Goal: Task Accomplishment & Management: Manage account settings

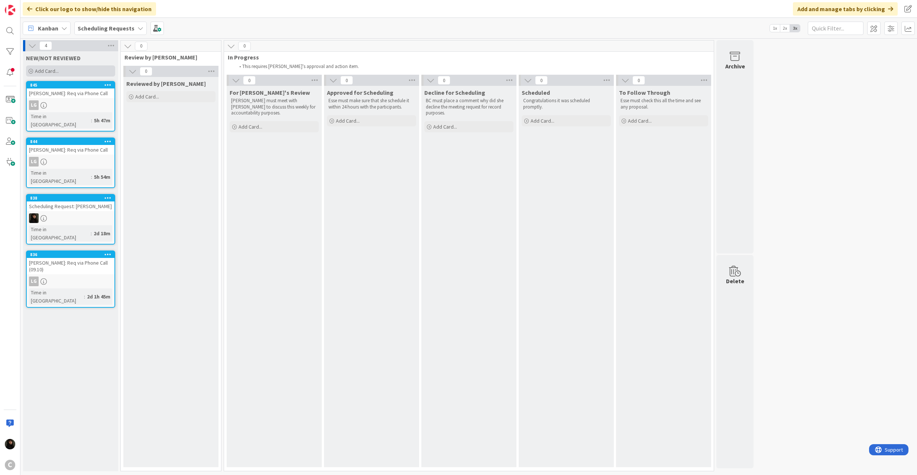
click at [48, 70] on span "Add Card..." at bounding box center [47, 71] width 24 height 7
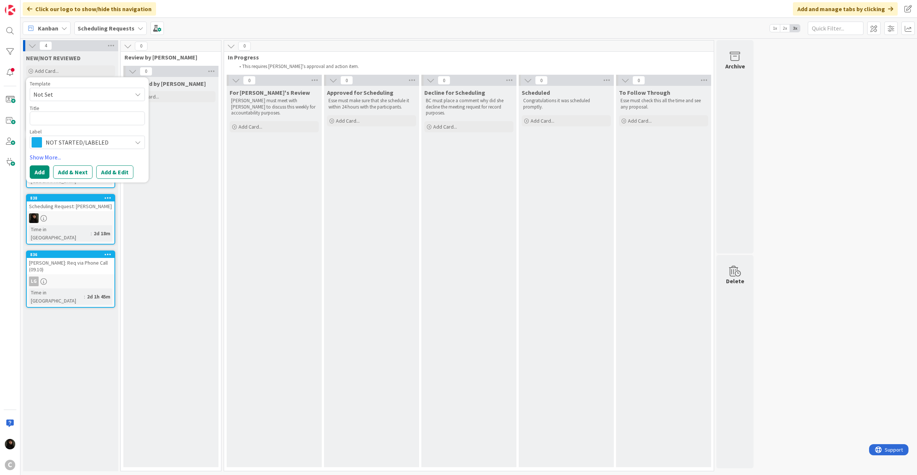
type textarea "x"
type textarea "C"
type textarea "x"
type textarea "CH"
type textarea "x"
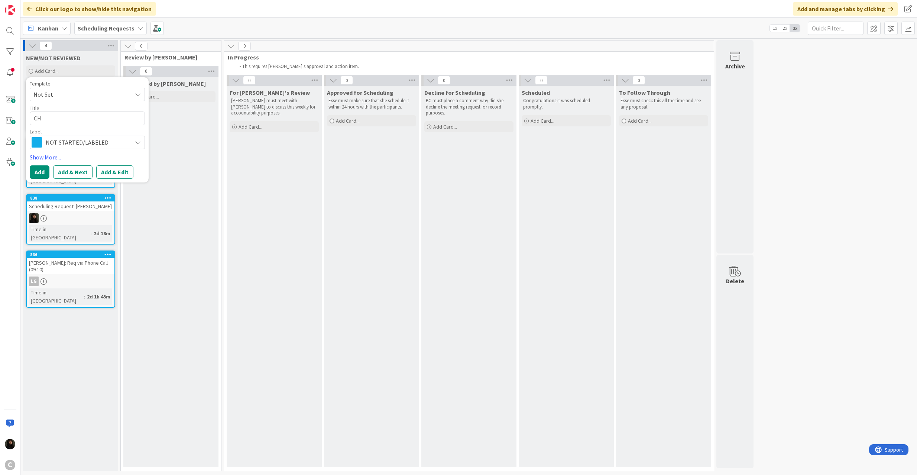
type textarea "CHA"
type textarea "x"
type textarea "CHAB"
type textarea "x"
type textarea "CHABA"
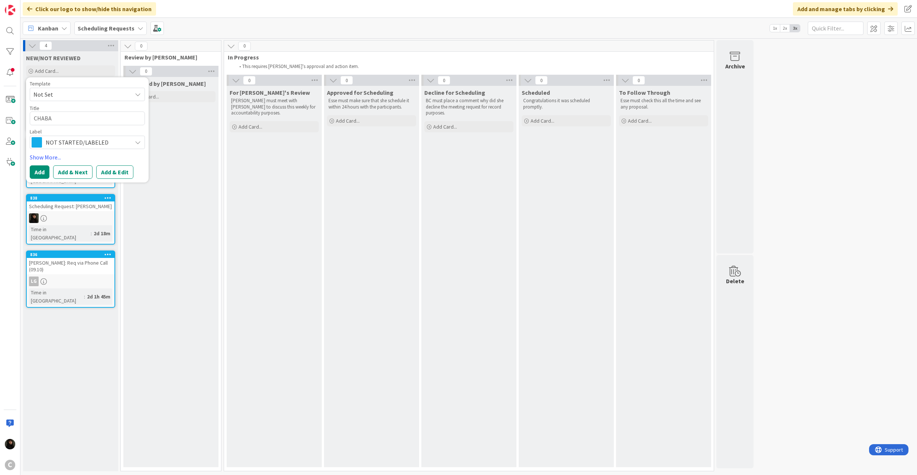
type textarea "x"
type textarea "CHABAL"
type textarea "x"
type textarea "CHABALK"
type textarea "x"
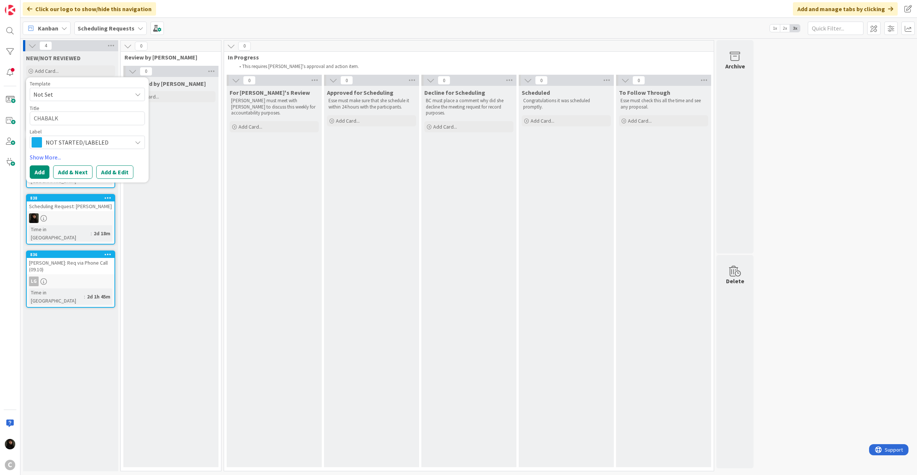
type textarea "CHABALKO"
type textarea "x"
type textarea "CHABALKO>"
type textarea "x"
type textarea "CHABALKO"
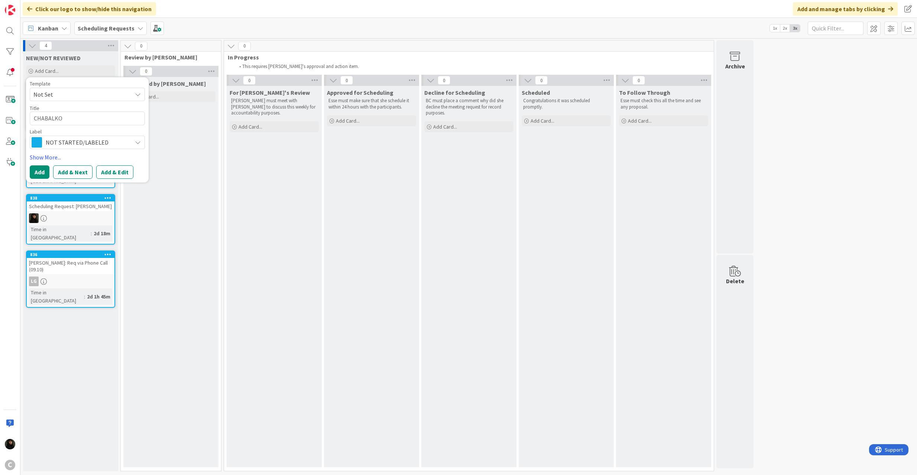
type textarea "x"
type textarea "CHABALKO:"
type textarea "x"
type textarea "CHABALKO:"
type textarea "x"
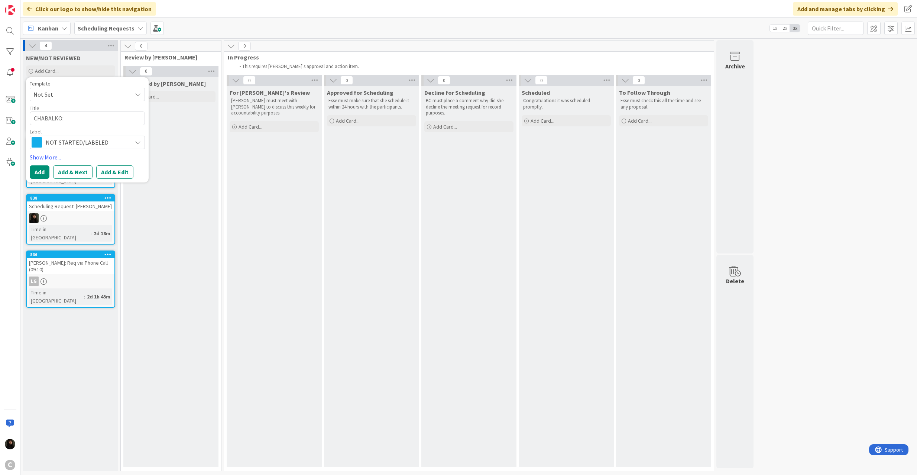
type textarea "CHABALKO: M"
type textarea "x"
type textarea "CHABALKO: Me"
type textarea "x"
type textarea "CHABALKO: Mee"
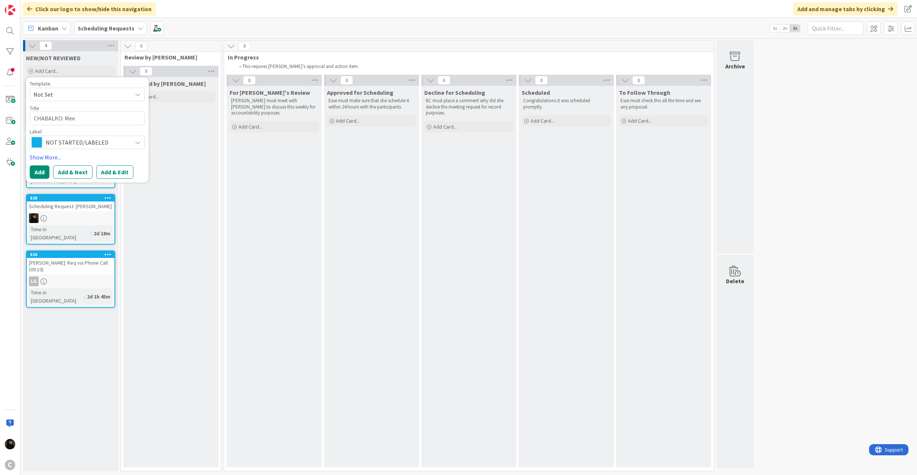
type textarea "x"
type textarea "CHABALKO: Meet"
type textarea "x"
type textarea "CHABALKO: Meeti"
type textarea "x"
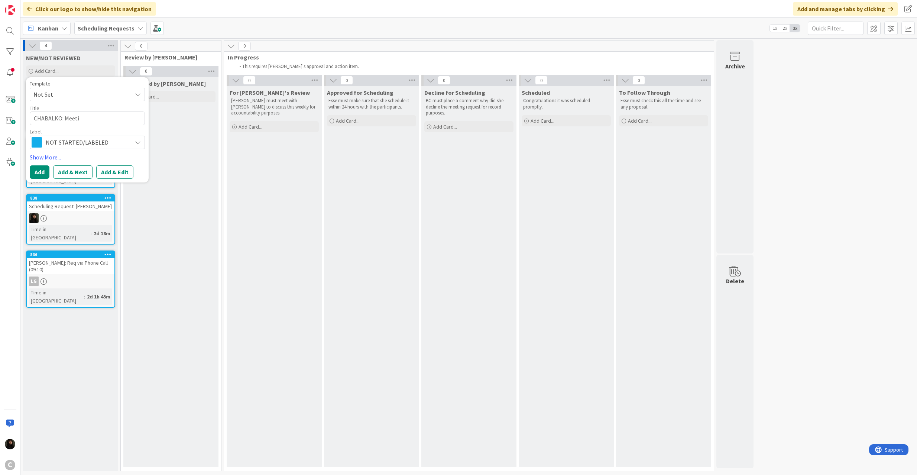
type textarea "CHABALKO: Meetin"
type textarea "x"
type textarea "CHABALKO: Meeting"
type textarea "x"
type textarea "CHABALKO: Meeting"
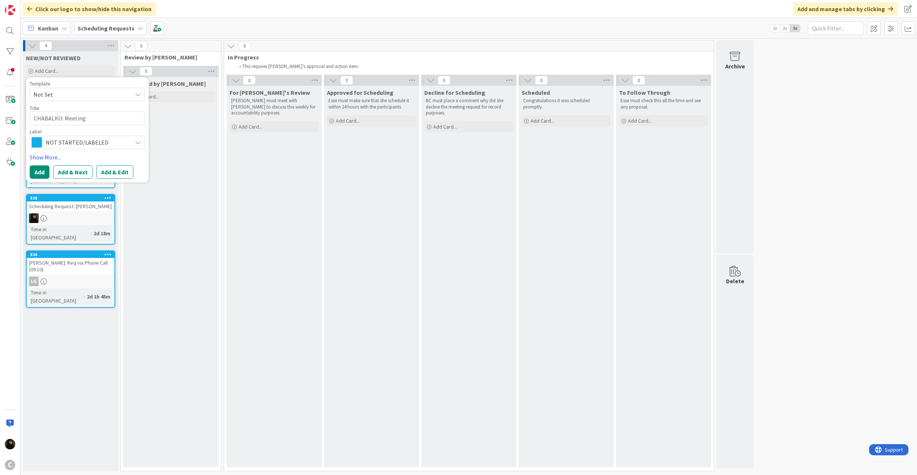
type textarea "x"
type textarea "CHABALKO: Meeting wi"
type textarea "x"
type textarea "CHABALKO: Meeting wir"
type textarea "x"
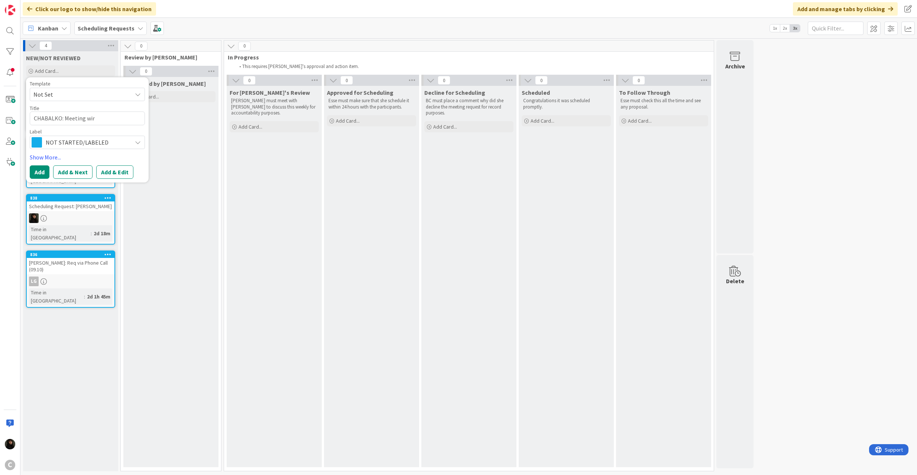
type textarea "CHABALKO: Meeting wirh"
type textarea "x"
type textarea "CHABALKO: Meeting wir"
type textarea "x"
type textarea "CHABALKO: Meeting wi"
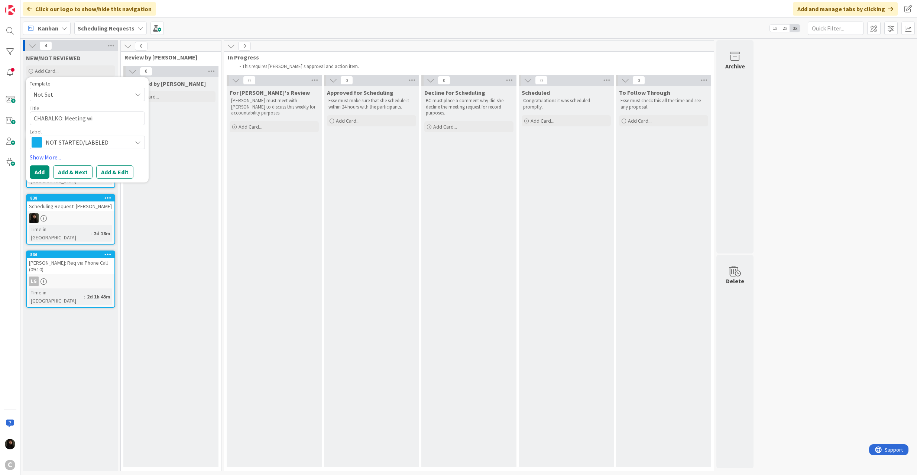
type textarea "x"
type textarea "CHABALKO: Meeting wit"
type textarea "x"
type textarea "CHABALKO: Meeting with"
type textarea "x"
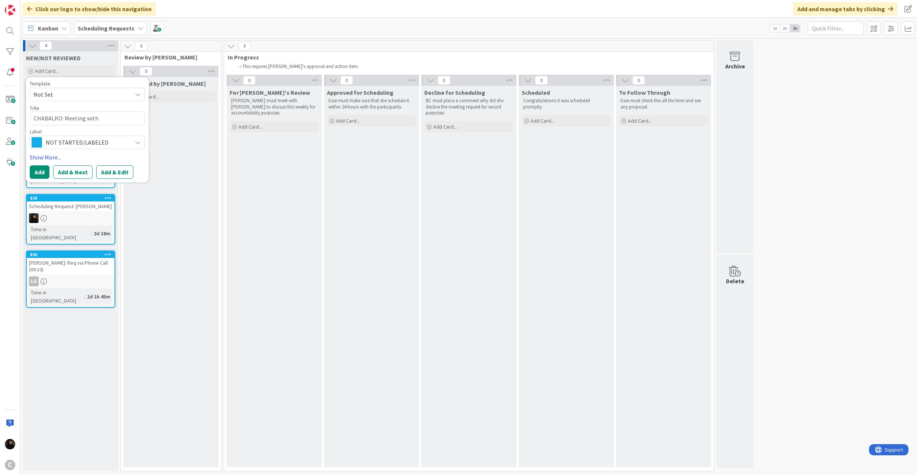
type textarea "CHABALKO: Meeting with"
type textarea "x"
type textarea "CHABALKO: Meeting with N"
type textarea "x"
type textarea "CHABALKO: Meeting with [PERSON_NAME]"
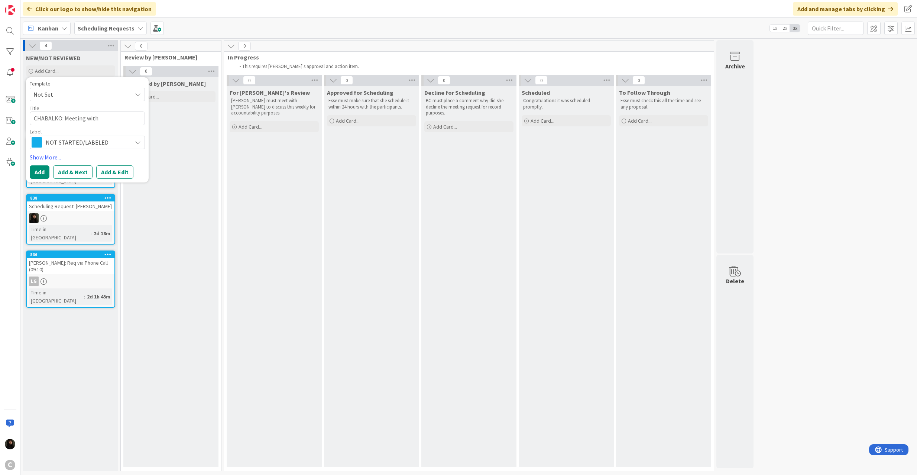
type textarea "x"
type textarea "CHABALKO: Meeting with Nee"
type textarea "x"
type textarea "CHABALKO: Meeting with Neet"
type textarea "x"
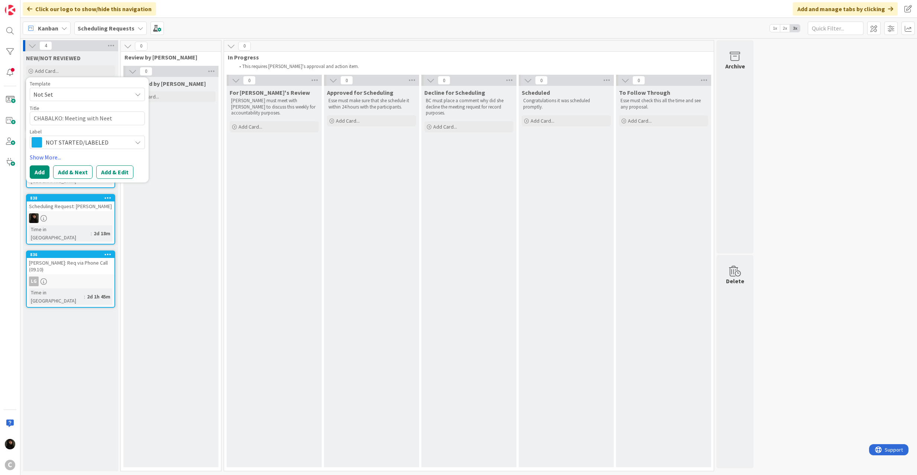
type textarea "CHABALKO: Meeting with [PERSON_NAME]"
type textarea "x"
type textarea "CHABALKO: Meeting with [PERSON_NAME]"
type textarea "x"
type textarea "CHABALKO: Meeting with [PERSON_NAME]"
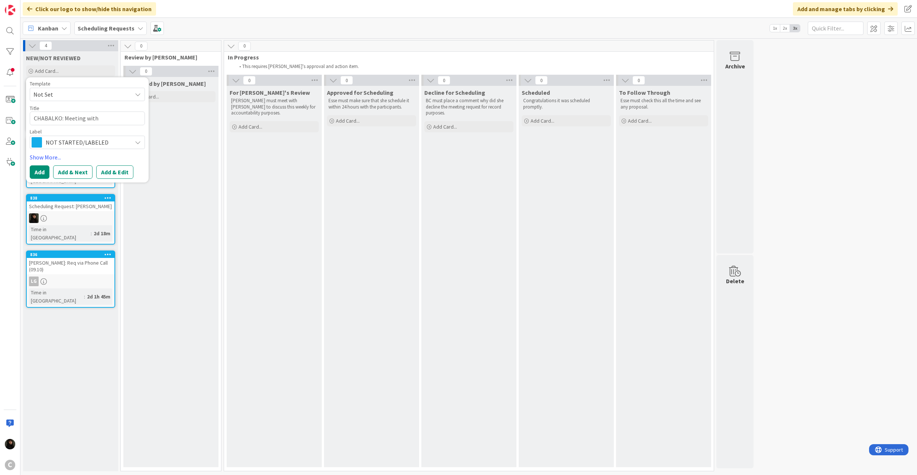
type textarea "x"
type textarea "CHABALKO: Meeting with [PERSON_NAME]"
type textarea "x"
type textarea "CHABALKO: Meeting with [PERSON_NAME] a"
type textarea "x"
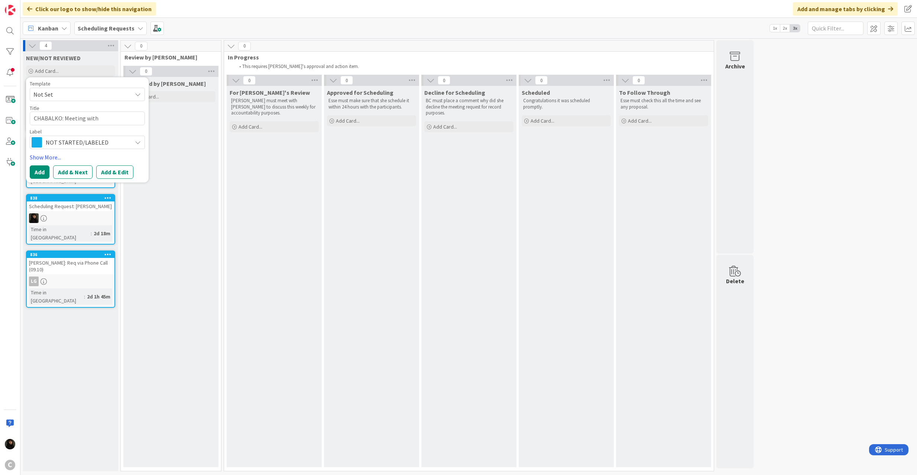
type textarea "CHABALKO: Meeting with [PERSON_NAME]"
type textarea "x"
type textarea "CHABALKO: Meeting with [PERSON_NAME]"
type textarea "x"
type textarea "CHABALKO: Meeting with [PERSON_NAME] in"
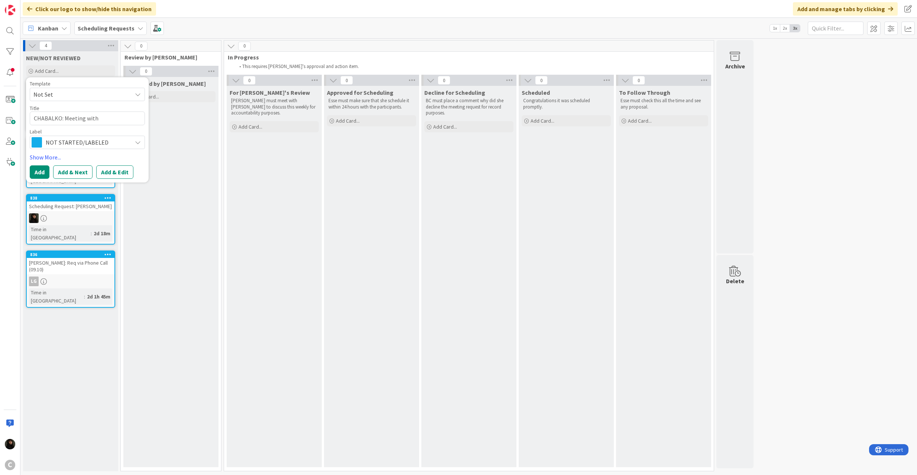
type textarea "x"
type textarea "CHABALKO: Meeting with [PERSON_NAME] in"
type textarea "x"
type textarea "CHABALKO: Meeting with [PERSON_NAME] in L"
type textarea "x"
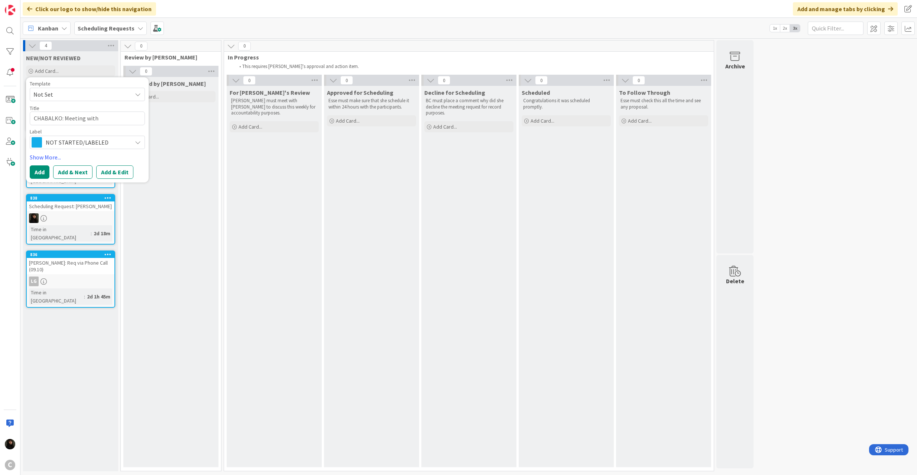
type textarea "CHABALKO: Meeting with [PERSON_NAME] in Lu"
type textarea "x"
type textarea "CHABALKO: Meeting with [PERSON_NAME] in Lub"
type textarea "x"
type textarea "CHABALKO: Meeting with [PERSON_NAME] in Lubn"
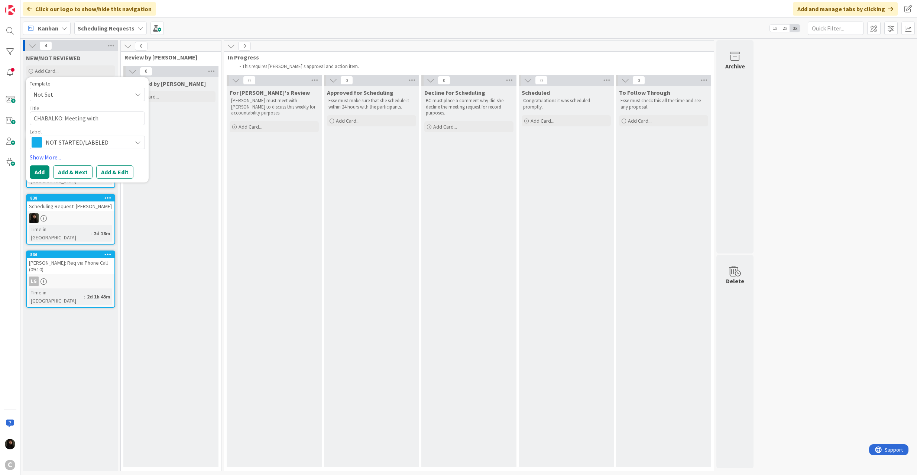
type textarea "x"
type textarea "CHABALKO: Meeting with [PERSON_NAME] in [GEOGRAPHIC_DATA]"
type textarea "x"
type textarea "CHABALKO: Meeting with [PERSON_NAME] in Lubn"
type textarea "x"
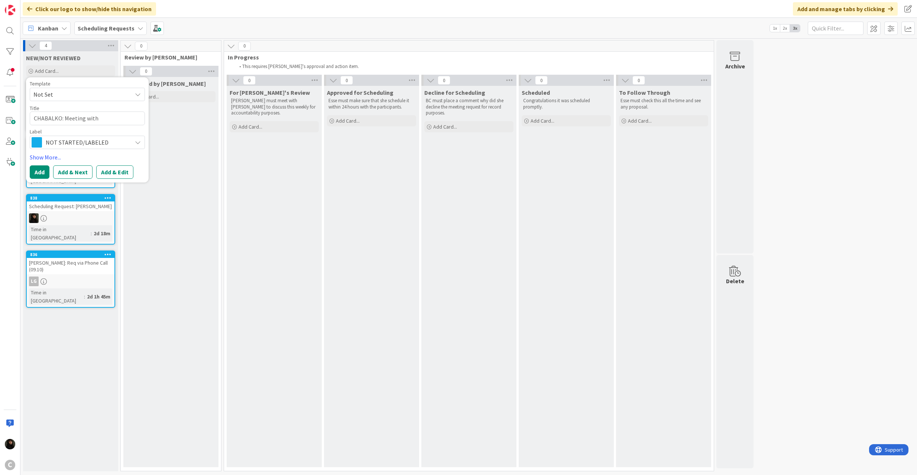
type textarea "CHABALKO: Meeting with [PERSON_NAME] in Lub"
type textarea "x"
type textarea "CHABALKO: Meeting with [PERSON_NAME] in Lu"
type textarea "x"
type textarea "CHABALKO: Meeting with [PERSON_NAME] in [GEOGRAPHIC_DATA]"
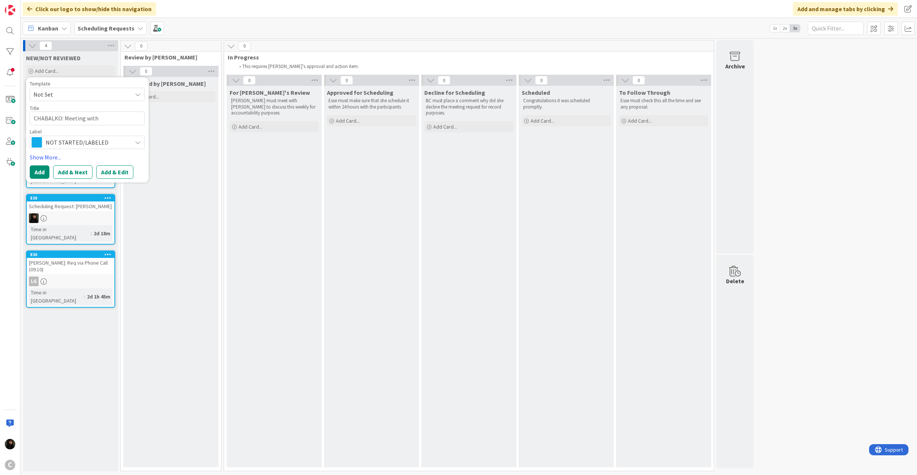
type textarea "x"
type textarea "CHABALKO: Meeting with [PERSON_NAME] in [GEOGRAPHIC_DATA]"
type textarea "x"
type textarea "CHABALKO: Meeting with [PERSON_NAME] in Lunch"
type textarea "x"
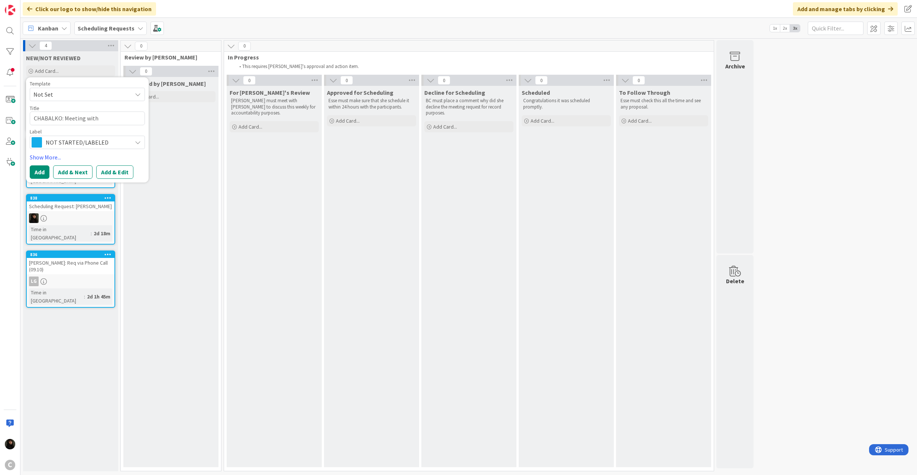
type textarea "CHABALKO: Meeting with [PERSON_NAME] in Lunch"
type textarea "x"
type textarea "CHABALKO: Meeting with [PERSON_NAME] in Lunch B"
type textarea "x"
type textarea "CHABALKO: Meeting with [PERSON_NAME] in Lunch Br"
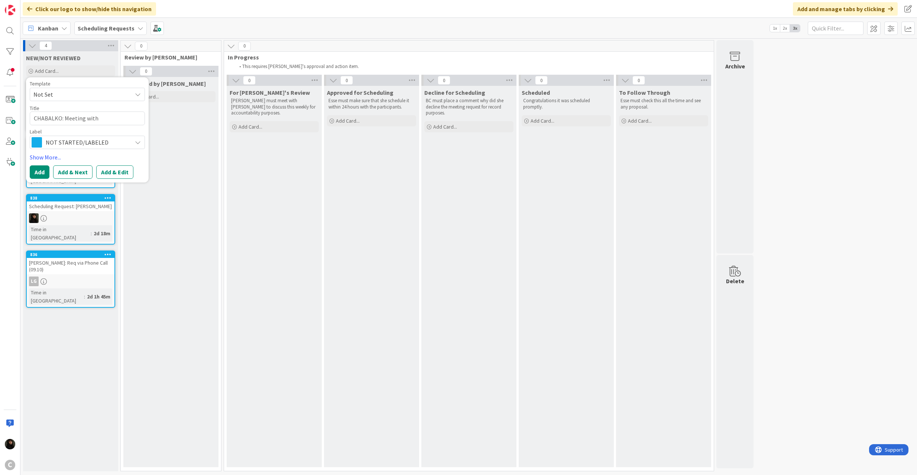
type textarea "x"
type textarea "CHABALKO: Meeting with [PERSON_NAME] in Lunch Bre"
type textarea "x"
type textarea "CHABALKO: Meeting with [PERSON_NAME] in Lunch Brea"
type textarea "x"
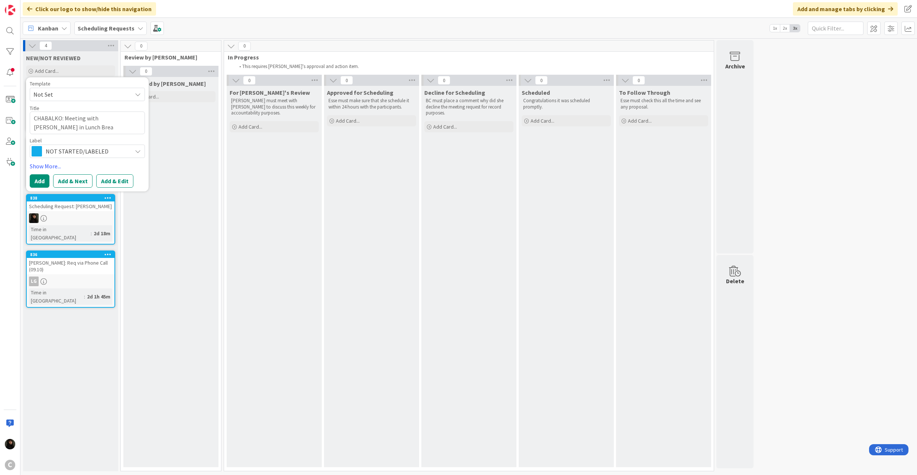
type textarea "CHABALKO: Meeting with [PERSON_NAME] in Lunch Break"
type textarea "x"
type textarea "CHABALKO: Meeting with [PERSON_NAME] in Lunch Break"
type textarea "x"
type textarea "CHABALKO: Meeting with [PERSON_NAME] in Lunch Break"
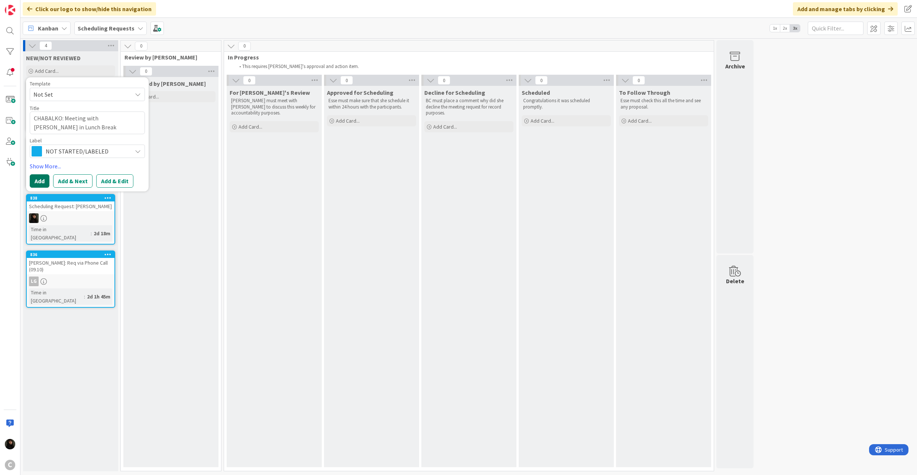
click at [33, 180] on button "Add" at bounding box center [40, 180] width 20 height 13
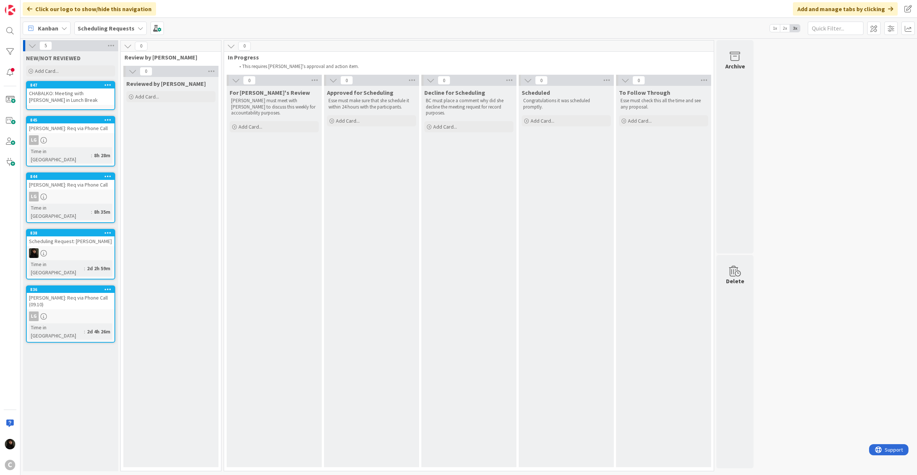
click at [58, 97] on div "CHABALKO: Meeting with [PERSON_NAME] in Lunch Break" at bounding box center [71, 96] width 88 height 16
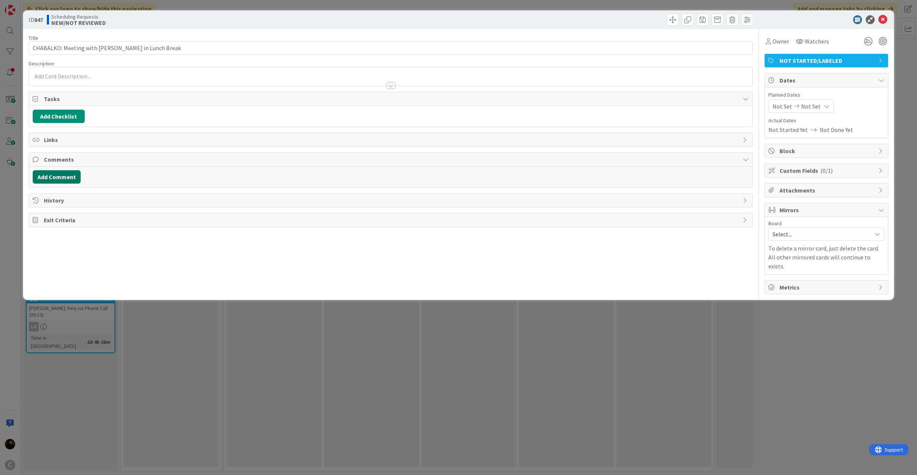
click at [68, 182] on button "Add Comment" at bounding box center [57, 176] width 48 height 13
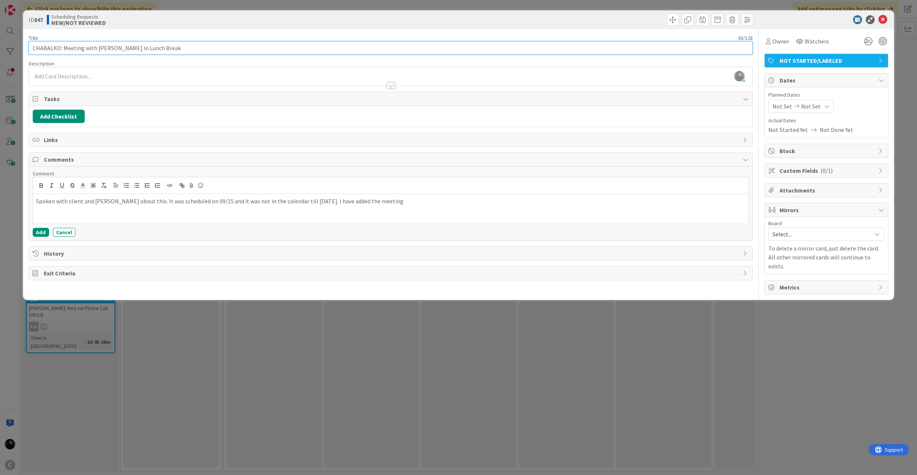
click at [170, 43] on input "CHABALKO: Meeting with [PERSON_NAME] in Lunch Break" at bounding box center [391, 47] width 724 height 13
type input "CHABALKO: Meeting with [PERSON_NAME] in Lunch Break 09/15"
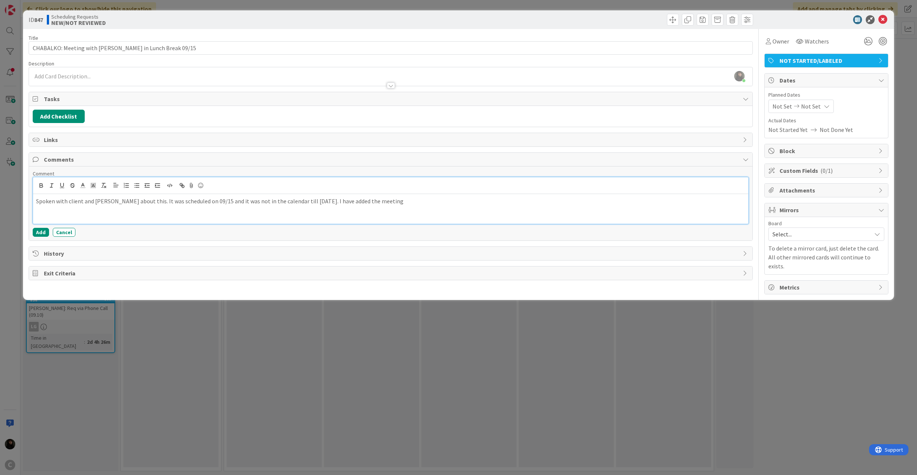
click at [372, 199] on p "Spoken with client and [PERSON_NAME] about this. It was scheduled on 09/15 and …" at bounding box center [390, 201] width 709 height 9
drag, startPoint x: 139, startPoint y: 212, endPoint x: 9, endPoint y: 211, distance: 129.3
click at [9, 211] on div "ID 847 Scheduling Requests NEW/NOT REVIEWED Title 50 / 128 CHABALKO: Meeting wi…" at bounding box center [458, 237] width 917 height 475
click at [38, 212] on p "Originally, there was a meeting between you and the client regarding this matte…" at bounding box center [390, 209] width 709 height 9
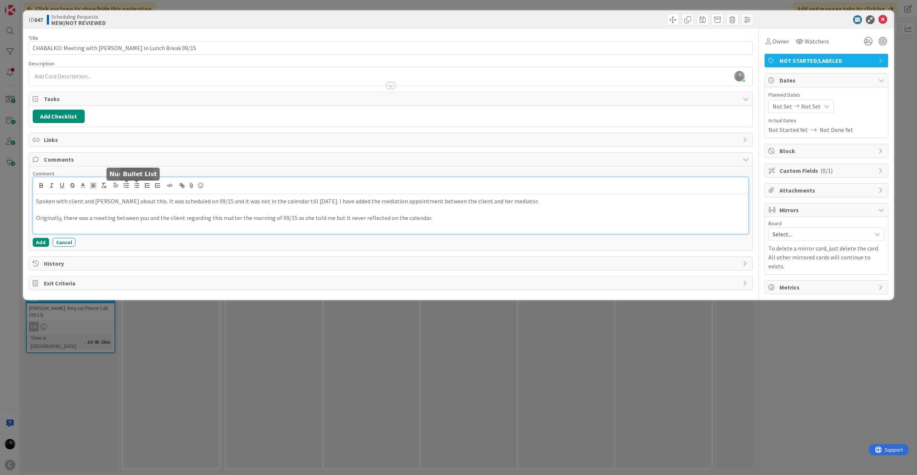
click at [131, 187] on button "button" at bounding box center [136, 185] width 10 height 9
click at [432, 216] on li "Originally, there was a meeting between you and the client regarding this matte…" at bounding box center [395, 218] width 701 height 9
click at [442, 220] on li "Originally, there was a meeting between you and the client regarding this matte…" at bounding box center [395, 218] width 701 height 9
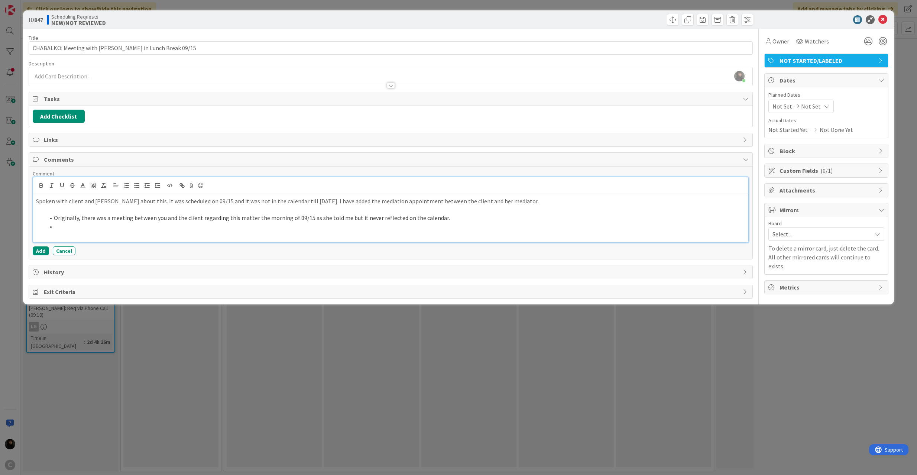
click at [256, 222] on li "Originally, there was a meeting between you and the client regarding this matte…" at bounding box center [395, 218] width 701 height 9
click at [129, 231] on li at bounding box center [395, 226] width 701 height 9
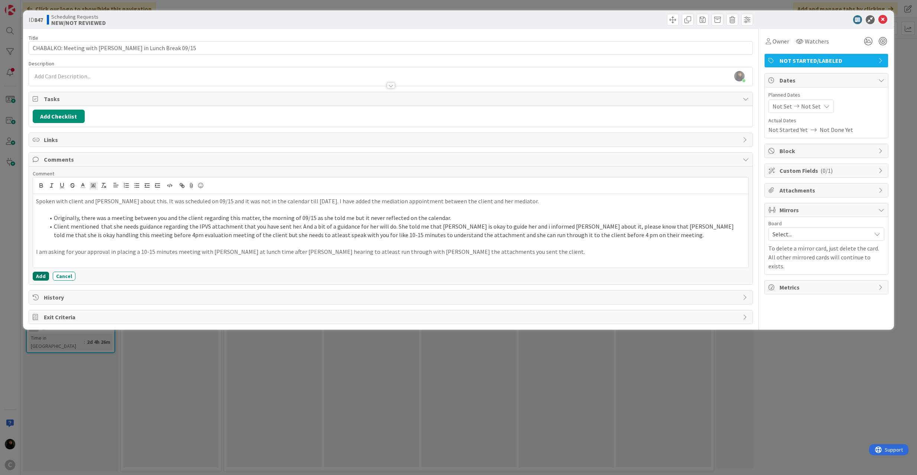
click at [38, 276] on button "Add" at bounding box center [41, 276] width 16 height 9
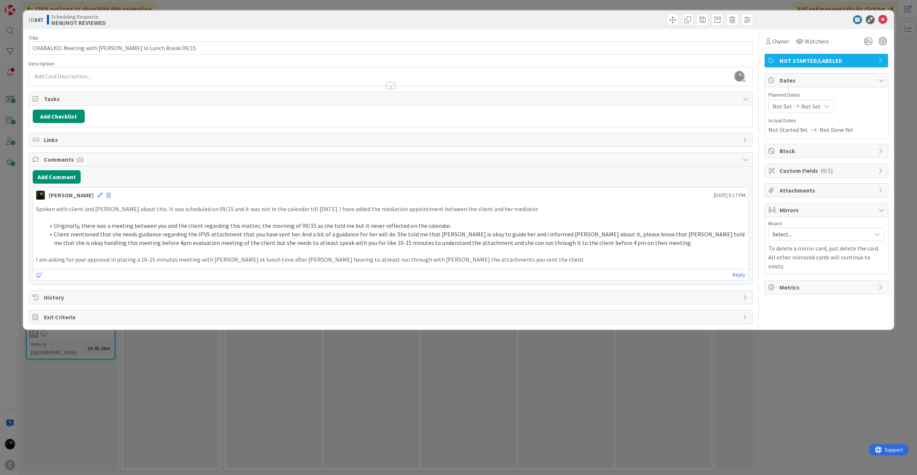
click at [791, 188] on span "Attachments" at bounding box center [826, 190] width 95 height 9
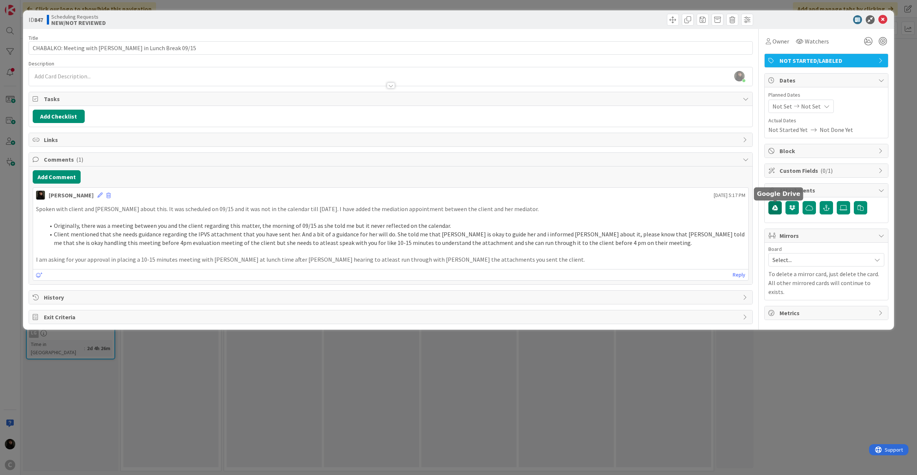
click at [776, 207] on icon "button" at bounding box center [775, 208] width 6 height 6
click at [846, 207] on icon at bounding box center [842, 208] width 7 height 6
click at [836, 201] on input "file" at bounding box center [836, 201] width 0 height 0
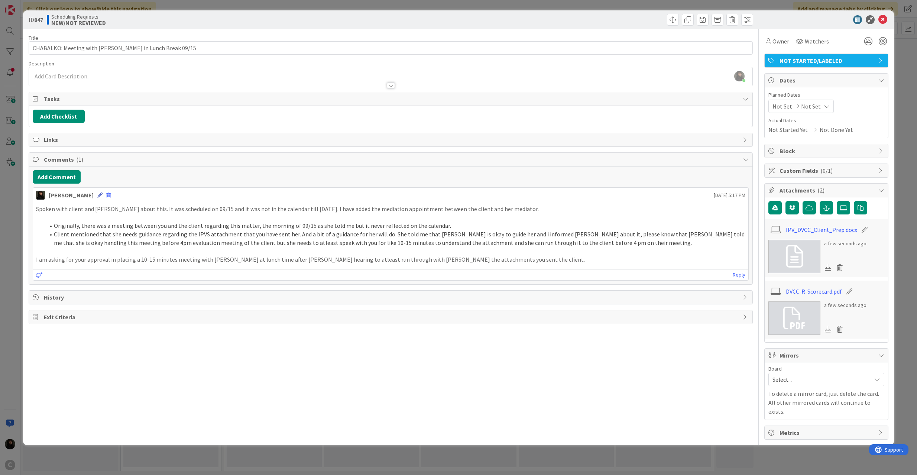
click at [97, 198] on icon at bounding box center [99, 194] width 5 height 5
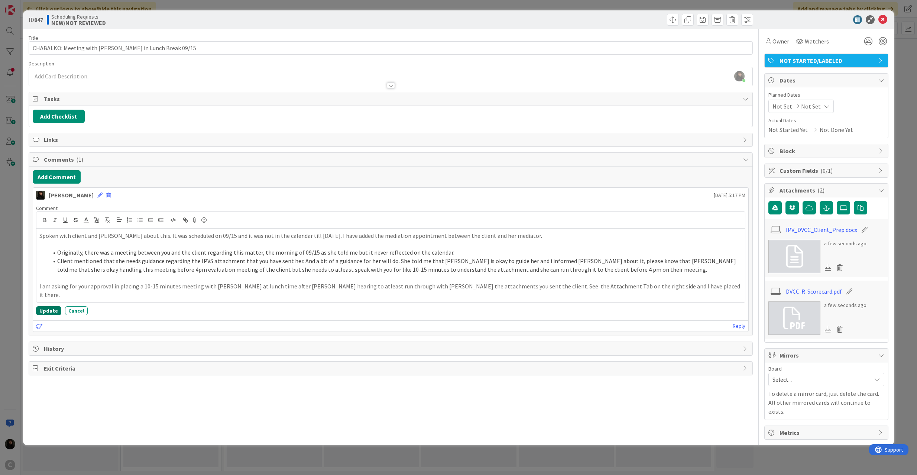
click at [44, 306] on button "Update" at bounding box center [48, 310] width 25 height 9
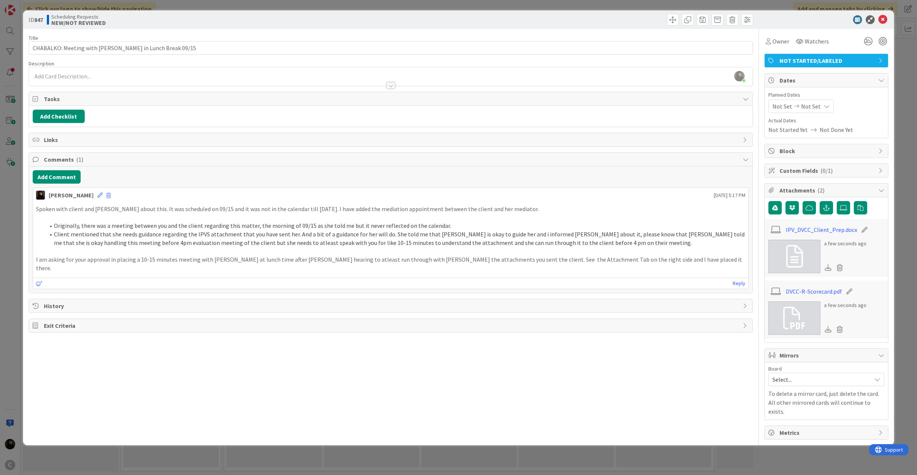
click at [833, 59] on span "NOT STARTED/LABELED" at bounding box center [826, 60] width 95 height 9
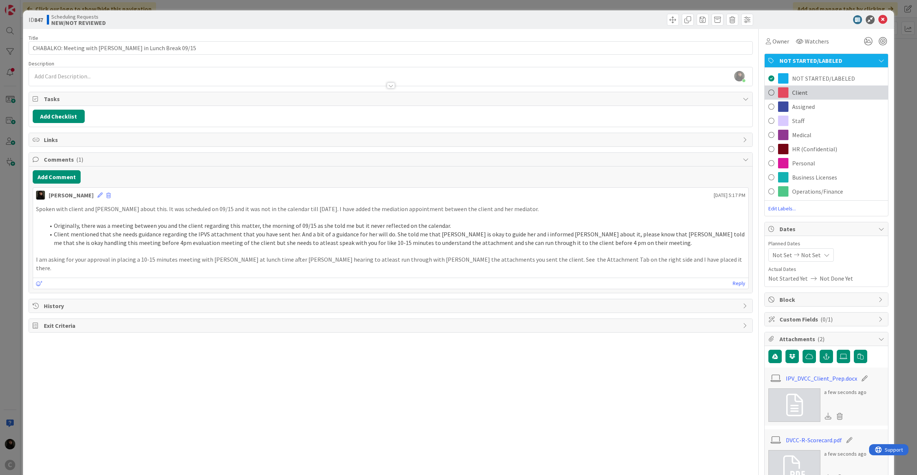
click at [785, 88] on div "Client" at bounding box center [825, 92] width 123 height 14
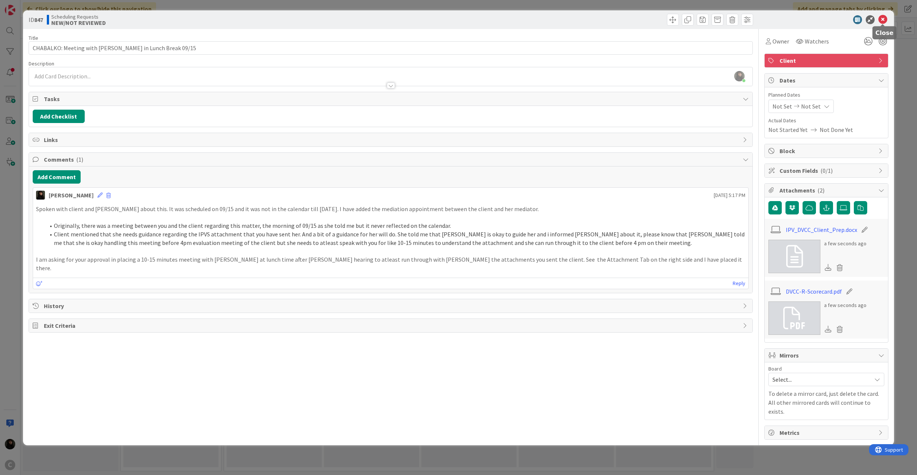
click at [887, 21] on icon at bounding box center [882, 19] width 9 height 9
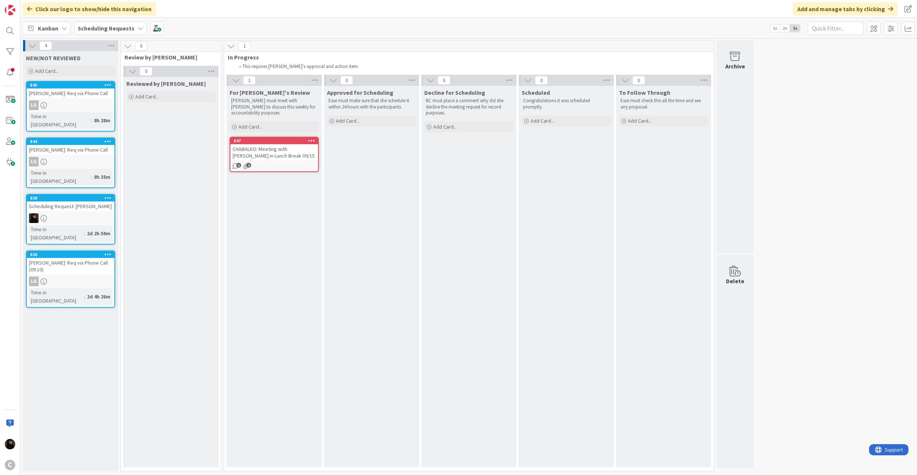
click at [285, 160] on link "847 CHABALKO: Meeting with [PERSON_NAME] in Lunch Break 09/15 1 2" at bounding box center [274, 154] width 89 height 35
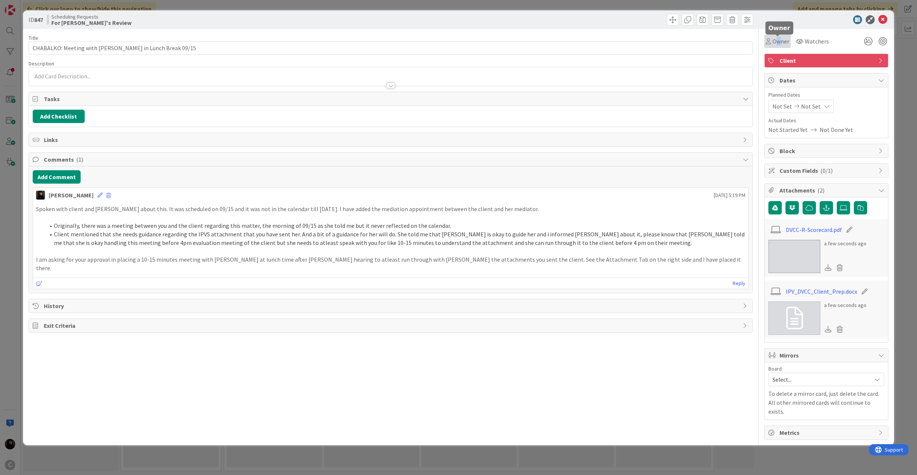
click at [778, 42] on span "Owner" at bounding box center [780, 41] width 17 height 9
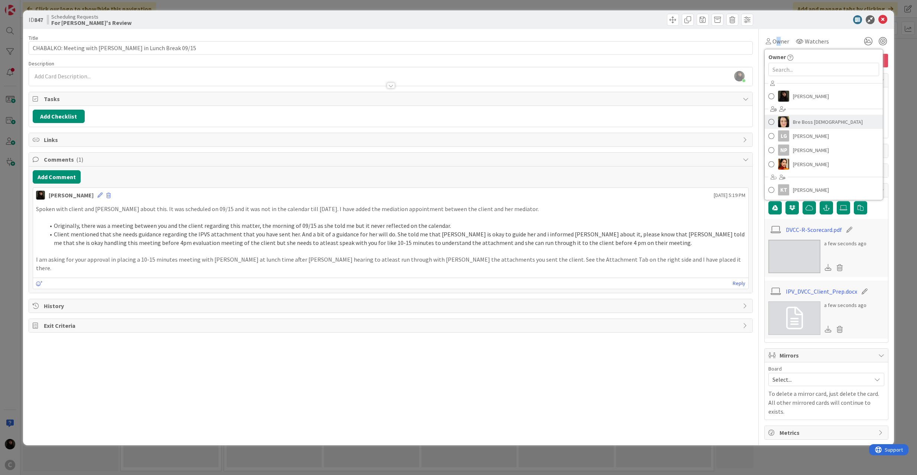
click at [789, 120] on link "Bre Boss [DEMOGRAPHIC_DATA]" at bounding box center [823, 122] width 118 height 14
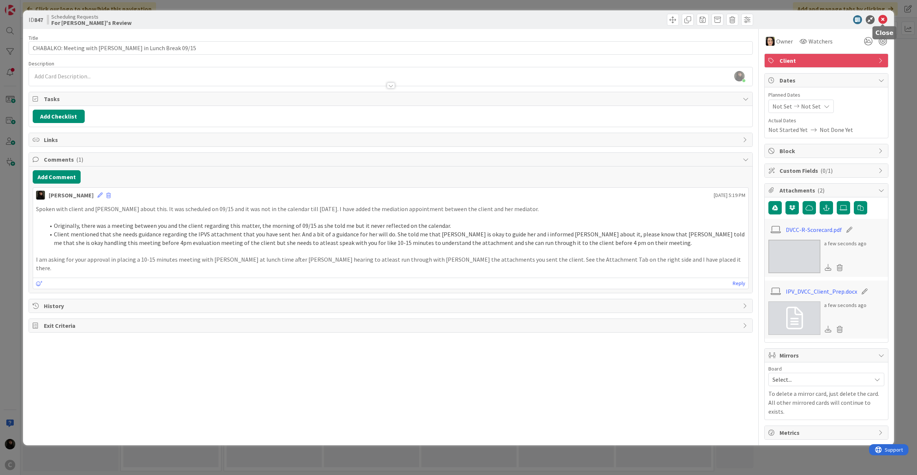
click at [888, 18] on div "ID 847 Scheduling Requests For [PERSON_NAME]'s Review" at bounding box center [458, 19] width 871 height 19
click at [881, 43] on div at bounding box center [882, 41] width 8 height 8
click at [871, 36] on icon at bounding box center [867, 41] width 13 height 13
click at [878, 16] on icon at bounding box center [882, 19] width 9 height 9
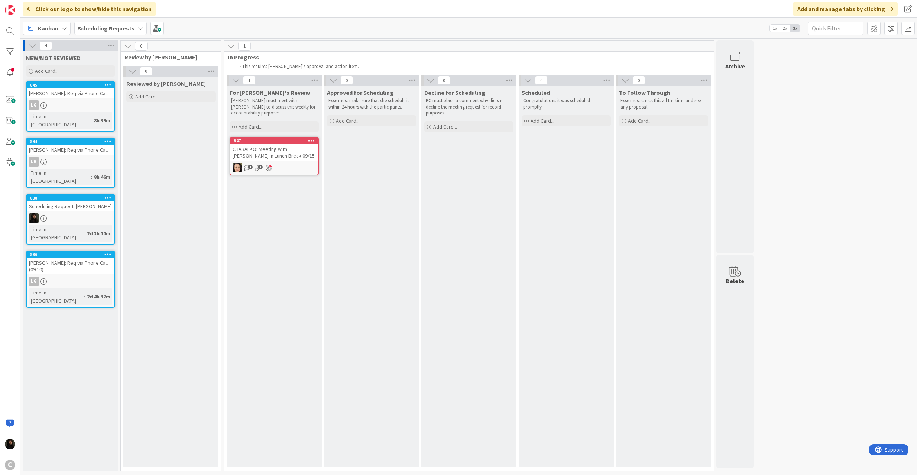
click at [267, 150] on div "CHABALKO: Meeting with [PERSON_NAME] in Lunch Break 09/15" at bounding box center [274, 152] width 88 height 16
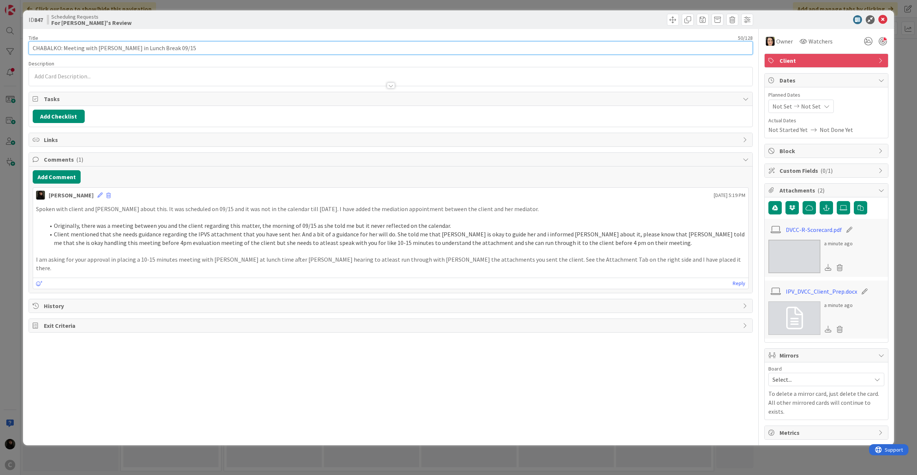
click at [172, 42] on input "CHABALKO: Meeting with [PERSON_NAME] in Lunch Break 09/15" at bounding box center [391, 47] width 724 height 13
type input "CHABALKO: Meeting with [PERSON_NAME] in Lunch Break 09/15 after [PERSON_NAME]"
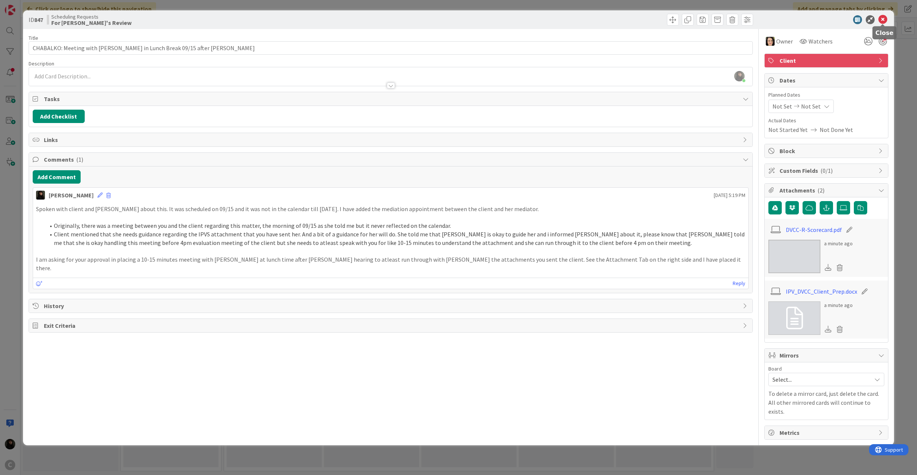
click at [881, 19] on icon at bounding box center [882, 19] width 9 height 9
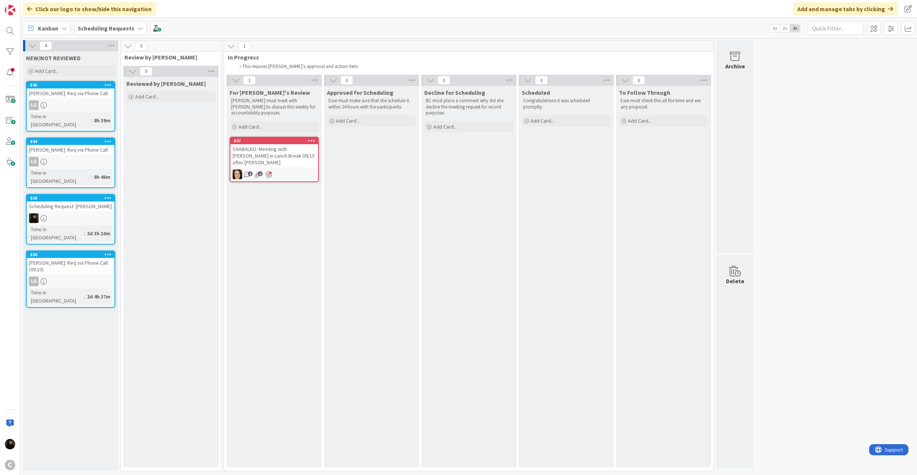
click at [81, 258] on div "[PERSON_NAME]: Req via Phone Call (09.10)" at bounding box center [71, 266] width 88 height 16
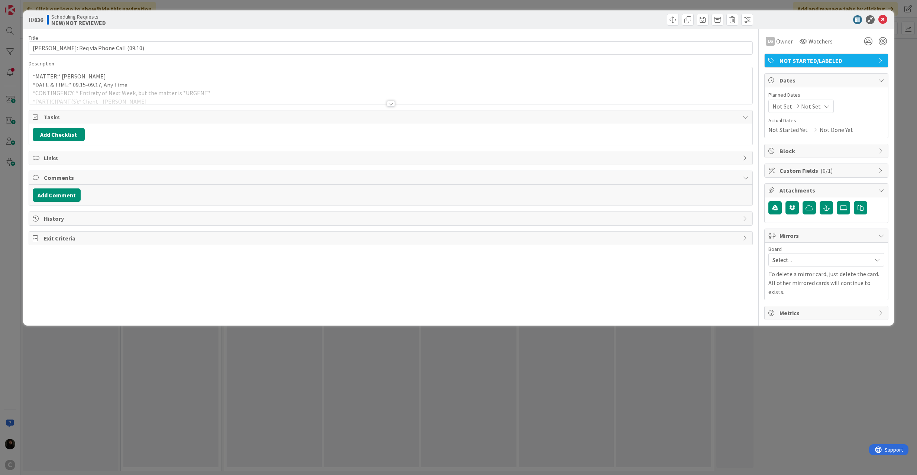
click at [212, 90] on div at bounding box center [391, 94] width 724 height 19
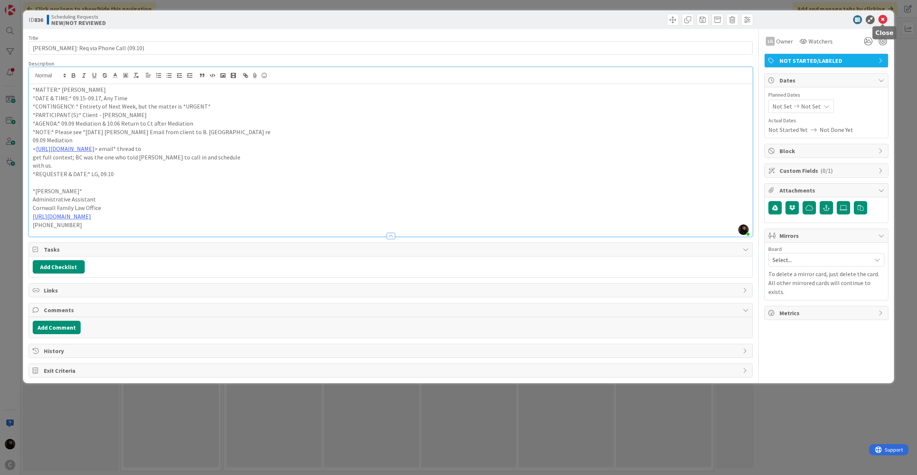
click at [885, 19] on icon at bounding box center [882, 19] width 9 height 9
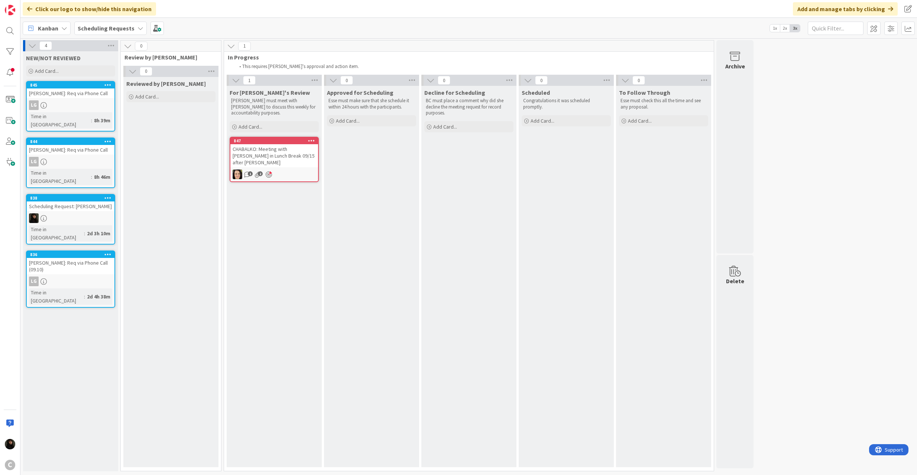
click at [91, 145] on div "[PERSON_NAME]: Req via Phone Call" at bounding box center [71, 150] width 88 height 10
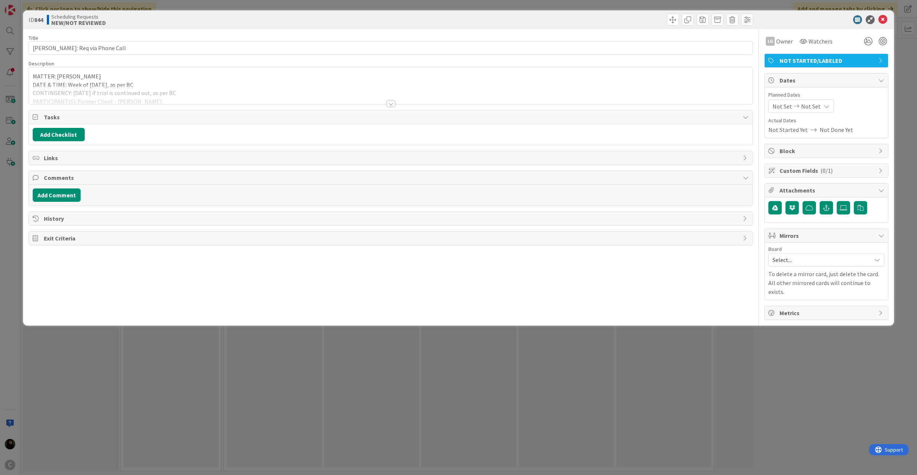
click at [177, 86] on div at bounding box center [391, 94] width 724 height 19
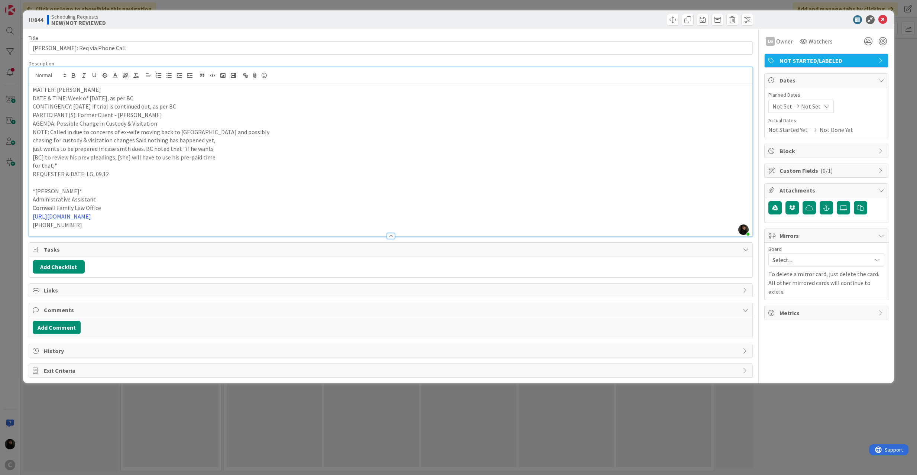
click at [267, 164] on p "for that;"" at bounding box center [391, 165] width 716 height 9
click at [277, 199] on p "Administrative Assistant" at bounding box center [391, 199] width 716 height 9
drag, startPoint x: 175, startPoint y: 85, endPoint x: 168, endPoint y: 95, distance: 11.5
click at [174, 86] on p "MATTER: [PERSON_NAME]" at bounding box center [391, 89] width 716 height 9
click at [54, 330] on button "Add Comment" at bounding box center [57, 327] width 48 height 13
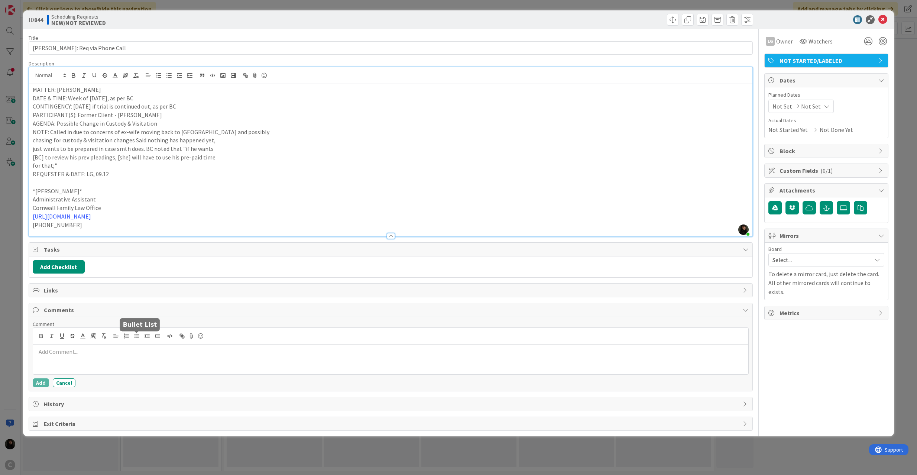
click at [137, 334] on line "button" at bounding box center [137, 334] width 3 height 0
click at [107, 353] on li "I am proposing" at bounding box center [395, 351] width 701 height 9
click at [108, 356] on li "I am proposing a" at bounding box center [395, 351] width 701 height 9
click at [41, 383] on button "Add" at bounding box center [41, 382] width 16 height 9
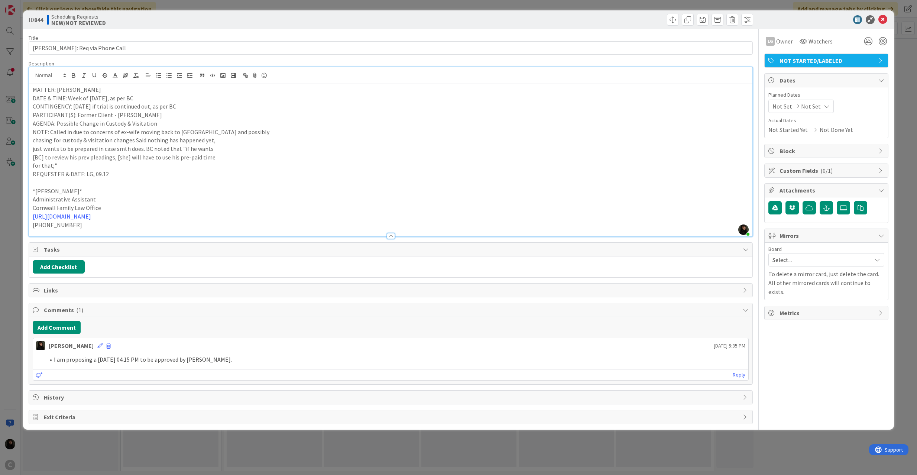
click at [845, 58] on span "NOT STARTED/LABELED" at bounding box center [826, 60] width 95 height 9
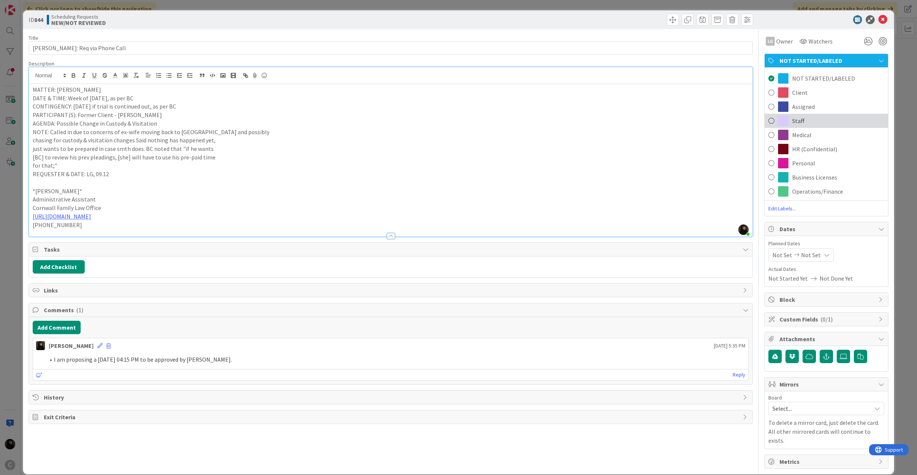
click at [800, 120] on div "Staff" at bounding box center [825, 121] width 123 height 14
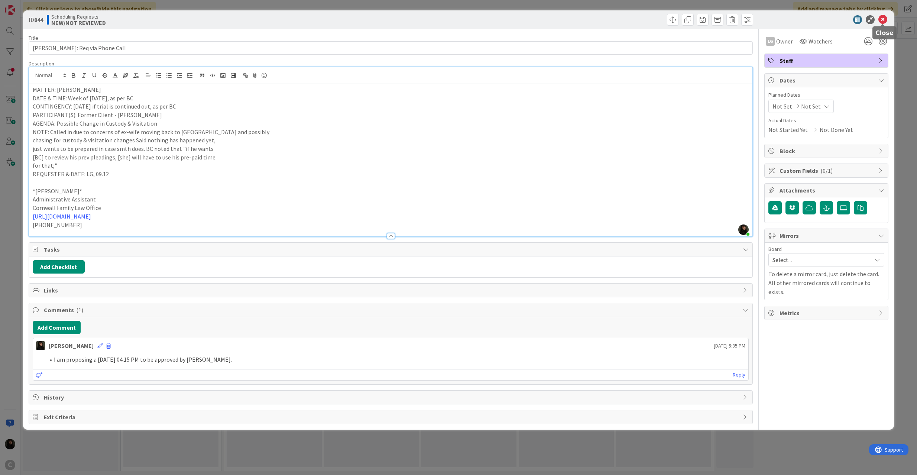
click at [882, 23] on icon at bounding box center [882, 19] width 9 height 9
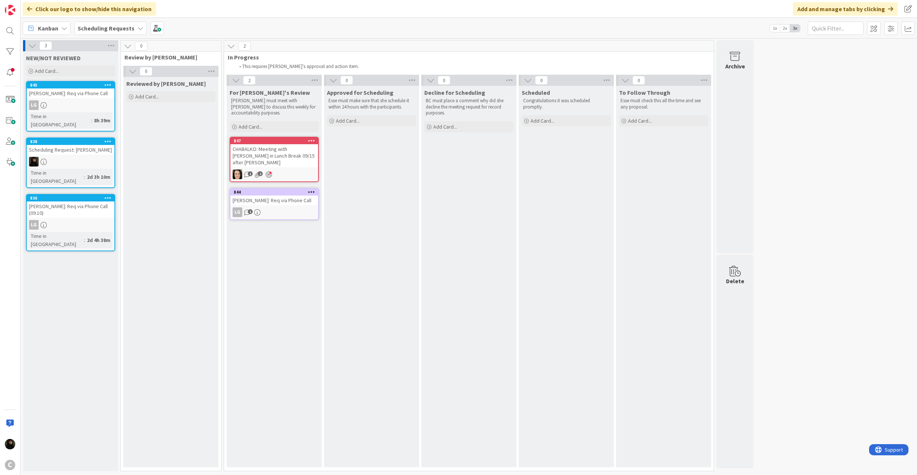
click at [272, 201] on div "[PERSON_NAME]: Req via Phone Call" at bounding box center [274, 200] width 88 height 10
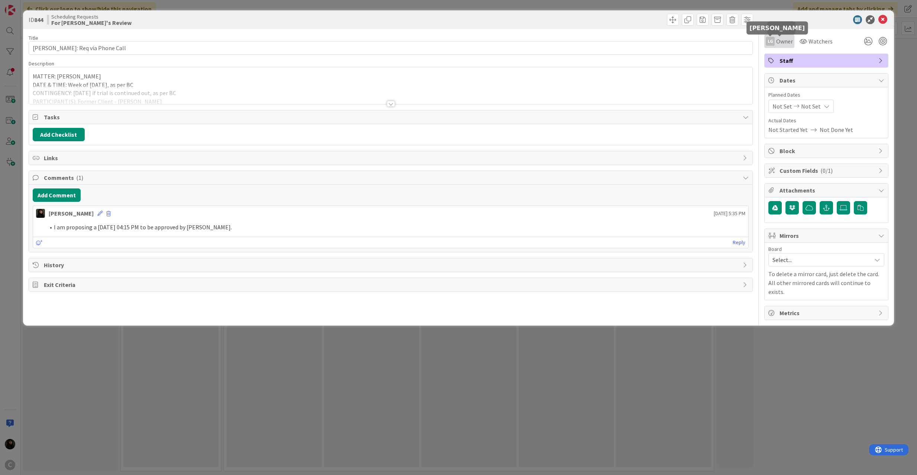
click at [771, 42] on div "LG" at bounding box center [770, 41] width 9 height 9
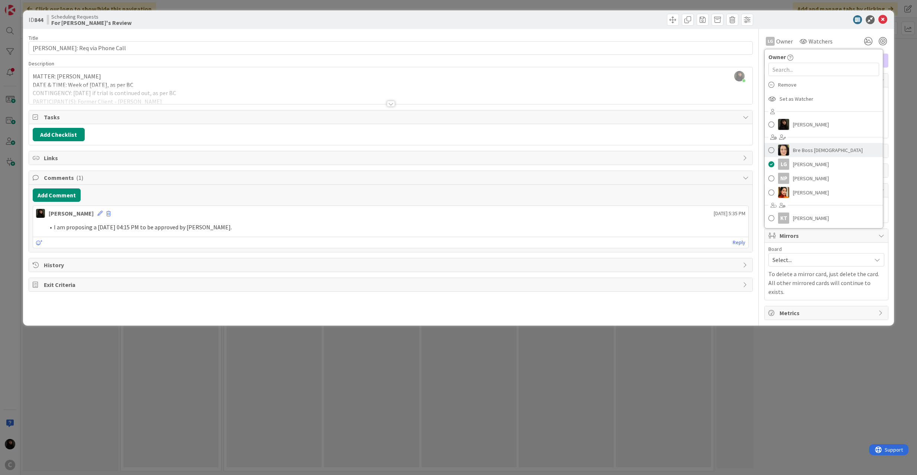
click at [804, 152] on span "Bre Boss [DEMOGRAPHIC_DATA]" at bounding box center [828, 149] width 70 height 11
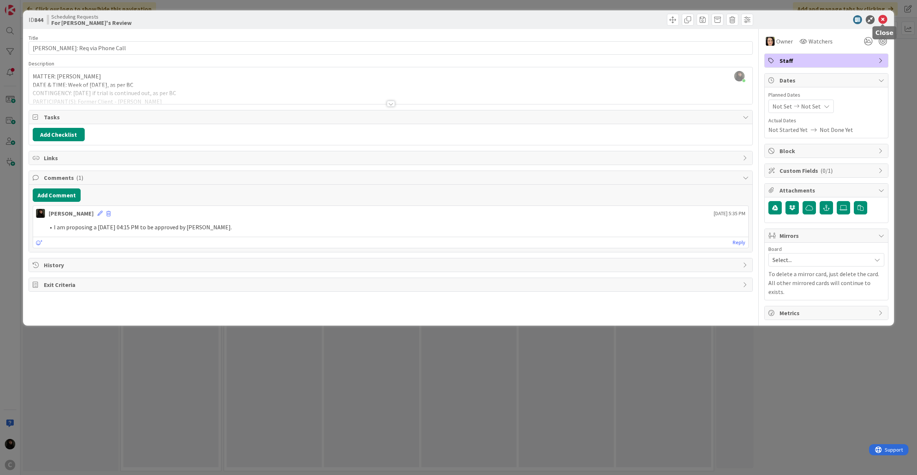
click at [885, 22] on icon at bounding box center [882, 19] width 9 height 9
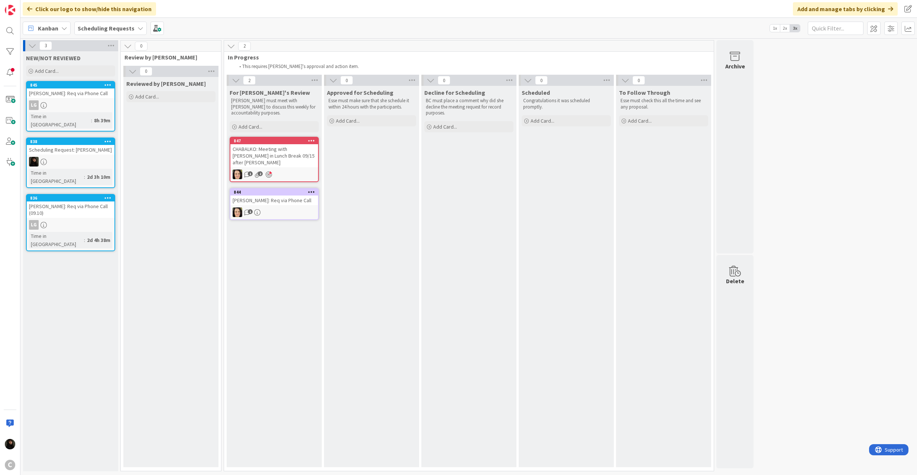
click at [70, 145] on div "Scheduling Request: [PERSON_NAME]" at bounding box center [71, 150] width 88 height 10
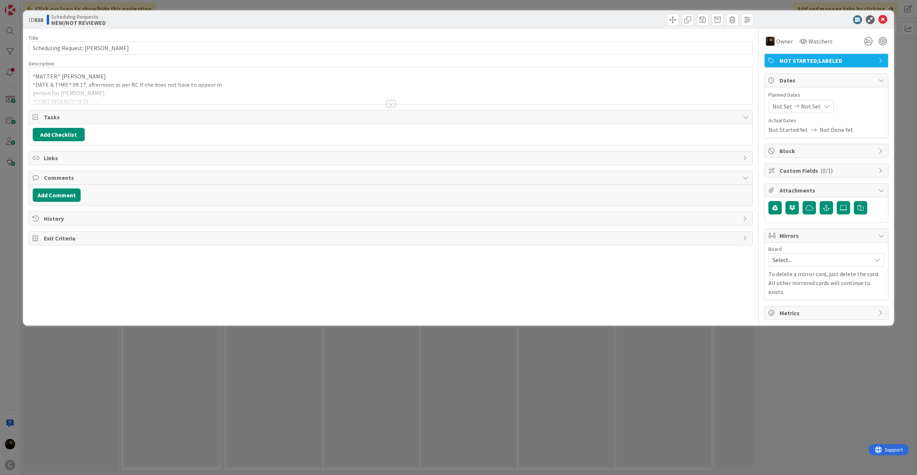
click at [192, 88] on div at bounding box center [391, 94] width 724 height 19
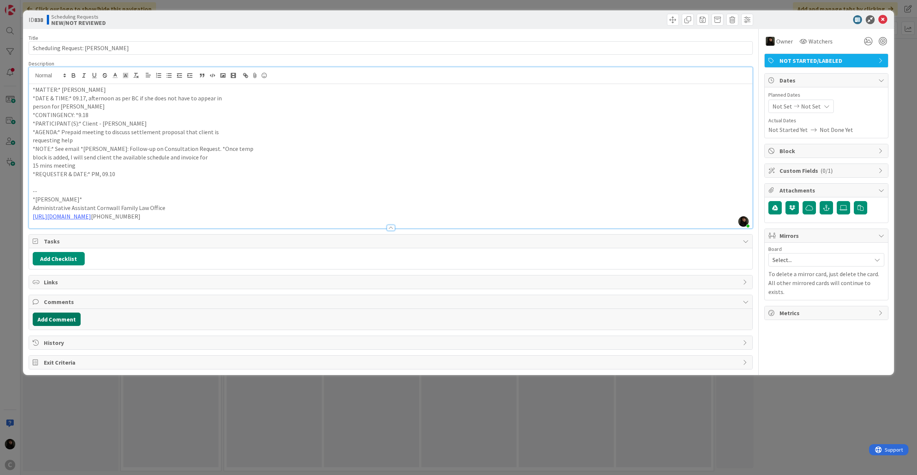
click at [61, 319] on button "Add Comment" at bounding box center [57, 318] width 48 height 13
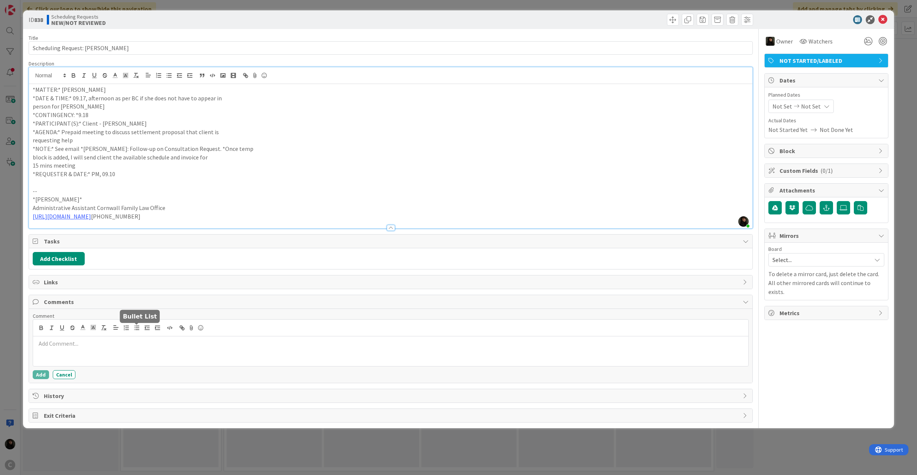
click at [134, 329] on icon "button" at bounding box center [136, 327] width 7 height 7
click at [78, 343] on li at bounding box center [395, 343] width 701 height 9
click at [121, 342] on li "In this scenario" at bounding box center [395, 343] width 701 height 9
click at [166, 345] on li "In this scenario, I am proposing 09/17 ay" at bounding box center [395, 343] width 701 height 9
click at [35, 379] on button "Add" at bounding box center [41, 374] width 16 height 9
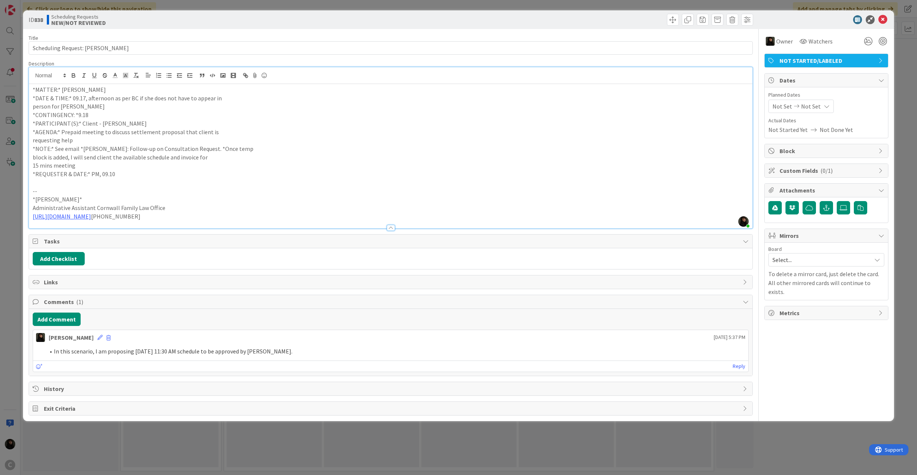
click at [850, 57] on span "NOT STARTED/LABELED" at bounding box center [826, 60] width 95 height 9
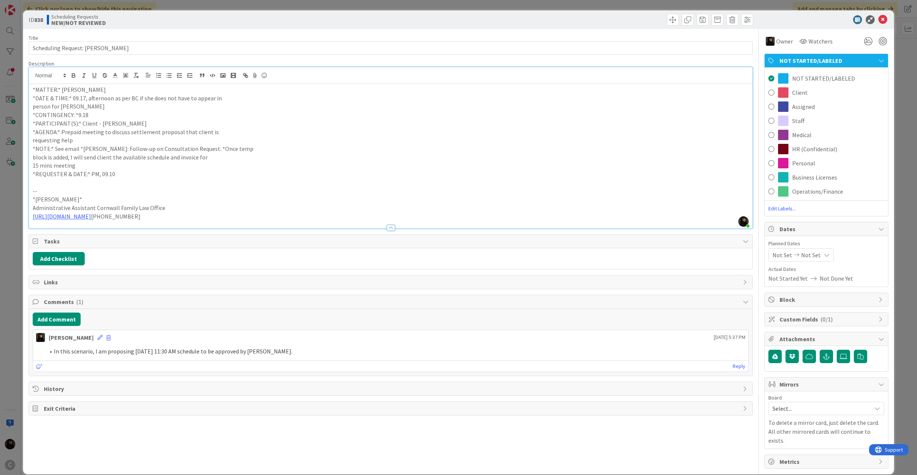
click at [768, 92] on div "Client" at bounding box center [825, 92] width 123 height 14
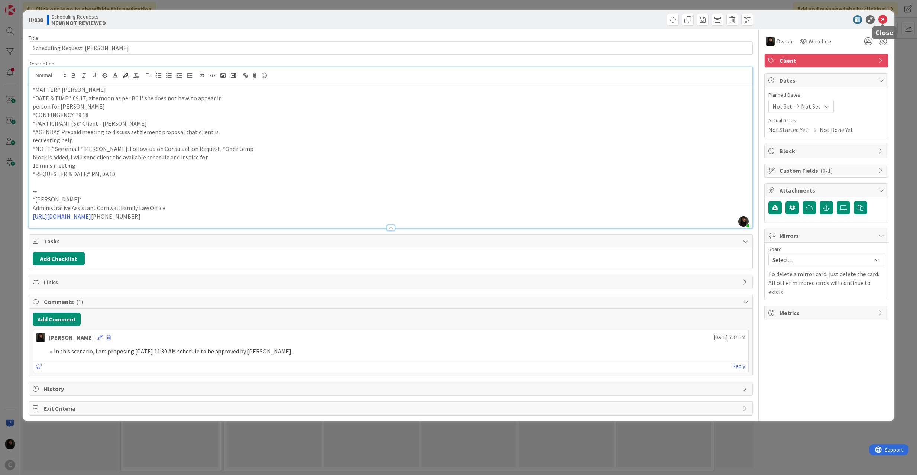
click at [886, 21] on icon at bounding box center [882, 19] width 9 height 9
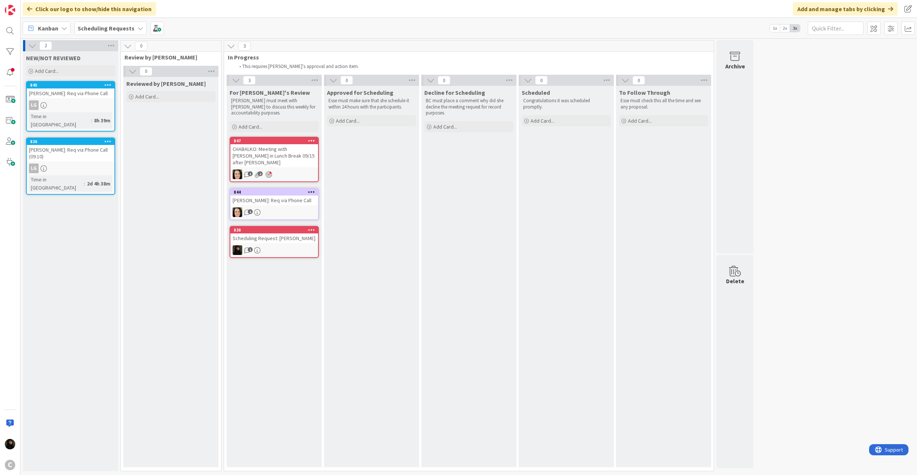
click at [268, 245] on div "1" at bounding box center [274, 250] width 88 height 10
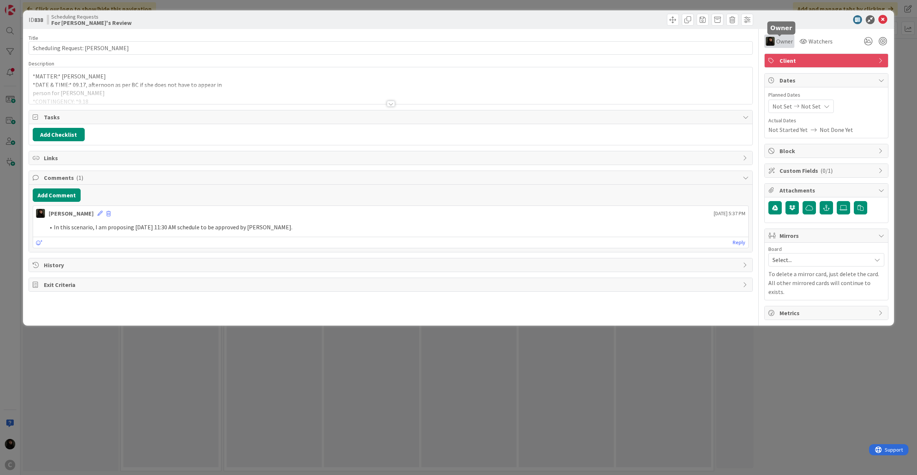
click at [778, 42] on span "Owner" at bounding box center [784, 41] width 17 height 9
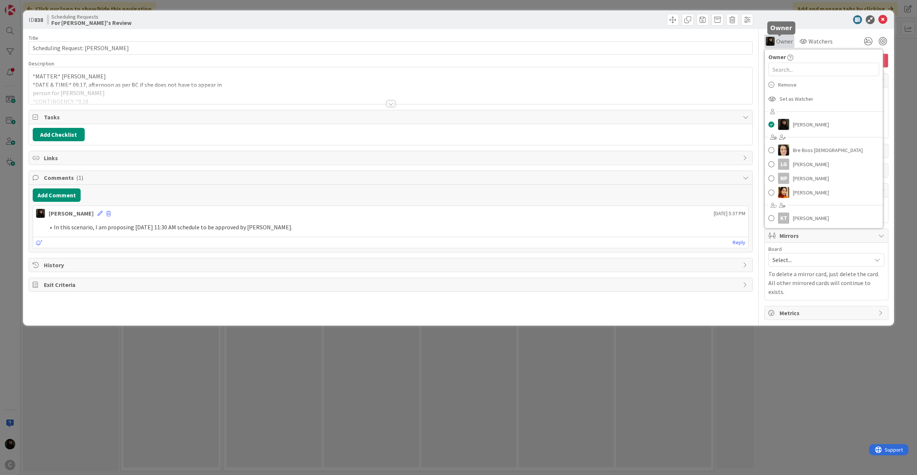
click at [782, 37] on span "Owner" at bounding box center [784, 41] width 17 height 9
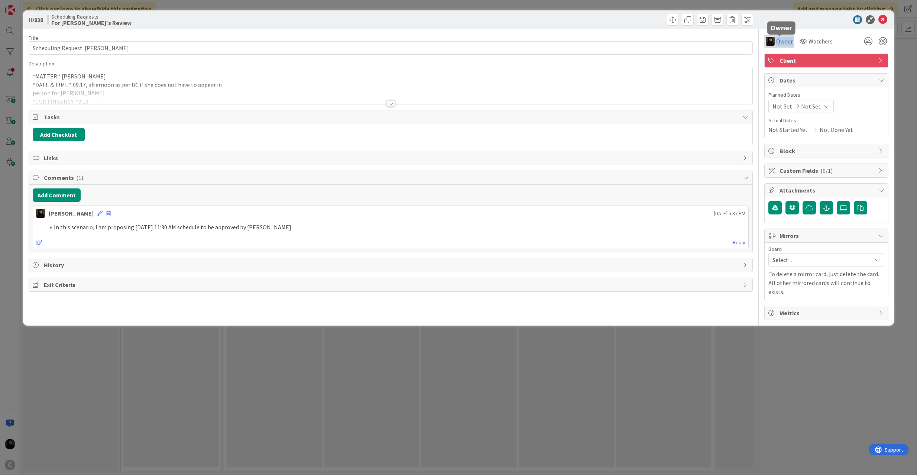
click at [782, 37] on span "Owner" at bounding box center [784, 41] width 17 height 9
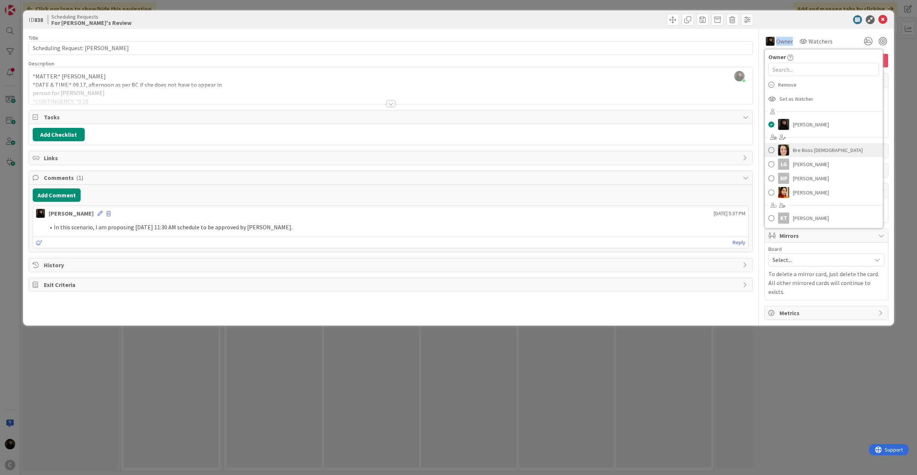
click at [780, 148] on img at bounding box center [783, 149] width 11 height 11
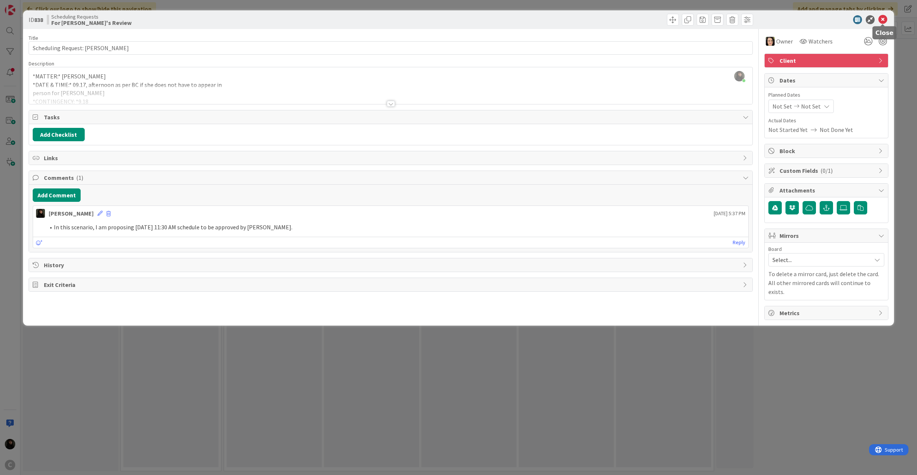
click at [880, 17] on icon at bounding box center [882, 19] width 9 height 9
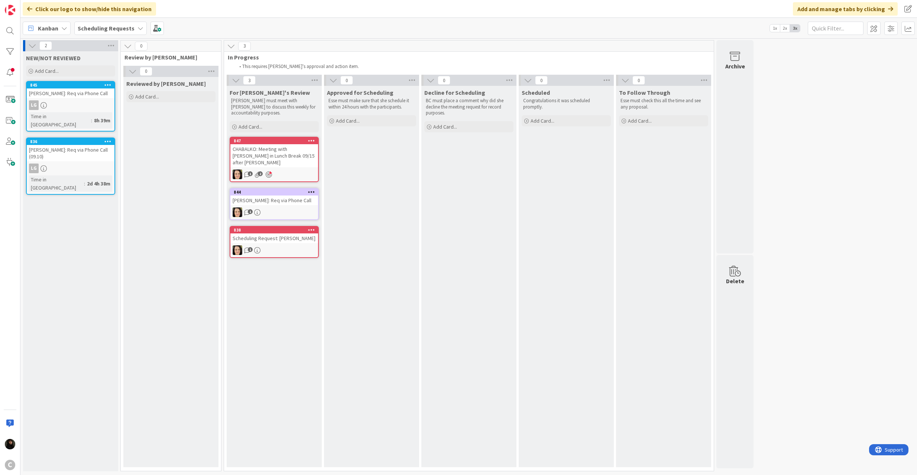
click at [69, 163] on div "LG" at bounding box center [71, 168] width 88 height 10
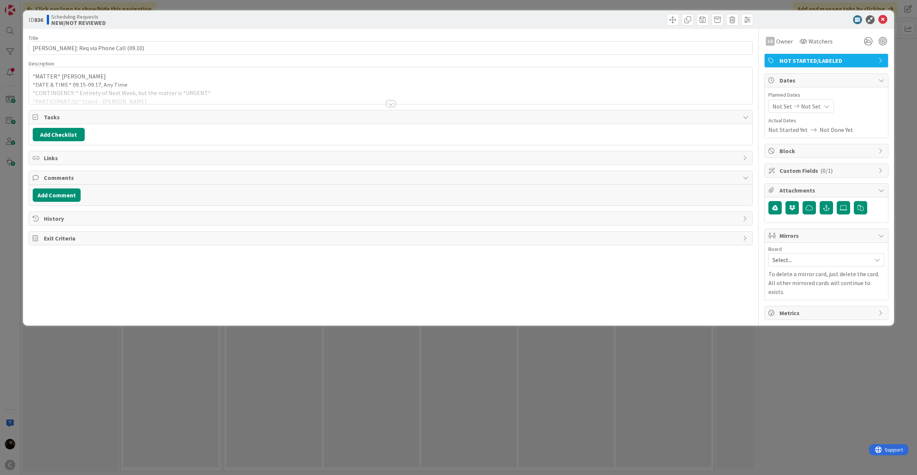
click at [201, 84] on div "*MATTER:* [PERSON_NAME] *DATE & TIME:* 09.15-09.17, Any Time *CONTINGENCY: * En…" at bounding box center [391, 87] width 724 height 33
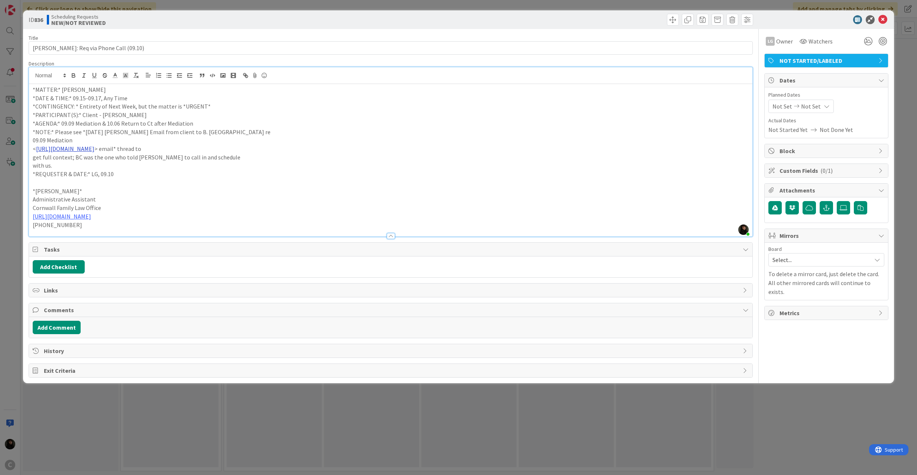
click at [94, 148] on link "[URL][DOMAIN_NAME]" at bounding box center [65, 148] width 58 height 7
click at [104, 160] on link "[URL][DOMAIN_NAME]" at bounding box center [91, 163] width 51 height 10
click at [215, 189] on p "*[PERSON_NAME]*" at bounding box center [391, 191] width 716 height 9
click at [65, 328] on button "Add Comment" at bounding box center [57, 327] width 48 height 13
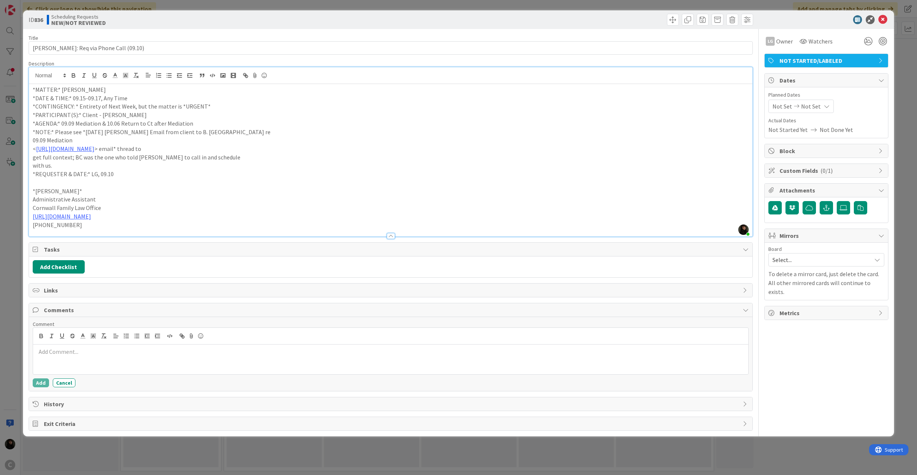
click at [105, 354] on p at bounding box center [390, 351] width 709 height 9
click at [139, 337] on icon "button" at bounding box center [136, 335] width 7 height 7
click at [129, 358] on div "Proposed Time" at bounding box center [390, 359] width 715 height 30
click at [40, 382] on button "Add" at bounding box center [41, 382] width 16 height 9
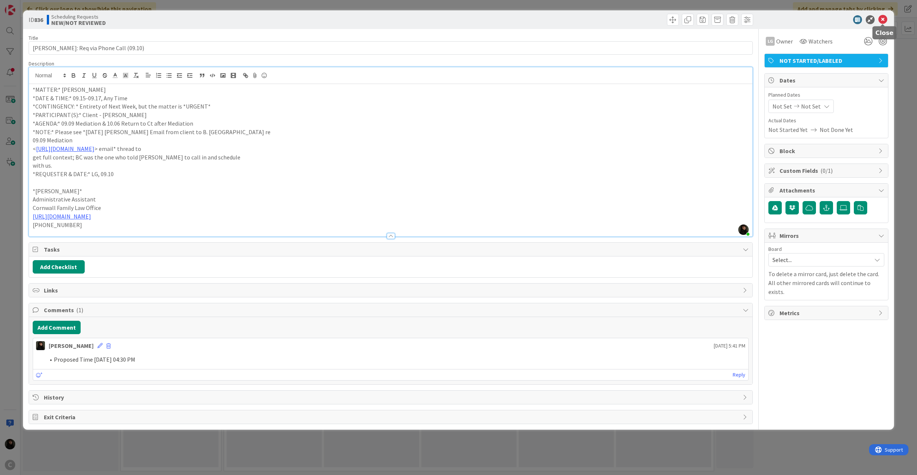
click at [885, 23] on icon at bounding box center [882, 19] width 9 height 9
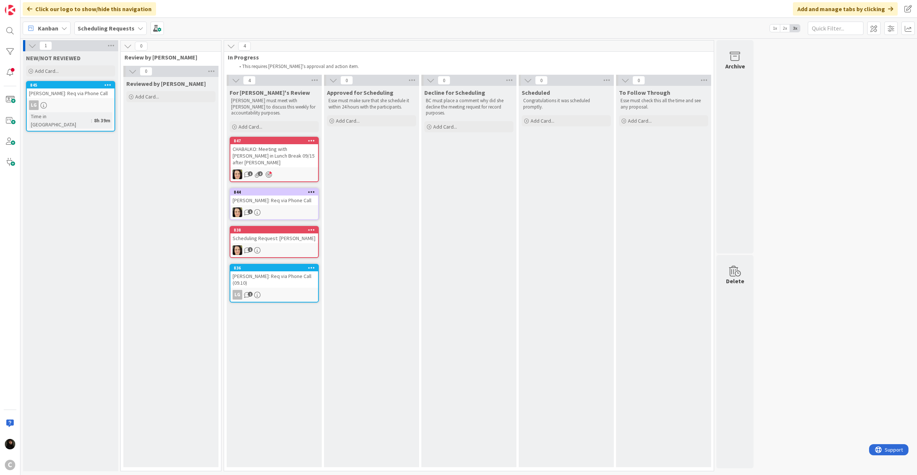
click at [272, 241] on div "Scheduling Request: [PERSON_NAME]" at bounding box center [274, 238] width 88 height 10
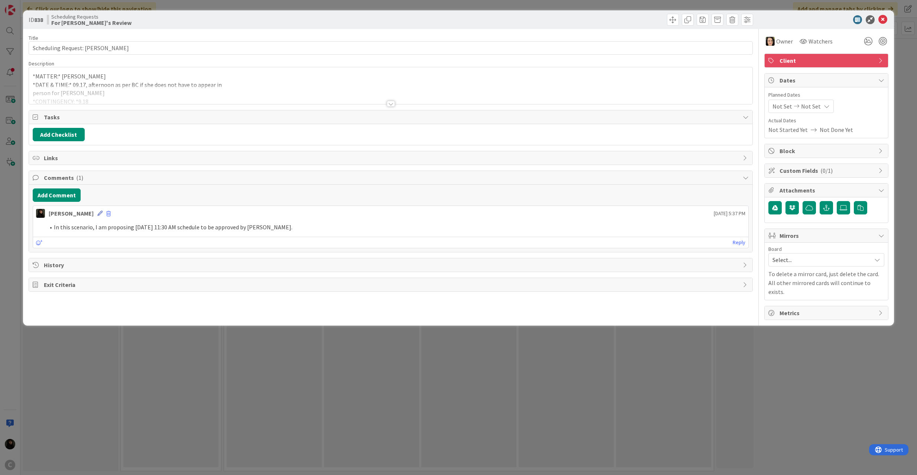
click at [97, 215] on icon at bounding box center [99, 213] width 5 height 5
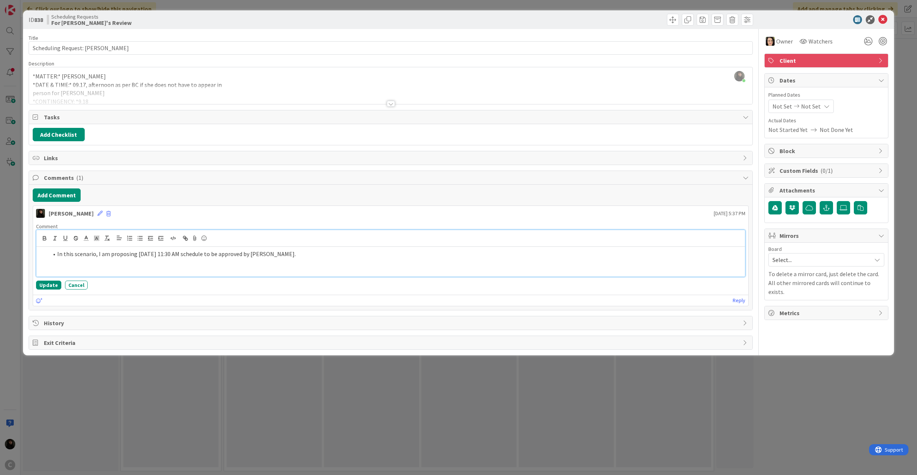
click at [147, 258] on li "In this scenario, I am proposing [DATE] 11:30 AM schedule to be approved by [PE…" at bounding box center [395, 254] width 694 height 9
click at [149, 258] on li "In this scenario, I am proposing [DATE] 11:30 AM schedule to be approved by [PE…" at bounding box center [395, 254] width 694 height 9
click at [42, 286] on button "Update" at bounding box center [48, 284] width 25 height 9
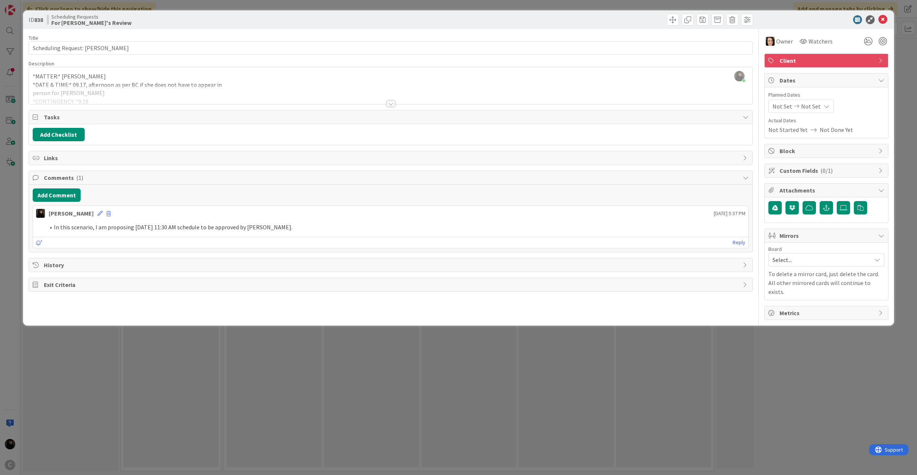
click at [884, 25] on div "ID 838 Scheduling Requests For [PERSON_NAME]'s Review" at bounding box center [458, 19] width 871 height 19
click at [883, 20] on icon at bounding box center [882, 19] width 9 height 9
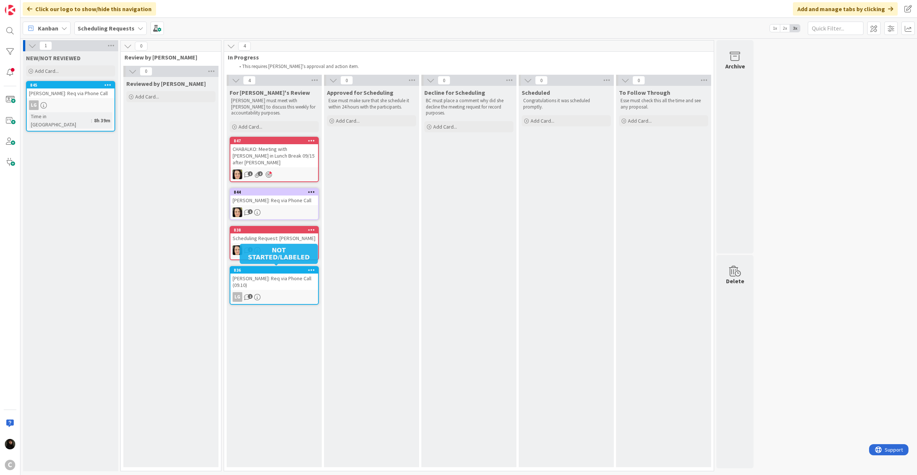
click at [284, 281] on div "[PERSON_NAME]: Req via Phone Call (09.10)" at bounding box center [274, 281] width 88 height 16
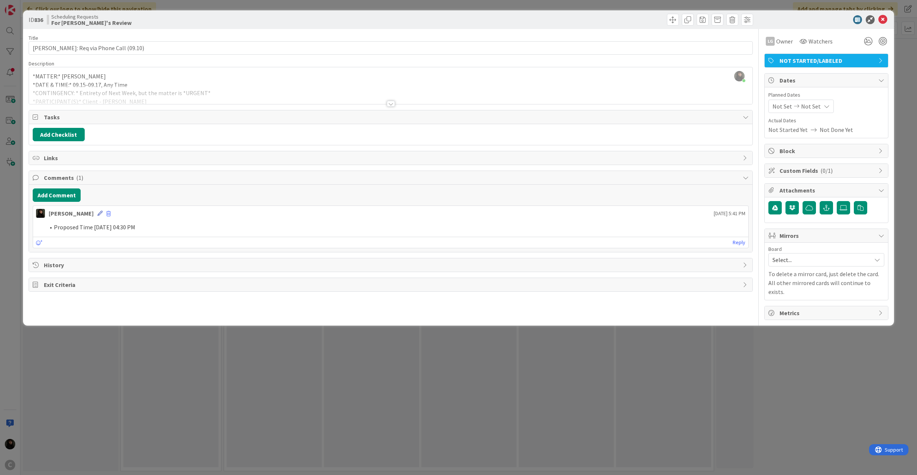
click at [97, 216] on icon at bounding box center [99, 213] width 5 height 5
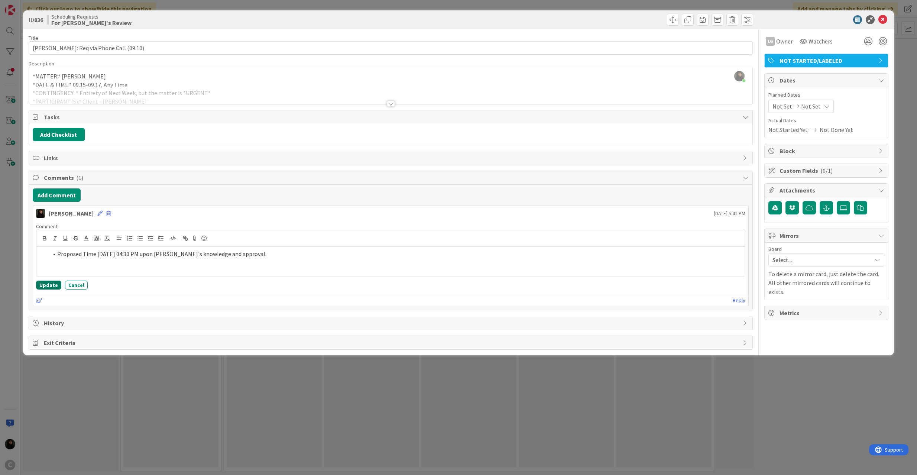
click at [48, 283] on button "Update" at bounding box center [48, 284] width 25 height 9
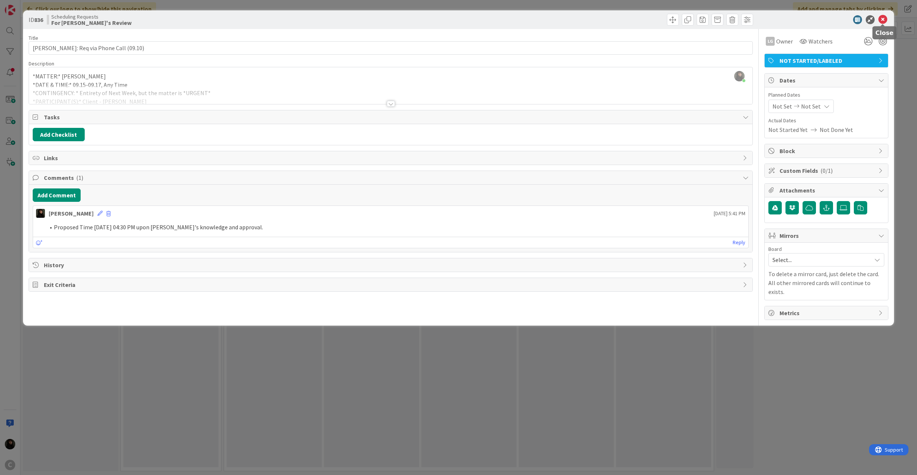
click at [883, 20] on icon at bounding box center [882, 19] width 9 height 9
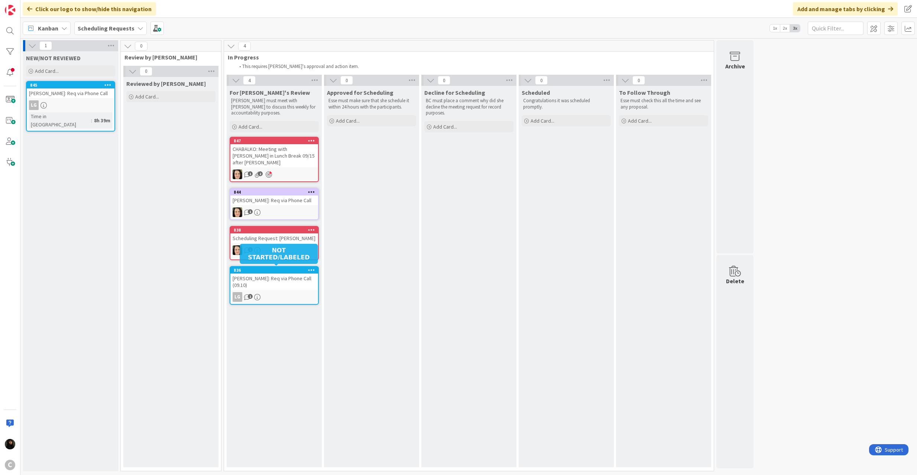
click at [272, 274] on div "[PERSON_NAME]: Req via Phone Call (09.10)" at bounding box center [274, 281] width 88 height 16
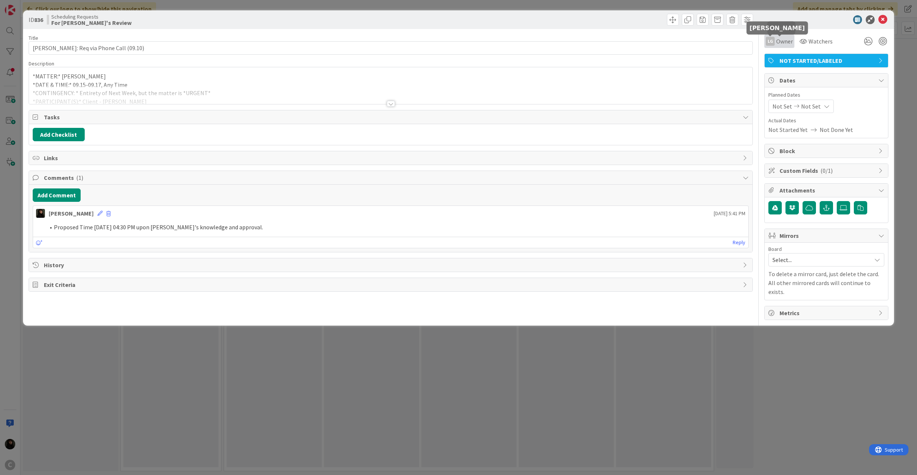
click at [768, 41] on div "LG" at bounding box center [770, 41] width 9 height 9
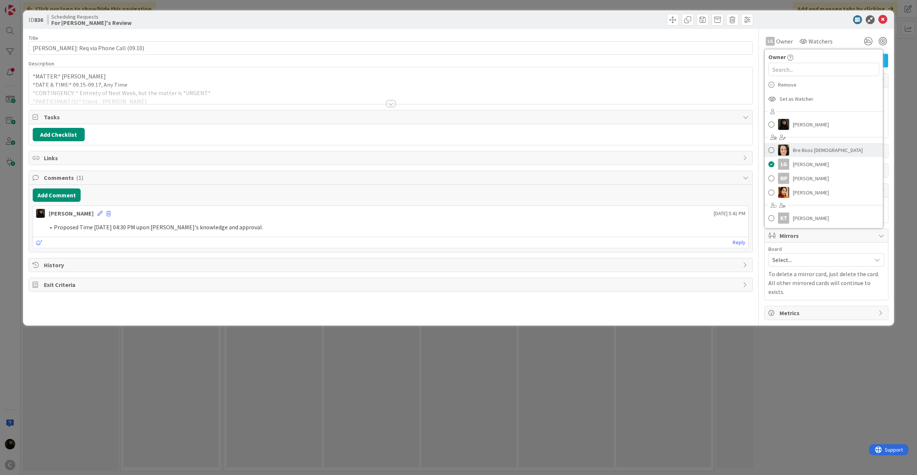
click at [778, 150] on img at bounding box center [783, 149] width 11 height 11
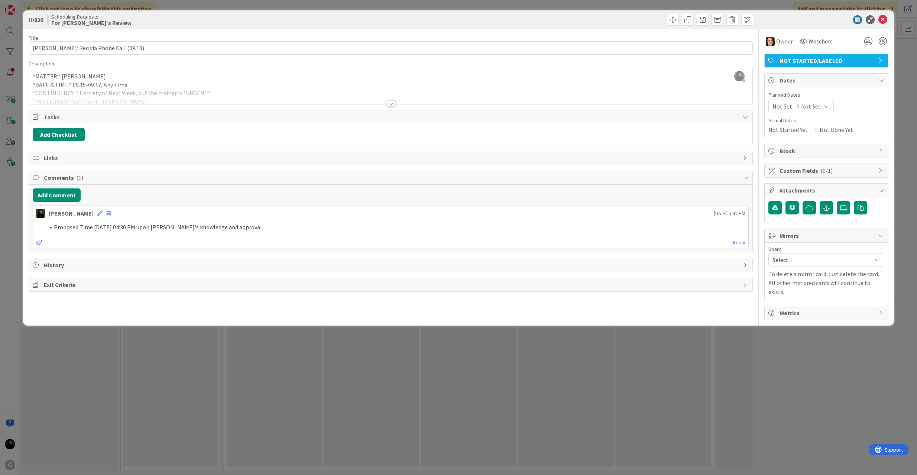
click at [829, 63] on span "NOT STARTED/LABELED" at bounding box center [826, 60] width 95 height 9
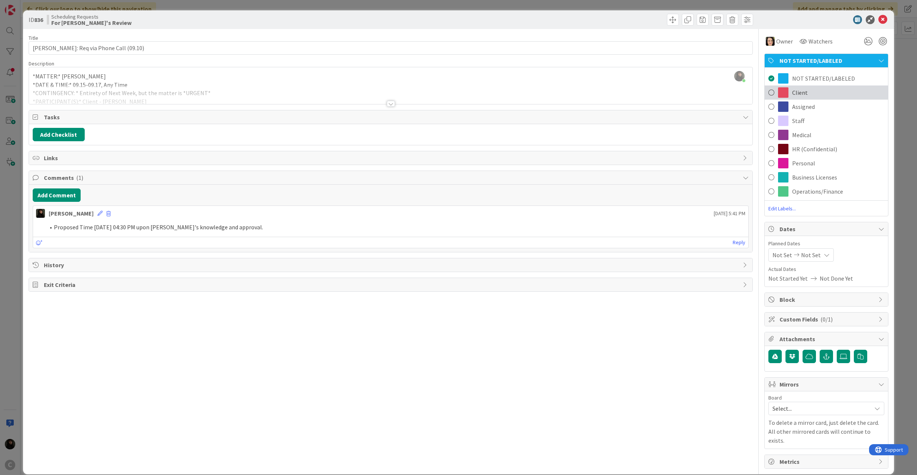
click at [778, 95] on span at bounding box center [783, 92] width 10 height 10
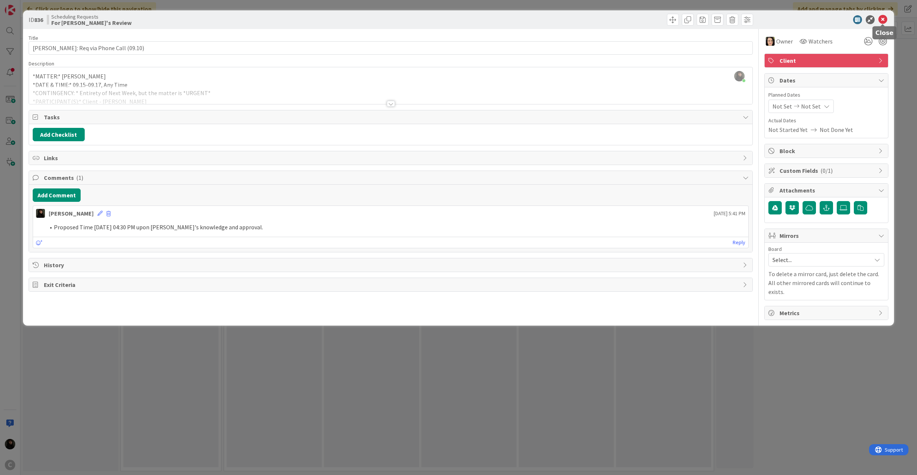
click at [885, 18] on icon at bounding box center [882, 19] width 9 height 9
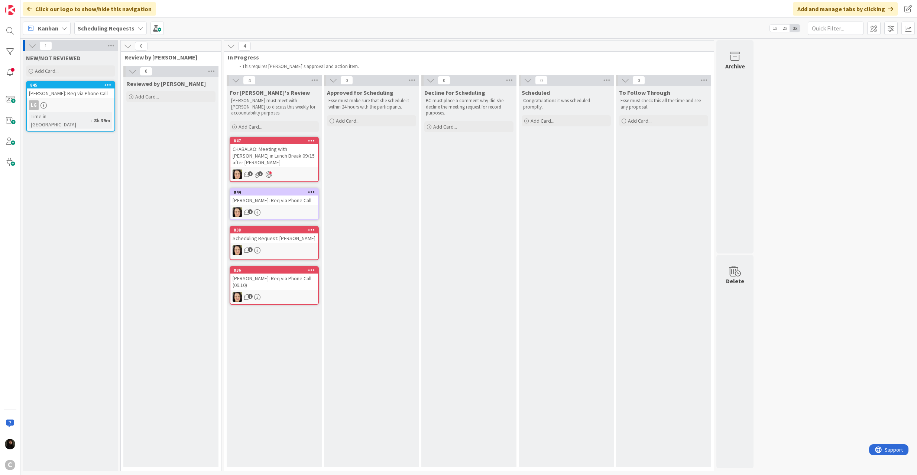
click at [77, 97] on div "[PERSON_NAME]: Req via Phone Call" at bounding box center [71, 93] width 88 height 10
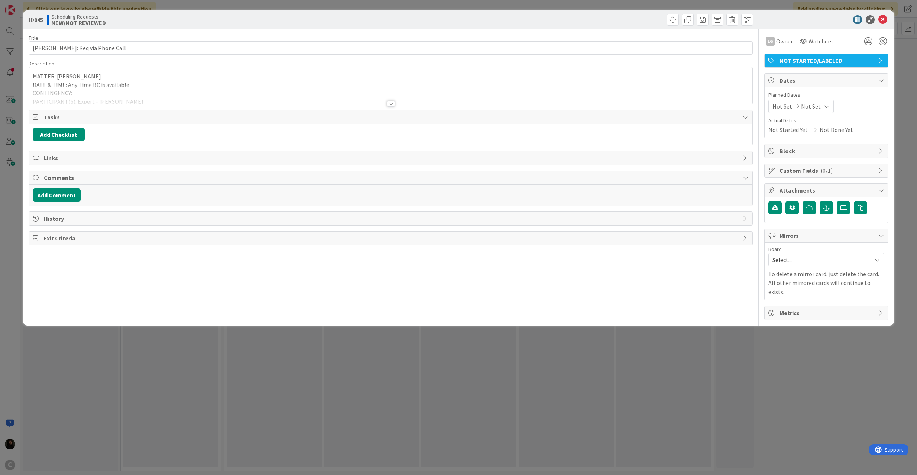
click at [198, 87] on div at bounding box center [391, 94] width 724 height 19
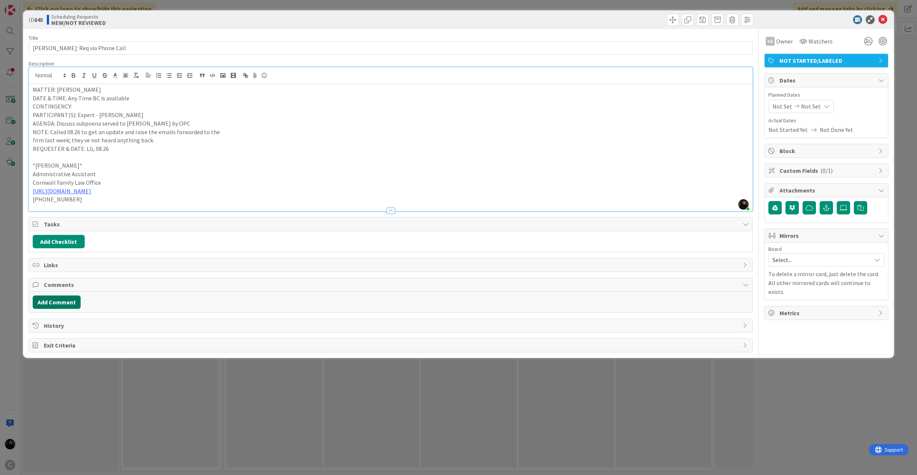
click at [59, 299] on button "Add Comment" at bounding box center [57, 301] width 48 height 13
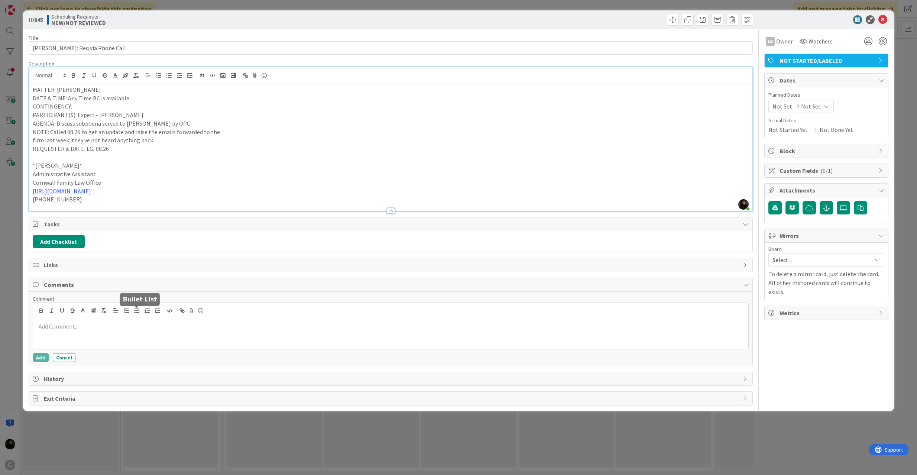
click at [140, 313] on icon "button" at bounding box center [136, 310] width 7 height 7
click at [39, 360] on button "Add" at bounding box center [41, 357] width 16 height 9
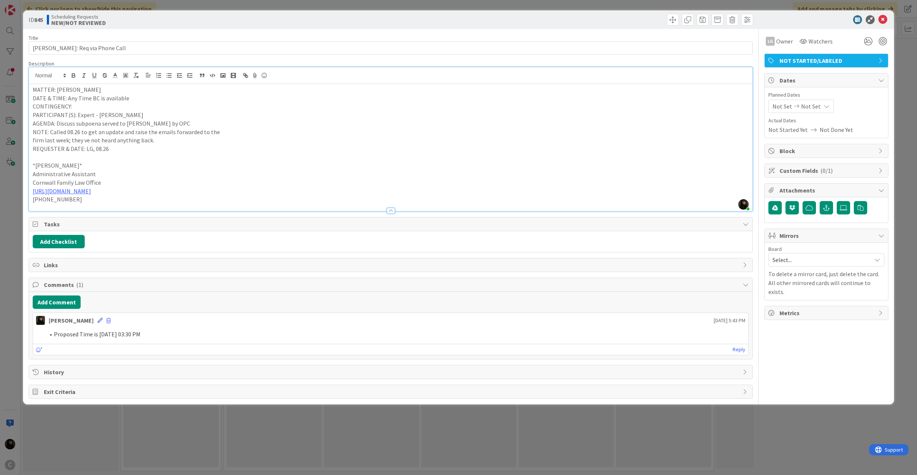
click at [97, 323] on icon at bounding box center [99, 320] width 5 height 5
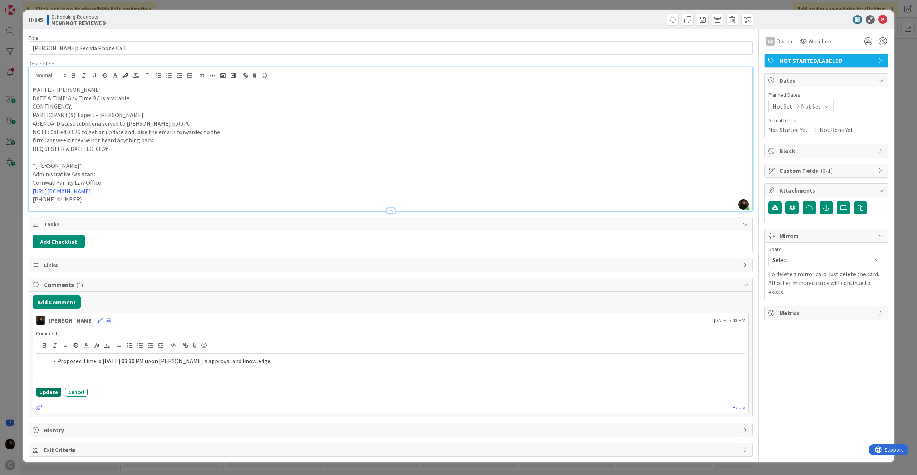
click at [43, 394] on button "Update" at bounding box center [48, 391] width 25 height 9
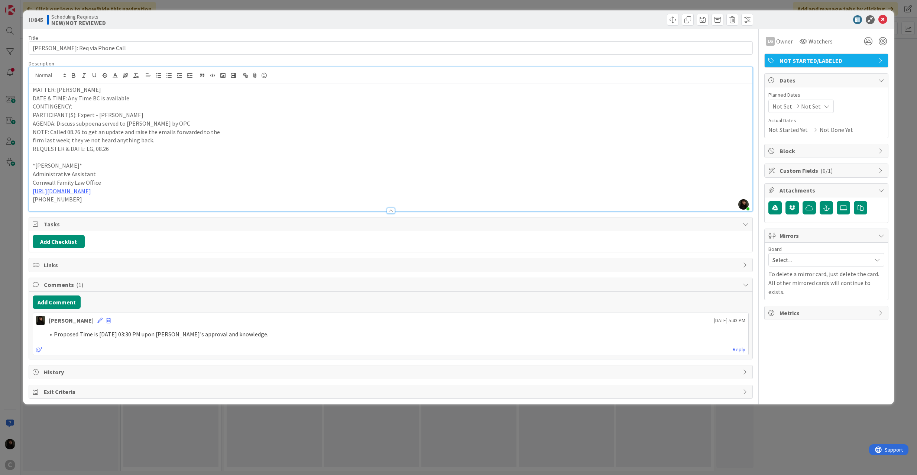
click at [850, 57] on span "NOT STARTED/LABELED" at bounding box center [826, 60] width 95 height 9
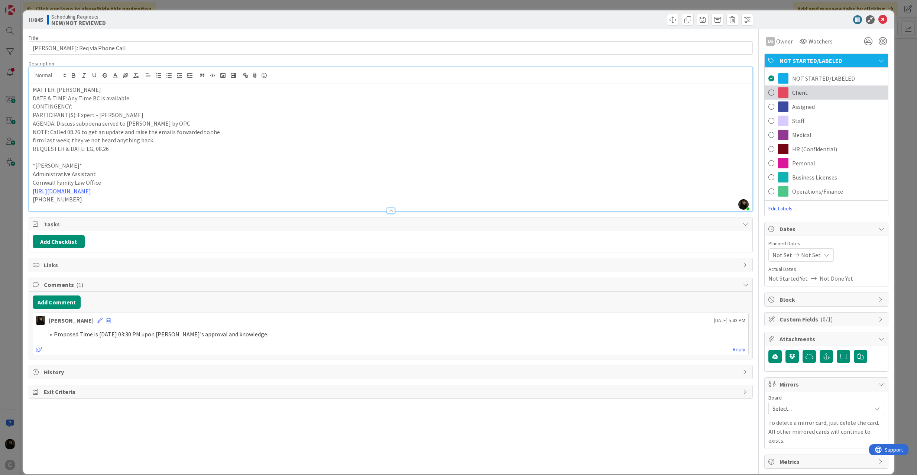
click at [792, 92] on span "Client" at bounding box center [800, 92] width 16 height 9
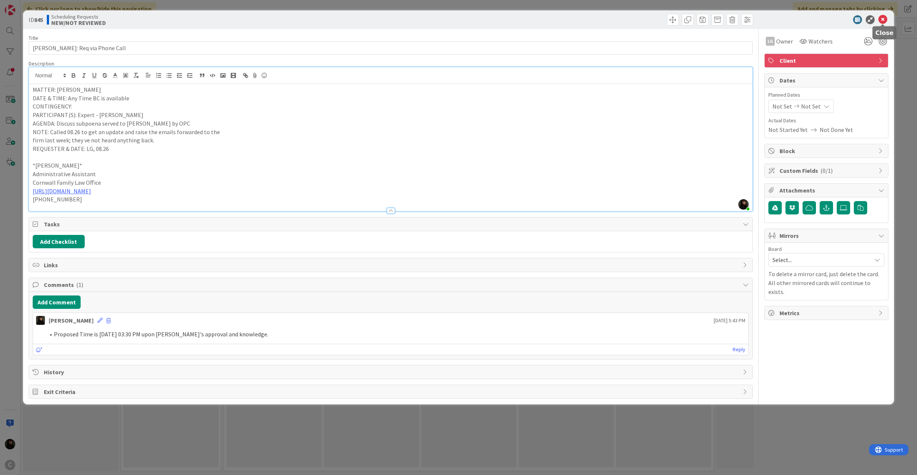
click at [879, 19] on icon at bounding box center [882, 19] width 9 height 9
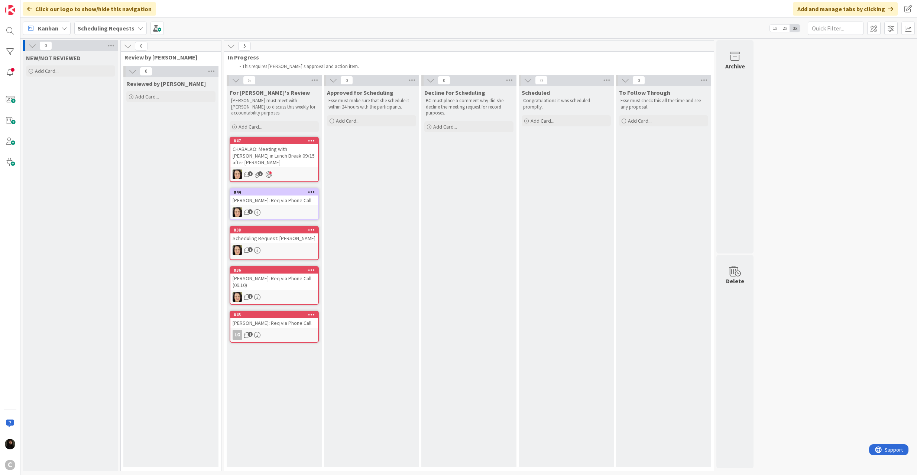
click at [269, 318] on div "[PERSON_NAME]: Req via Phone Call" at bounding box center [274, 323] width 88 height 10
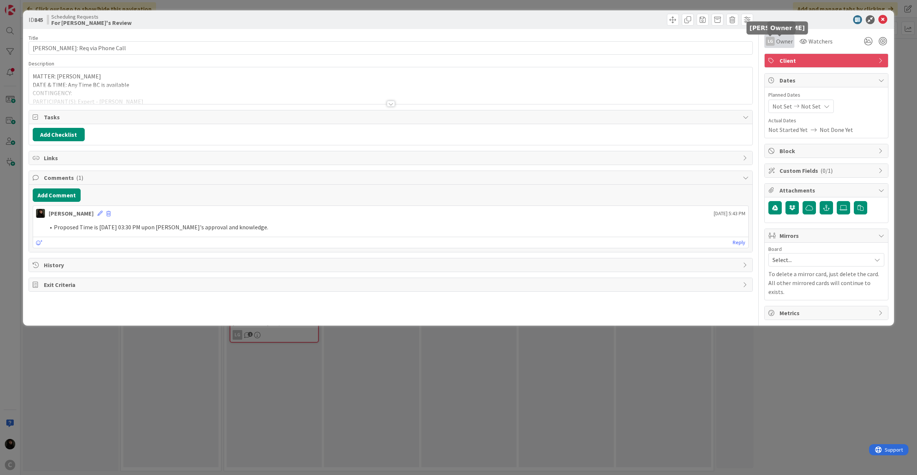
click at [773, 39] on div "LG" at bounding box center [770, 41] width 9 height 9
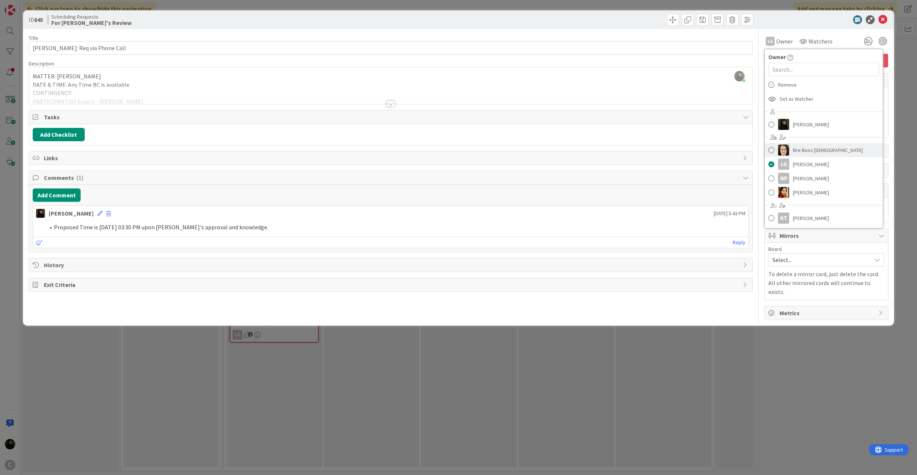
click at [772, 152] on span at bounding box center [771, 149] width 6 height 11
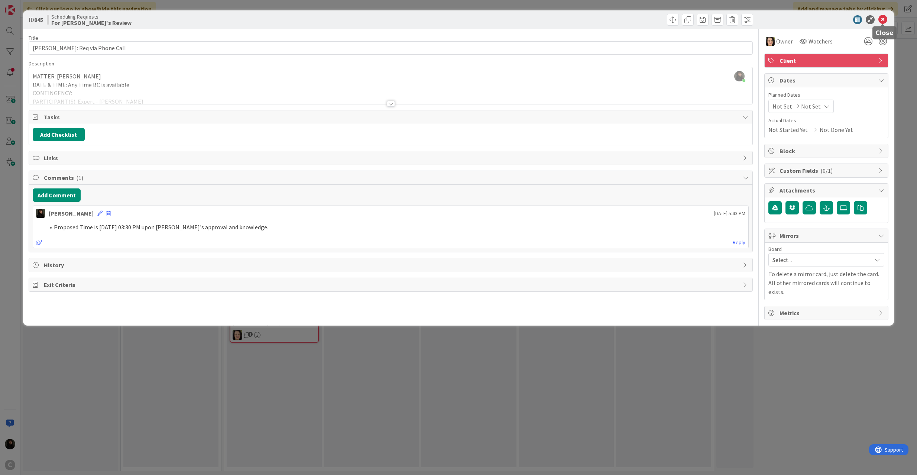
click at [882, 17] on icon at bounding box center [882, 19] width 9 height 9
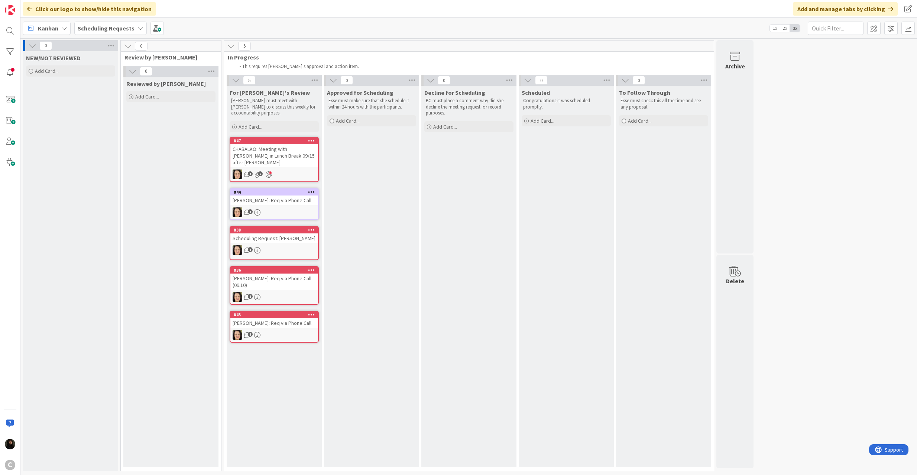
click at [279, 195] on div "[PERSON_NAME]: Req via Phone Call" at bounding box center [274, 200] width 88 height 10
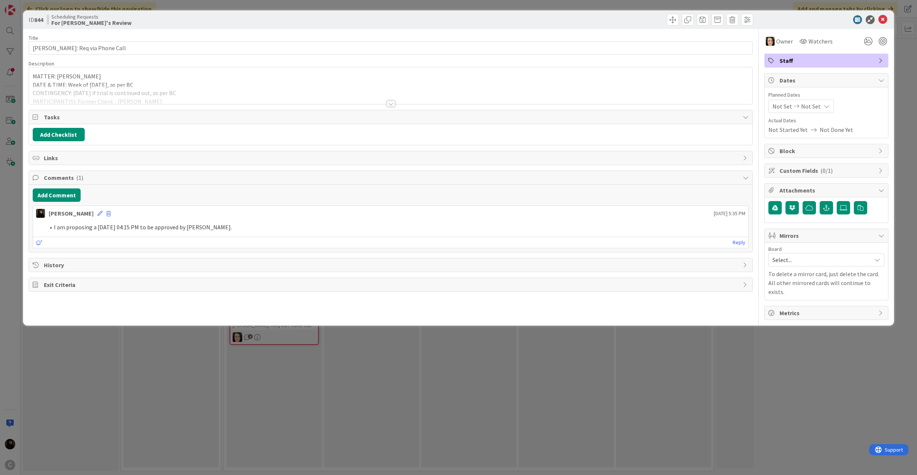
click at [790, 60] on span "Staff" at bounding box center [826, 60] width 95 height 9
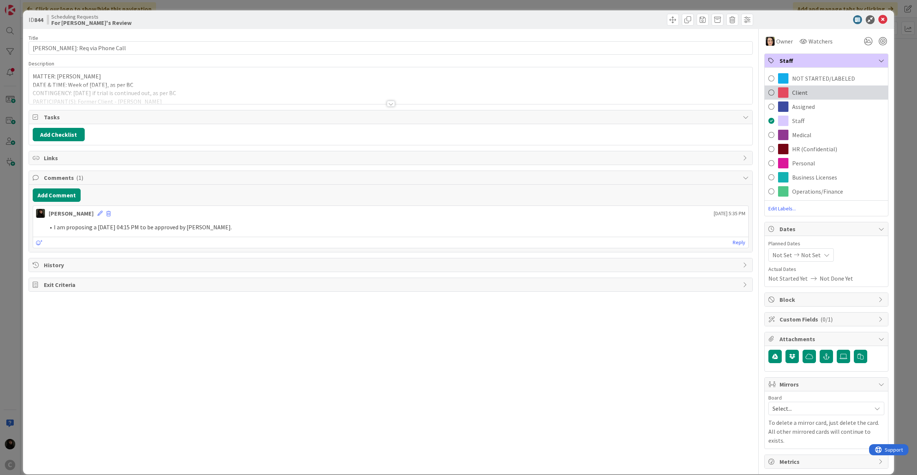
click at [779, 88] on span at bounding box center [783, 92] width 10 height 10
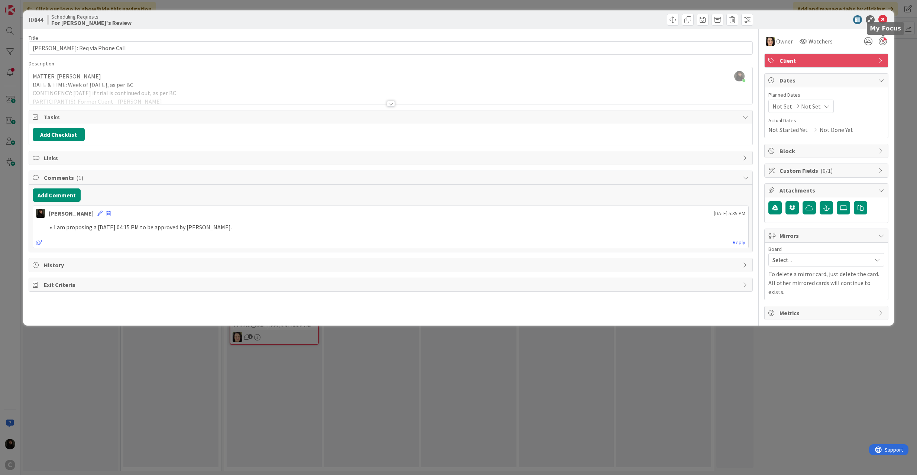
click at [884, 38] on div at bounding box center [882, 41] width 8 height 8
click at [882, 21] on icon at bounding box center [882, 19] width 9 height 9
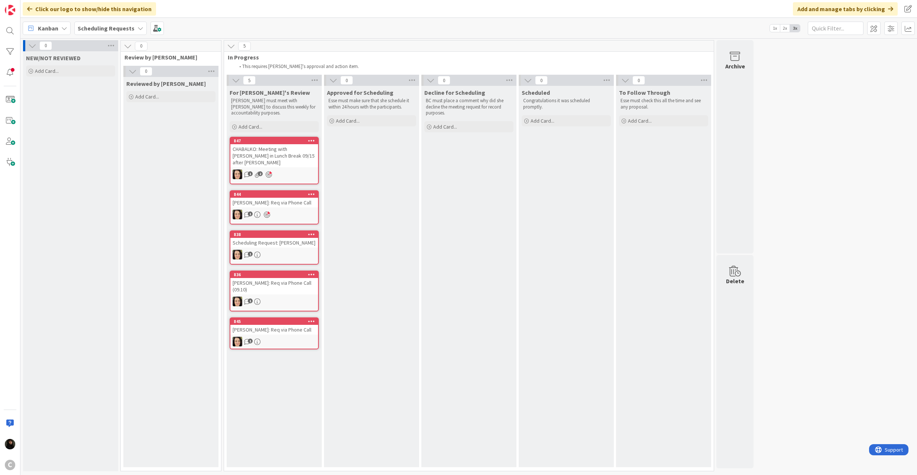
click at [281, 247] on link "838 Scheduling Request: [PERSON_NAME] 1" at bounding box center [274, 247] width 89 height 34
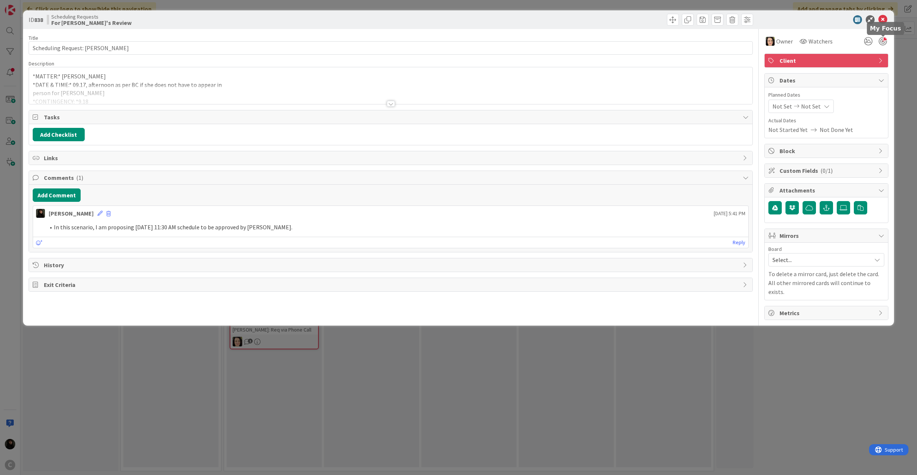
click at [885, 42] on div at bounding box center [882, 41] width 8 height 8
click at [881, 19] on icon at bounding box center [882, 19] width 9 height 9
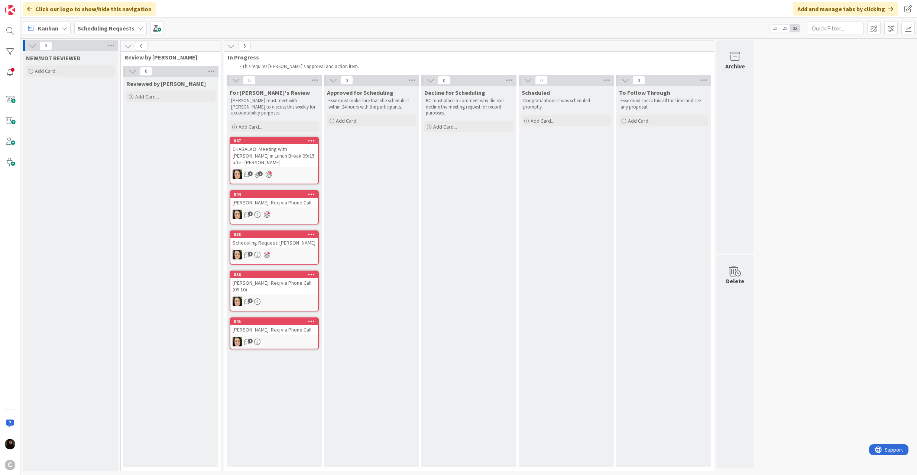
click at [301, 278] on div "[PERSON_NAME]: Req via Phone Call (09.10)" at bounding box center [274, 286] width 88 height 16
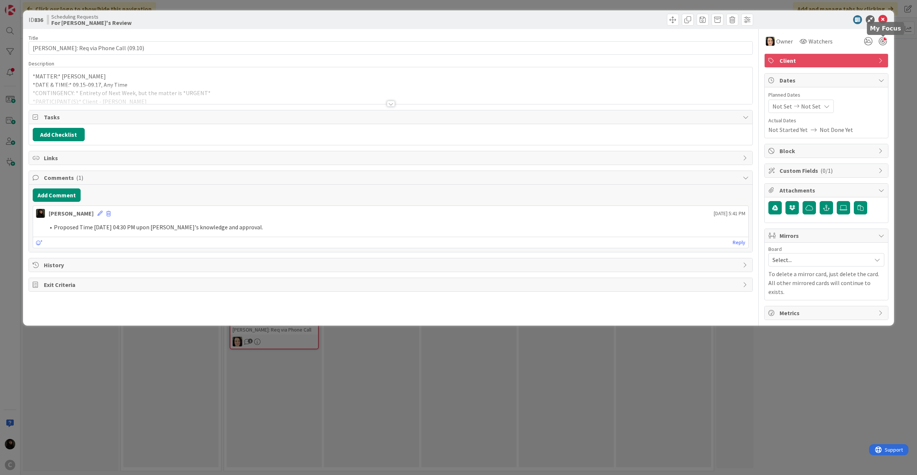
click at [881, 39] on div at bounding box center [882, 41] width 8 height 8
click at [884, 20] on icon at bounding box center [882, 19] width 9 height 9
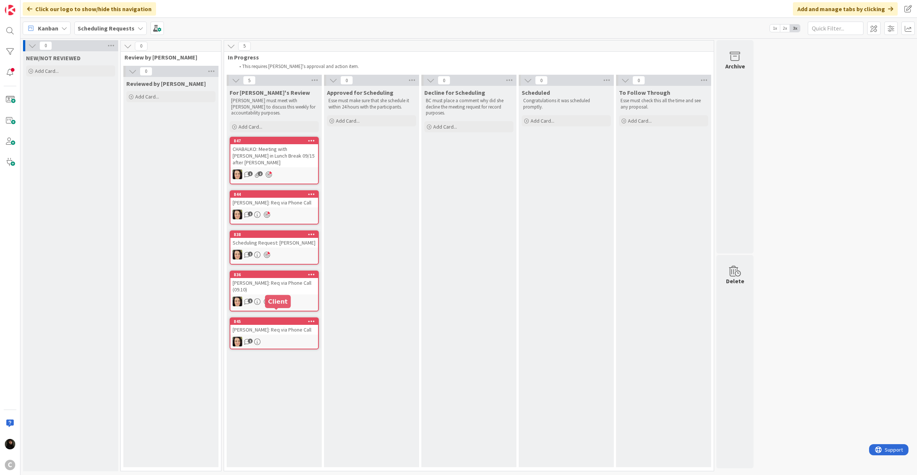
click at [266, 326] on link "845 [PERSON_NAME]: Req via Phone Call 1" at bounding box center [274, 333] width 89 height 32
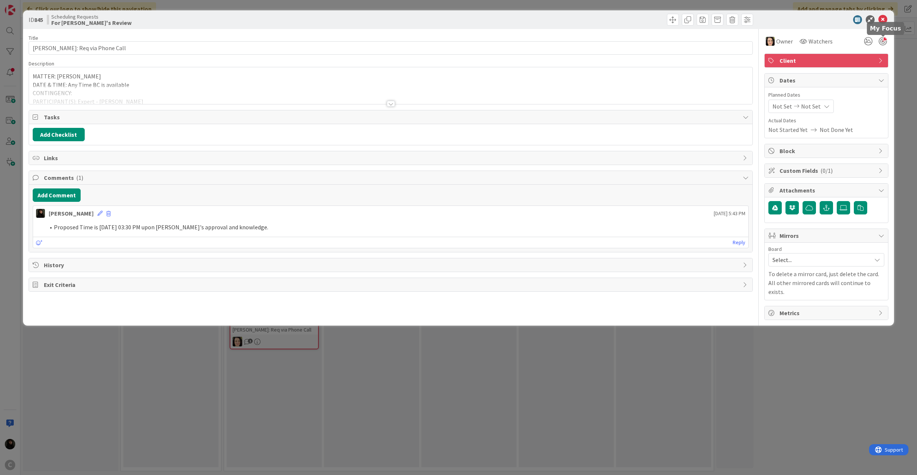
click at [880, 39] on div at bounding box center [882, 41] width 8 height 8
click at [881, 18] on icon at bounding box center [882, 19] width 9 height 9
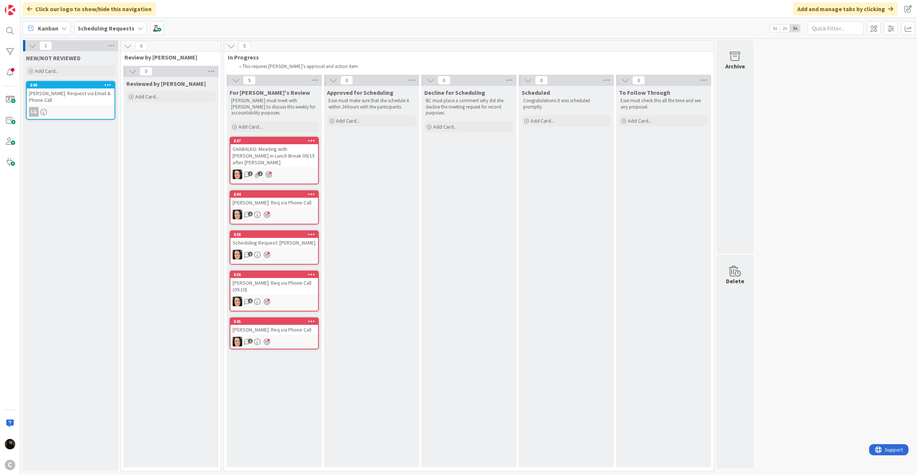
click at [287, 325] on div "[PERSON_NAME]: Req via Phone Call" at bounding box center [274, 330] width 88 height 10
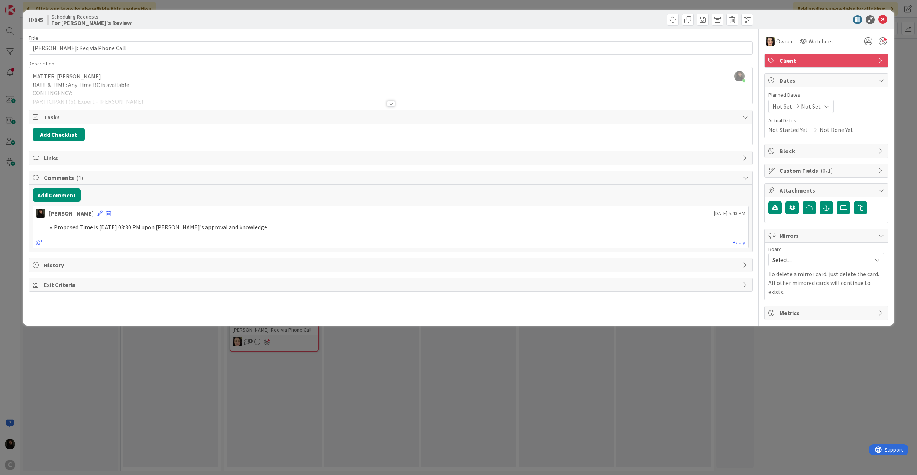
click at [108, 91] on div at bounding box center [391, 94] width 724 height 19
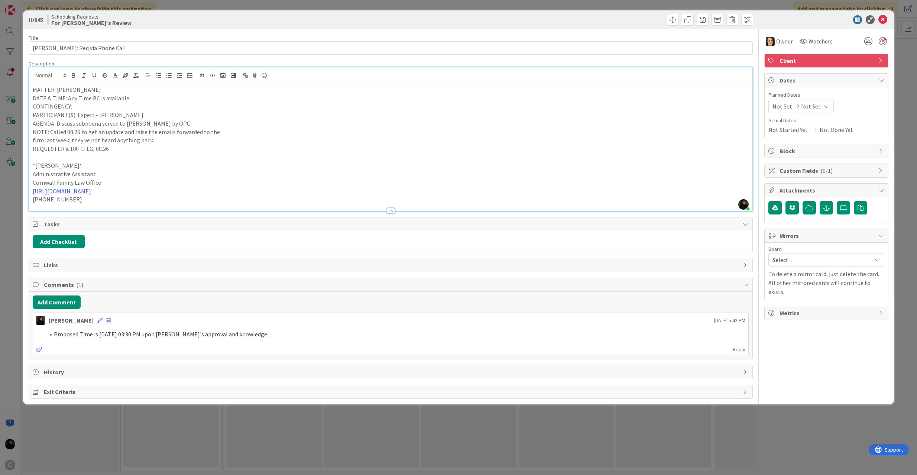
click at [113, 125] on p "AGENDA: Discuss subpoena served to [PERSON_NAME] by OPC" at bounding box center [391, 123] width 716 height 9
drag, startPoint x: 53, startPoint y: 124, endPoint x: 219, endPoint y: 130, distance: 166.5
click at [219, 130] on div "MATTER: [PERSON_NAME] DATE & TIME: Any Time BC is available CONTINGENCY: PARTIC…" at bounding box center [391, 147] width 724 height 127
copy div ": Discuss subpoena served to [PERSON_NAME] by OPC NOTE: Called 08.26 to get an …"
click at [889, 20] on div "ID 845 Scheduling Requests For [PERSON_NAME]'s Review" at bounding box center [458, 19] width 871 height 19
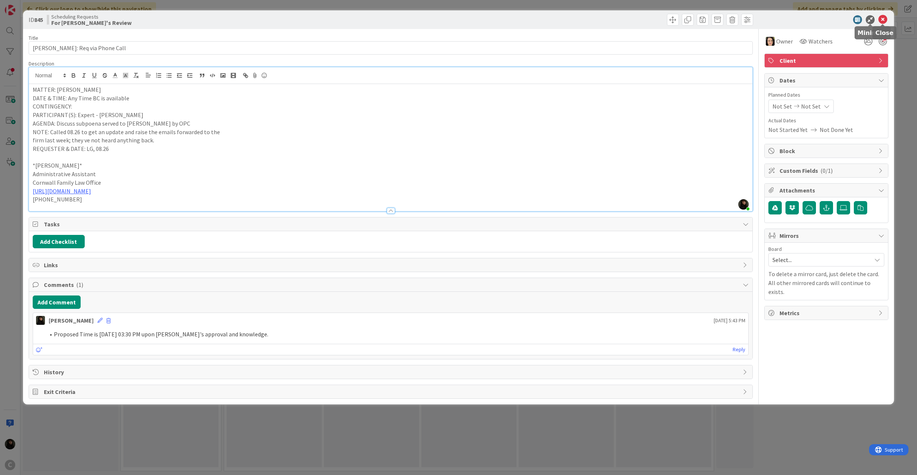
click at [885, 18] on icon at bounding box center [882, 19] width 9 height 9
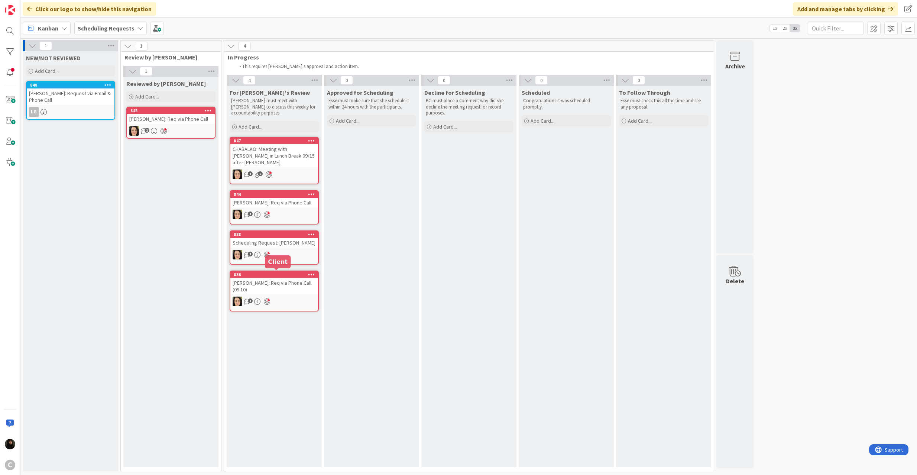
click at [290, 250] on div "1" at bounding box center [274, 255] width 88 height 10
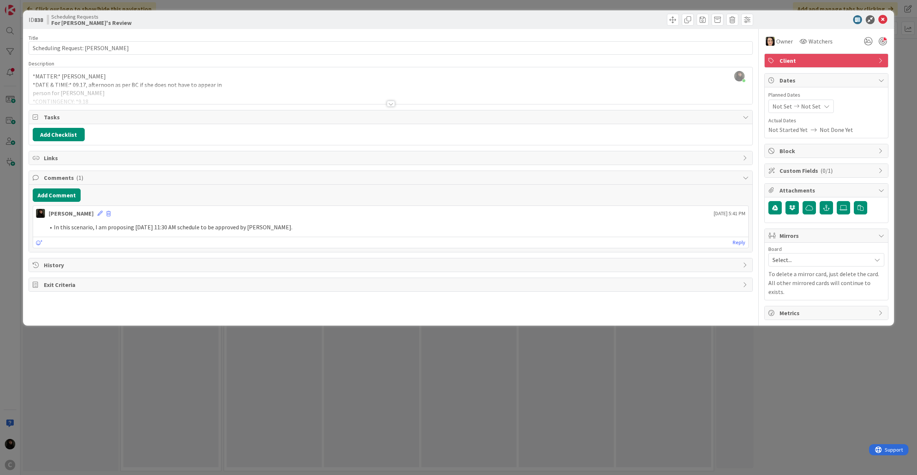
click at [89, 94] on div at bounding box center [391, 94] width 724 height 19
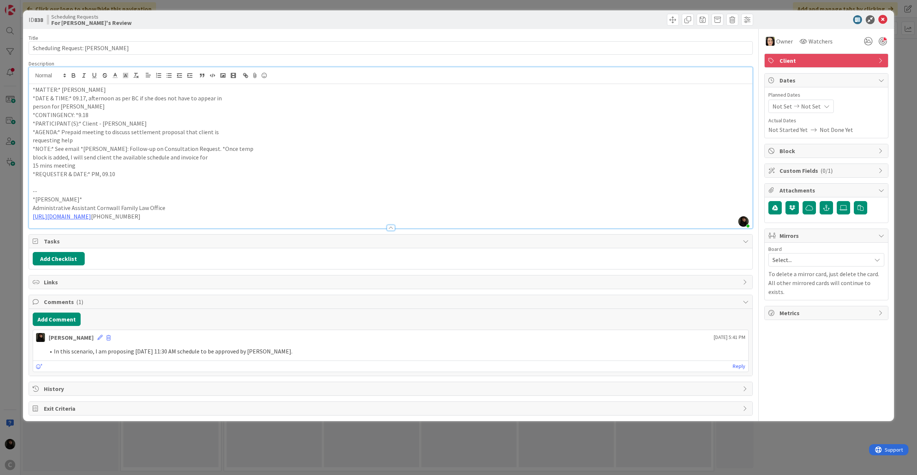
click at [100, 159] on p "block is added, I will send client the available schedule and invoice for" at bounding box center [391, 157] width 716 height 9
click at [85, 342] on div "Esse [PERSON_NAME] [DATE] 5:41 PM" at bounding box center [390, 336] width 715 height 12
click at [97, 338] on icon at bounding box center [99, 337] width 5 height 5
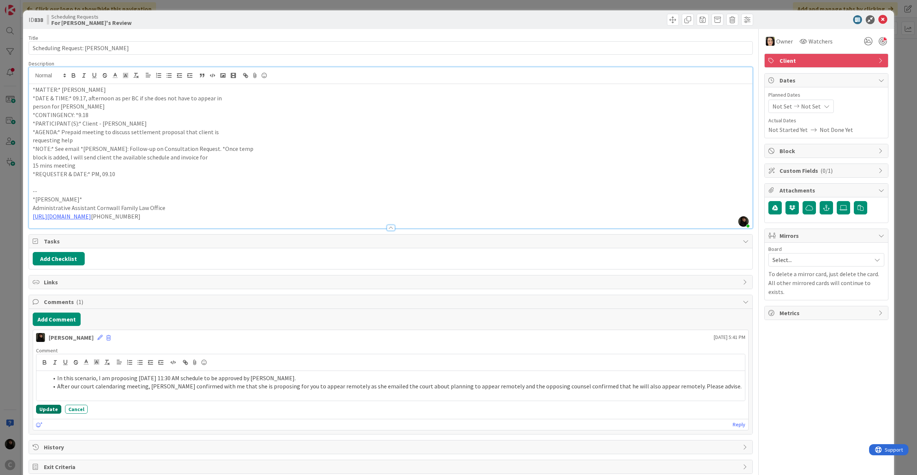
click at [40, 409] on button "Update" at bounding box center [48, 408] width 25 height 9
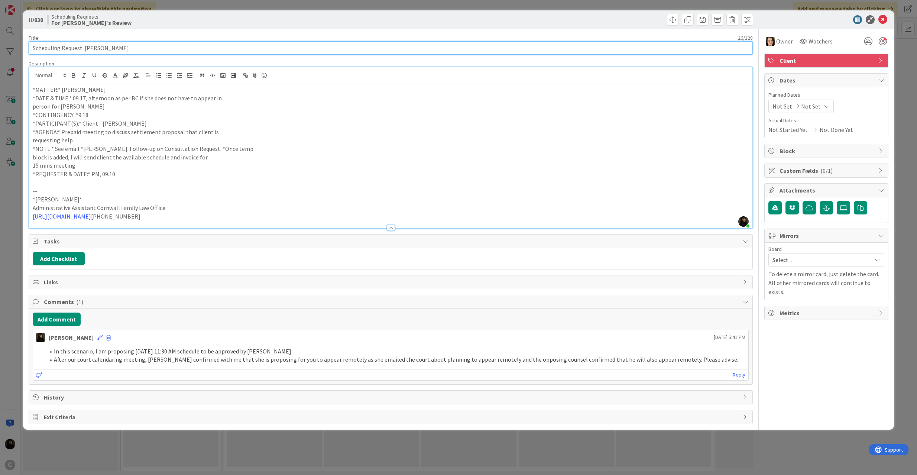
click at [124, 47] on input "Scheduling Request: [PERSON_NAME]" at bounding box center [391, 47] width 724 height 13
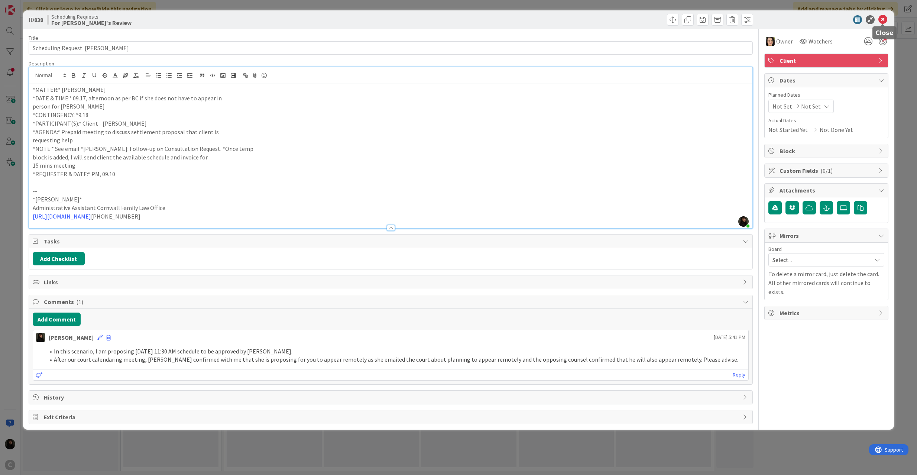
click at [885, 18] on icon at bounding box center [882, 19] width 9 height 9
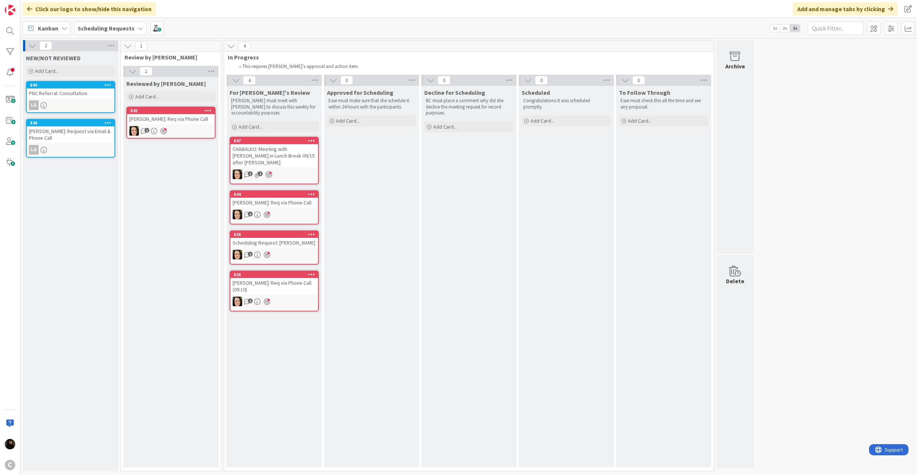
click at [64, 131] on div "[PERSON_NAME]: Request via Email & Phone Call" at bounding box center [71, 134] width 88 height 16
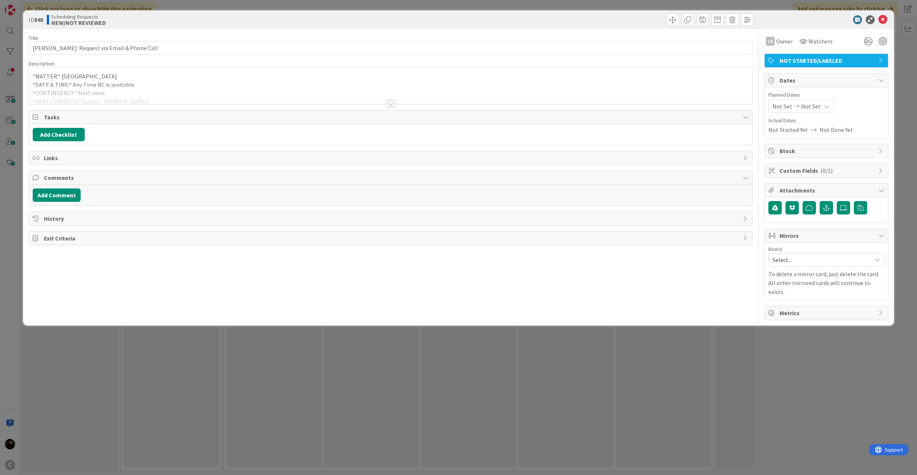
click at [143, 85] on div "*MATTER:* [PERSON_NAME] *DATE & TIME:* Any Time BC is available *CONTINGENCY: *…" at bounding box center [391, 87] width 724 height 33
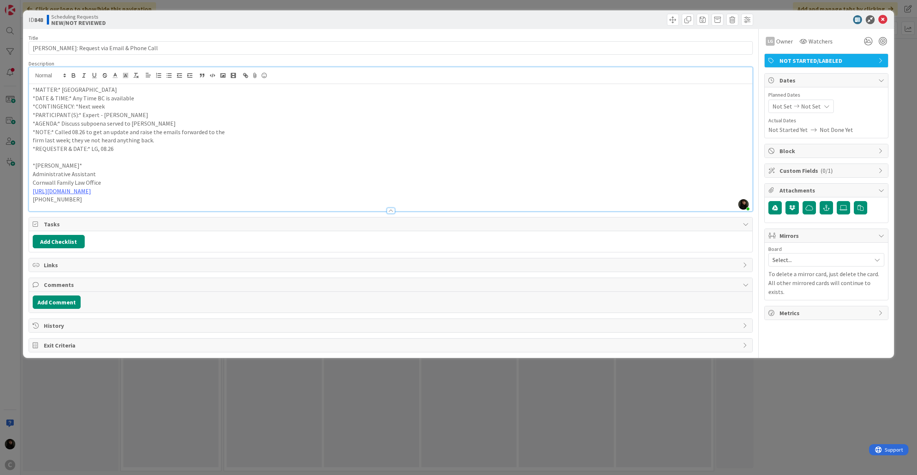
click at [189, 180] on p "Cornwall Family Law Office" at bounding box center [391, 182] width 716 height 9
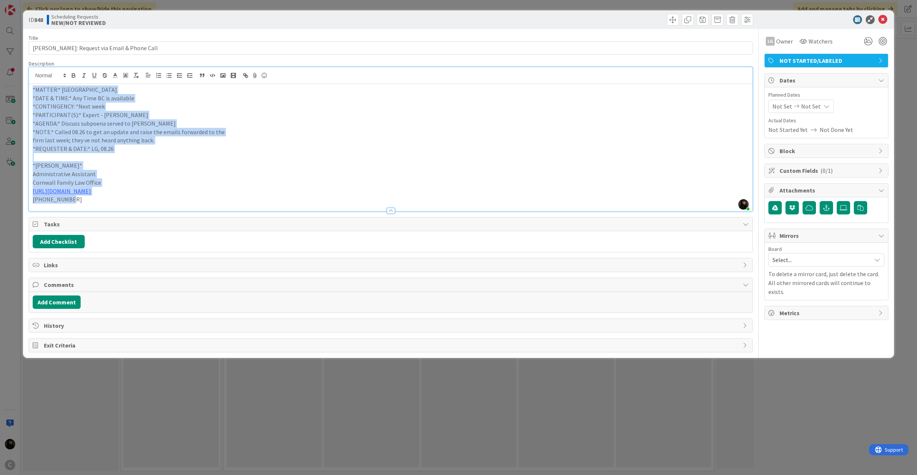
drag, startPoint x: 102, startPoint y: 203, endPoint x: -13, endPoint y: 69, distance: 176.0
click at [0, 69] on html "C Click our logo to show/hide this navigation Add and manage tabs by clicking K…" at bounding box center [458, 237] width 917 height 475
copy div "*MATTER:* [PERSON_NAME] *DATE & TIME:* Any Time BC is available *CONTINGENCY: *…"
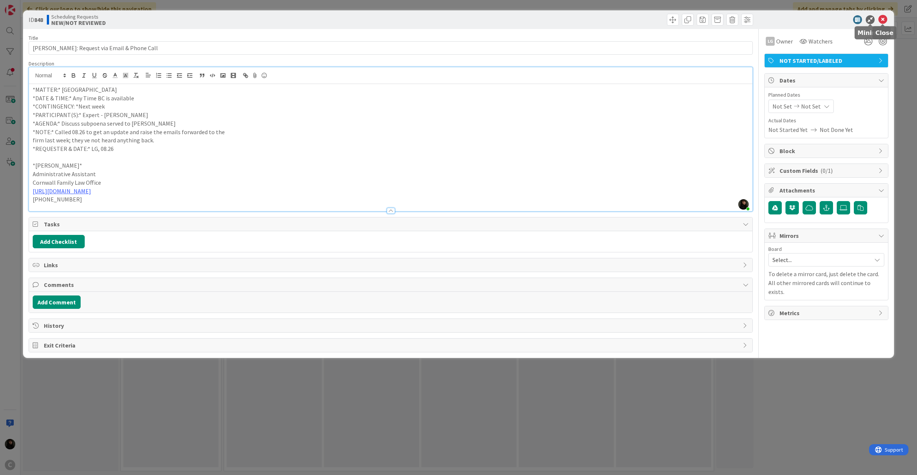
click at [878, 18] on icon at bounding box center [882, 19] width 9 height 9
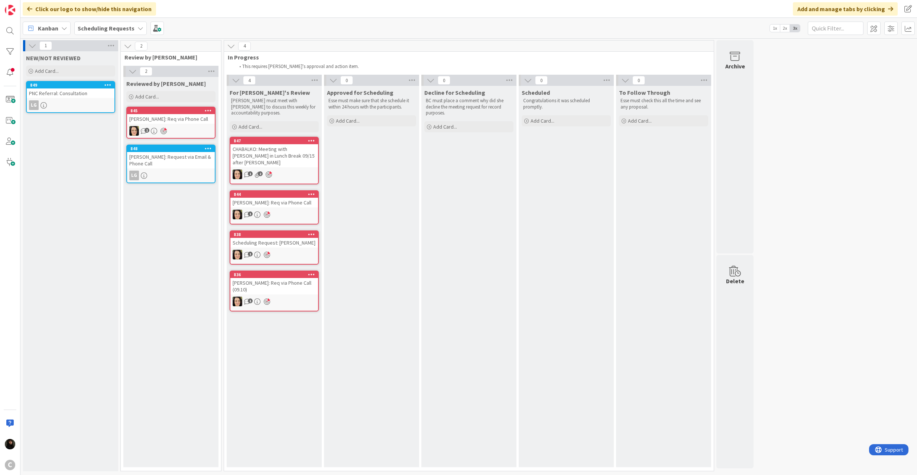
click at [207, 148] on icon at bounding box center [208, 148] width 7 height 5
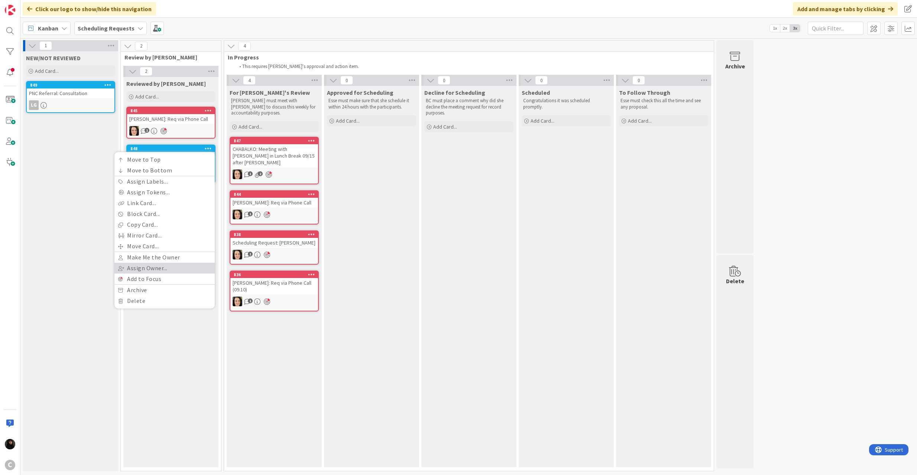
click at [139, 267] on link "Assign Owner..." at bounding box center [164, 268] width 100 height 11
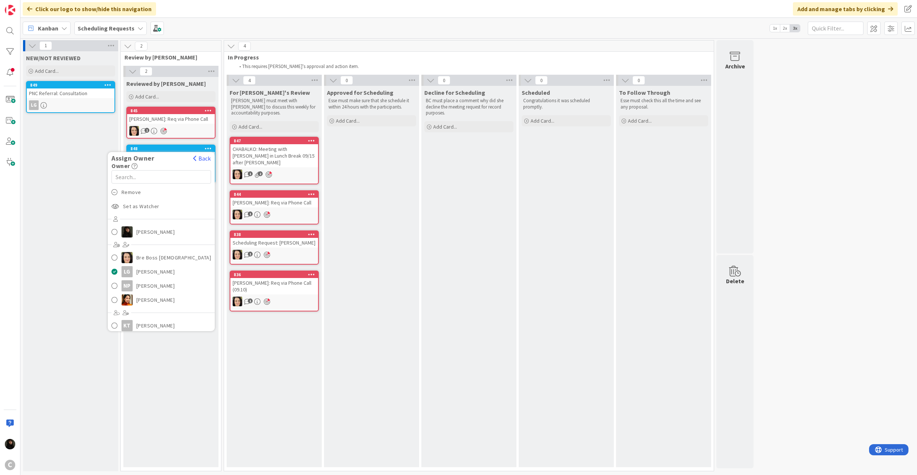
click at [50, 185] on div "NEW/NOT REVIEWED Add Card... Template Not Set Title 0 / 128 Label NOT STARTED/L…" at bounding box center [70, 261] width 95 height 420
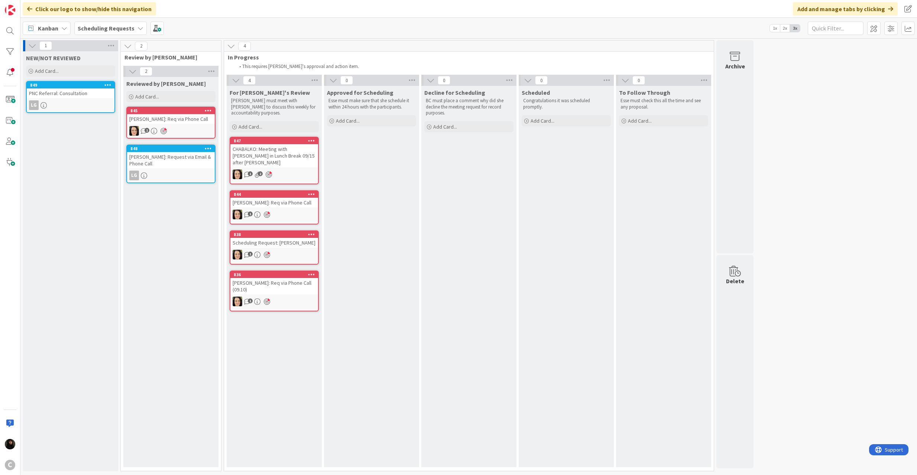
click at [162, 161] on div "[PERSON_NAME]: Request via Email & Phone Call" at bounding box center [171, 160] width 88 height 16
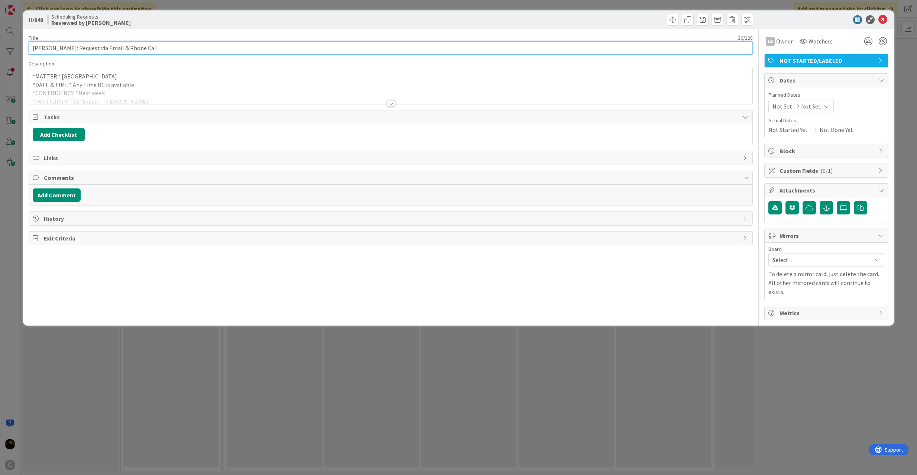
click at [163, 47] on input "[PERSON_NAME]: Request via Email & Phone Call" at bounding box center [391, 47] width 724 height 13
type input "[PERSON_NAME]: Request via Email & Phone Call (DUPLICATE REQUEST) FOLLOW UP"
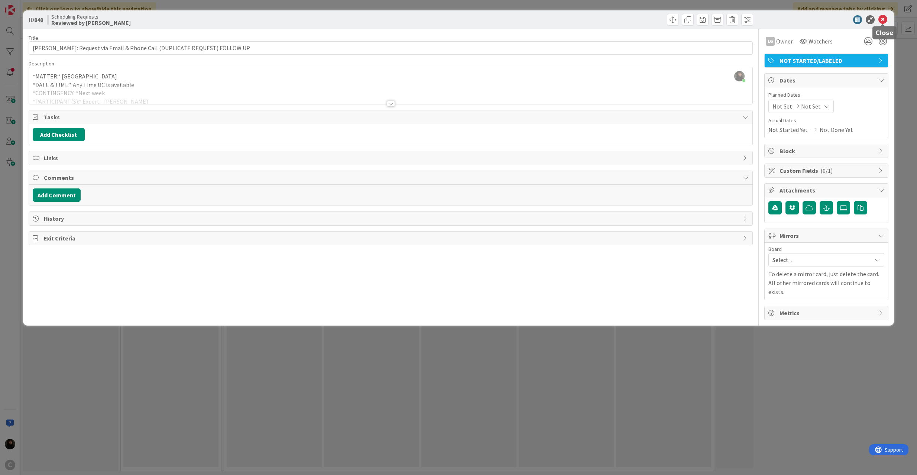
click at [883, 17] on icon at bounding box center [882, 19] width 9 height 9
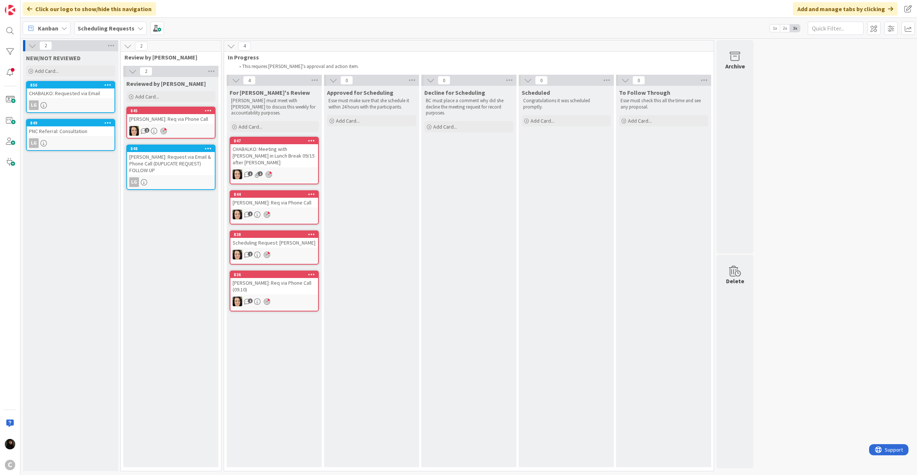
click at [74, 98] on link "850 CHABALKO: Requested via Email LG" at bounding box center [70, 97] width 89 height 32
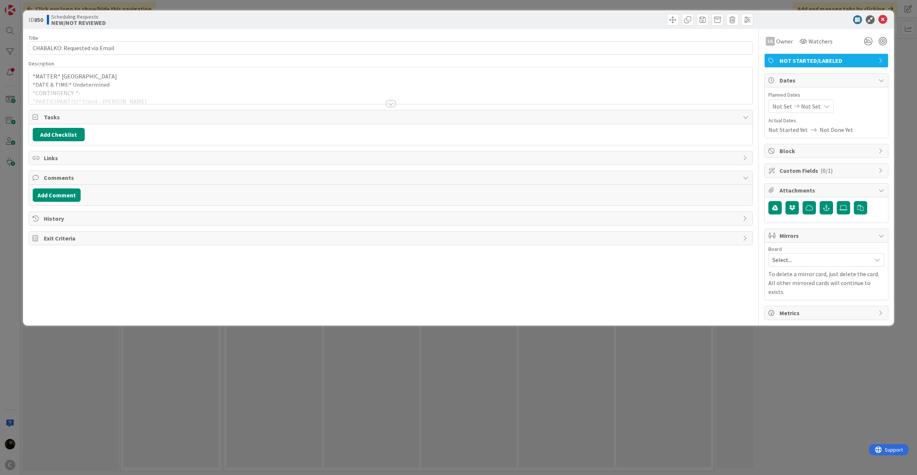
click at [169, 92] on div at bounding box center [391, 94] width 724 height 19
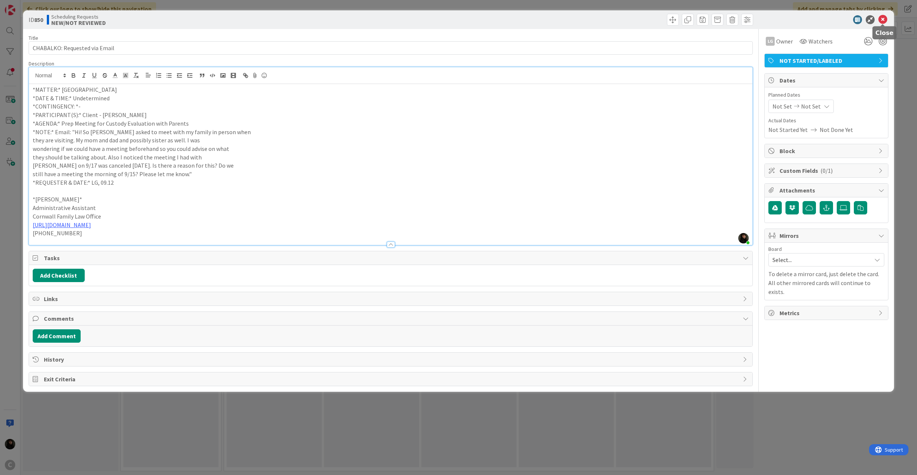
click at [880, 20] on icon at bounding box center [882, 19] width 9 height 9
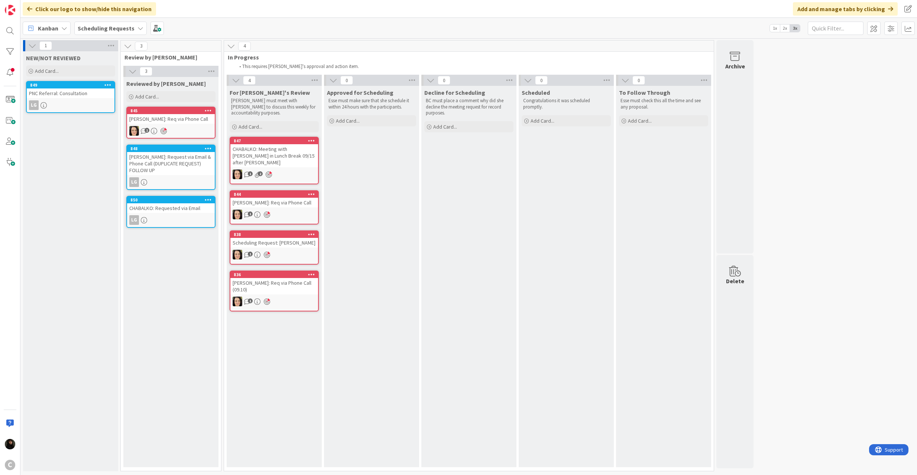
click at [175, 215] on div "LG" at bounding box center [171, 220] width 88 height 10
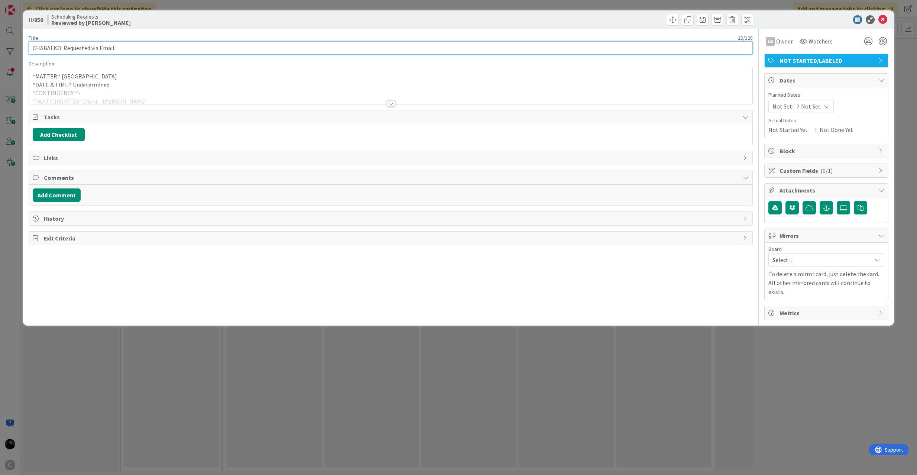
click at [186, 49] on input "CHABALKO: Requested via Email" at bounding box center [391, 47] width 724 height 13
type input "CHABALKO: Requested via Email (RESOLVED BY ESSE)"
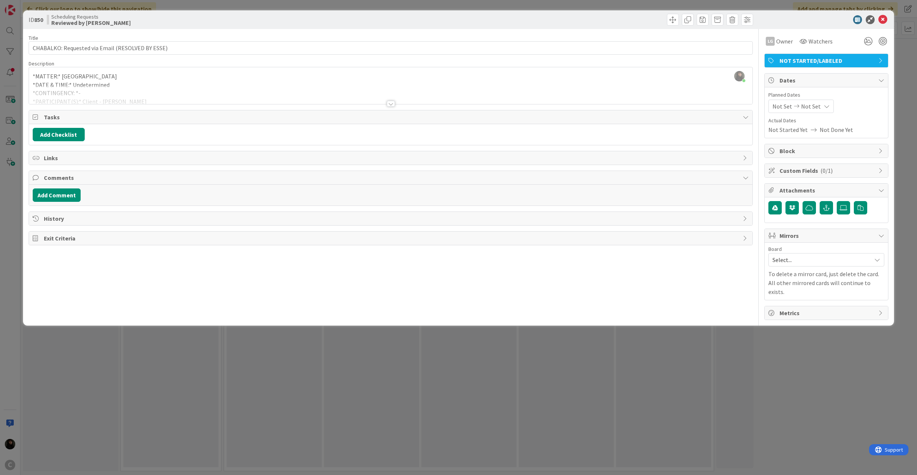
click at [832, 61] on span "NOT STARTED/LABELED" at bounding box center [826, 60] width 95 height 9
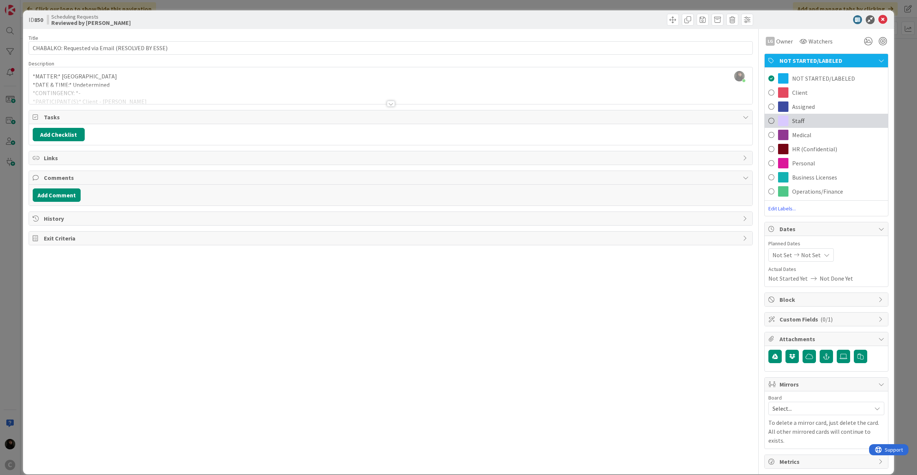
click at [768, 123] on span at bounding box center [771, 120] width 6 height 11
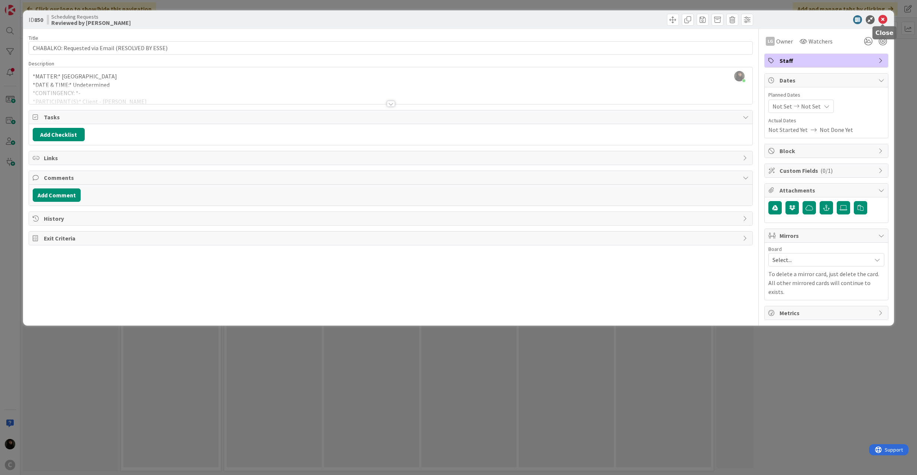
click at [882, 17] on icon at bounding box center [882, 19] width 9 height 9
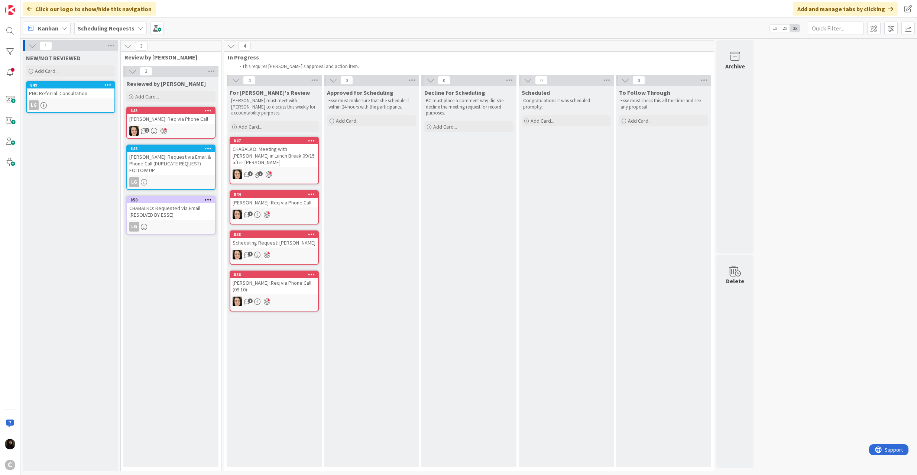
click at [180, 159] on div "[PERSON_NAME]: Request via Email & Phone Call (DUPLICATE REQUEST) FOLLOW UP" at bounding box center [171, 163] width 88 height 23
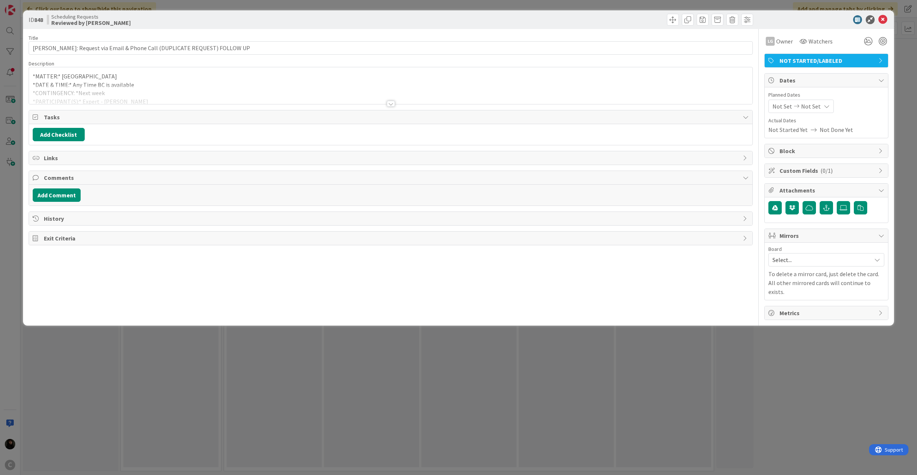
click at [847, 58] on span "NOT STARTED/LABELED" at bounding box center [826, 60] width 95 height 9
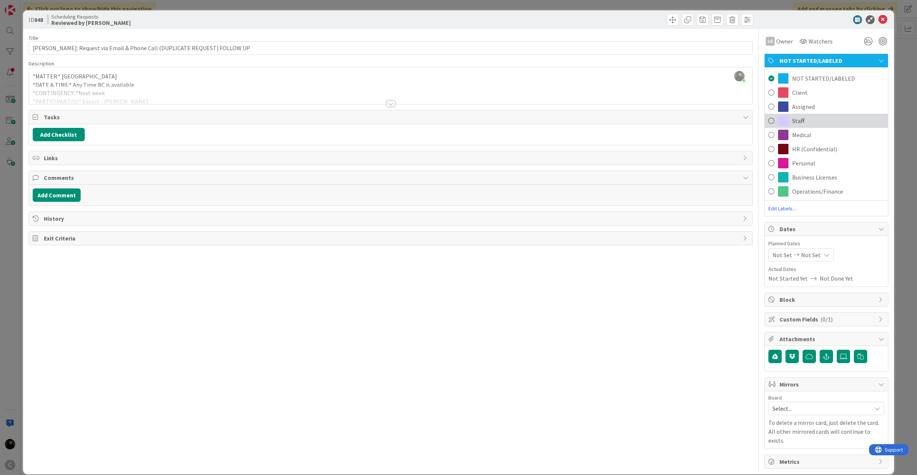
click at [767, 124] on div "Staff" at bounding box center [825, 121] width 123 height 14
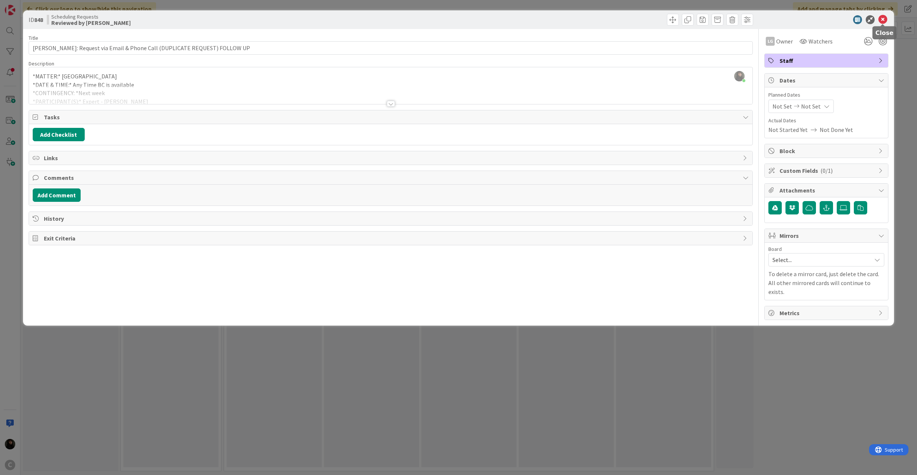
click at [879, 19] on icon at bounding box center [882, 19] width 9 height 9
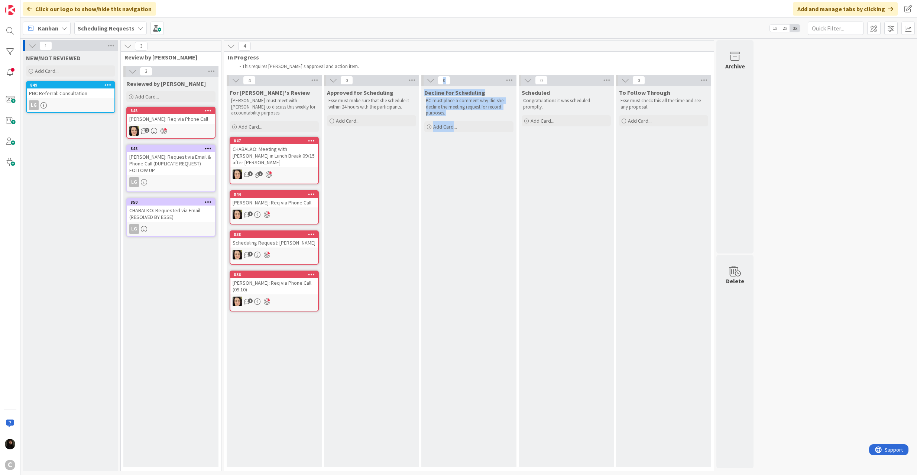
drag, startPoint x: 411, startPoint y: 208, endPoint x: 392, endPoint y: 204, distance: 19.1
click at [410, 208] on div "4 For [PERSON_NAME]'s Review [PERSON_NAME] must meet with [PERSON_NAME] to disc…" at bounding box center [468, 273] width 487 height 396
click at [391, 204] on div "Approved for Scheduling Esse must make sure that she schedule it within 24 hour…" at bounding box center [371, 276] width 95 height 381
click at [55, 98] on link "849 PNC Referral: Consultation LG" at bounding box center [70, 97] width 89 height 32
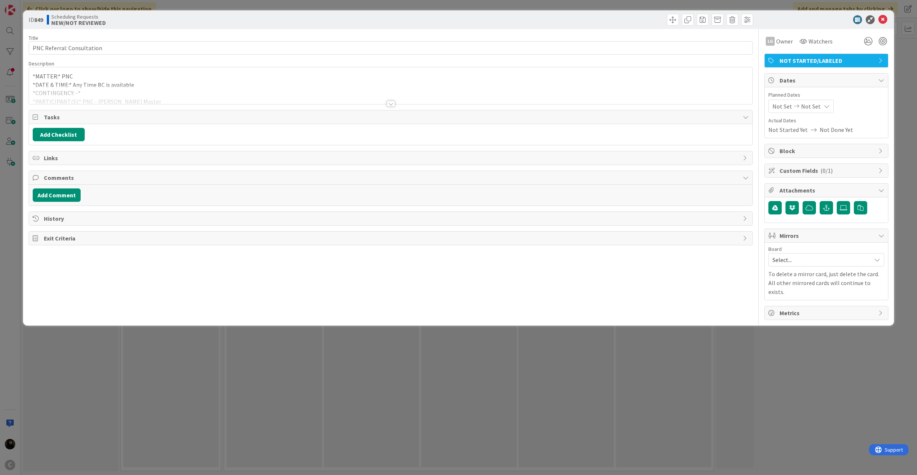
click at [120, 89] on div at bounding box center [391, 94] width 724 height 19
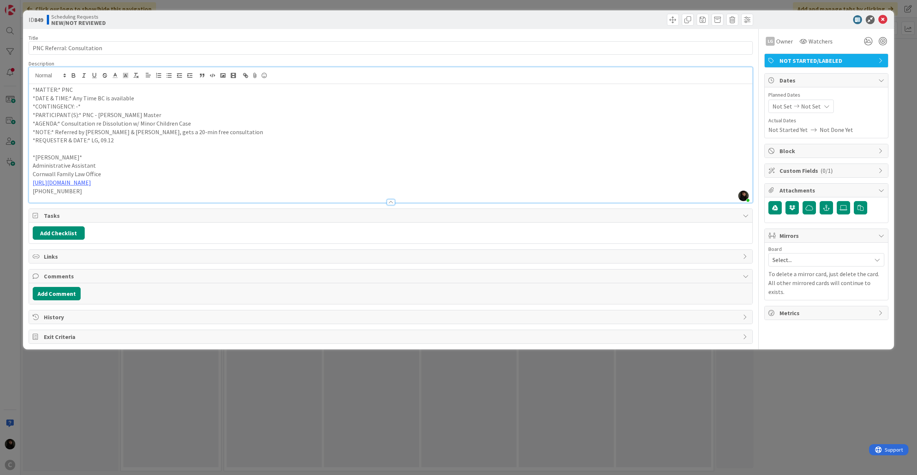
click at [216, 167] on p "Administrative Assistant" at bounding box center [391, 165] width 716 height 9
click at [123, 140] on p "*REQUESTER & DATE:* LG, 09.12" at bounding box center [391, 140] width 716 height 9
click at [880, 21] on icon at bounding box center [882, 19] width 9 height 9
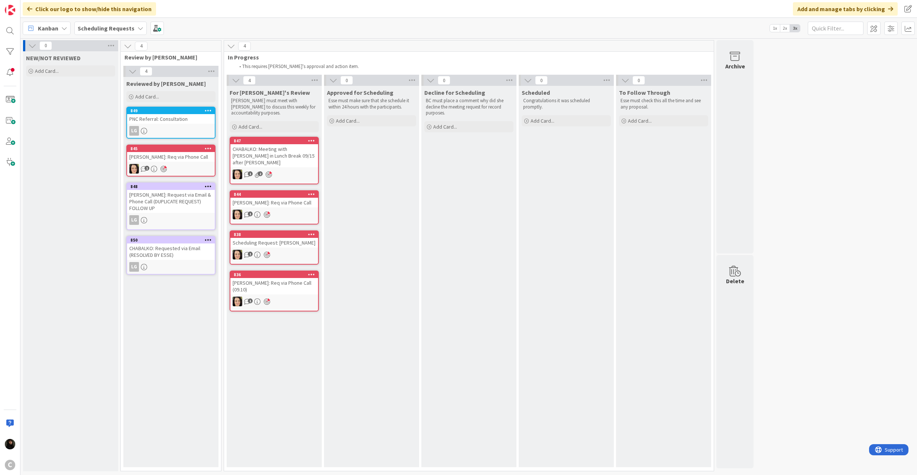
click at [165, 115] on div "PNC Referral: Consultation" at bounding box center [171, 119] width 88 height 10
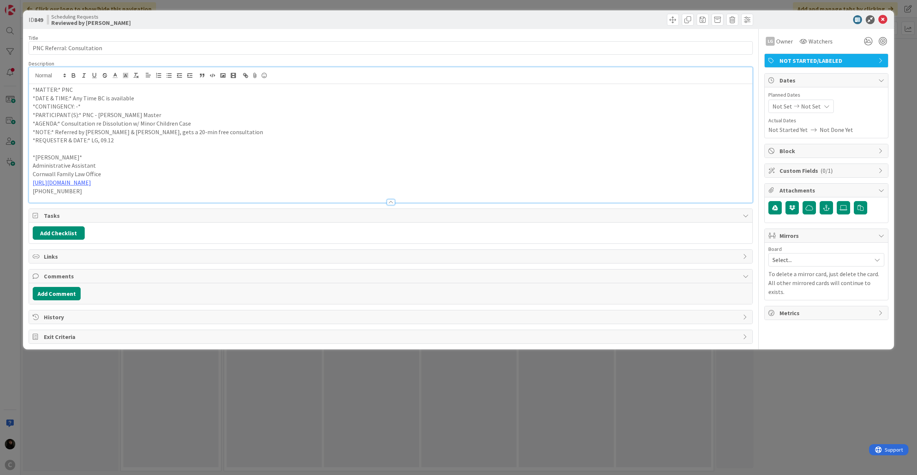
click at [169, 84] on div "*MATTER:* PNC *DATE & TIME:* Any Time BC is available *CONTINGENCY: -* *PARTICI…" at bounding box center [391, 143] width 724 height 118
click at [53, 293] on button "Add Comment" at bounding box center [57, 293] width 48 height 13
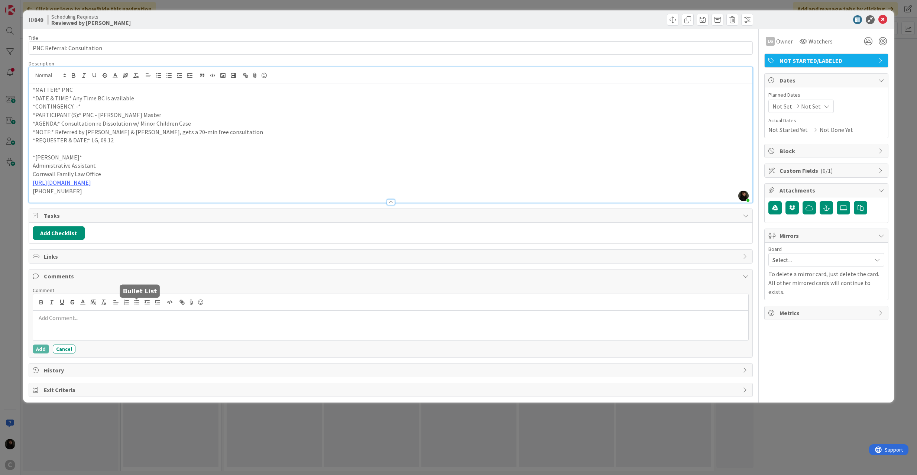
click at [135, 303] on icon "button" at bounding box center [136, 302] width 7 height 7
click at [132, 320] on li "Proposed Time 09/19 at 05:" at bounding box center [395, 317] width 701 height 9
click at [39, 351] on button "Add" at bounding box center [41, 348] width 16 height 9
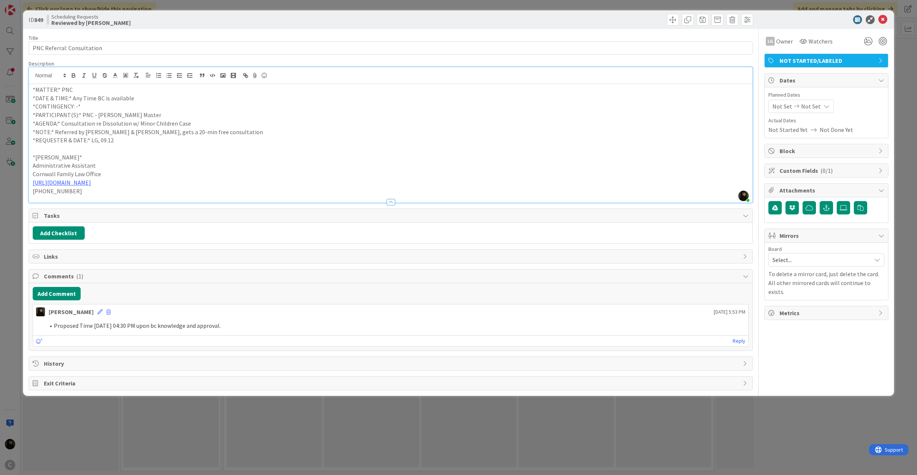
click at [839, 61] on span "NOT STARTED/LABELED" at bounding box center [826, 60] width 95 height 9
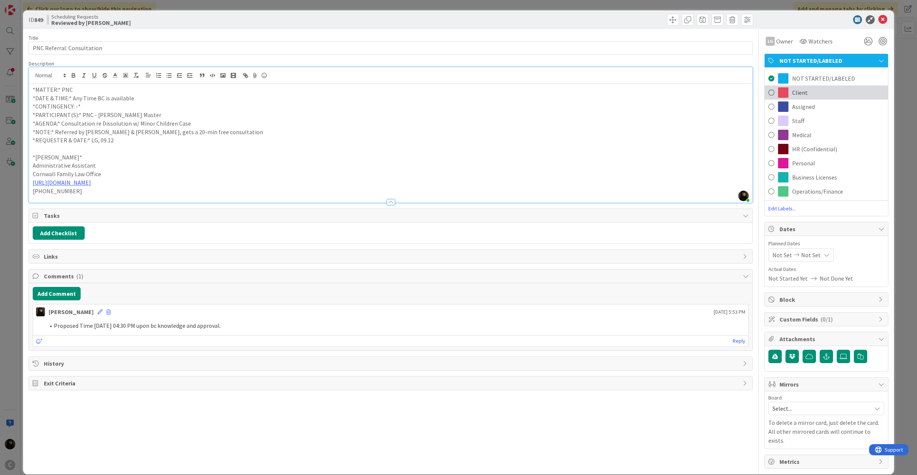
click at [793, 91] on span "Client" at bounding box center [800, 92] width 16 height 9
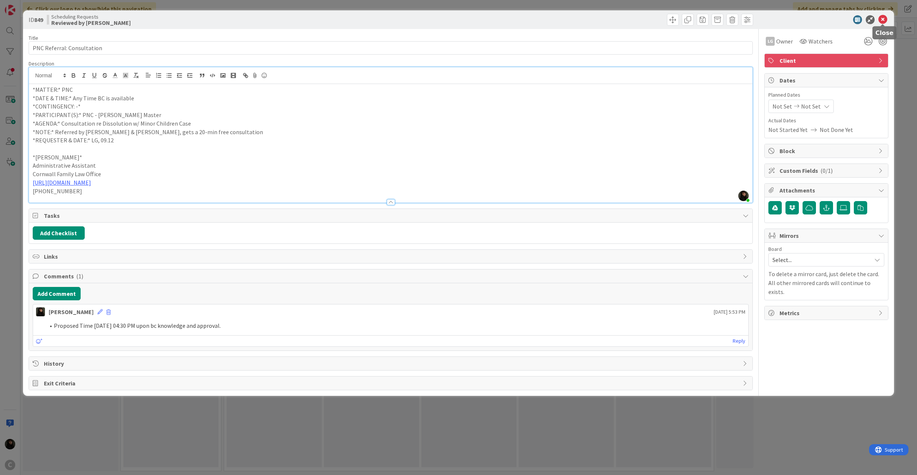
click at [884, 18] on icon at bounding box center [882, 19] width 9 height 9
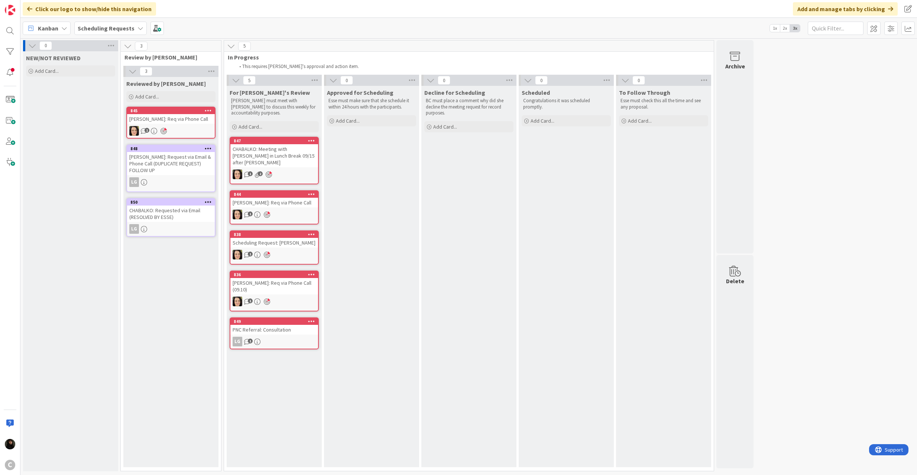
click at [285, 337] on div "LG 1" at bounding box center [274, 342] width 88 height 10
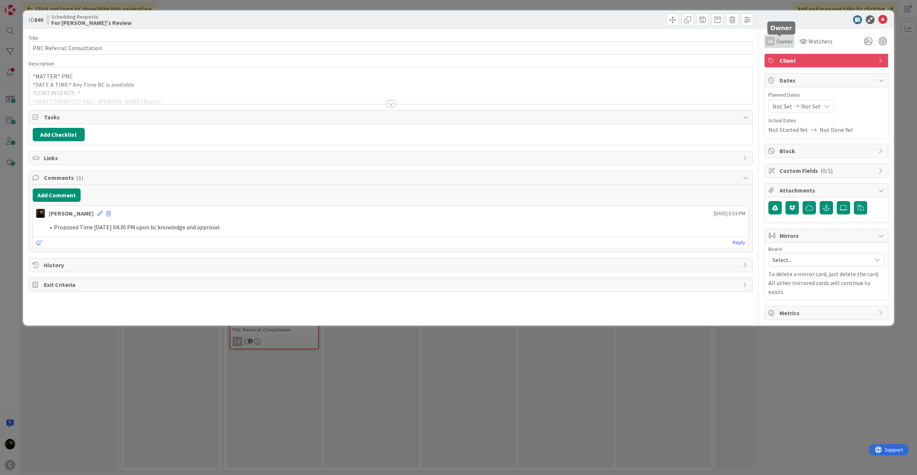
click at [778, 40] on span "Owner" at bounding box center [784, 41] width 17 height 9
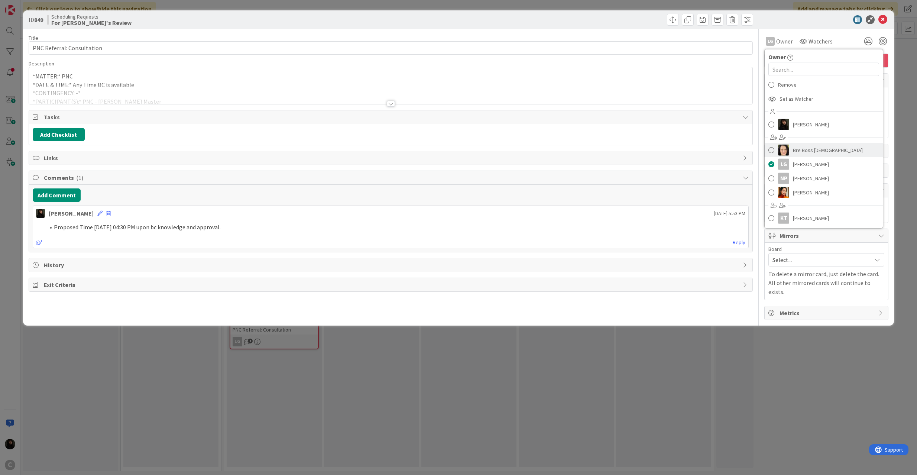
click at [768, 146] on span at bounding box center [771, 149] width 6 height 11
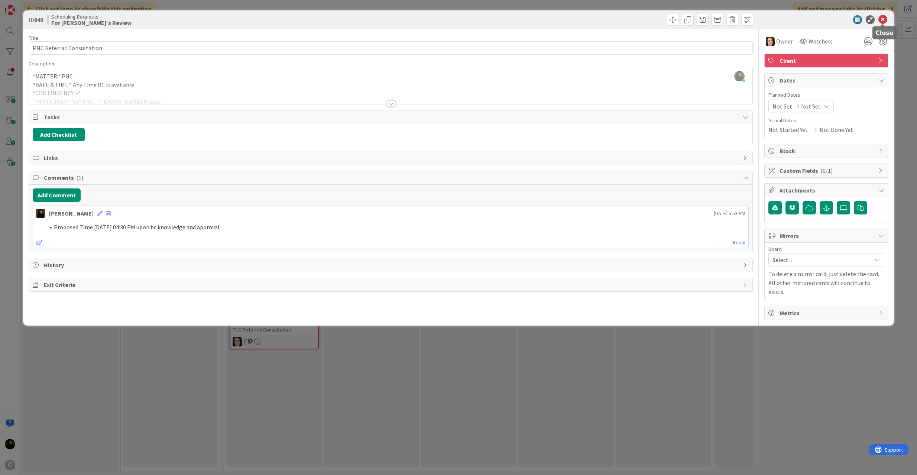
click at [886, 18] on icon at bounding box center [882, 19] width 9 height 9
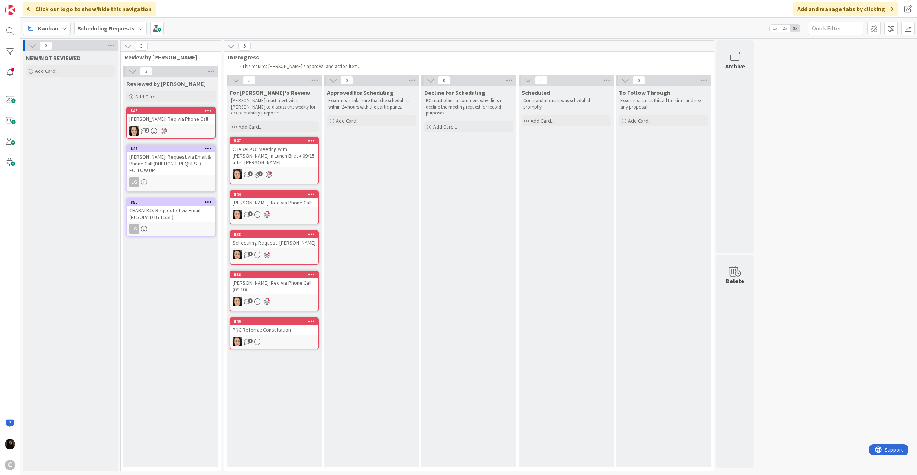
click at [302, 325] on div "PNC Referral: Consultation" at bounding box center [274, 330] width 88 height 10
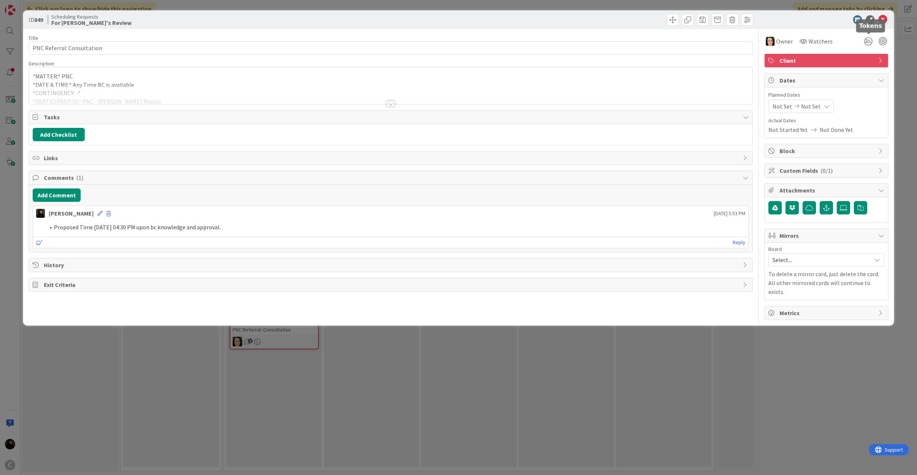
click at [877, 40] on div at bounding box center [874, 41] width 27 height 13
click at [885, 36] on div at bounding box center [874, 41] width 27 height 13
click at [882, 40] on div at bounding box center [882, 41] width 8 height 8
click at [884, 39] on div at bounding box center [882, 41] width 8 height 8
click at [885, 44] on div at bounding box center [882, 41] width 8 height 8
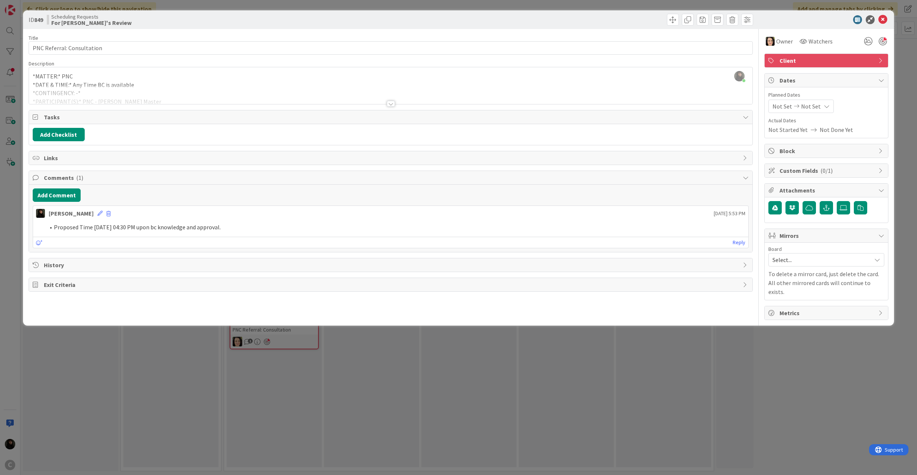
click at [884, 14] on div "ID 849 Scheduling Requests For [PERSON_NAME]'s Review" at bounding box center [458, 19] width 871 height 19
drag, startPoint x: 883, startPoint y: 20, endPoint x: 870, endPoint y: 20, distance: 12.6
click at [883, 20] on icon at bounding box center [882, 19] width 9 height 9
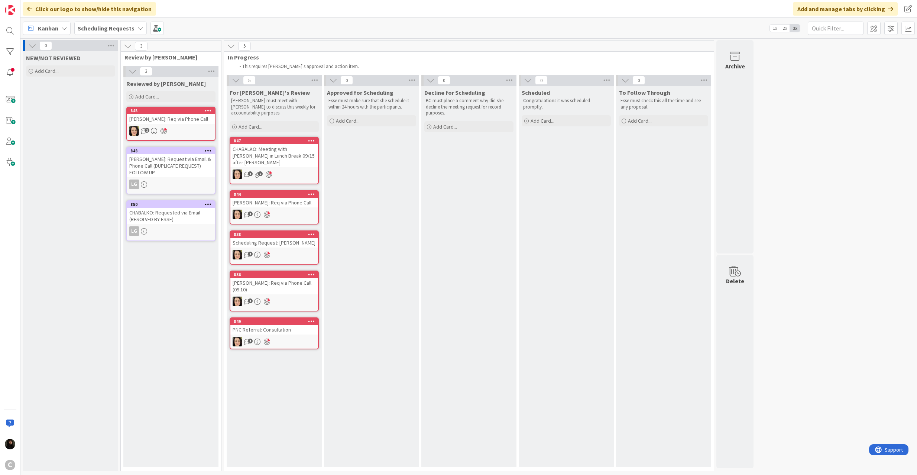
click at [286, 284] on div "[PERSON_NAME]: Req via Phone Call (09.10)" at bounding box center [274, 286] width 88 height 16
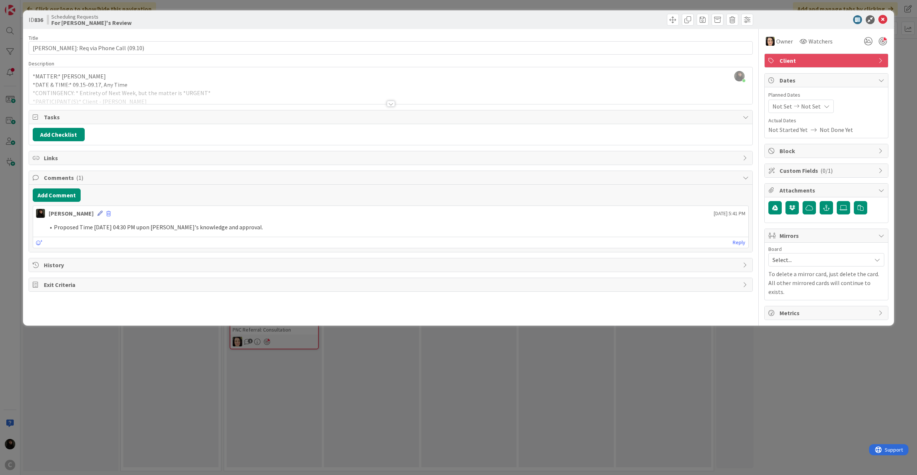
click at [97, 216] on icon at bounding box center [99, 213] width 5 height 5
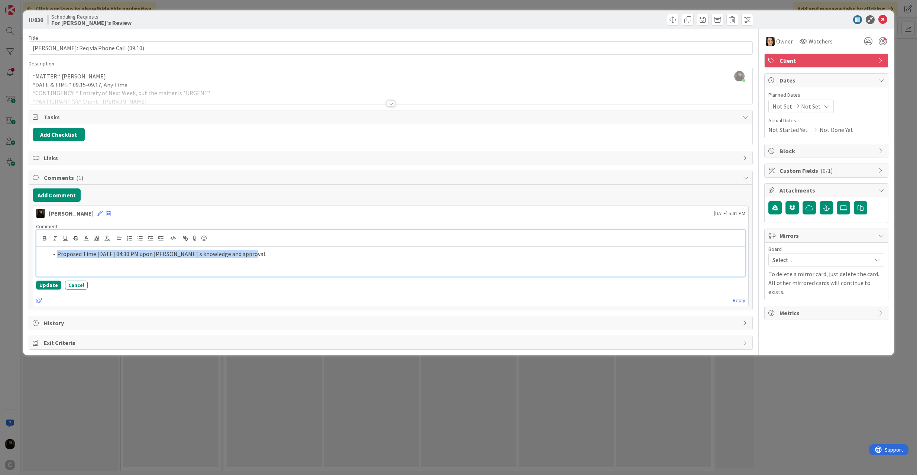
drag, startPoint x: 253, startPoint y: 260, endPoint x: 56, endPoint y: 254, distance: 196.9
click at [56, 254] on li "Proposed Time [DATE] 04:30 PM upon [PERSON_NAME]'s knowledge and approval." at bounding box center [395, 254] width 694 height 9
click at [143, 261] on div "This is scheduled on" at bounding box center [390, 262] width 709 height 30
click at [48, 285] on button "Update" at bounding box center [48, 284] width 25 height 9
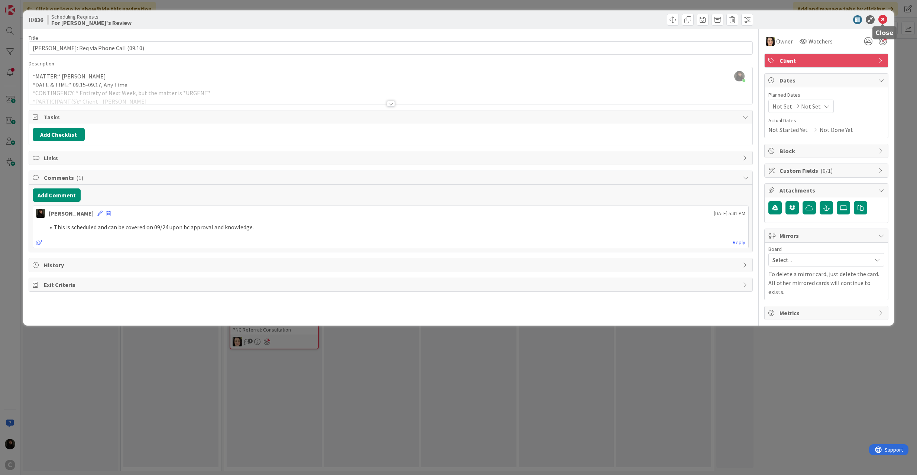
click at [881, 20] on icon at bounding box center [882, 19] width 9 height 9
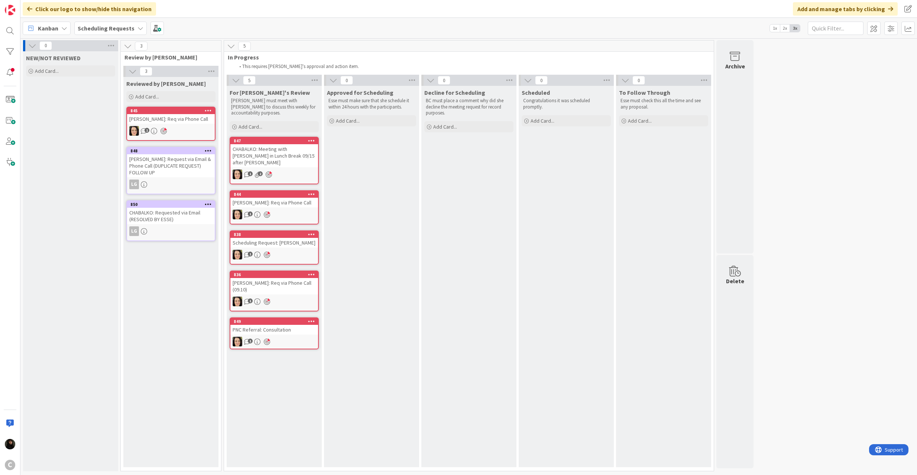
click at [178, 114] on div "[PERSON_NAME]: Req via Phone Call" at bounding box center [171, 119] width 88 height 10
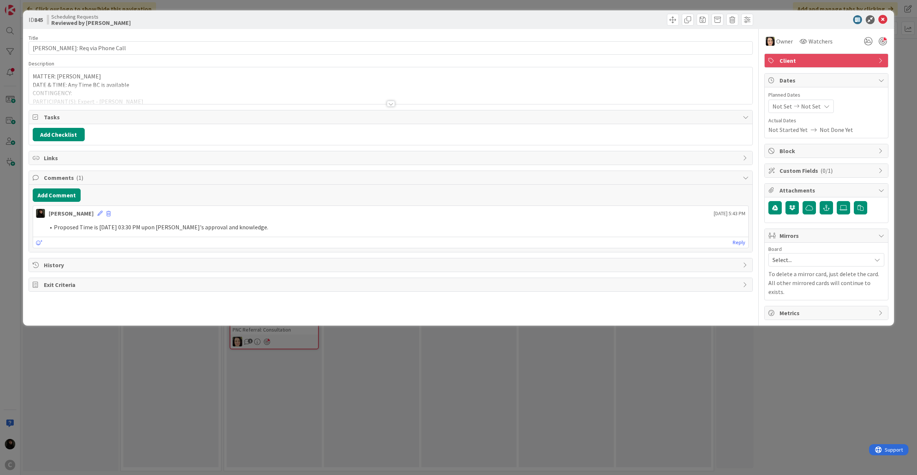
click at [883, 16] on icon at bounding box center [882, 19] width 9 height 9
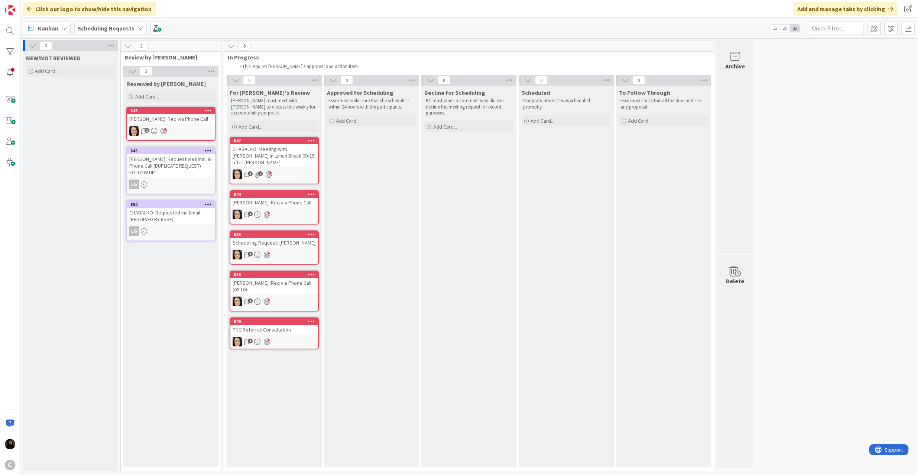
click at [302, 152] on div "CHABALKO: Meeting with [PERSON_NAME] in Lunch Break 09/15 after [PERSON_NAME]" at bounding box center [274, 155] width 88 height 23
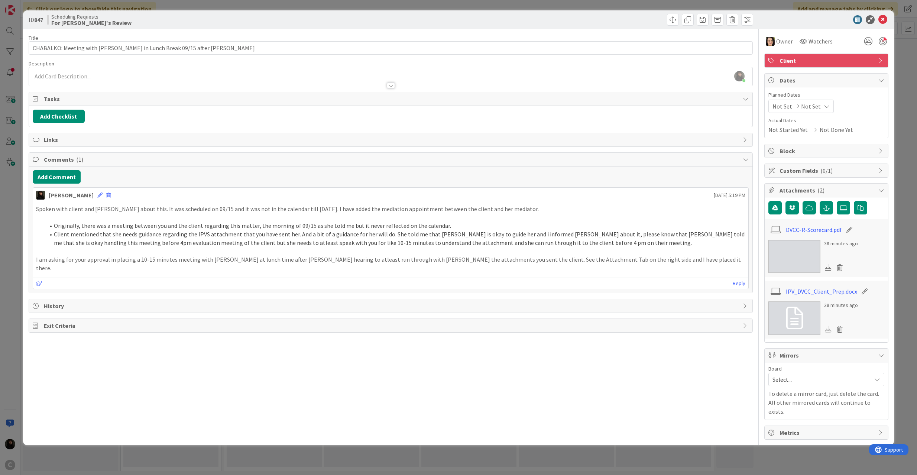
click at [141, 82] on div at bounding box center [391, 82] width 724 height 8
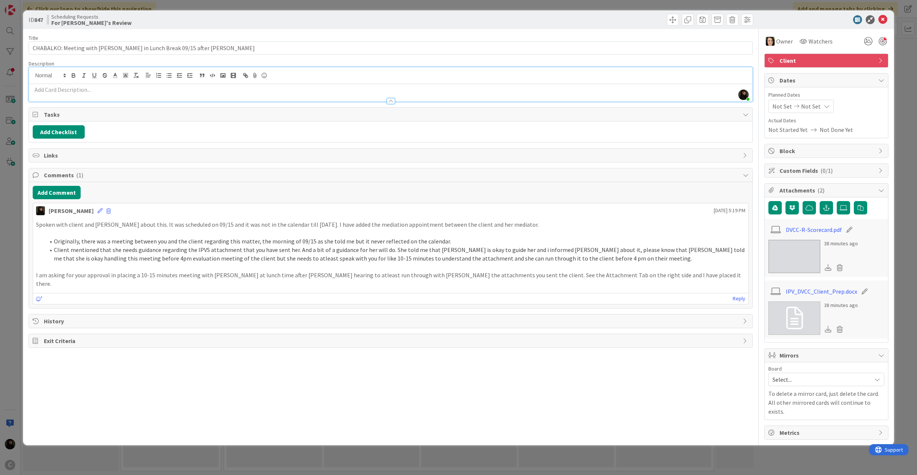
click at [117, 94] on p at bounding box center [391, 89] width 716 height 9
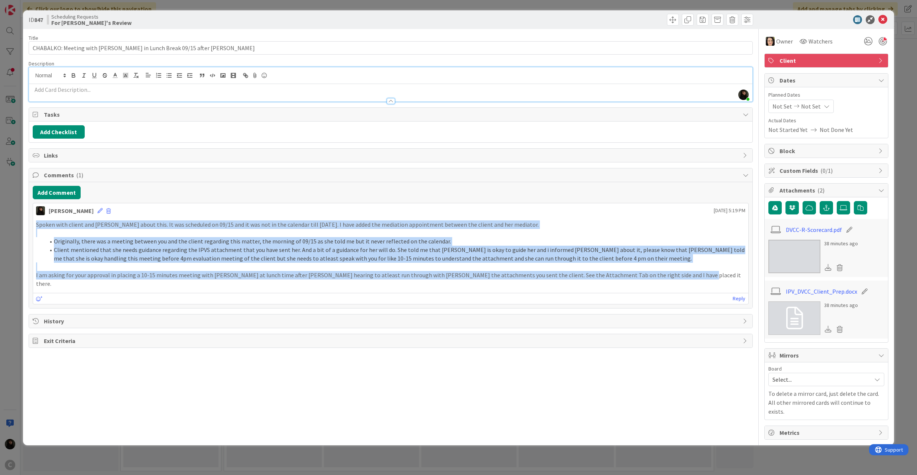
drag, startPoint x: 36, startPoint y: 228, endPoint x: 703, endPoint y: 274, distance: 667.9
click at [703, 274] on div "Spoken with client and [PERSON_NAME] about this. It was scheduled on 09/15 and …" at bounding box center [390, 254] width 709 height 68
copy div "Spoken with client and [PERSON_NAME] about this. It was scheduled on 09/15 and …"
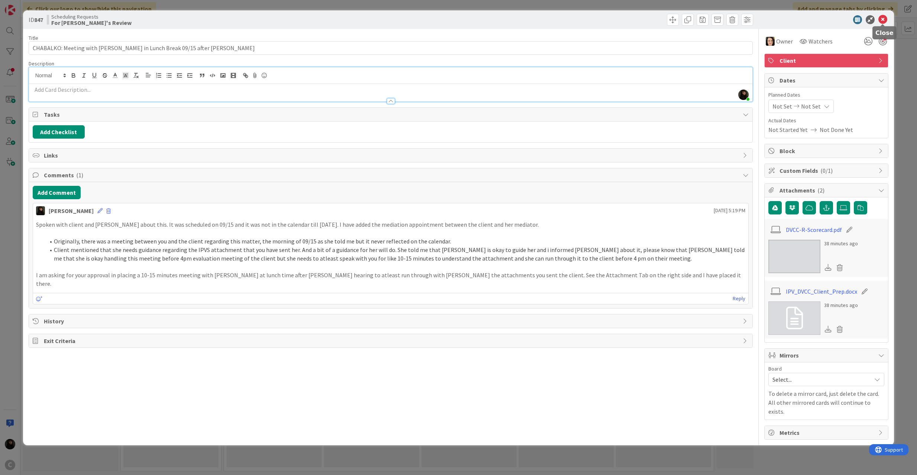
click at [885, 18] on icon at bounding box center [882, 19] width 9 height 9
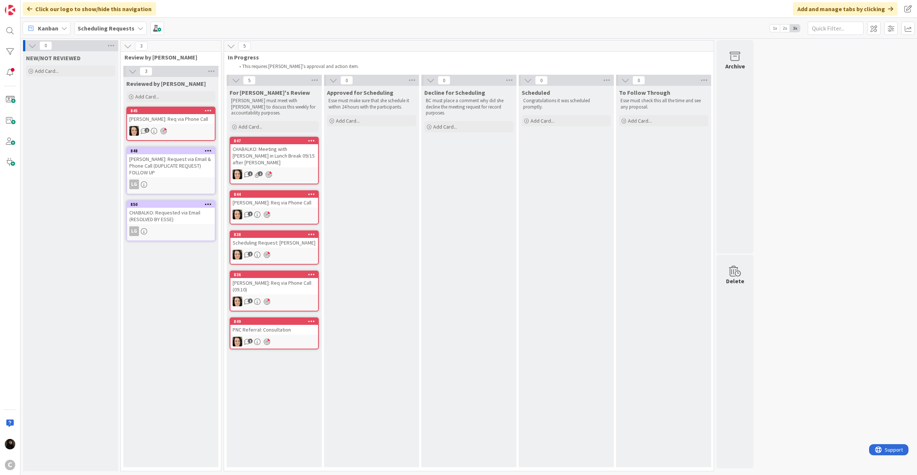
click at [275, 207] on div "[PERSON_NAME]: Req via Phone Call" at bounding box center [274, 203] width 88 height 10
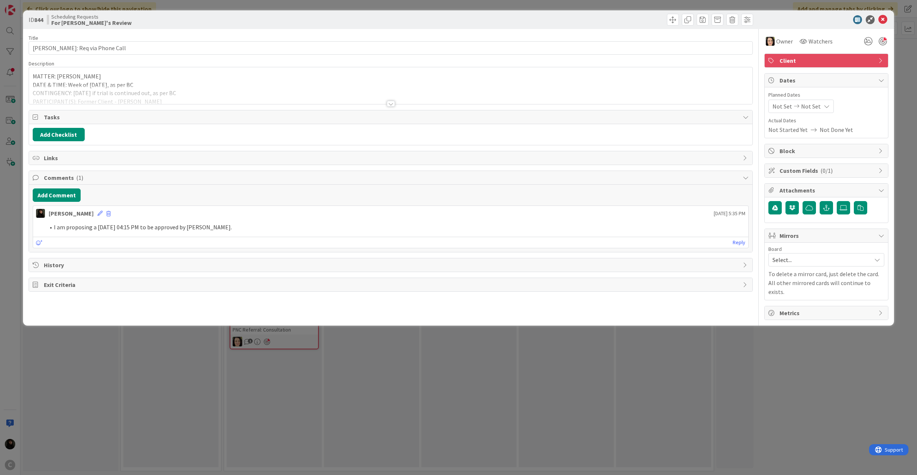
click at [209, 91] on div at bounding box center [391, 94] width 724 height 19
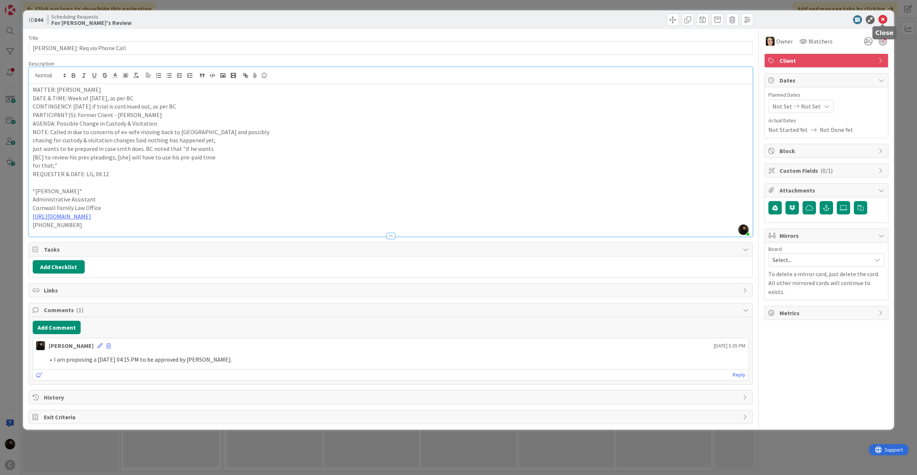
click at [879, 22] on icon at bounding box center [882, 19] width 9 height 9
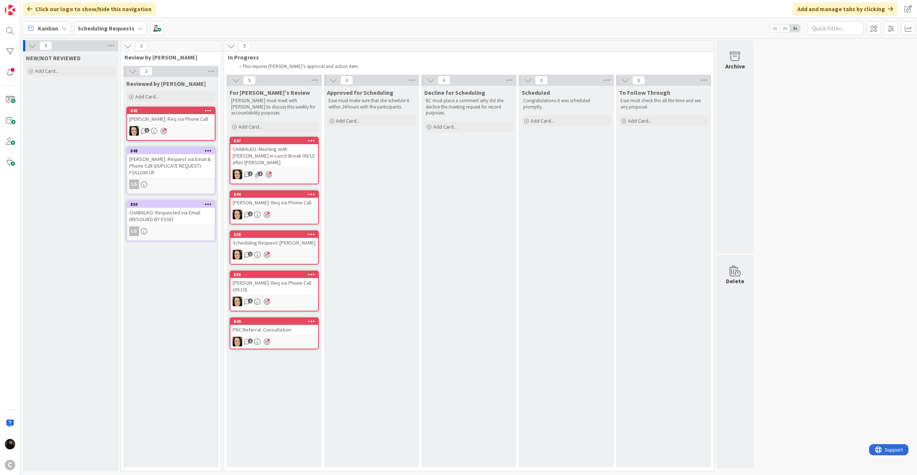
click at [289, 248] on link "838 Scheduling Request: [PERSON_NAME] 1" at bounding box center [274, 247] width 89 height 34
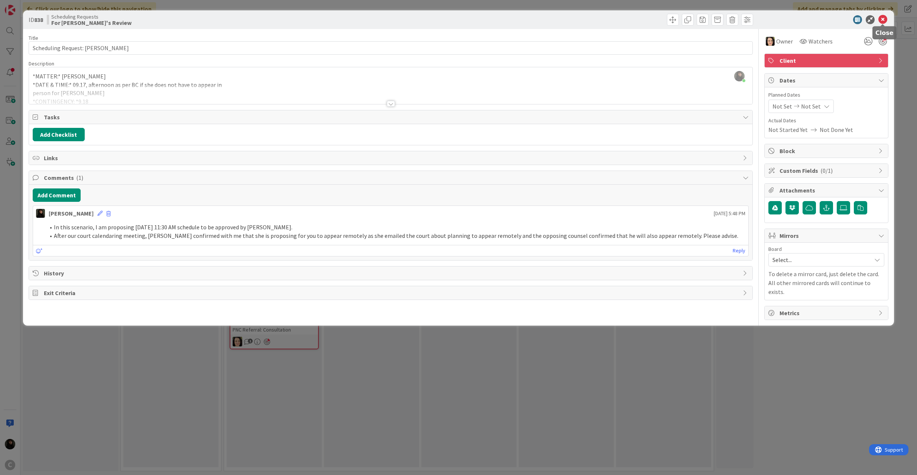
click at [882, 22] on icon at bounding box center [882, 19] width 9 height 9
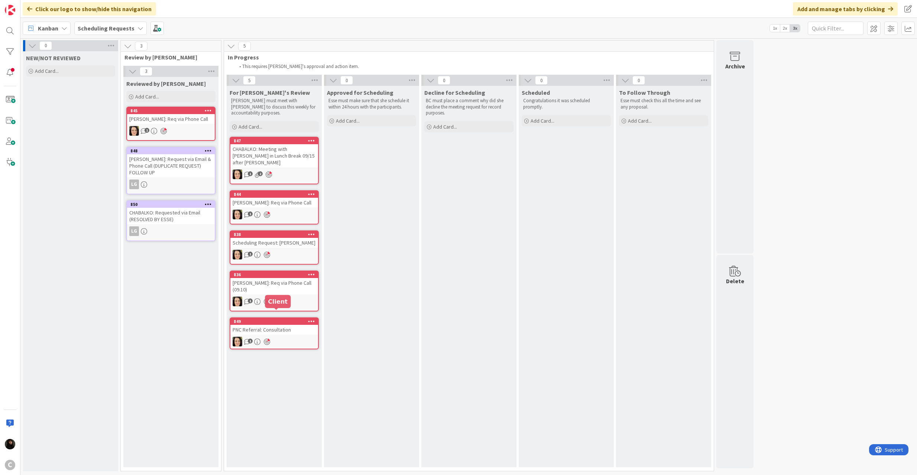
click at [285, 319] on div "849" at bounding box center [276, 321] width 84 height 5
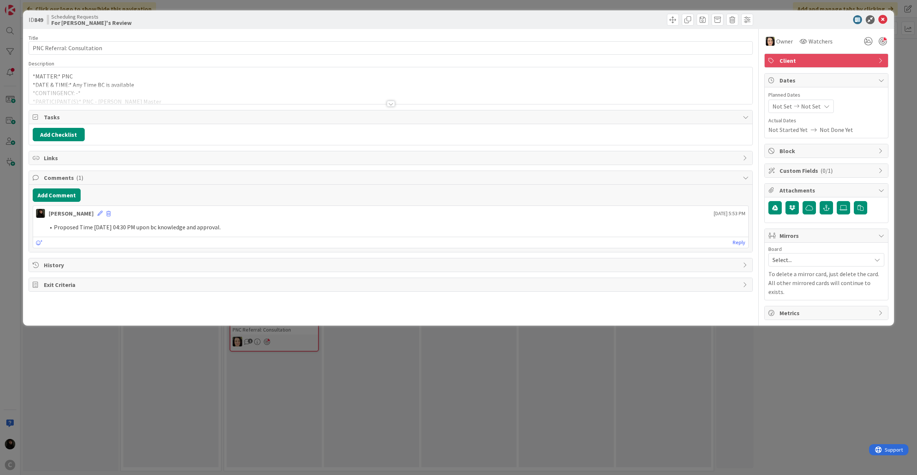
click at [155, 81] on div "*MATTER:* PNC *DATE & TIME:* Any Time BC is available *CONTINGENCY: -* *PARTICI…" at bounding box center [391, 85] width 724 height 37
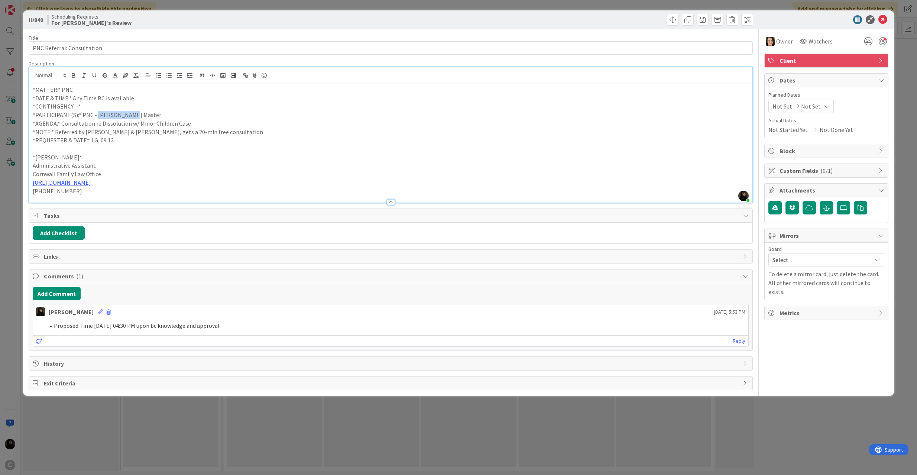
drag, startPoint x: 94, startPoint y: 116, endPoint x: 145, endPoint y: 116, distance: 50.9
click at [145, 116] on p "*PARTICIPANT(S):* PNC - [PERSON_NAME] Master" at bounding box center [391, 115] width 716 height 9
click at [888, 23] on div at bounding box center [822, 19] width 131 height 9
click at [885, 22] on icon at bounding box center [882, 19] width 9 height 9
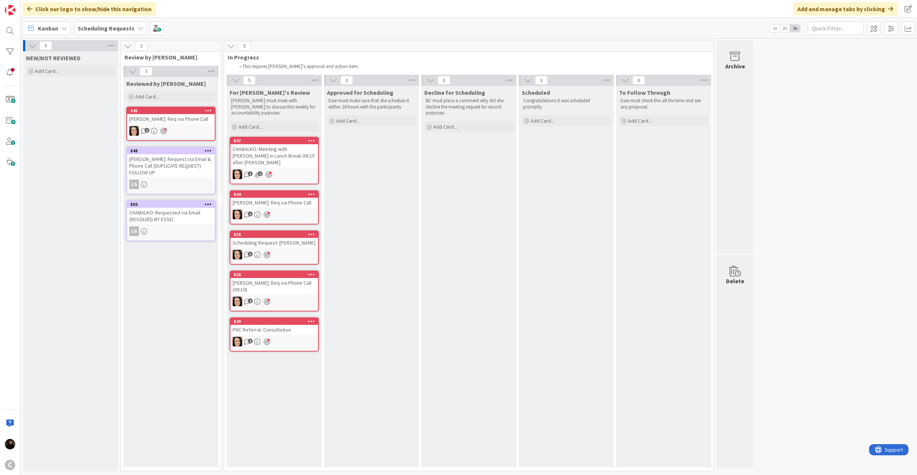
click at [115, 29] on b "Scheduling Requests" at bounding box center [106, 28] width 57 height 7
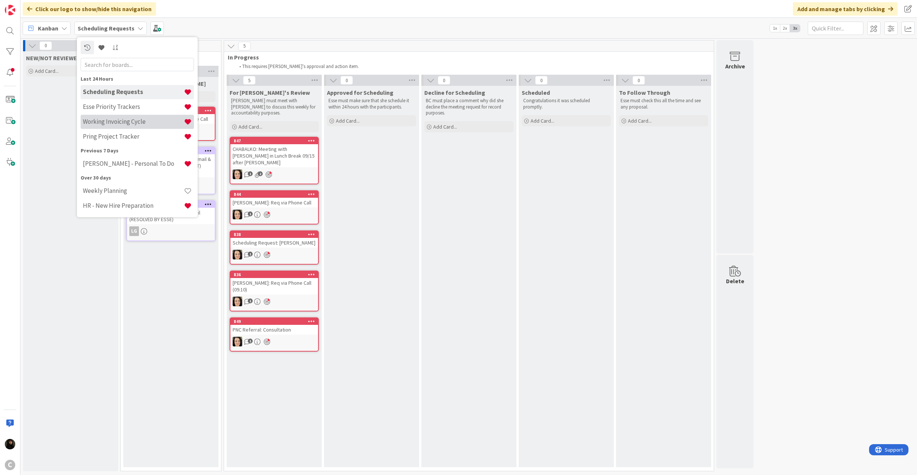
click at [126, 120] on h4 "Working Invoicing Cycle" at bounding box center [133, 121] width 101 height 7
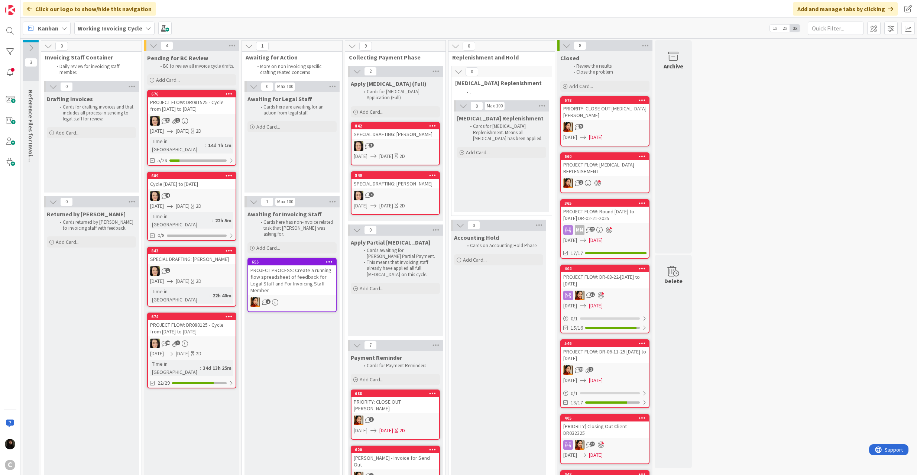
click at [192, 181] on link "689 Cycle [DATE] to [DATE] 4 [DATE] [DATE] 2D Time in [GEOGRAPHIC_DATA] : 22h 5…" at bounding box center [191, 206] width 89 height 69
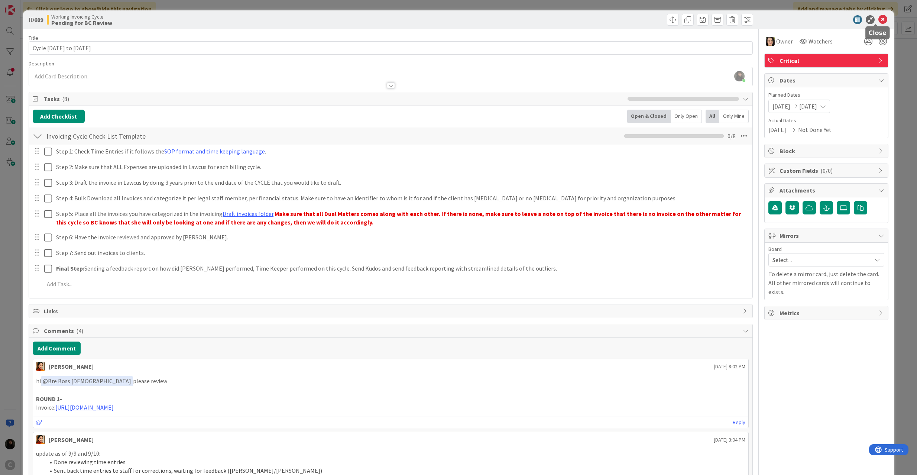
click at [878, 19] on icon at bounding box center [882, 19] width 9 height 9
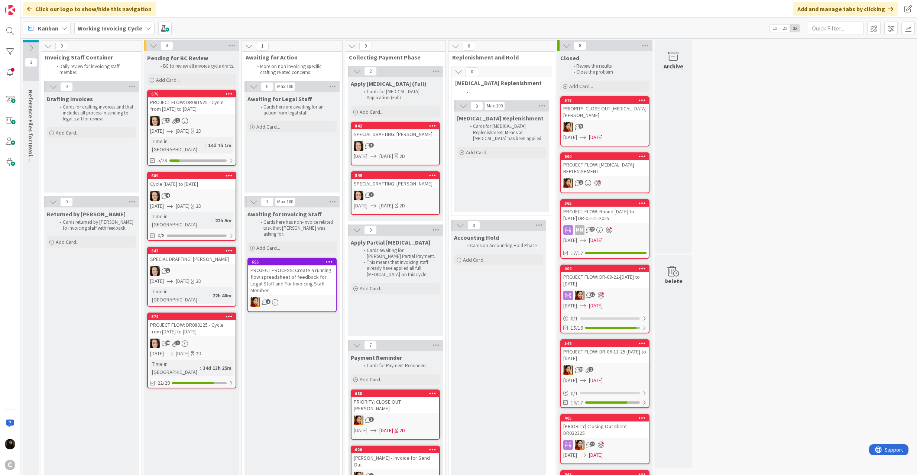
click at [397, 179] on div "SPECIAL DRAFTING: [PERSON_NAME]" at bounding box center [395, 184] width 88 height 10
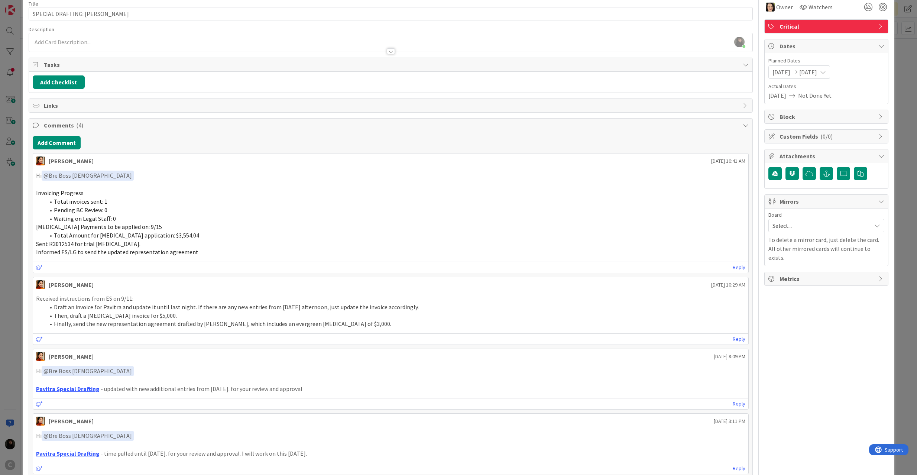
scroll to position [49, 0]
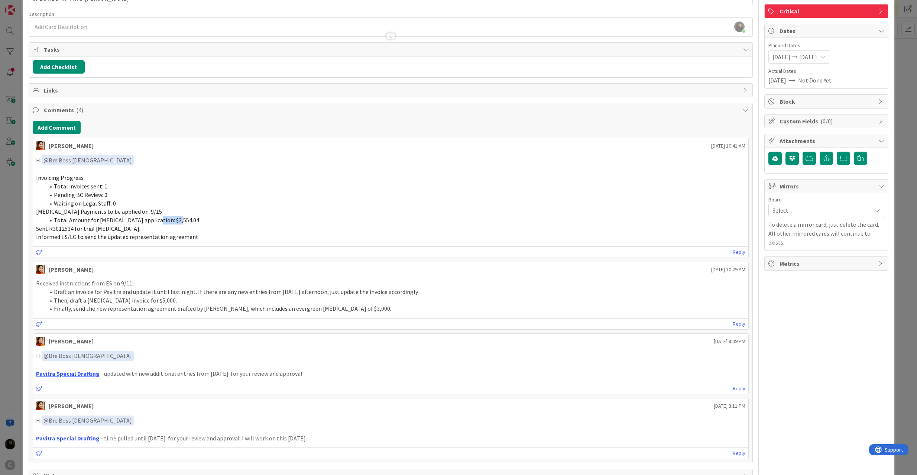
drag, startPoint x: 147, startPoint y: 222, endPoint x: 180, endPoint y: 222, distance: 32.3
click at [180, 222] on li "Total Amount for [MEDICAL_DATA] application: $3,554.04" at bounding box center [395, 220] width 701 height 9
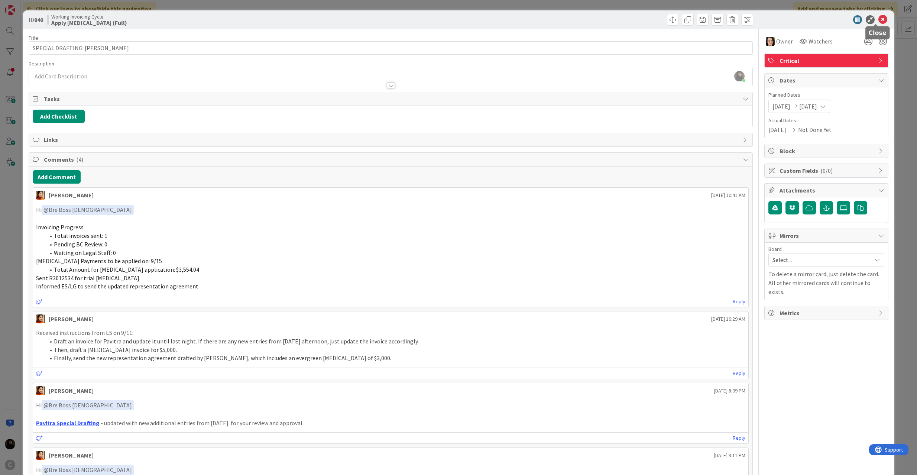
click at [878, 19] on icon at bounding box center [882, 19] width 9 height 9
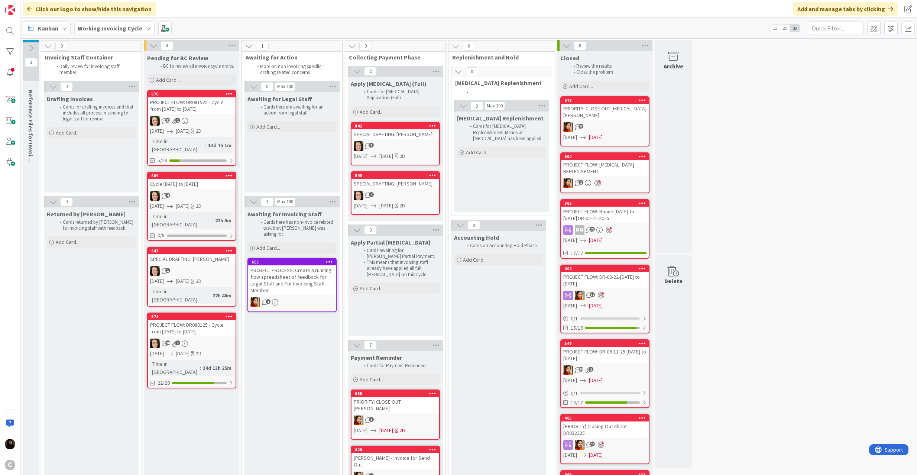
click at [111, 27] on b "Working Invoicing Cycle" at bounding box center [110, 28] width 65 height 7
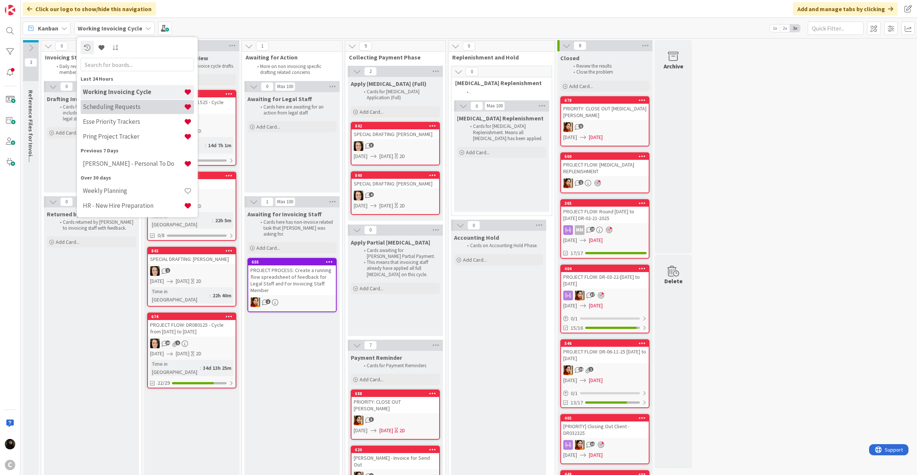
click at [137, 106] on h4 "Scheduling Requests" at bounding box center [133, 106] width 101 height 7
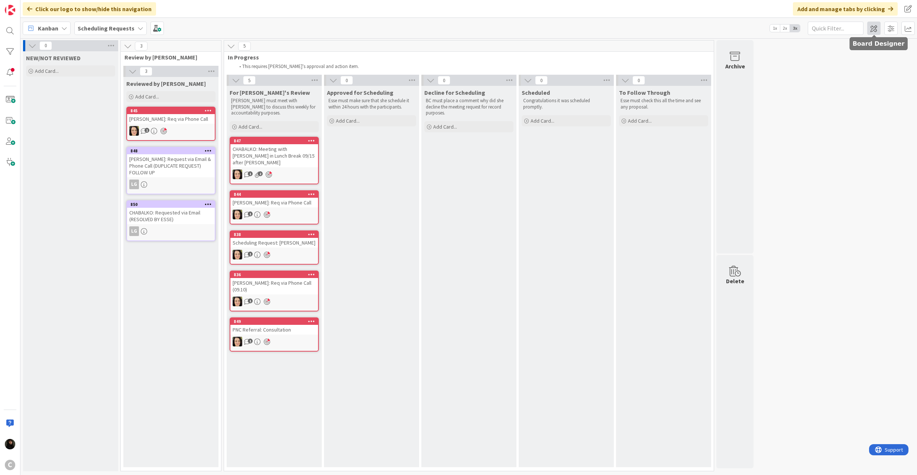
click at [877, 26] on span at bounding box center [873, 28] width 13 height 13
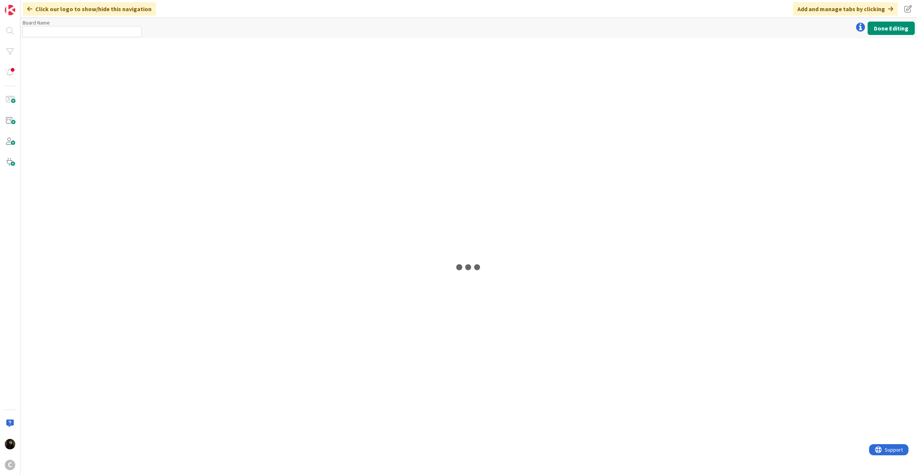
type input "Scheduling Requests"
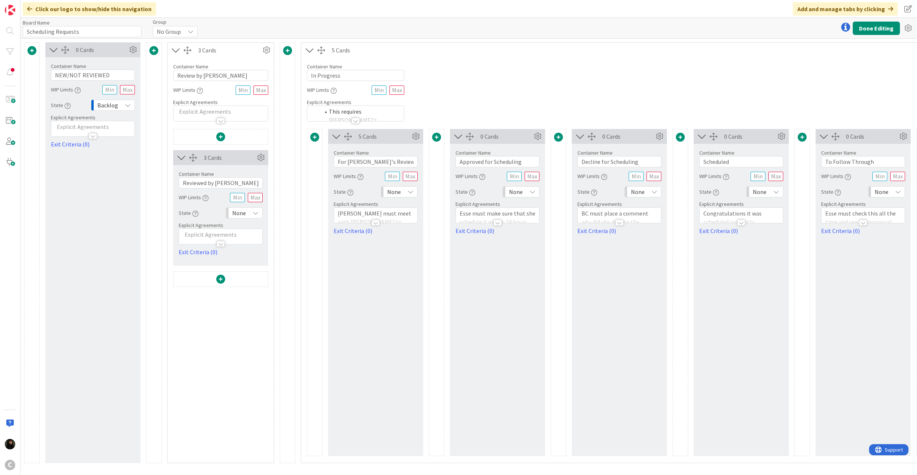
click at [287, 48] on span at bounding box center [287, 50] width 9 height 9
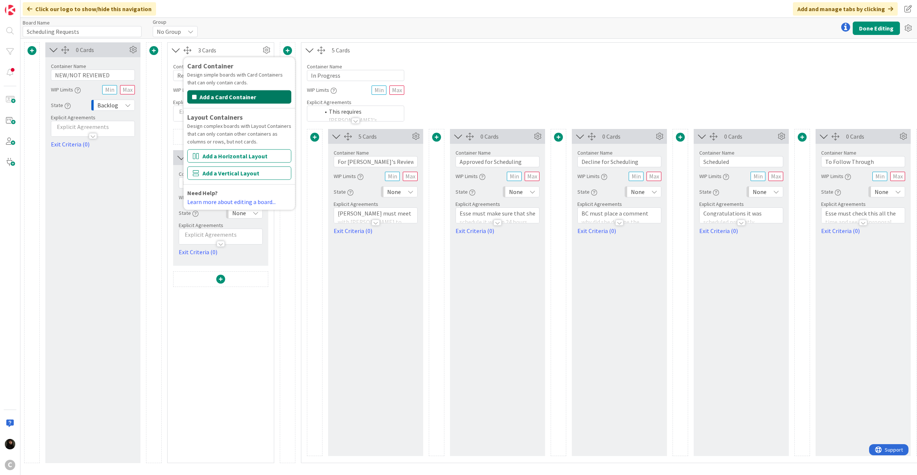
click at [246, 97] on button "Add a Card Container" at bounding box center [239, 96] width 104 height 13
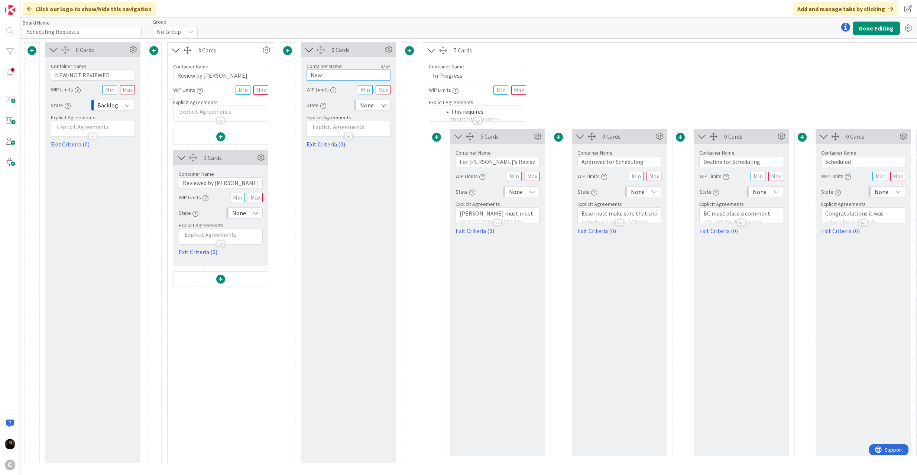
click at [331, 74] on input "New" at bounding box center [348, 74] width 84 height 11
drag, startPoint x: 341, startPoint y: 77, endPoint x: 248, endPoint y: 76, distance: 92.9
click at [248, 76] on div "0 Cards Container Name 16 / 64 NEW/NOT REVIEWED WIP Limits State Backlog Explic…" at bounding box center [552, 252] width 1056 height 420
type input "Resolved by [PERSON_NAME]"
drag, startPoint x: 862, startPoint y: 17, endPoint x: 861, endPoint y: 22, distance: 5.4
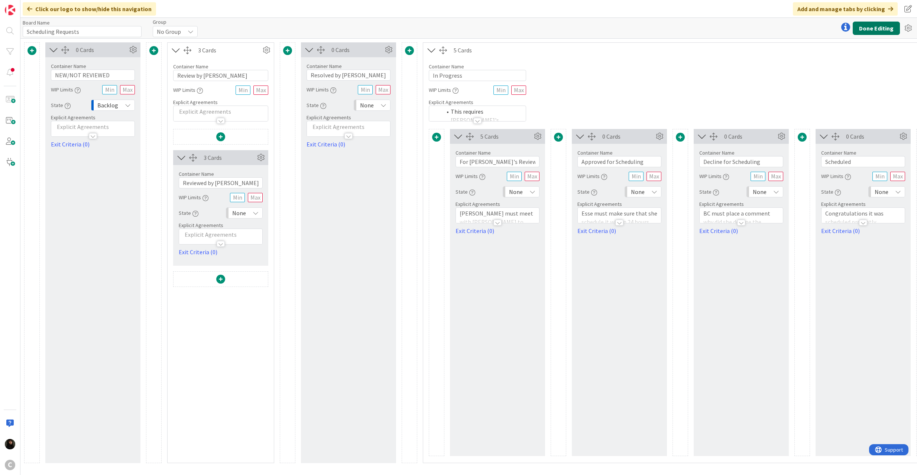
click at [862, 18] on div "Click our logo to show/hide this navigation Add and manage tabs by clicking Boa…" at bounding box center [468, 237] width 896 height 475
click at [859, 25] on button "Done Editing" at bounding box center [875, 28] width 47 height 13
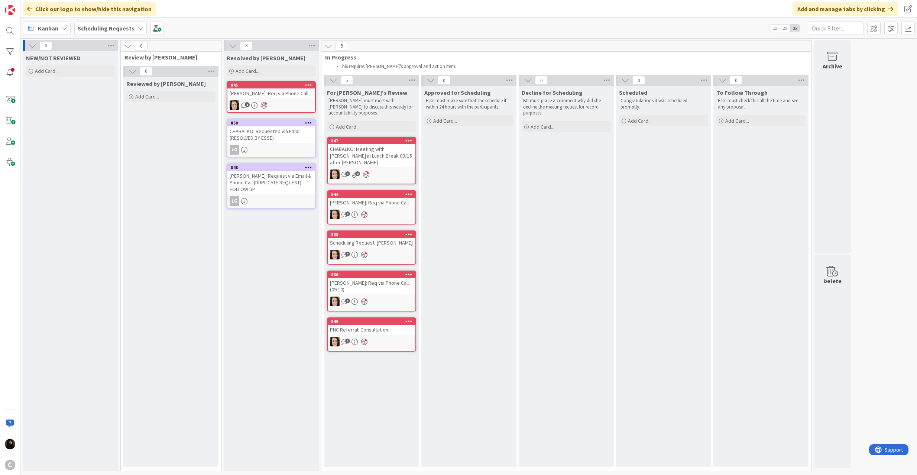
click at [284, 100] on link "845 [PERSON_NAME]: Req via Phone Call 1" at bounding box center [271, 97] width 89 height 32
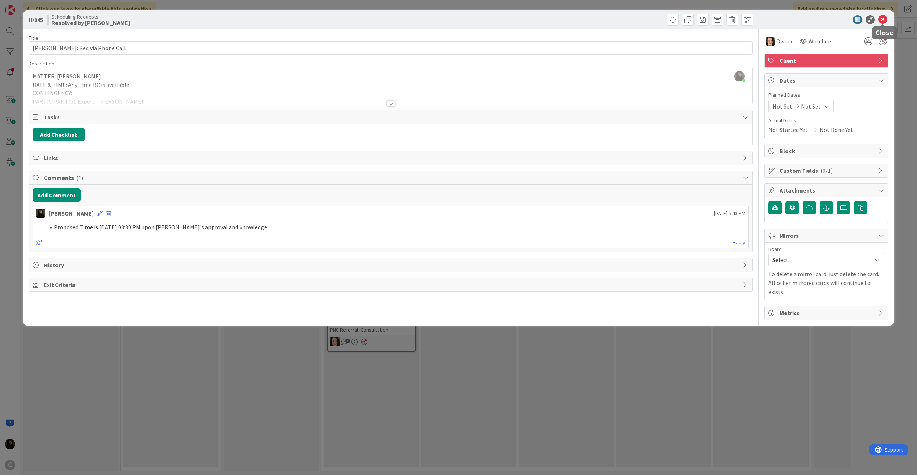
click at [885, 21] on icon at bounding box center [882, 19] width 9 height 9
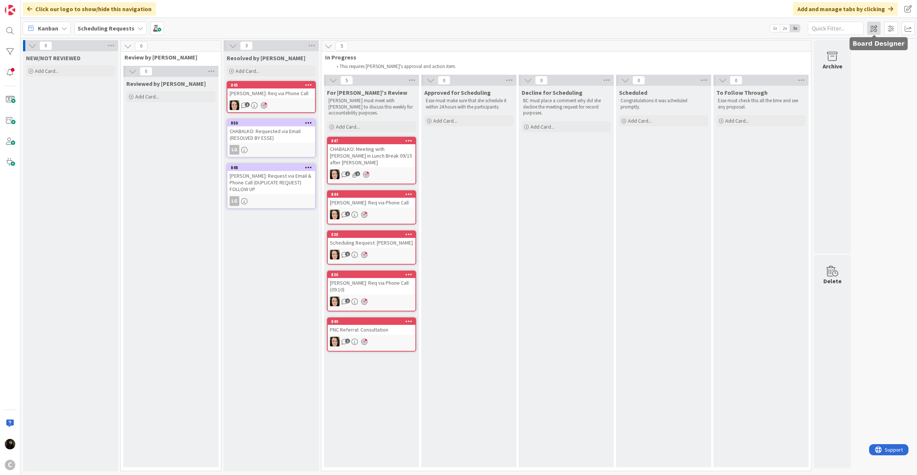
click at [874, 27] on span at bounding box center [873, 28] width 13 height 13
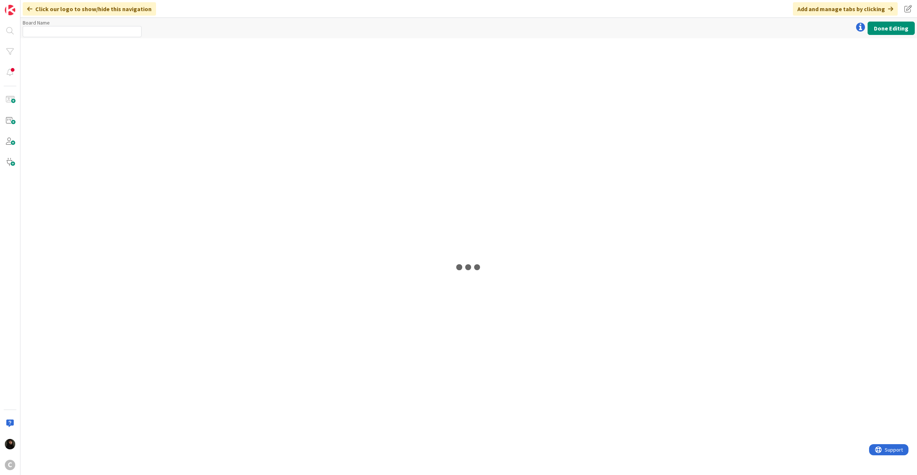
type input "Scheduling Requests"
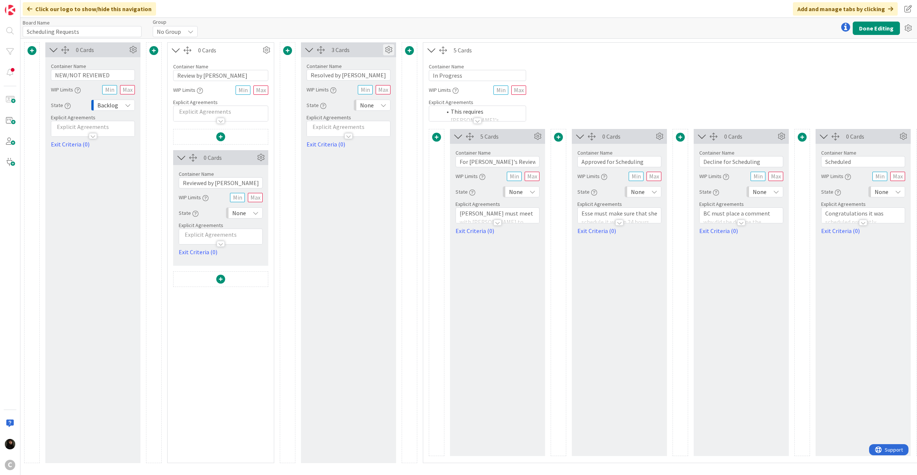
click at [385, 48] on icon at bounding box center [388, 49] width 11 height 11
click at [347, 173] on div "3 Cards Show Add Card Column Width 1 Initial Card Display 10 Column Color None …" at bounding box center [348, 252] width 95 height 420
click at [225, 279] on div at bounding box center [220, 280] width 94 height 17
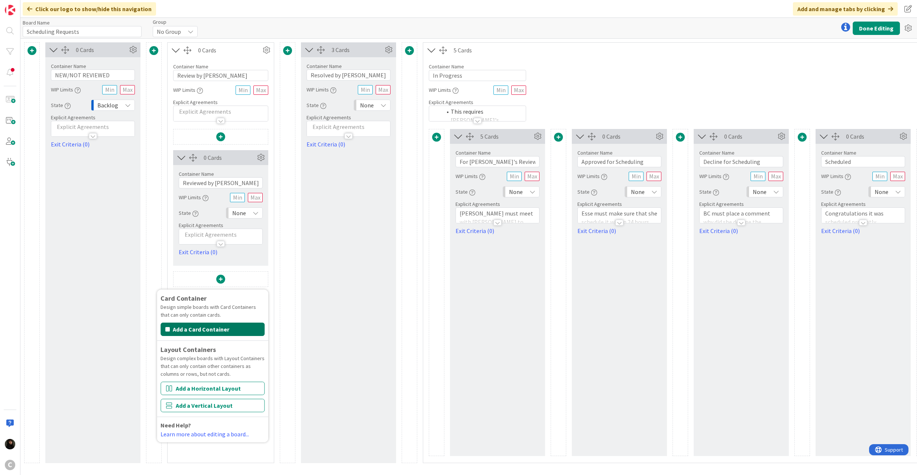
click at [204, 334] on button "Add a Card Container" at bounding box center [212, 328] width 104 height 13
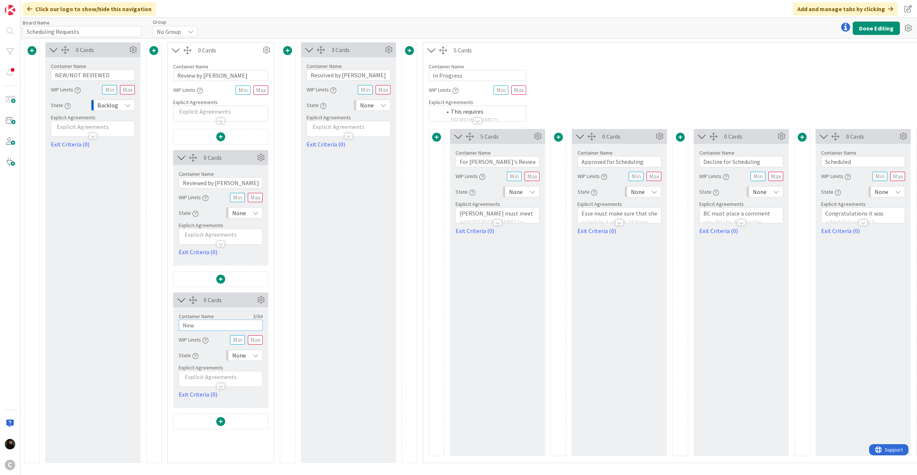
click at [230, 327] on input "New" at bounding box center [221, 324] width 84 height 11
type input "On Pending per Legal Staff Member"
click at [324, 380] on div "3 Cards Show Add Card Column Width 1 Initial Card Display 10 Column Color None …" at bounding box center [348, 252] width 95 height 420
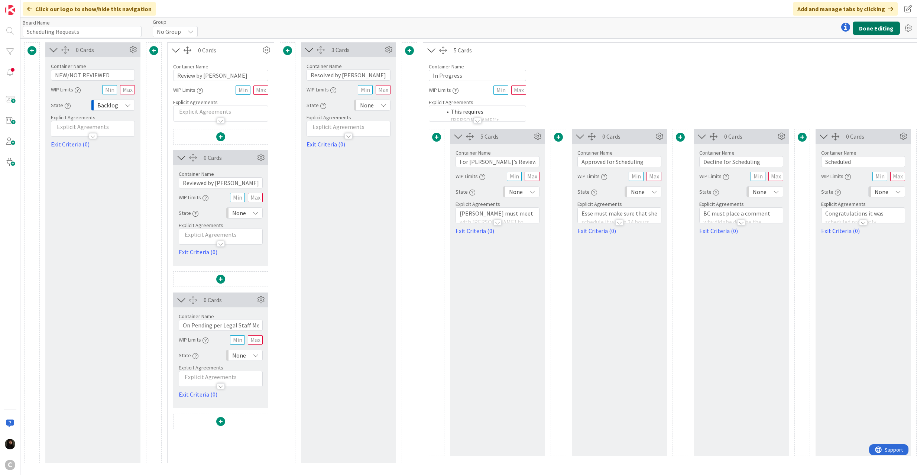
click at [868, 29] on button "Done Editing" at bounding box center [875, 28] width 47 height 13
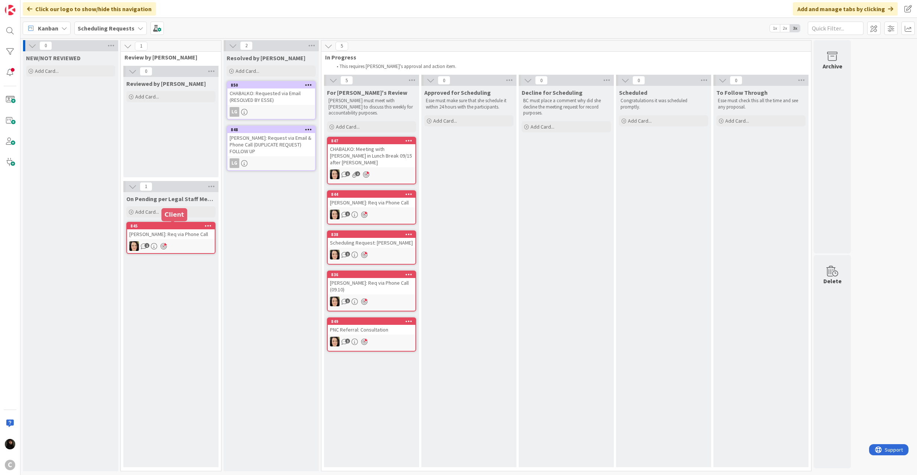
click at [183, 238] on div "[PERSON_NAME]: Req via Phone Call" at bounding box center [171, 234] width 88 height 10
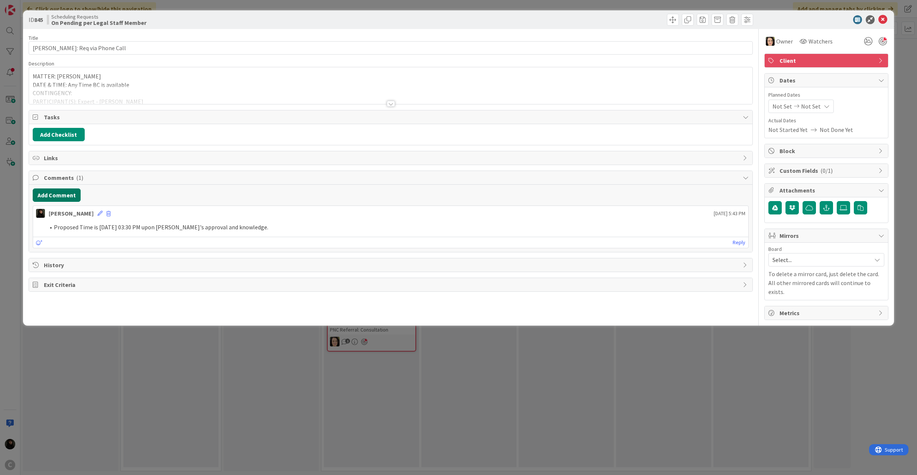
click at [54, 198] on button "Add Comment" at bounding box center [57, 194] width 48 height 13
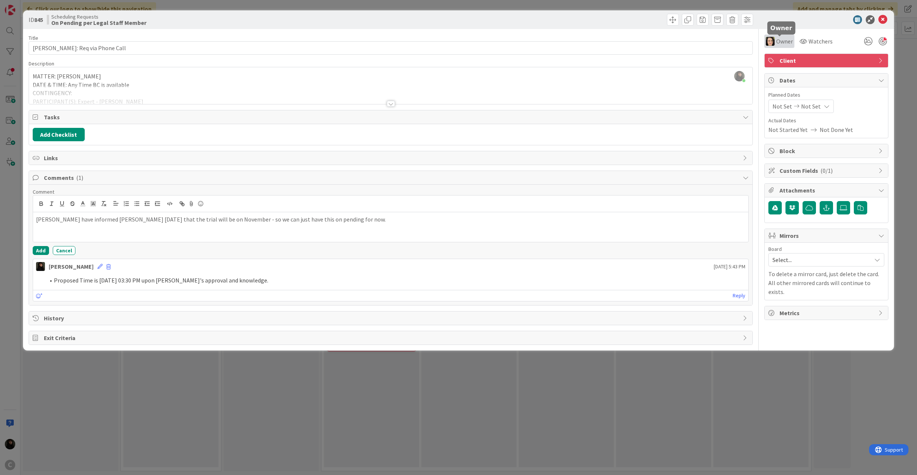
click at [786, 41] on span "Owner" at bounding box center [784, 41] width 17 height 9
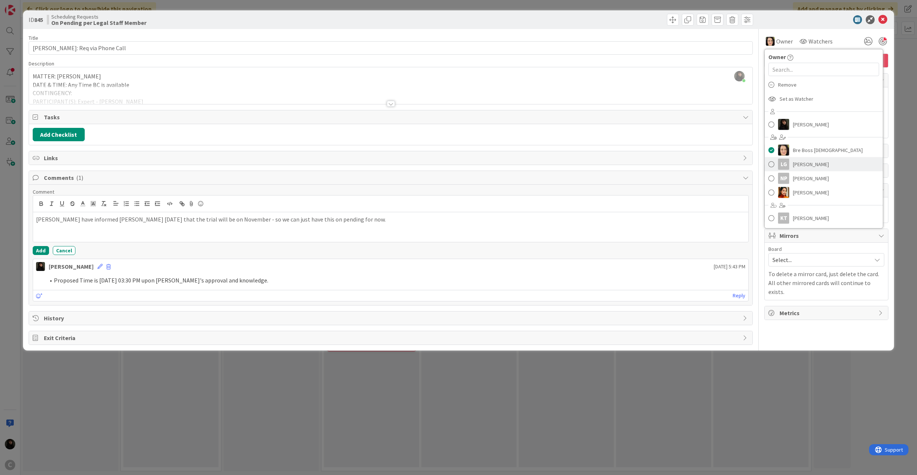
click at [775, 169] on link "LG [PERSON_NAME]" at bounding box center [823, 164] width 118 height 14
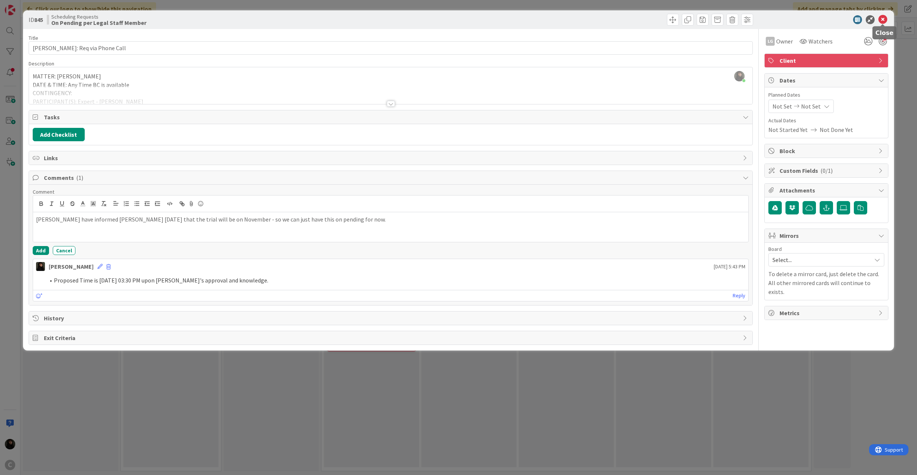
click at [880, 21] on icon at bounding box center [882, 19] width 9 height 9
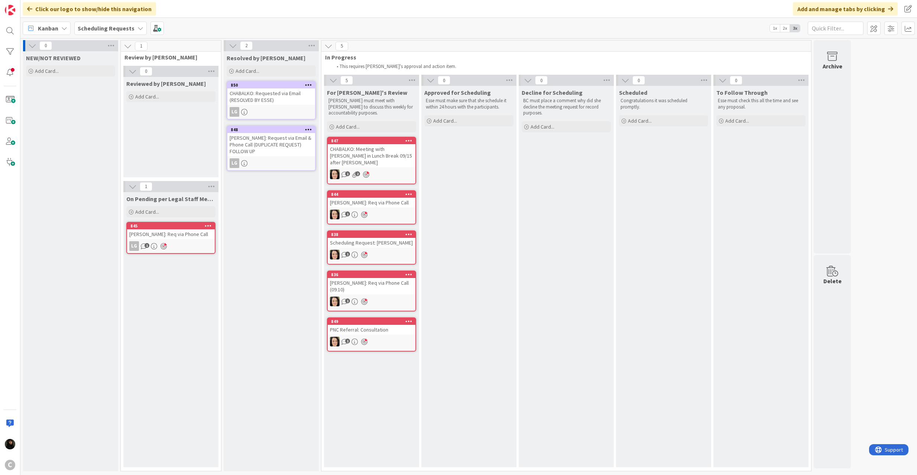
click at [382, 296] on div "1" at bounding box center [372, 301] width 88 height 10
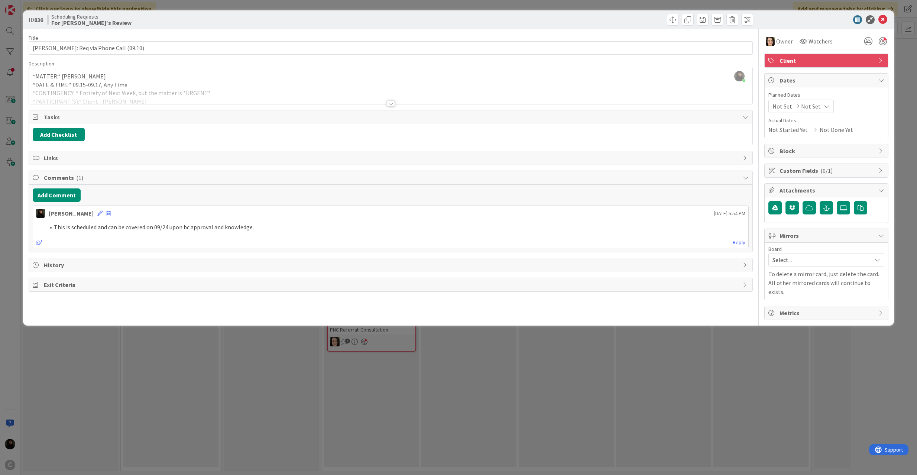
drag, startPoint x: 189, startPoint y: 88, endPoint x: 224, endPoint y: 106, distance: 38.9
click at [189, 88] on div at bounding box center [391, 94] width 724 height 19
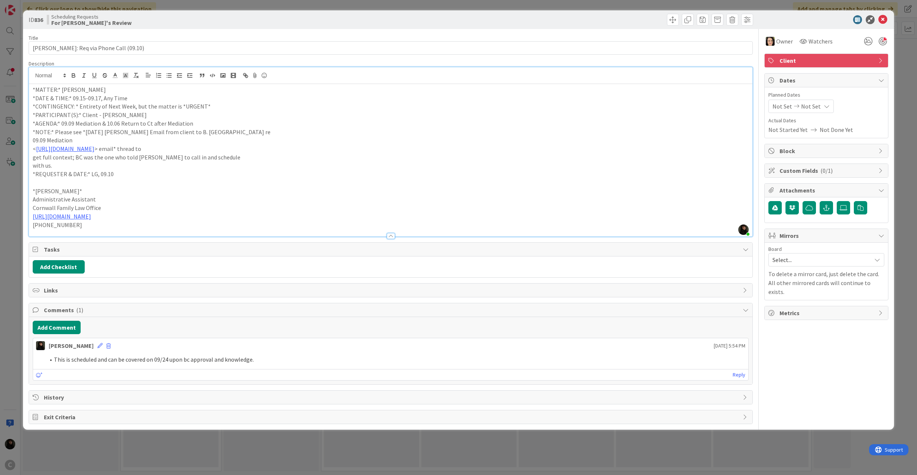
click at [183, 212] on p "[URL][DOMAIN_NAME]" at bounding box center [391, 216] width 716 height 9
click at [878, 18] on icon at bounding box center [882, 19] width 9 height 9
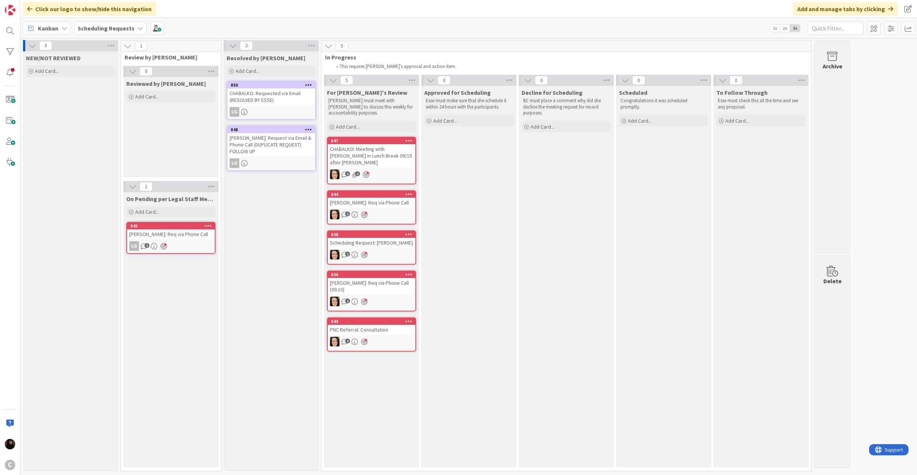
click at [371, 325] on div "PNC Referral: Consultation" at bounding box center [372, 330] width 88 height 10
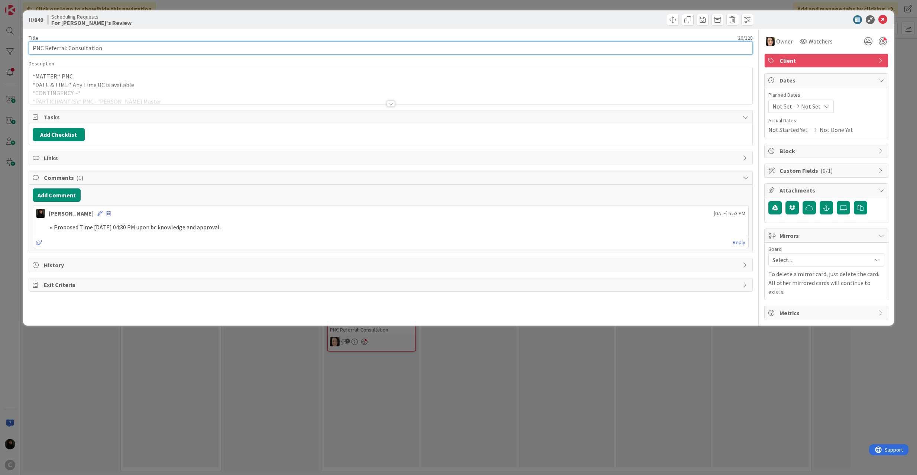
click at [115, 46] on input "PNC Referral: Consultation" at bounding box center [391, 47] width 724 height 13
type input "PNC Referral: Consultation (PROPOSED ON 09/24)"
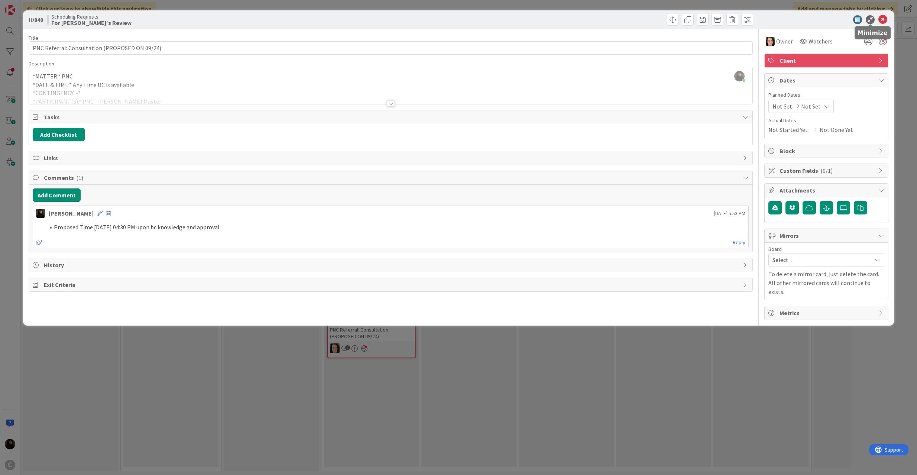
click at [877, 16] on div at bounding box center [822, 19] width 131 height 9
click at [878, 16] on icon at bounding box center [882, 19] width 9 height 9
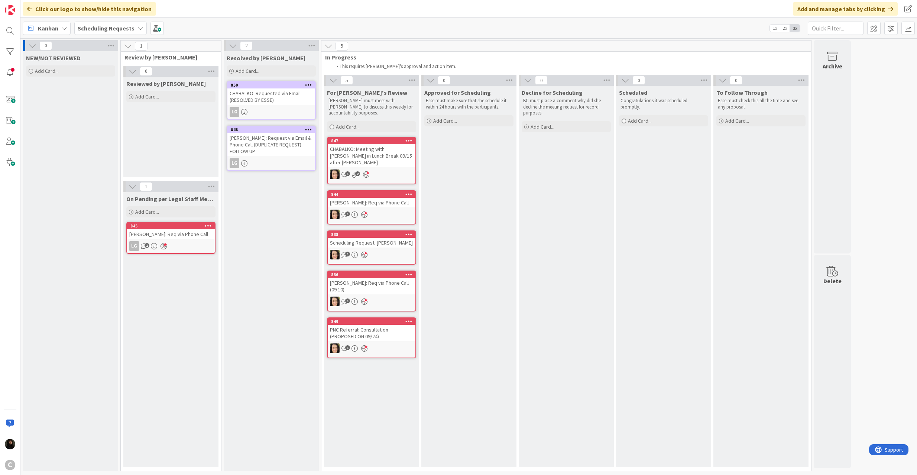
click at [379, 281] on div "[PERSON_NAME]: Req via Phone Call (09.10)" at bounding box center [372, 286] width 88 height 16
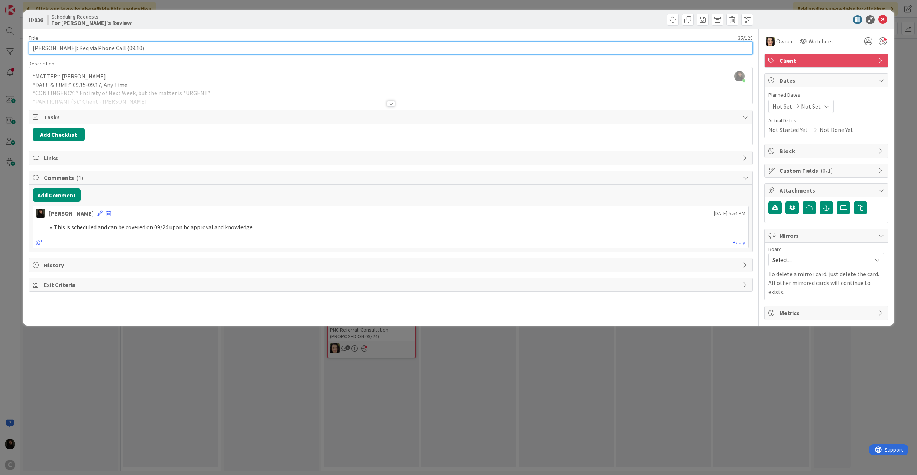
click at [110, 46] on input "[PERSON_NAME]: Req via Phone Call (09.10)" at bounding box center [391, 47] width 724 height 13
drag, startPoint x: 104, startPoint y: 46, endPoint x: 153, endPoint y: 45, distance: 49.1
click at [153, 45] on input "[PERSON_NAME]: Req via Phone Call (09.10)" at bounding box center [391, 47] width 724 height 13
type input "[PERSON_NAME]: Req via Phone Call (THIS IS ALREADY SCHEDULED ON 09/24)"
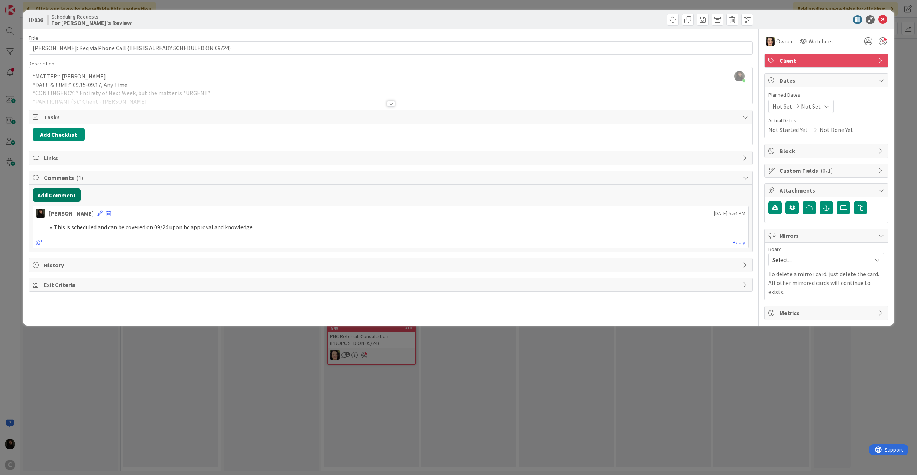
click at [63, 198] on button "Add Comment" at bounding box center [57, 194] width 48 height 13
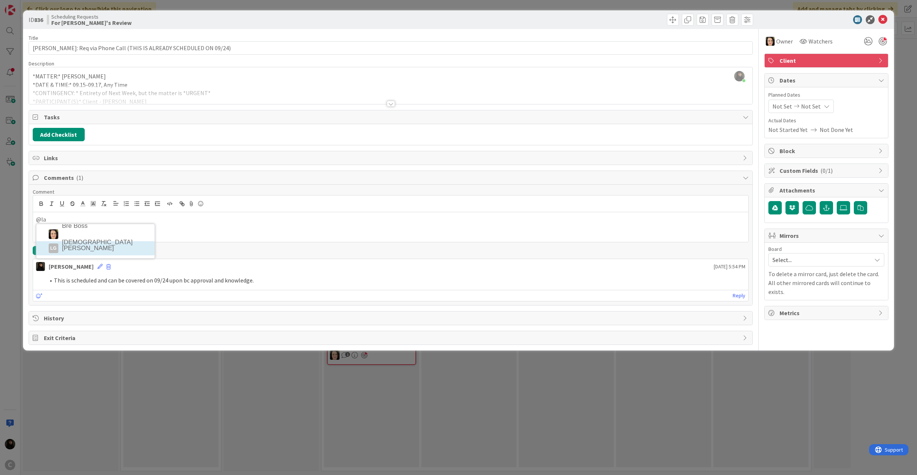
click at [82, 251] on li "LG [PERSON_NAME]" at bounding box center [95, 248] width 118 height 14
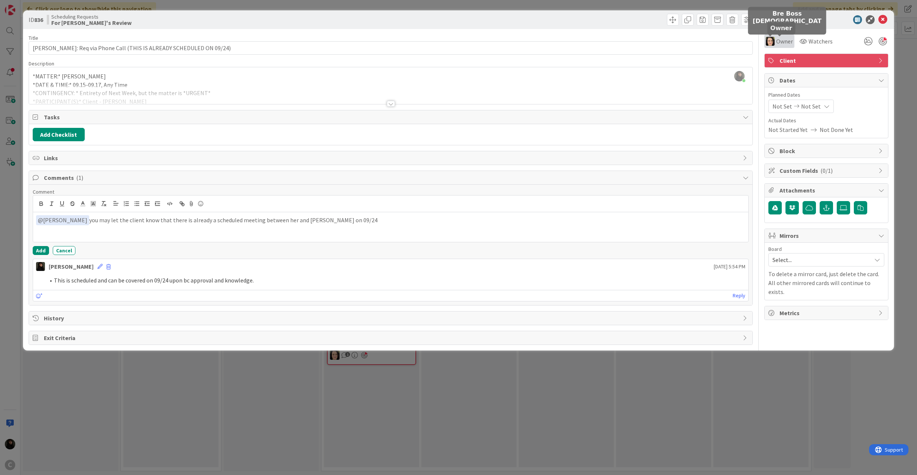
click at [777, 42] on span "Owner" at bounding box center [784, 41] width 17 height 9
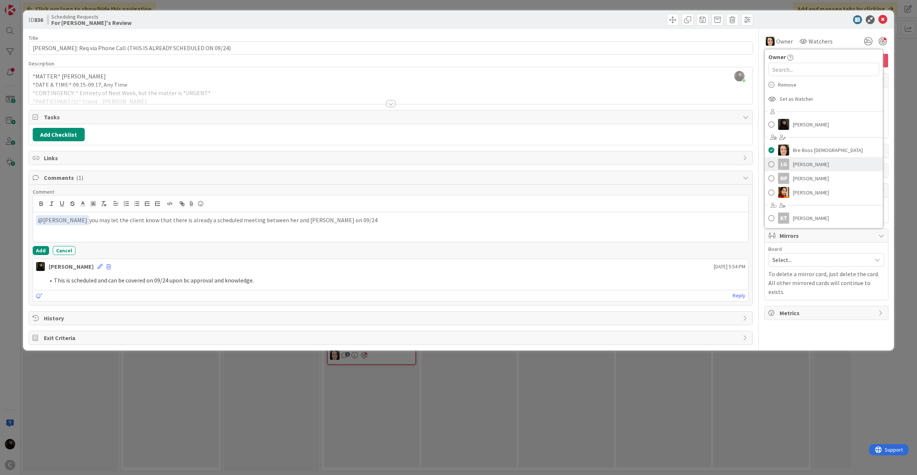
click at [769, 163] on span at bounding box center [771, 164] width 6 height 11
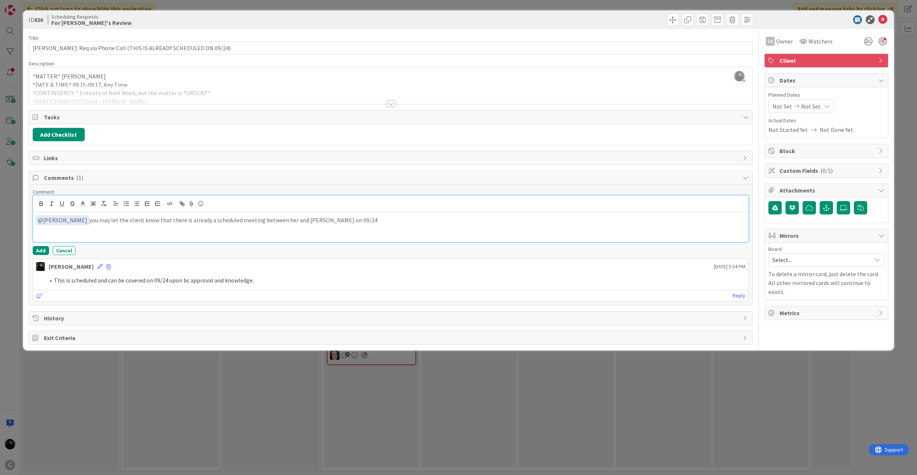
click at [457, 217] on p "﻿ @ [PERSON_NAME] ﻿ you may let the client know that there is already a schedul…" at bounding box center [390, 220] width 709 height 10
click at [38, 253] on button "Add" at bounding box center [41, 250] width 16 height 9
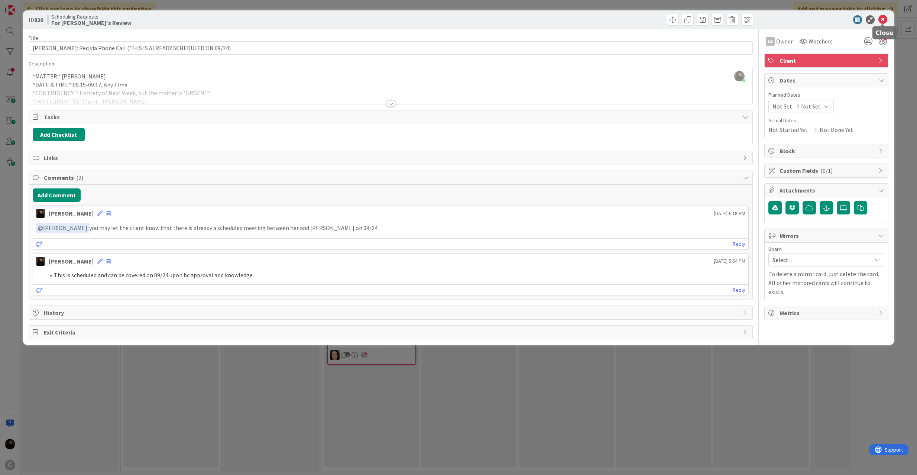
click at [879, 20] on icon at bounding box center [882, 19] width 9 height 9
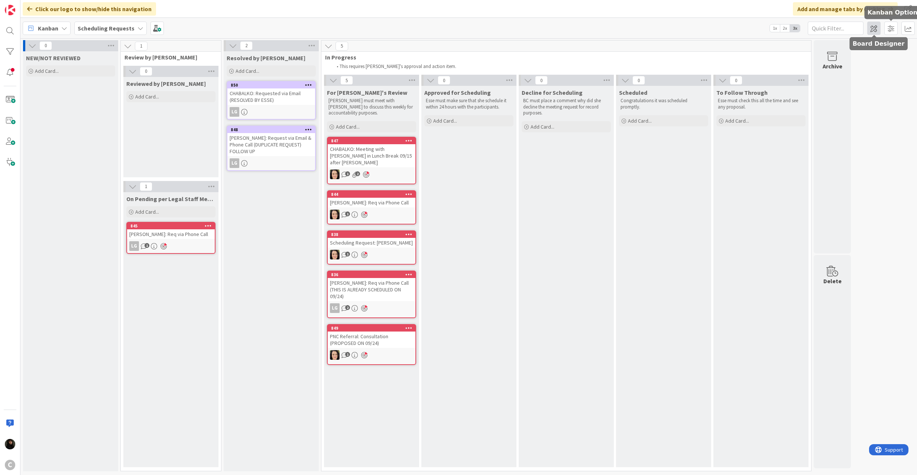
click at [872, 25] on span at bounding box center [873, 28] width 13 height 13
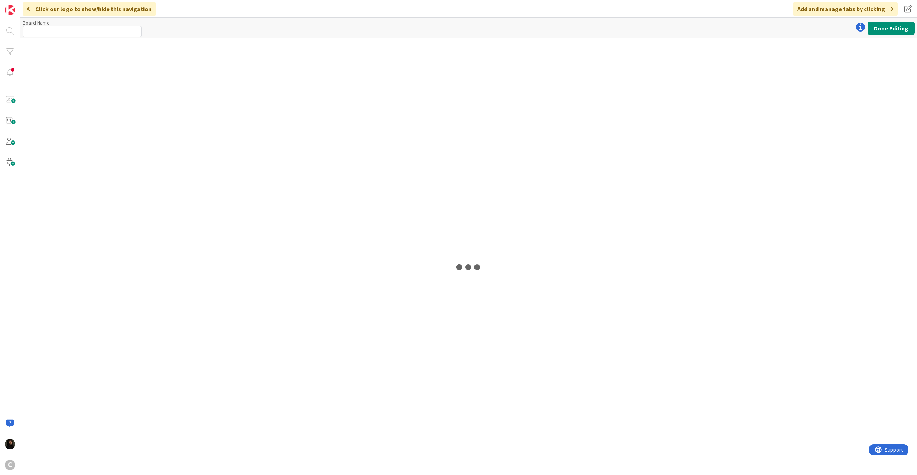
type input "Scheduling Requests"
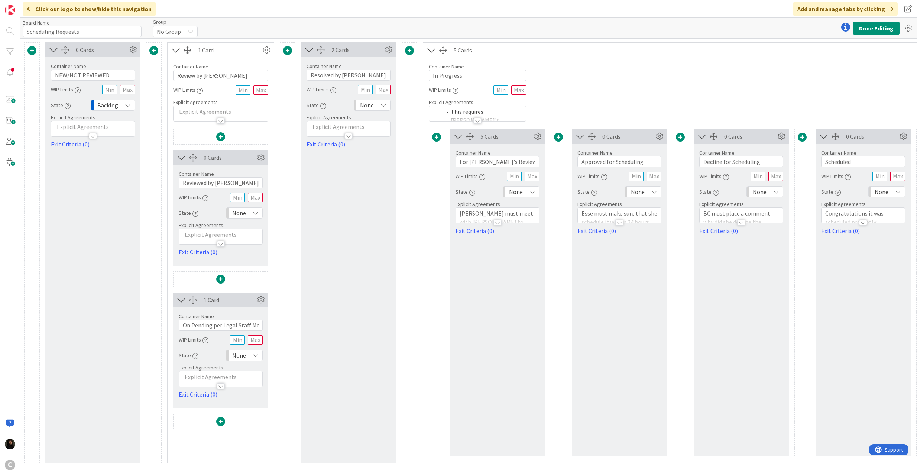
click at [316, 243] on div "2 Cards Container Name 16 / 64 Resolved by Esse WIP Limits State None Explicit …" at bounding box center [348, 252] width 95 height 420
click at [222, 426] on span at bounding box center [220, 421] width 9 height 9
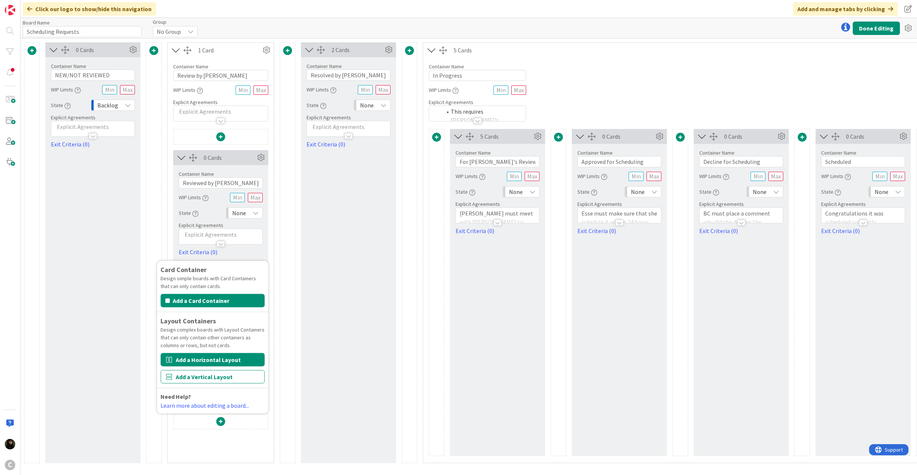
click at [214, 363] on button "Add a Horizontal Layout" at bounding box center [212, 359] width 104 height 13
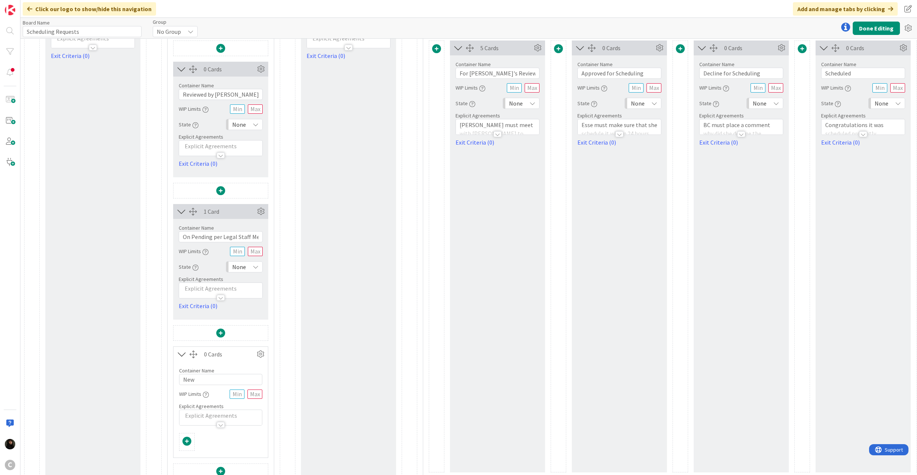
scroll to position [105, 0]
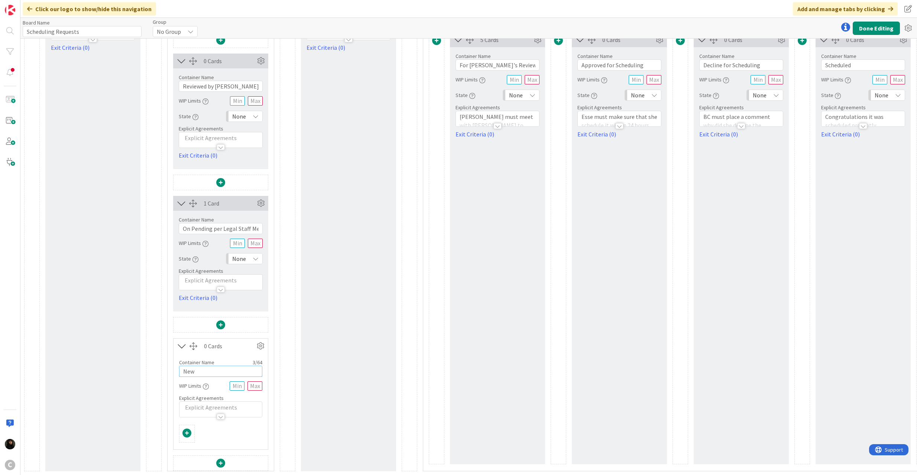
click at [223, 365] on input "New" at bounding box center [220, 370] width 83 height 11
drag, startPoint x: 227, startPoint y: 362, endPoint x: 177, endPoint y: 358, distance: 50.3
click at [177, 358] on div "Container Name 3 / 64 New WIP Limits Explicit Agreements" at bounding box center [220, 385] width 94 height 64
type input "For [PERSON_NAME]/ [PERSON_NAME]"
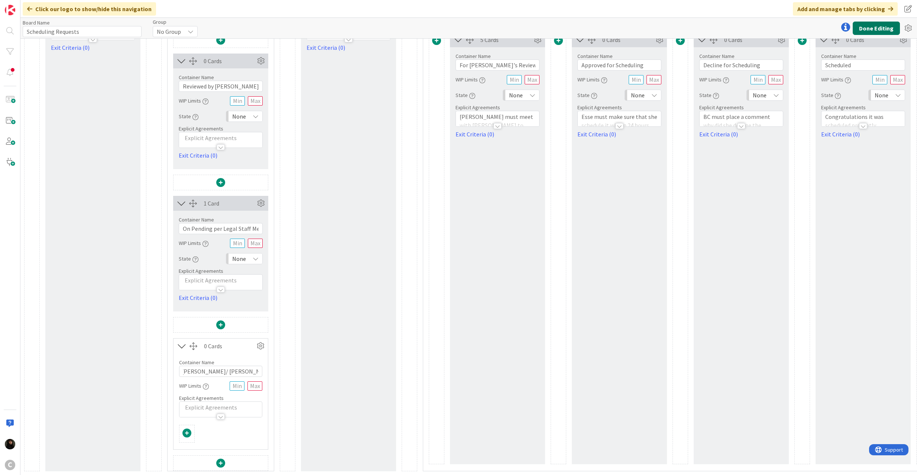
click at [868, 30] on button "Done Editing" at bounding box center [875, 28] width 47 height 13
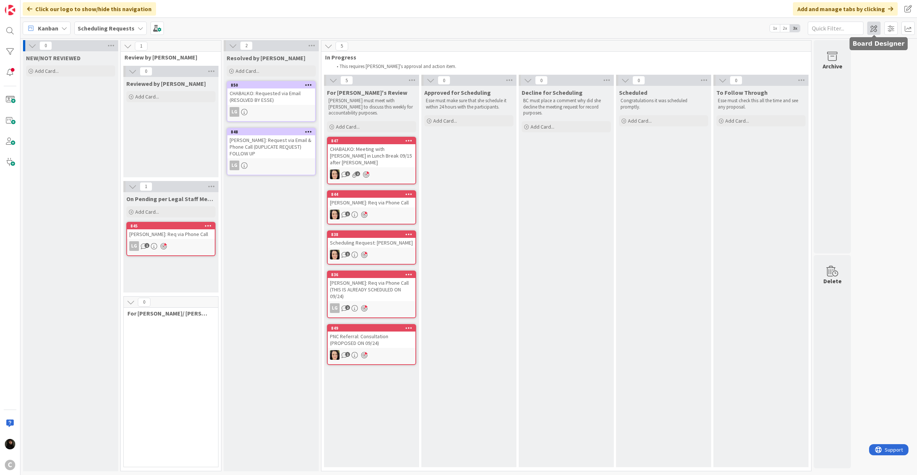
click at [874, 27] on span at bounding box center [873, 28] width 13 height 13
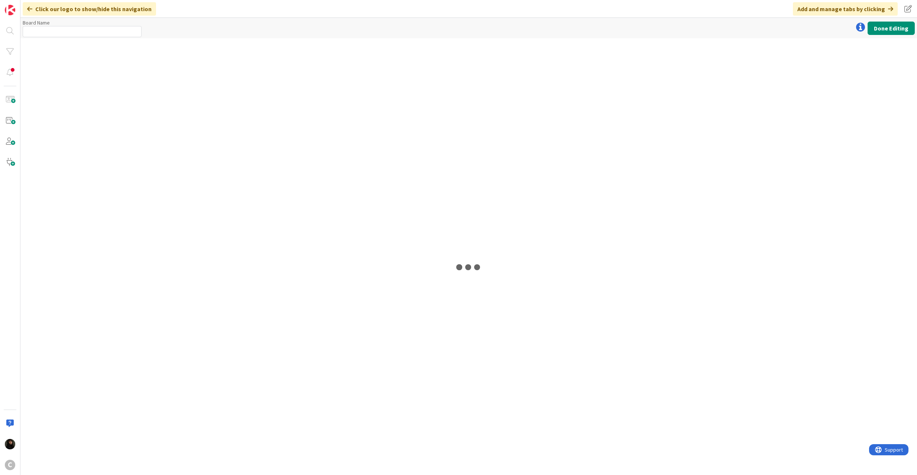
type input "Scheduling Requests"
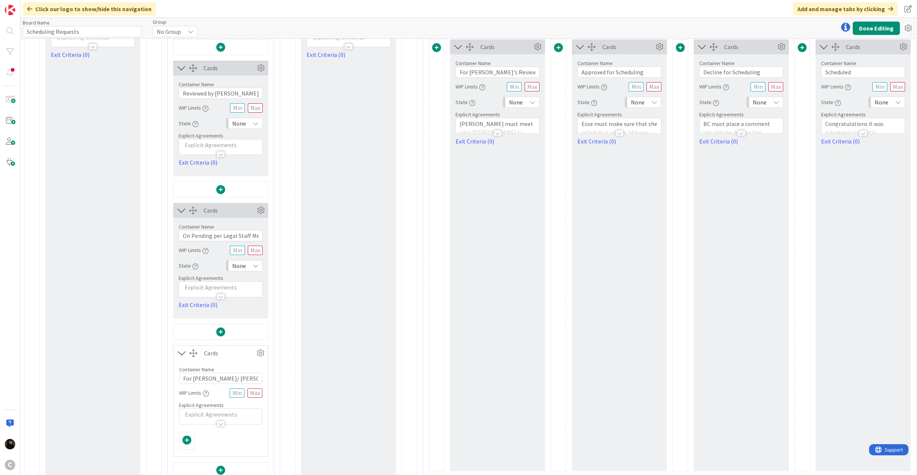
scroll to position [105, 0]
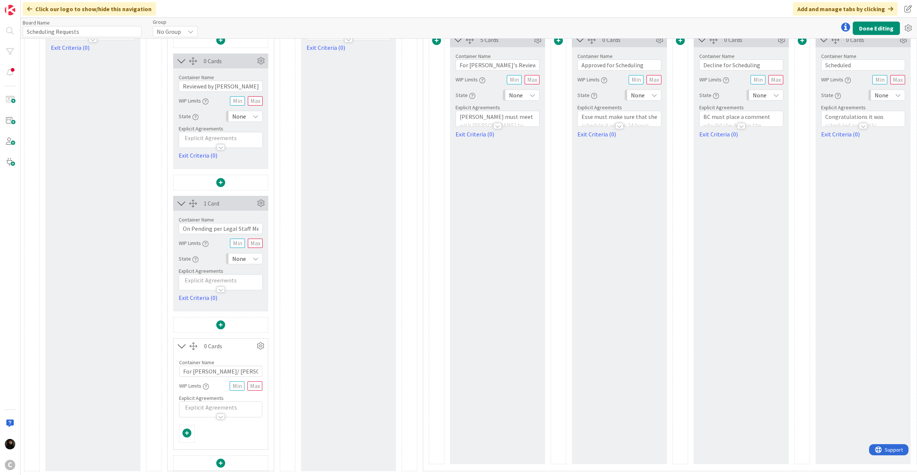
click at [186, 428] on span at bounding box center [186, 432] width 9 height 9
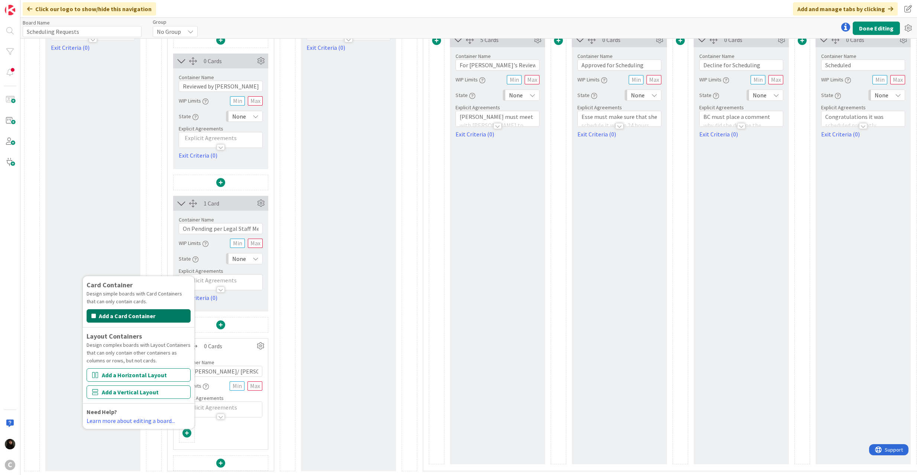
click at [139, 309] on button "Add a Card Container" at bounding box center [139, 315] width 104 height 13
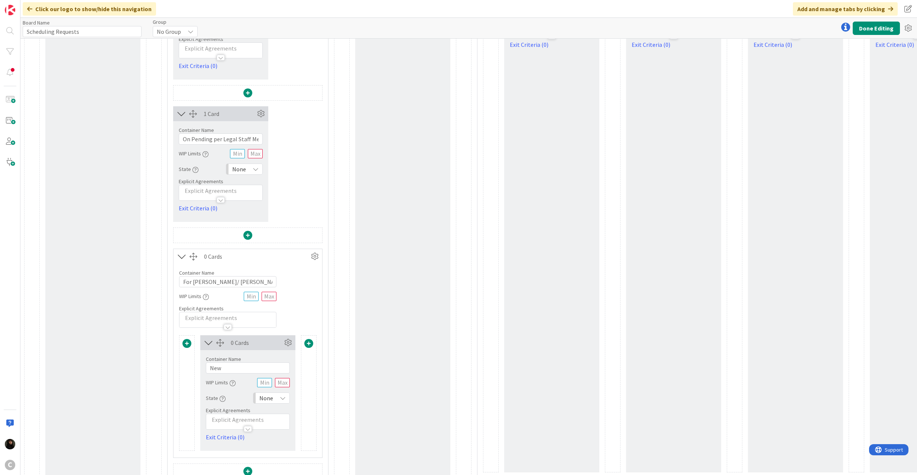
scroll to position [203, 0]
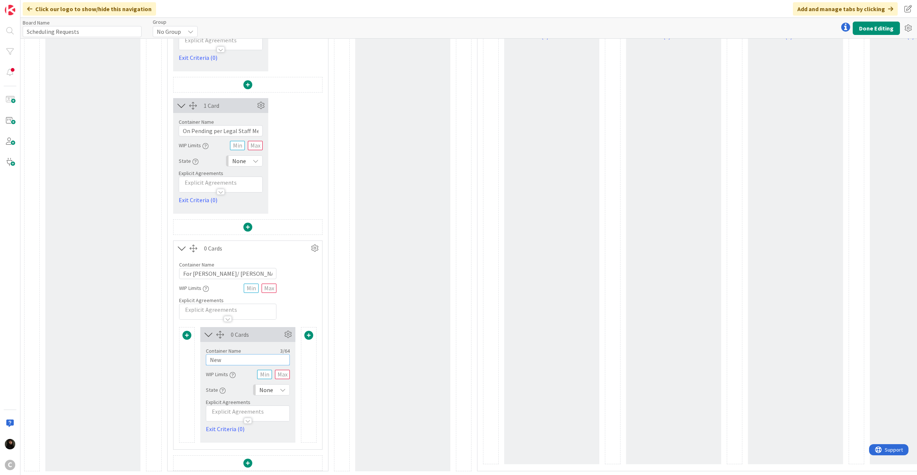
drag, startPoint x: 246, startPoint y: 351, endPoint x: 185, endPoint y: 350, distance: 61.3
click at [185, 350] on div "Card Container Design simple boards with Card Containers that can only contain …" at bounding box center [247, 385] width 137 height 116
type input "To Schedule - Provided Date"
click at [419, 344] on div "2 Cards Container Name 16 / 64 Resolved by Esse WIP Limits State None Explicit …" at bounding box center [402, 159] width 95 height 623
click at [867, 28] on button "Done Editing" at bounding box center [875, 28] width 47 height 13
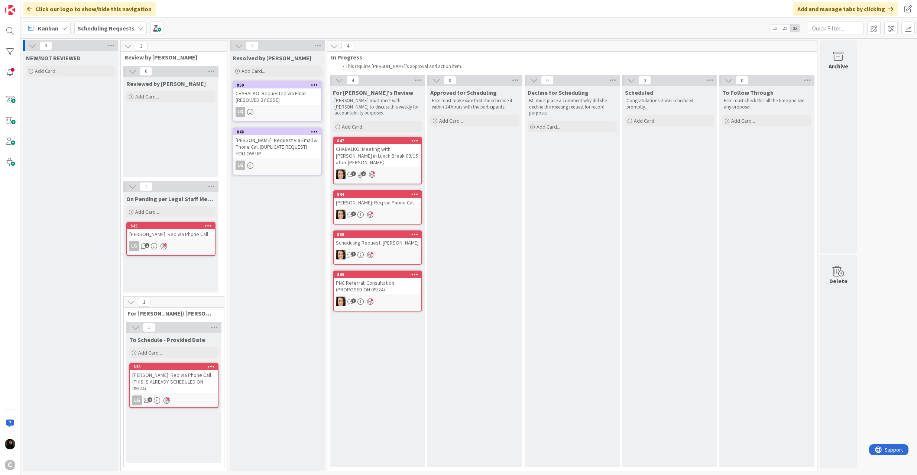
click at [391, 205] on div "[PERSON_NAME]: Req via Phone Call" at bounding box center [378, 203] width 88 height 10
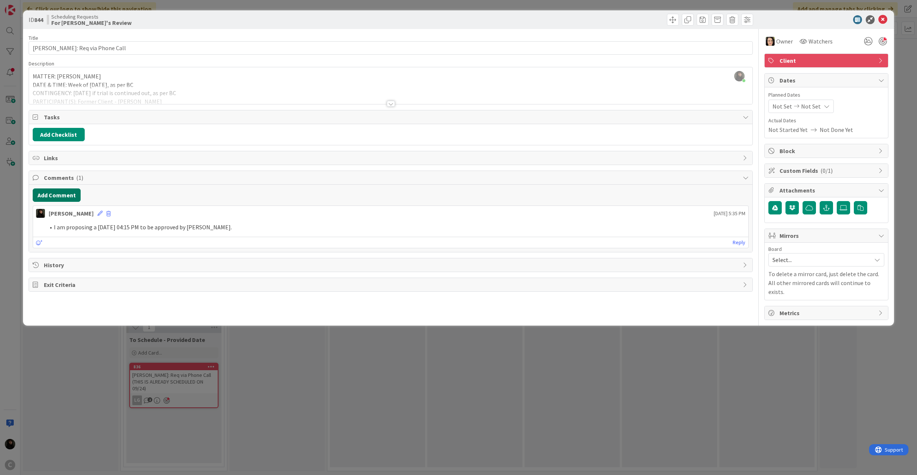
click at [65, 198] on button "Add Comment" at bounding box center [57, 194] width 48 height 13
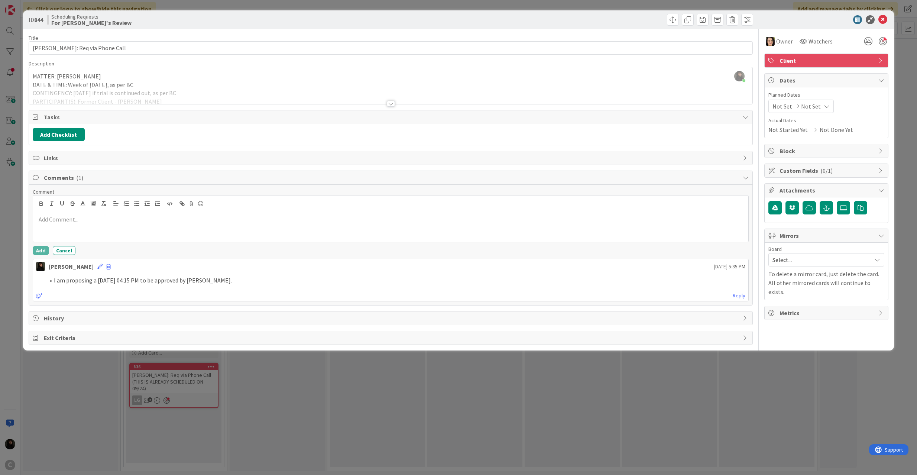
click at [87, 224] on p at bounding box center [390, 219] width 709 height 9
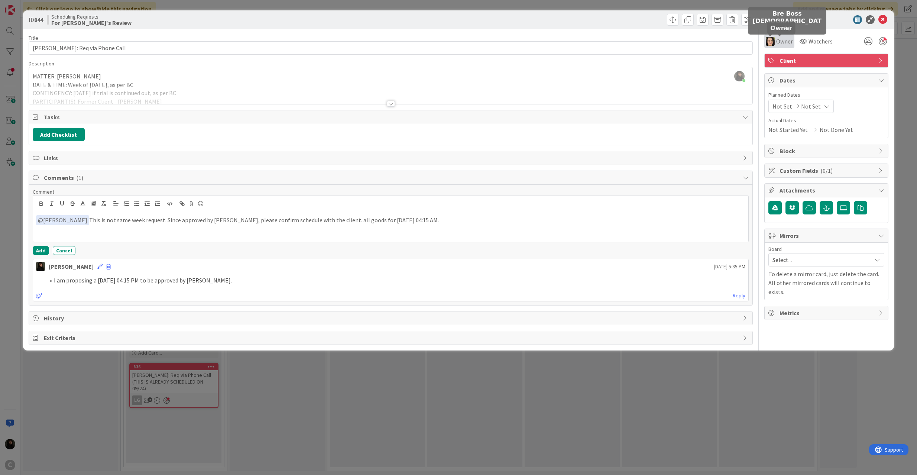
click at [773, 42] on img at bounding box center [770, 41] width 9 height 9
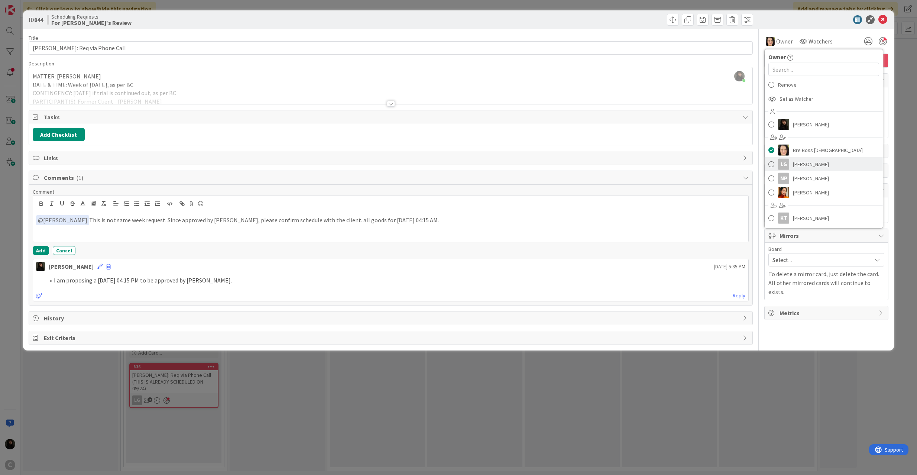
click at [768, 166] on span at bounding box center [771, 164] width 6 height 11
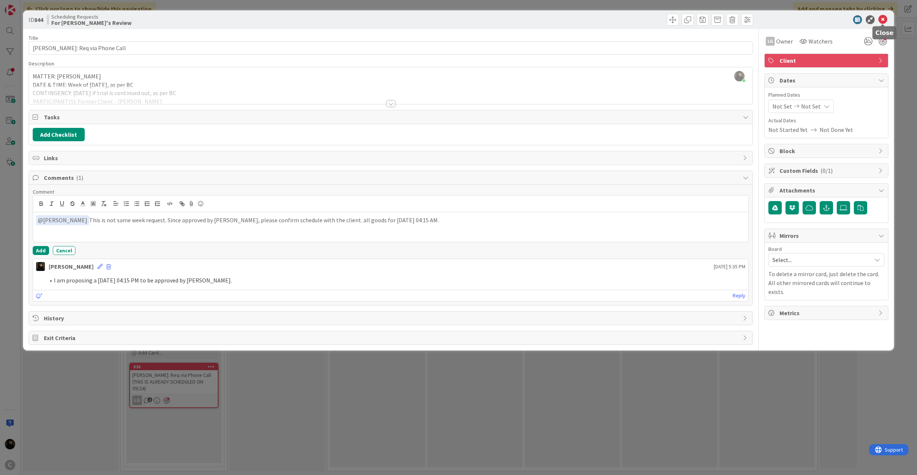
click at [885, 17] on icon at bounding box center [882, 19] width 9 height 9
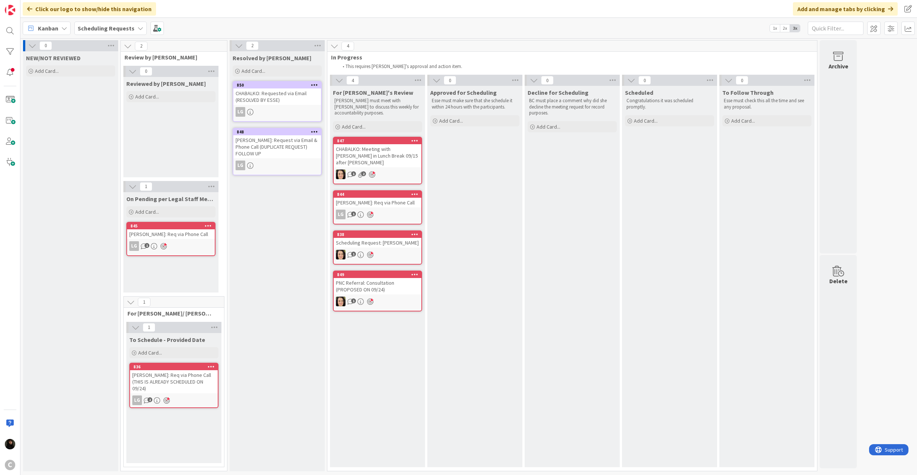
click at [391, 206] on div "[PERSON_NAME]: Req via Phone Call" at bounding box center [378, 203] width 88 height 10
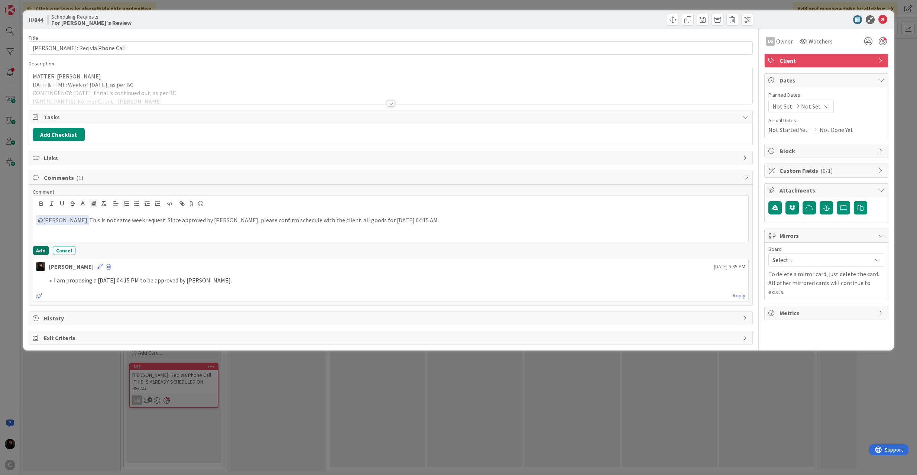
click at [42, 251] on button "Add" at bounding box center [41, 250] width 16 height 9
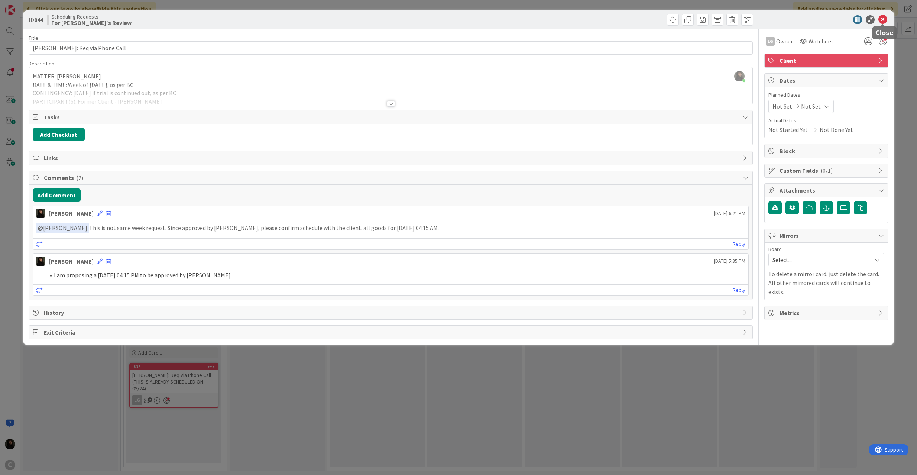
click at [882, 22] on icon at bounding box center [882, 19] width 9 height 9
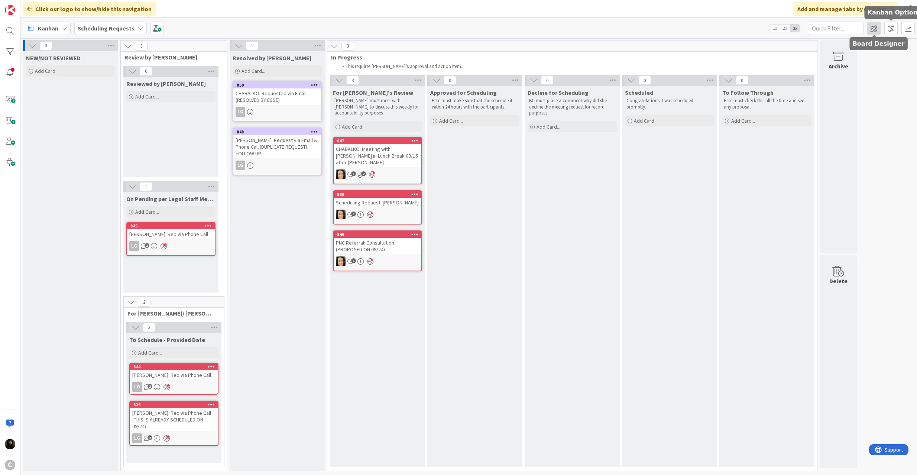
click at [872, 25] on span at bounding box center [873, 28] width 13 height 13
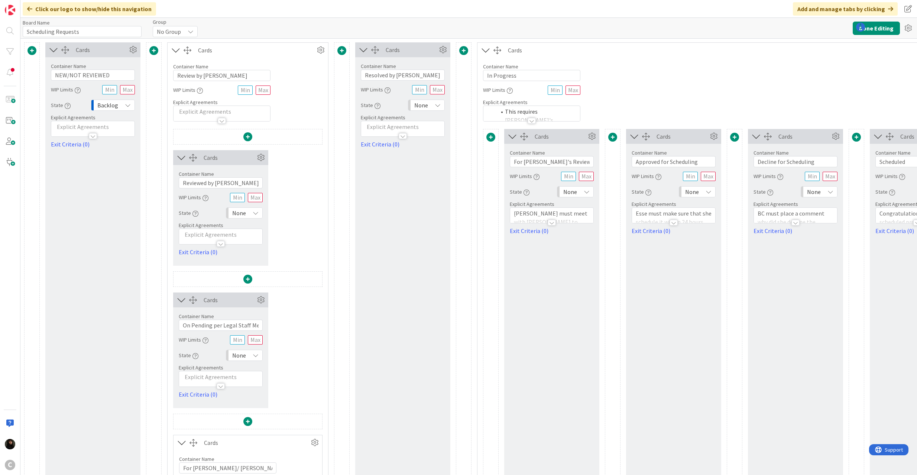
type input "Scheduling Requests"
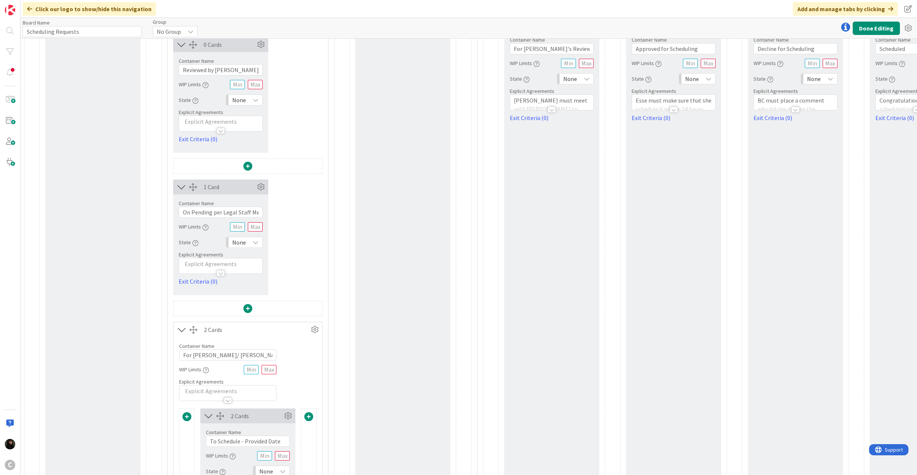
scroll to position [149, 0]
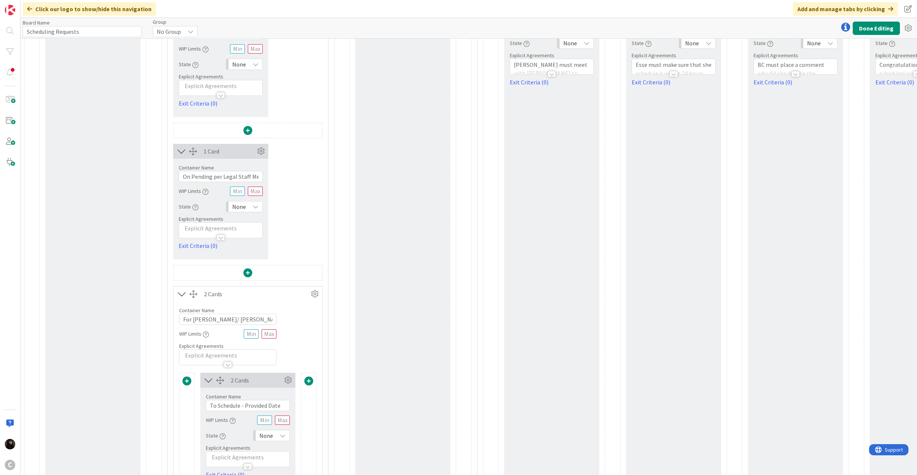
click at [306, 380] on span at bounding box center [308, 380] width 9 height 9
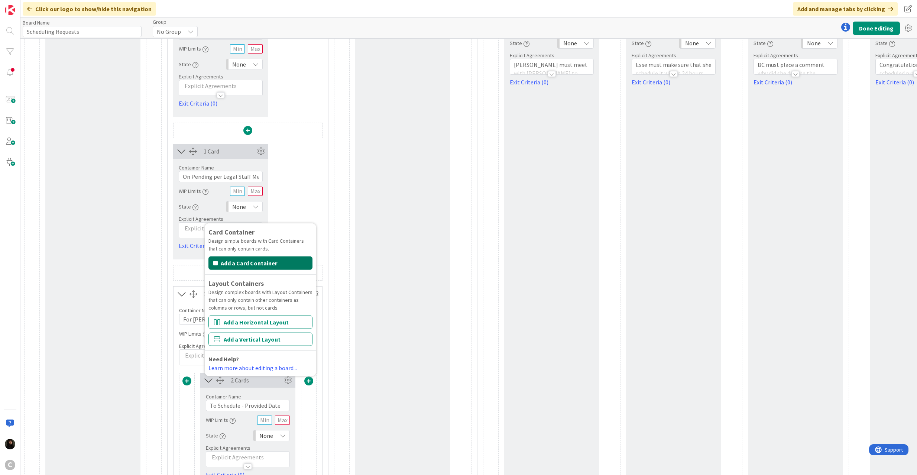
click at [241, 256] on button "Add a Card Container" at bounding box center [260, 262] width 104 height 13
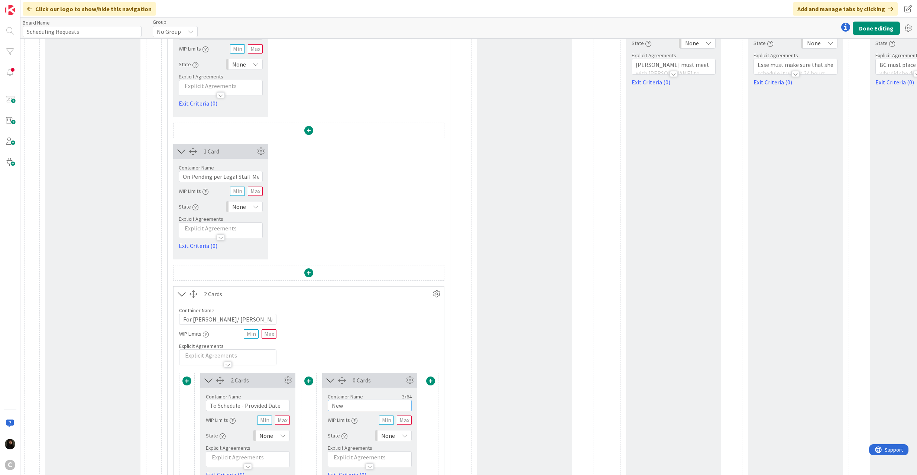
drag, startPoint x: 350, startPoint y: 407, endPoint x: 280, endPoint y: 407, distance: 69.8
click at [280, 407] on div "2 Cards Container Name 27 / 64 To Schedule - Provided Date WIP Limits State Non…" at bounding box center [308, 431] width 259 height 116
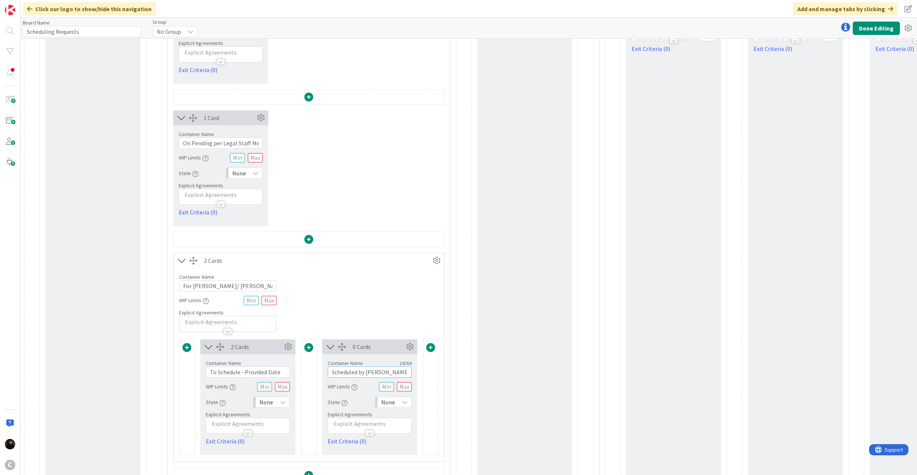
scroll to position [203, 0]
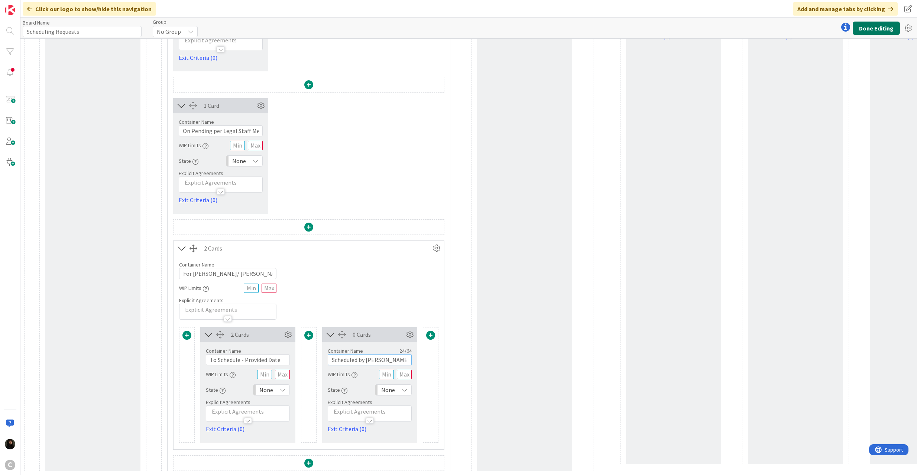
type input "Scheduled by [PERSON_NAME]/[PERSON_NAME]"
click at [874, 32] on button "Done Editing" at bounding box center [875, 28] width 47 height 13
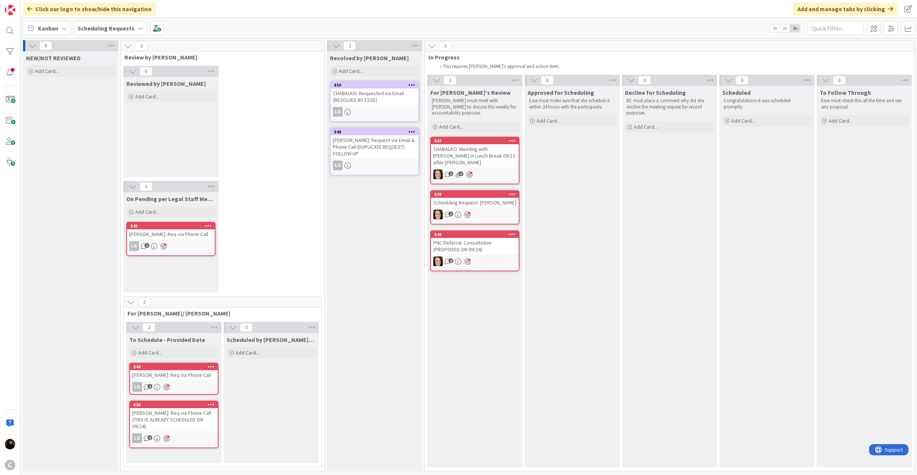
click at [480, 244] on div "PNC Referral: Consultation (PROPOSED ON 09/24)" at bounding box center [475, 246] width 88 height 16
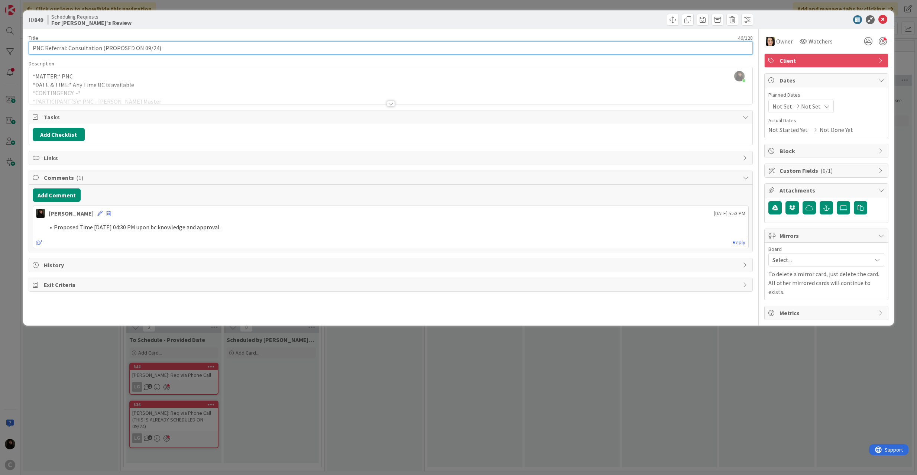
drag, startPoint x: 147, startPoint y: 48, endPoint x: 153, endPoint y: 48, distance: 6.3
click at [153, 48] on input "PNC Referral: Consultation (PROPOSED ON 09/24)" at bounding box center [391, 47] width 724 height 13
type input "PNC Referral: Consultation (PROPOSED ON 09/19)"
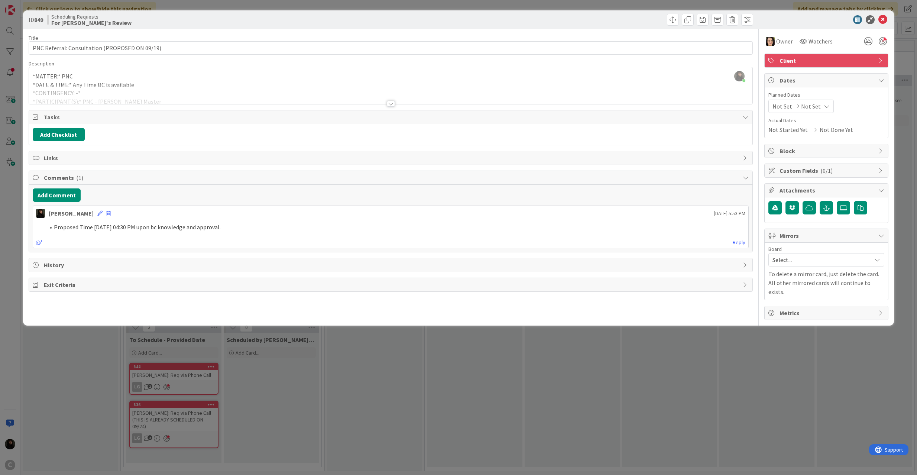
click at [889, 19] on div "ID 849 Scheduling Requests For [PERSON_NAME]'s Review" at bounding box center [458, 19] width 871 height 19
click at [885, 19] on icon at bounding box center [882, 19] width 9 height 9
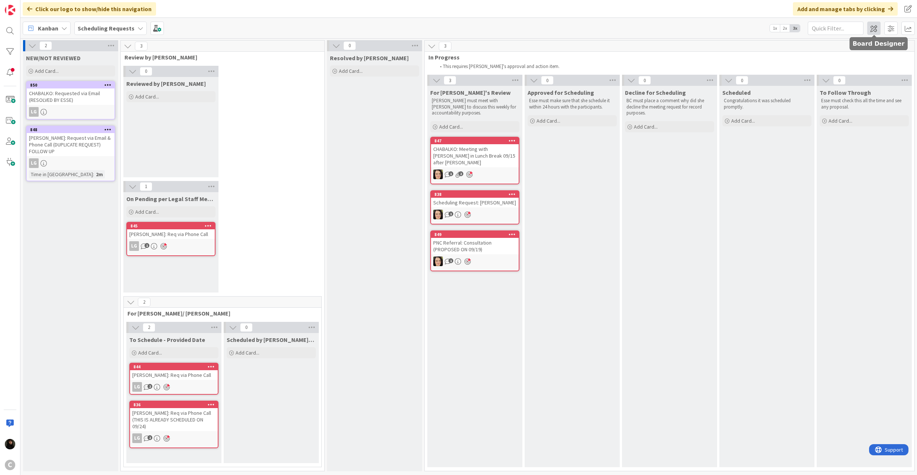
click at [875, 31] on span at bounding box center [873, 28] width 13 height 13
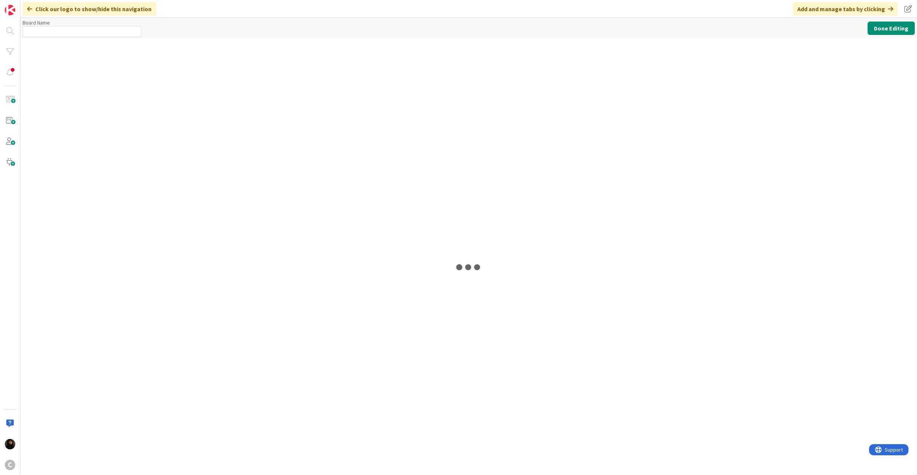
type input "Scheduling Requests"
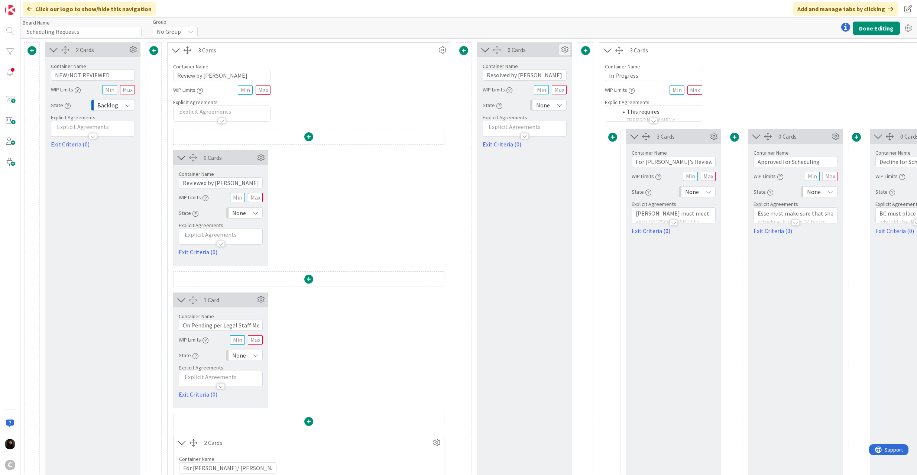
click at [568, 51] on icon at bounding box center [564, 49] width 11 height 11
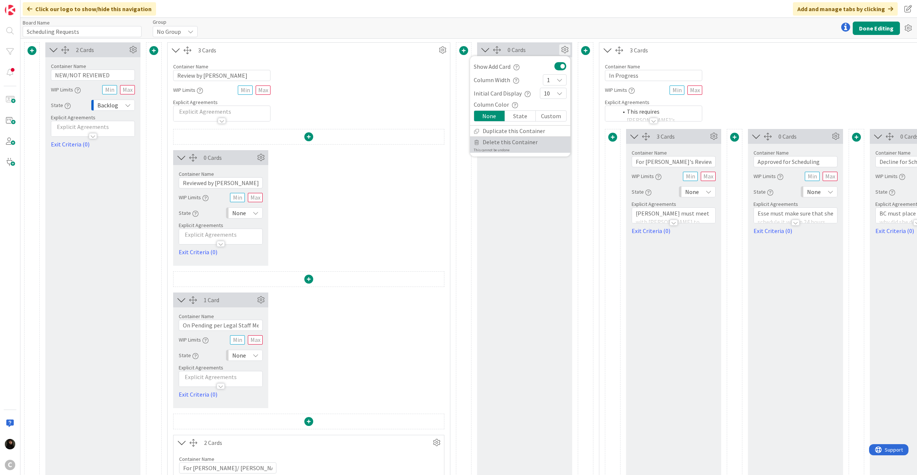
click at [497, 146] on span "Delete this Container" at bounding box center [509, 142] width 55 height 11
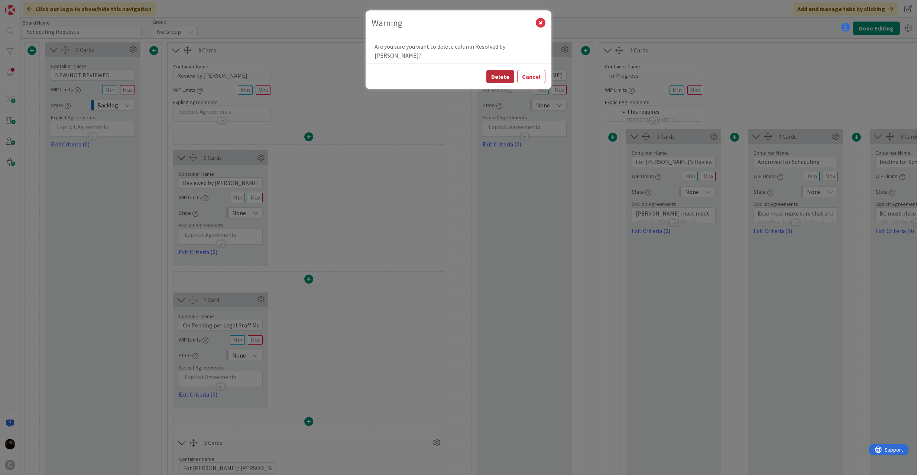
click at [501, 70] on button "Delete" at bounding box center [500, 76] width 28 height 13
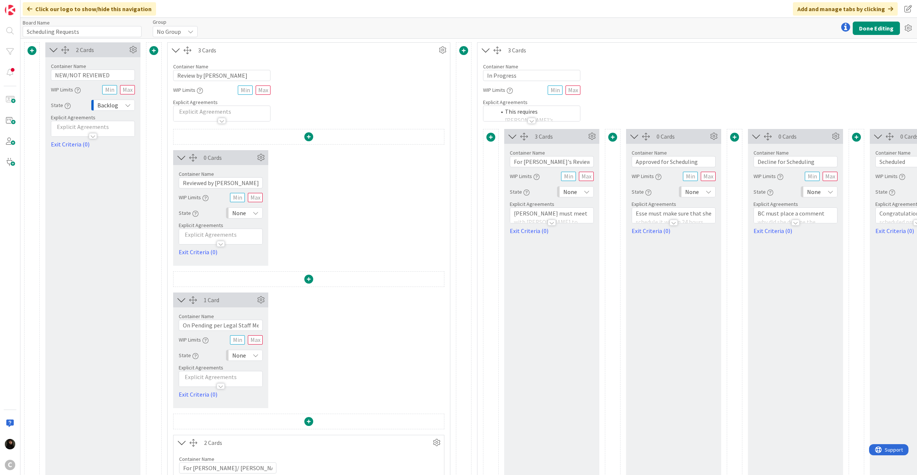
click at [306, 136] on span at bounding box center [308, 136] width 9 height 9
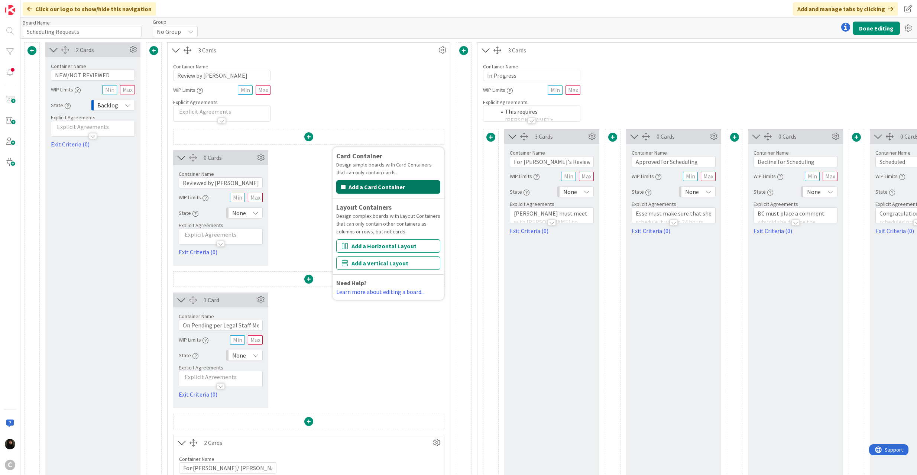
click at [366, 183] on button "Add a Card Container" at bounding box center [388, 186] width 104 height 13
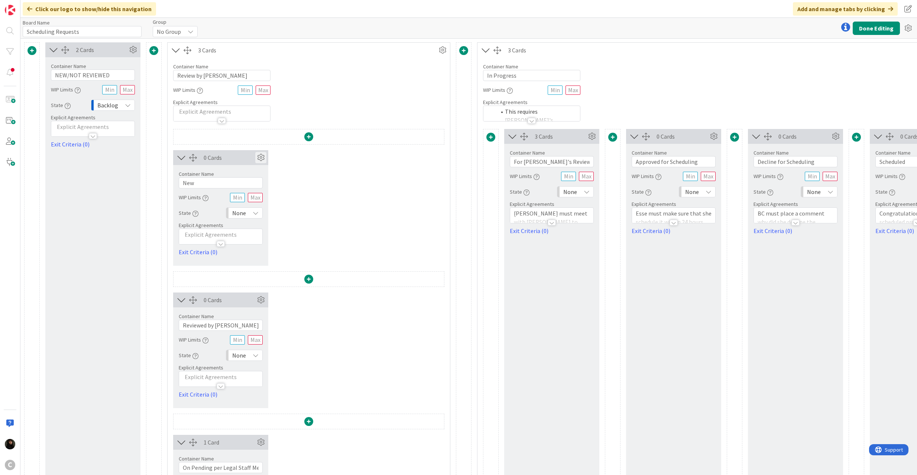
click at [260, 155] on icon at bounding box center [260, 157] width 11 height 11
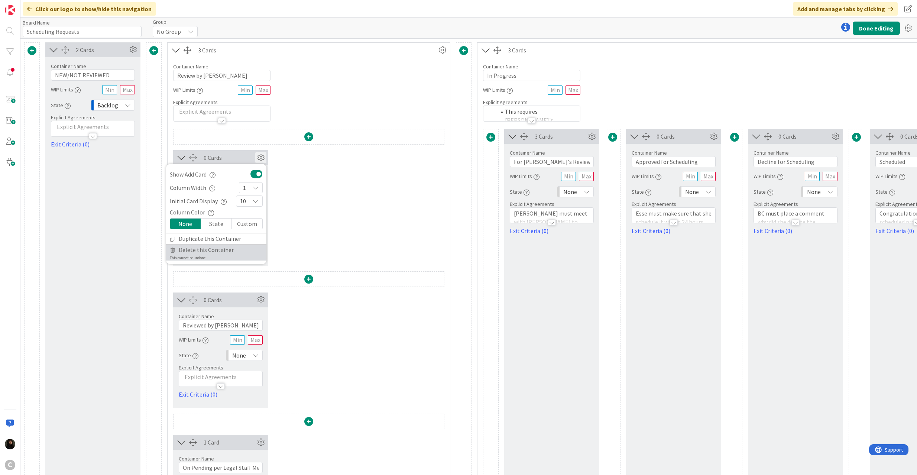
click at [188, 254] on span "Delete this Container" at bounding box center [206, 249] width 55 height 11
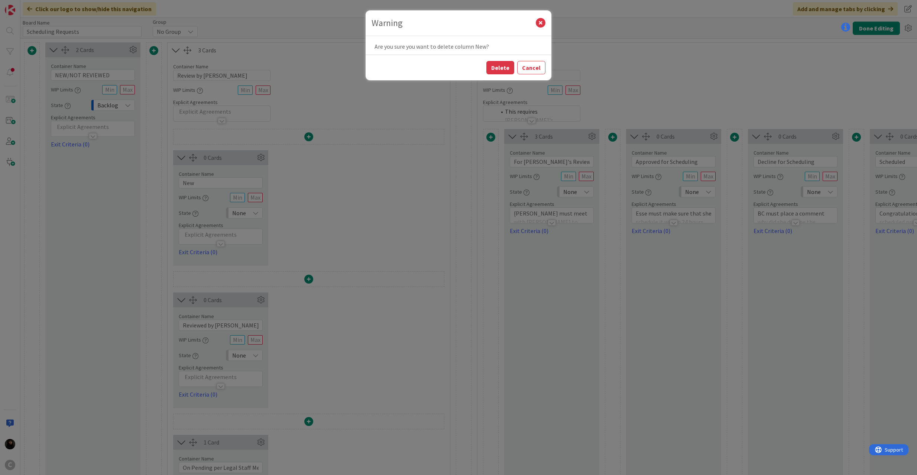
click at [498, 69] on button "Delete" at bounding box center [500, 67] width 28 height 13
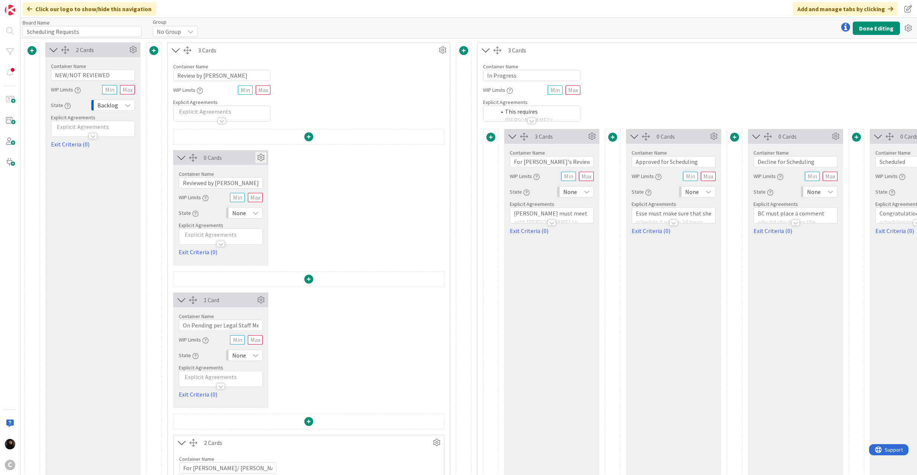
click at [260, 158] on icon at bounding box center [260, 157] width 11 height 11
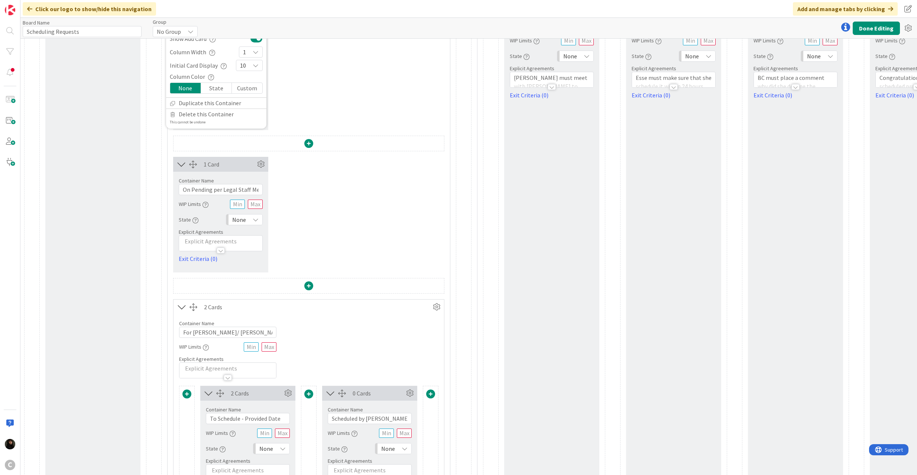
scroll to position [149, 0]
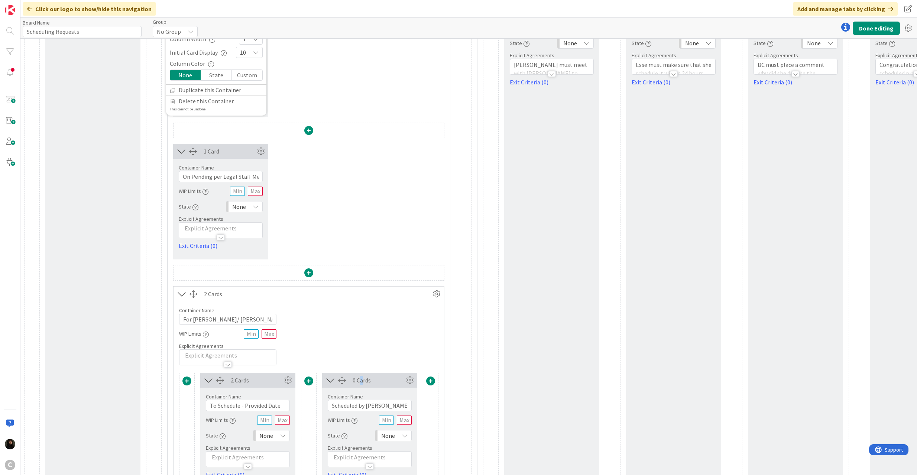
click at [362, 378] on div "0 Cards" at bounding box center [378, 380] width 52 height 9
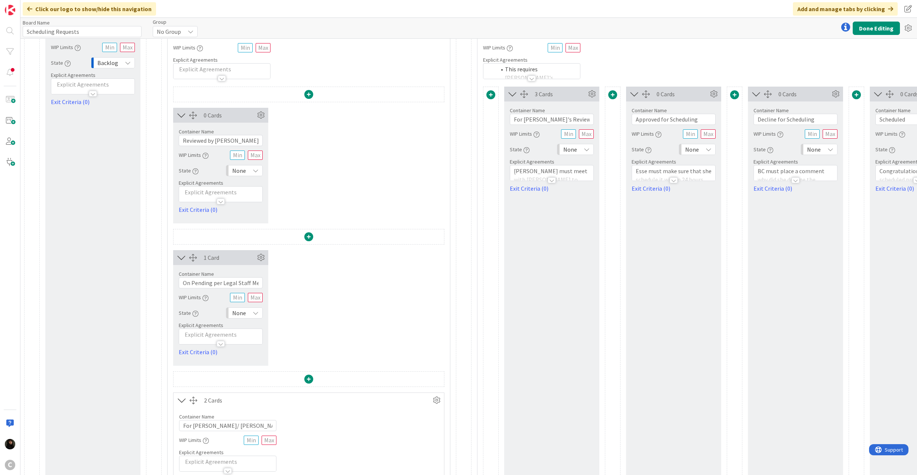
scroll to position [0, 0]
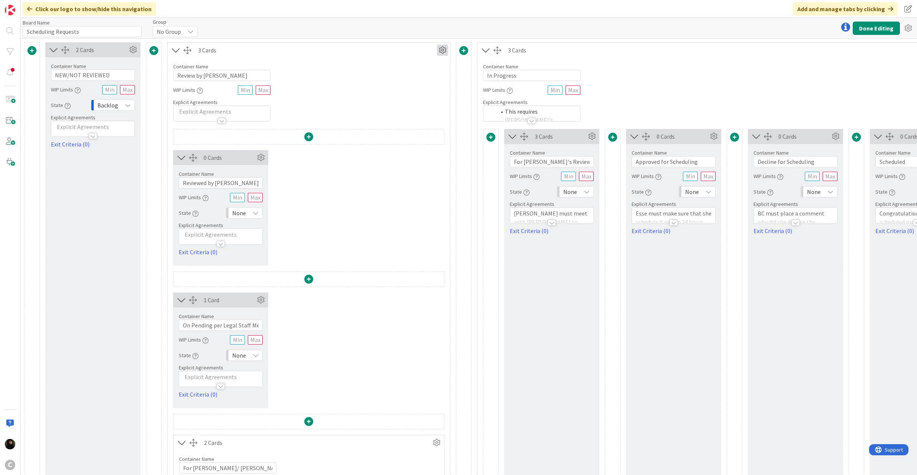
click at [440, 54] on icon at bounding box center [442, 50] width 11 height 11
click at [305, 136] on span at bounding box center [308, 136] width 9 height 9
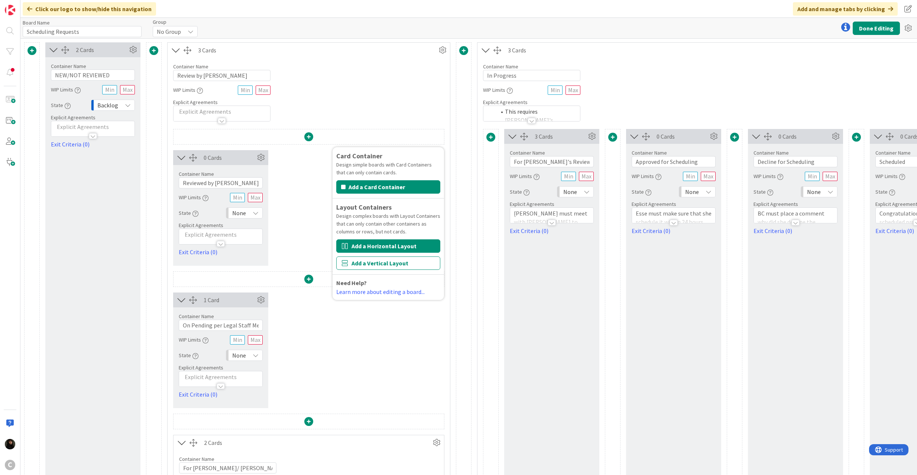
click at [369, 247] on button "Add a Horizontal Layout" at bounding box center [388, 245] width 104 height 13
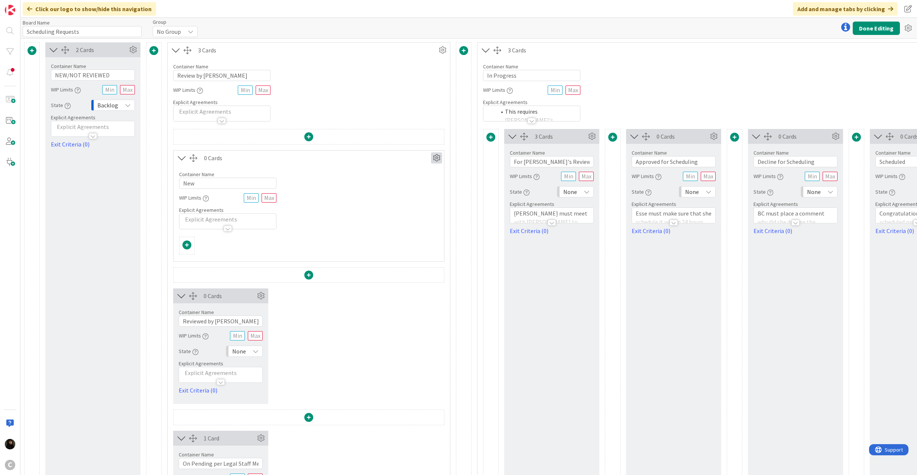
click at [437, 159] on icon at bounding box center [436, 157] width 11 height 11
click at [384, 218] on span "Delete this Container" at bounding box center [381, 221] width 55 height 11
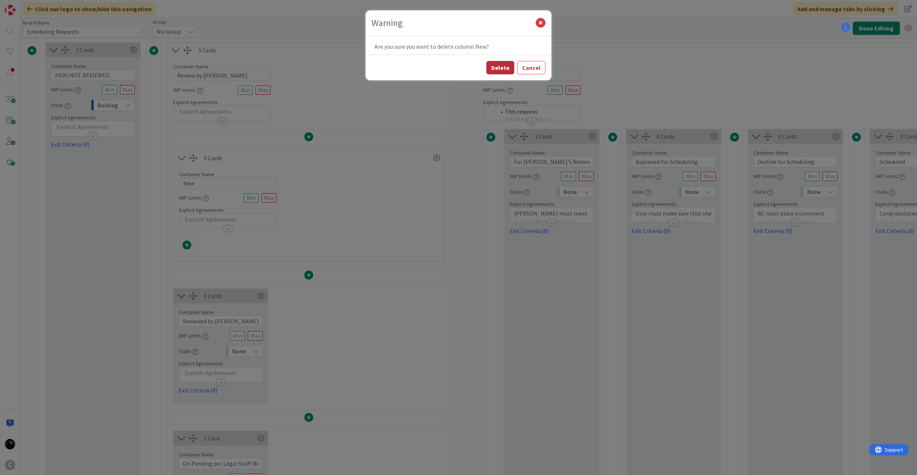
click at [494, 69] on button "Delete" at bounding box center [500, 67] width 28 height 13
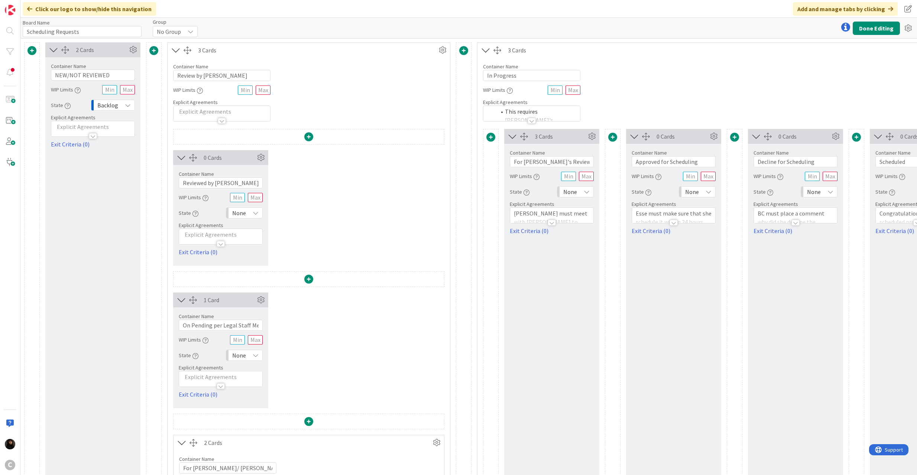
click at [311, 140] on span at bounding box center [308, 136] width 9 height 9
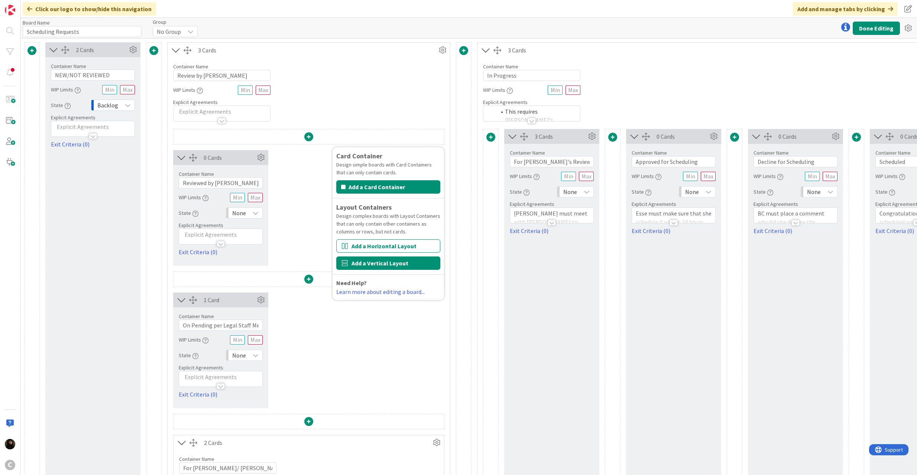
drag, startPoint x: 377, startPoint y: 250, endPoint x: 378, endPoint y: 263, distance: 13.0
click at [378, 263] on div "Card Container Design simple boards with Card Containers that can only contain …" at bounding box center [388, 223] width 104 height 145
click at [378, 263] on button "Add a Vertical Layout" at bounding box center [388, 262] width 104 height 13
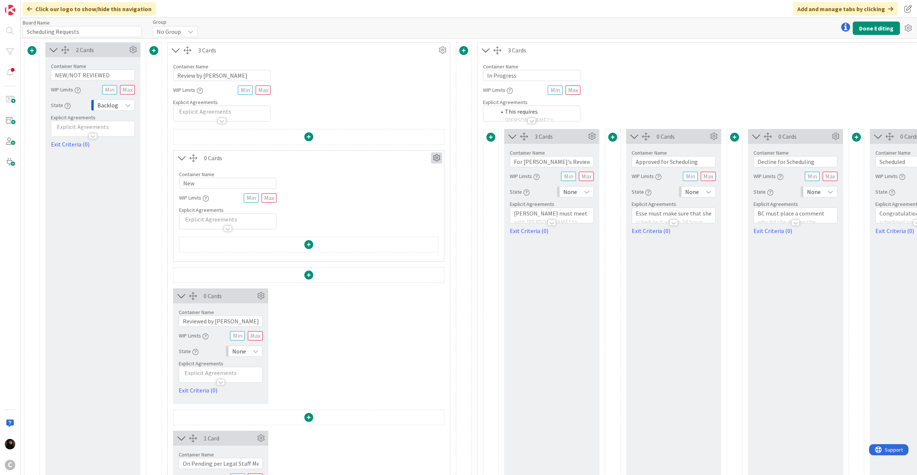
click at [432, 154] on icon at bounding box center [436, 157] width 11 height 11
click at [381, 217] on span "Delete this Container" at bounding box center [381, 221] width 55 height 11
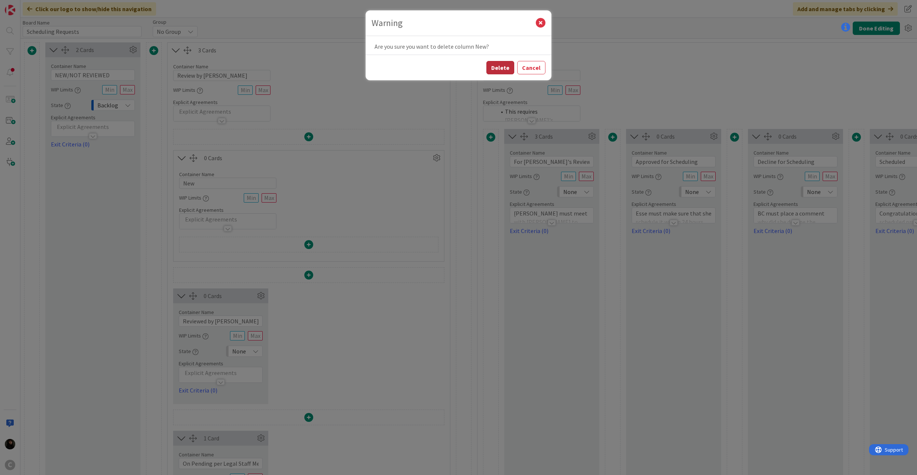
click at [494, 65] on button "Delete" at bounding box center [500, 67] width 28 height 13
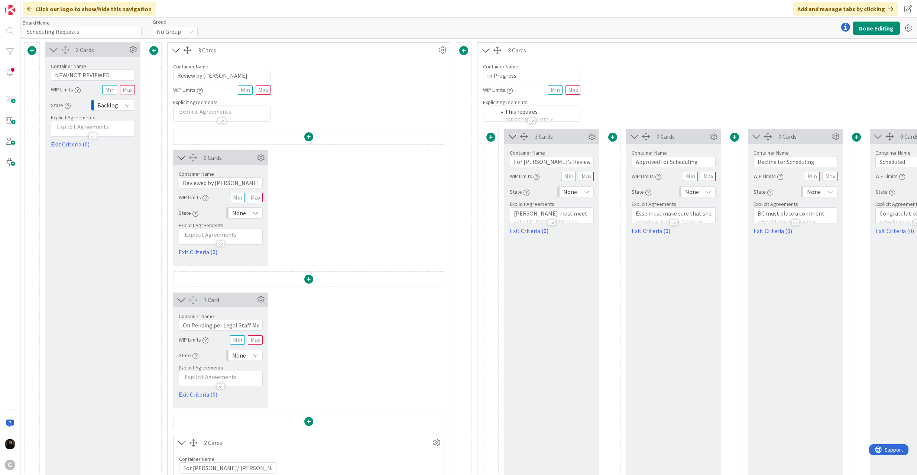
click at [311, 137] on span at bounding box center [308, 136] width 9 height 9
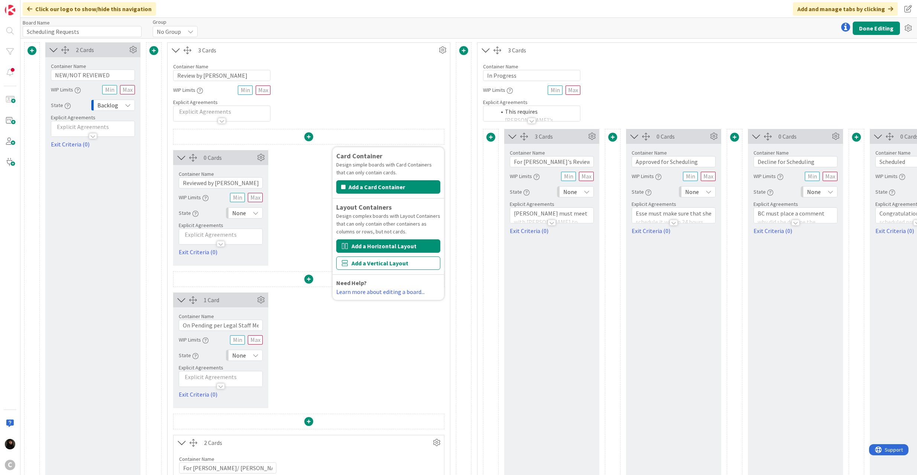
click at [378, 249] on button "Add a Horizontal Layout" at bounding box center [388, 245] width 104 height 13
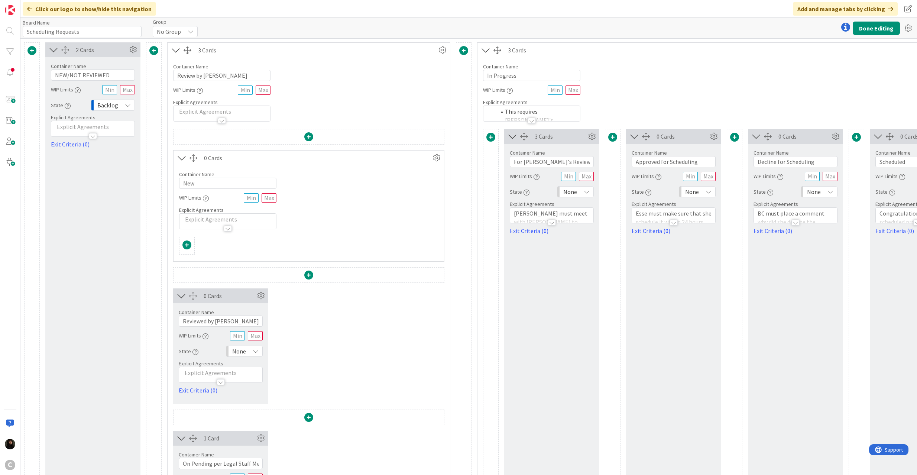
click at [190, 242] on span at bounding box center [186, 244] width 9 height 9
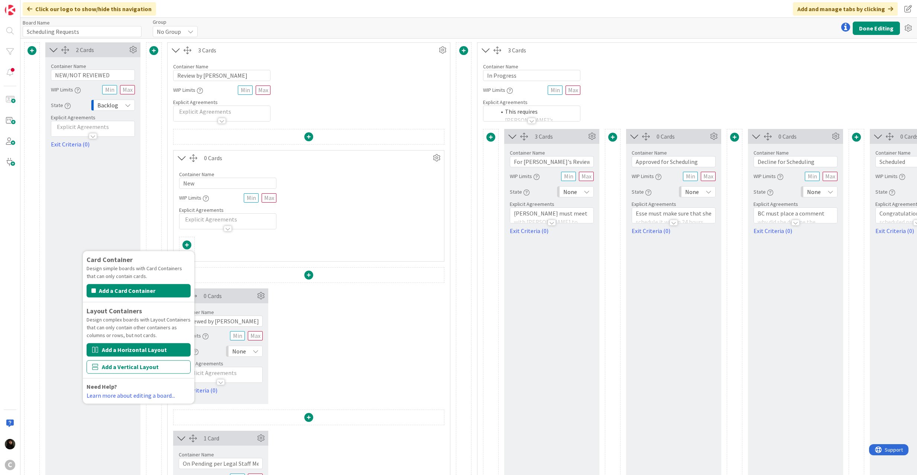
click at [134, 351] on button "Add a Horizontal Layout" at bounding box center [139, 349] width 104 height 13
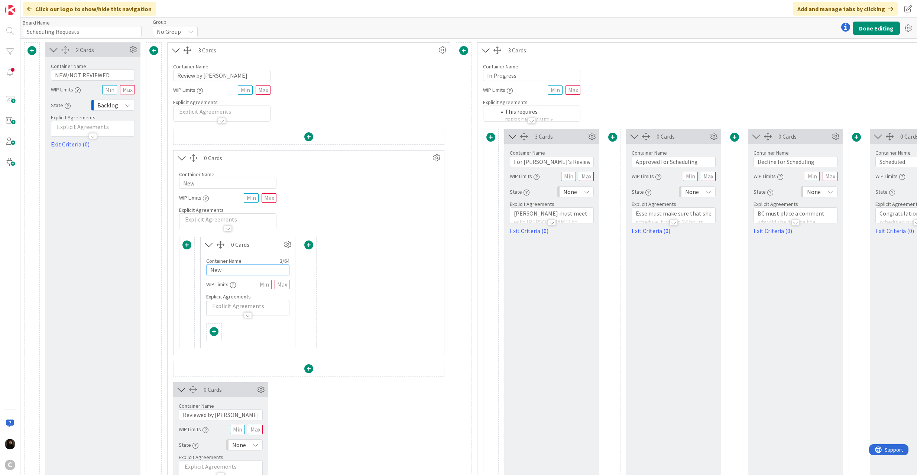
drag, startPoint x: 240, startPoint y: 271, endPoint x: 185, endPoint y: 259, distance: 56.4
click at [185, 259] on div "Card Container Design simple boards with Card Containers that can only contain …" at bounding box center [308, 292] width 259 height 111
type input "Review by [PERSON_NAME]"
click at [304, 243] on div at bounding box center [308, 245] width 9 height 10
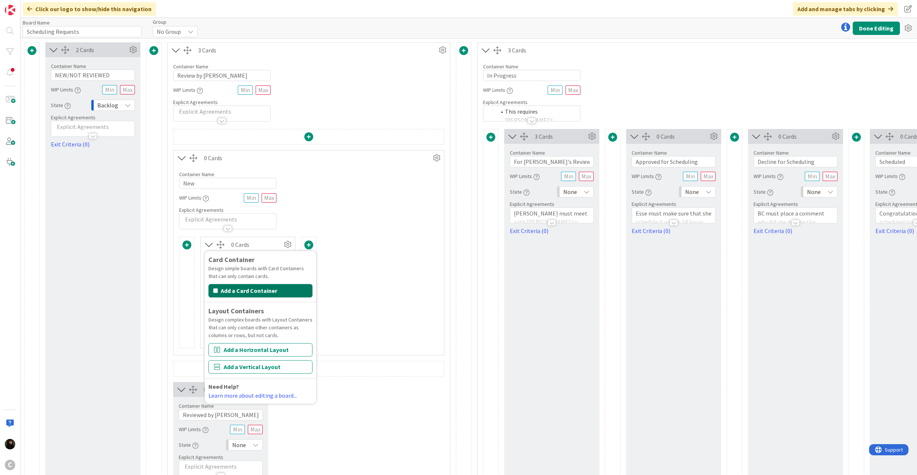
click at [261, 292] on button "Add a Card Container" at bounding box center [260, 290] width 104 height 13
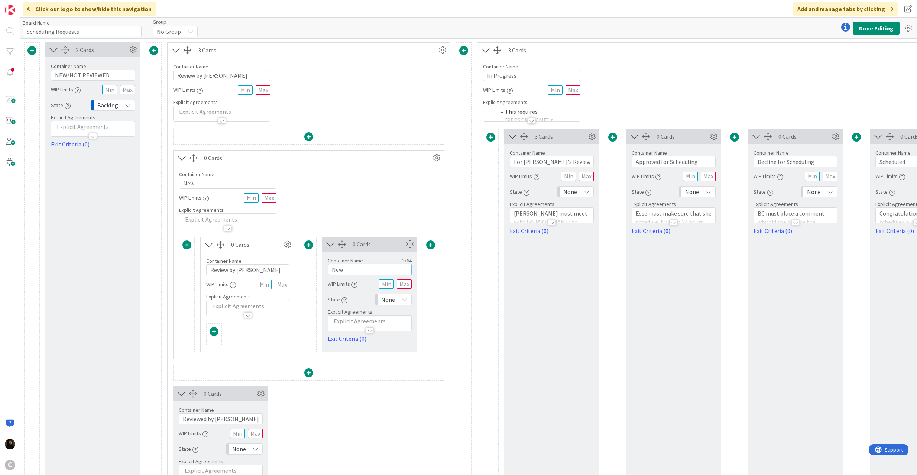
drag, startPoint x: 361, startPoint y: 273, endPoint x: 315, endPoint y: 273, distance: 46.1
click at [315, 273] on div "Card Container Design simple boards with Card Containers that can only contain …" at bounding box center [308, 295] width 259 height 116
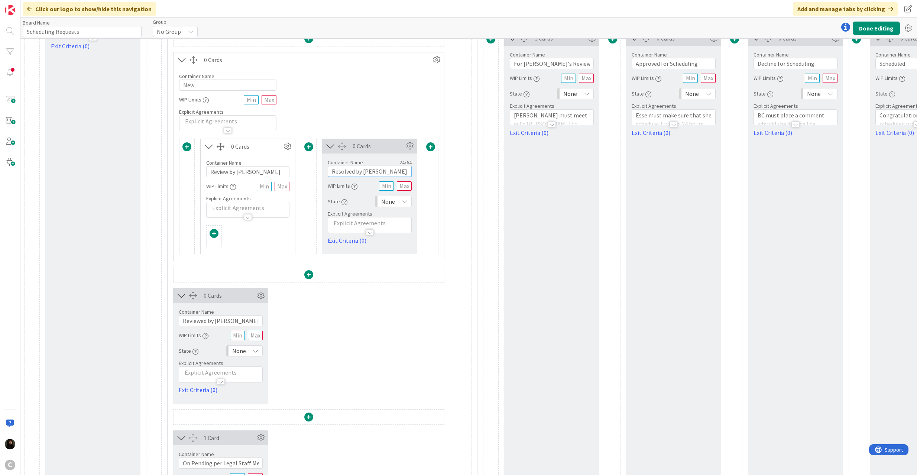
scroll to position [99, 0]
type input "Resolved by [PERSON_NAME]"
click at [258, 291] on icon at bounding box center [260, 294] width 11 height 11
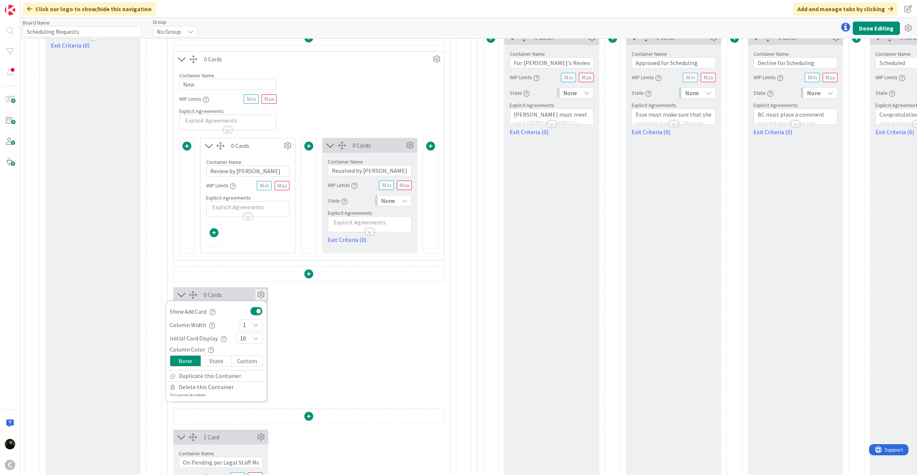
click at [315, 337] on div "0 Cards Show Add Card Column Width 1 Initial Card Display 10 Column Color None …" at bounding box center [308, 345] width 271 height 116
click at [259, 293] on icon at bounding box center [260, 294] width 11 height 11
click at [197, 390] on span "Delete this Container" at bounding box center [206, 386] width 55 height 11
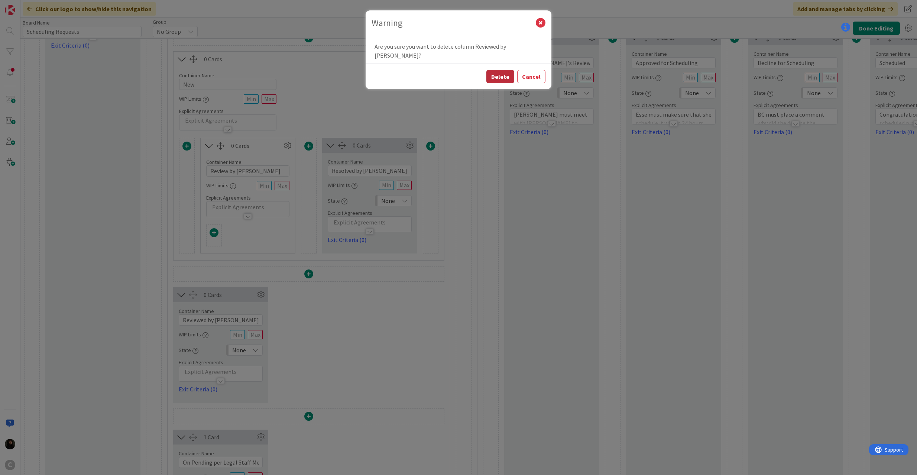
click at [497, 70] on button "Delete" at bounding box center [500, 76] width 28 height 13
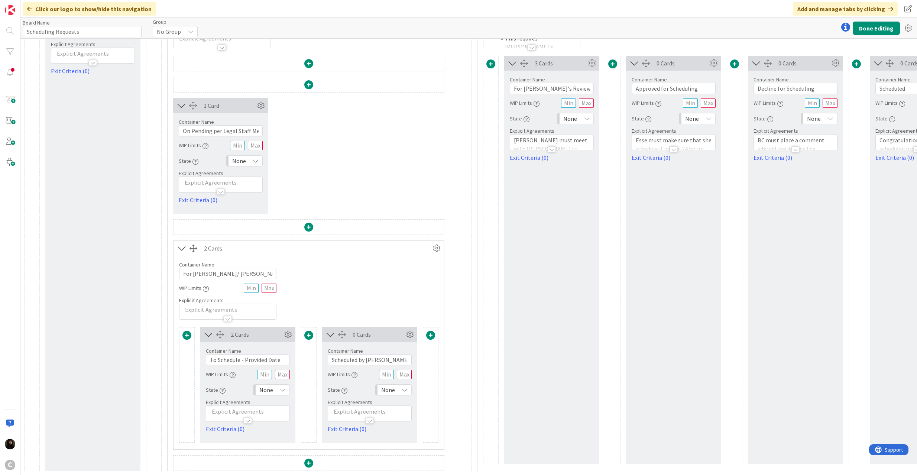
scroll to position [0, 0]
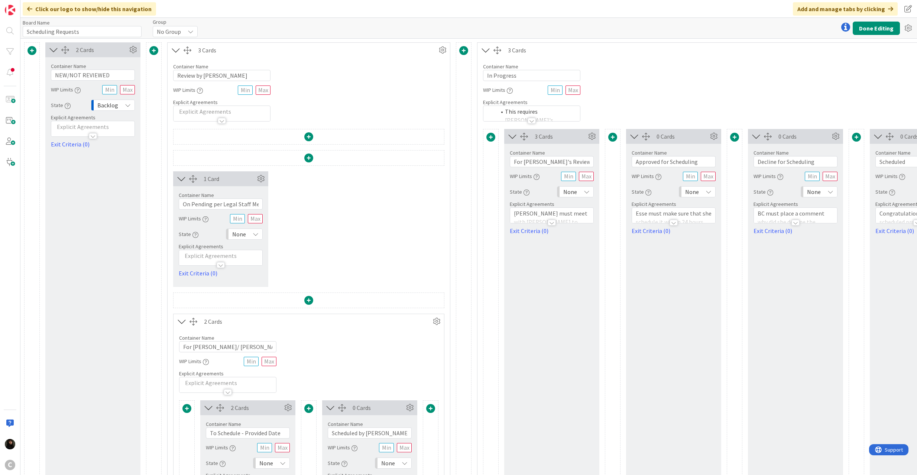
click at [305, 136] on span at bounding box center [308, 136] width 9 height 9
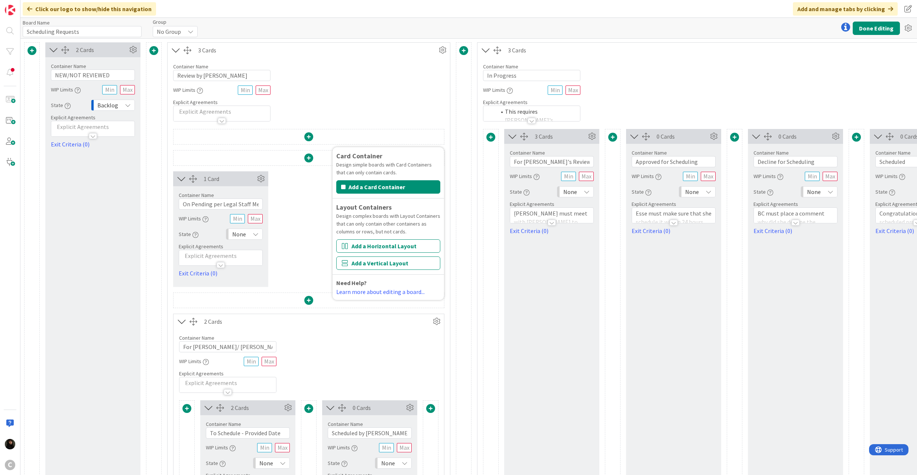
click at [305, 136] on span at bounding box center [308, 136] width 9 height 9
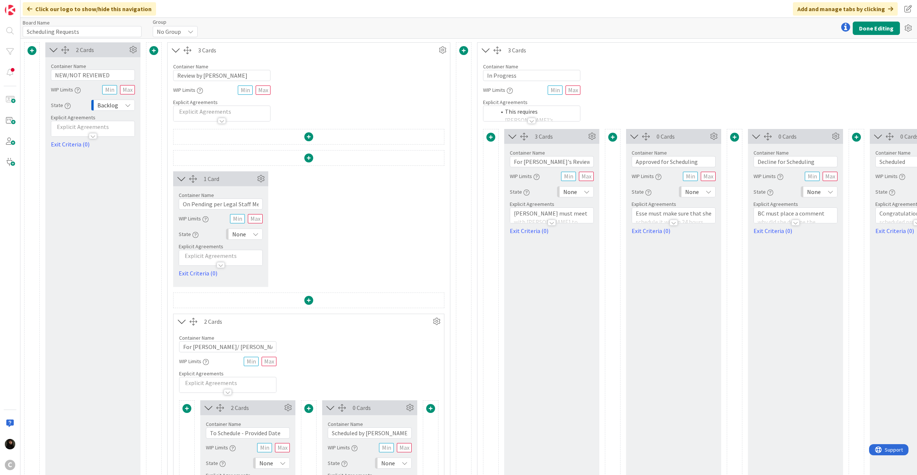
click at [218, 119] on div at bounding box center [222, 121] width 8 height 6
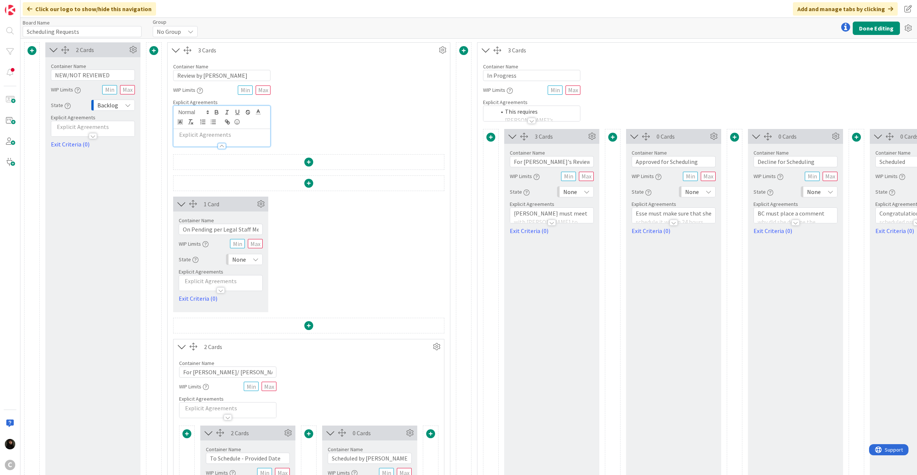
click at [303, 161] on div at bounding box center [308, 163] width 270 height 17
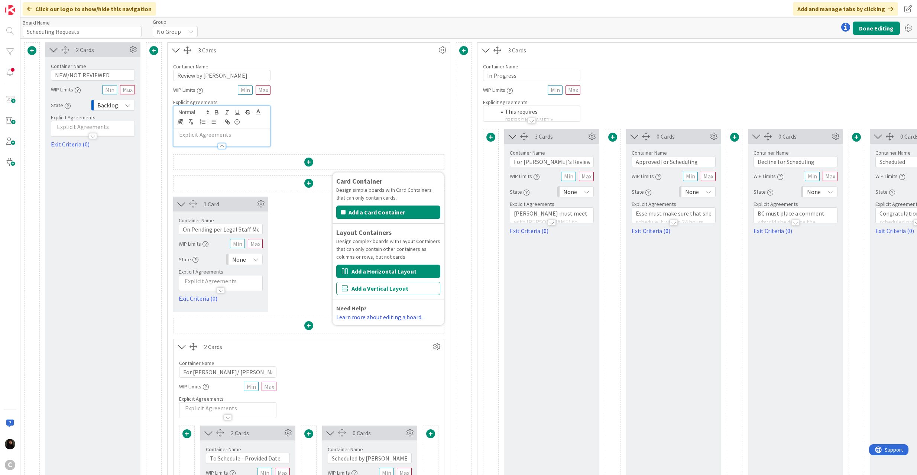
click at [387, 275] on button "Add a Horizontal Layout" at bounding box center [388, 270] width 104 height 13
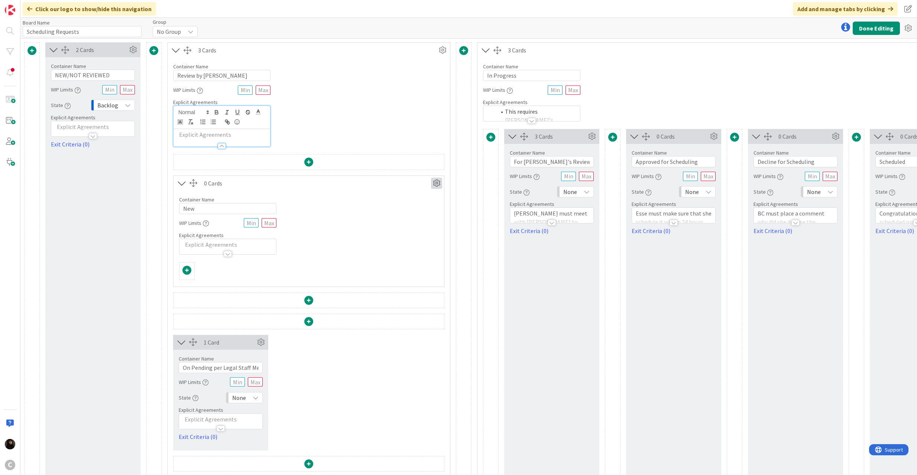
click at [435, 182] on icon at bounding box center [436, 183] width 11 height 11
click at [378, 229] on link "Switch to a Vertical Layout" at bounding box center [392, 224] width 100 height 11
click at [435, 181] on icon at bounding box center [436, 183] width 11 height 11
click at [390, 223] on link "Switch to a Horizontal Layout" at bounding box center [392, 224] width 100 height 11
click at [189, 271] on span at bounding box center [186, 270] width 9 height 9
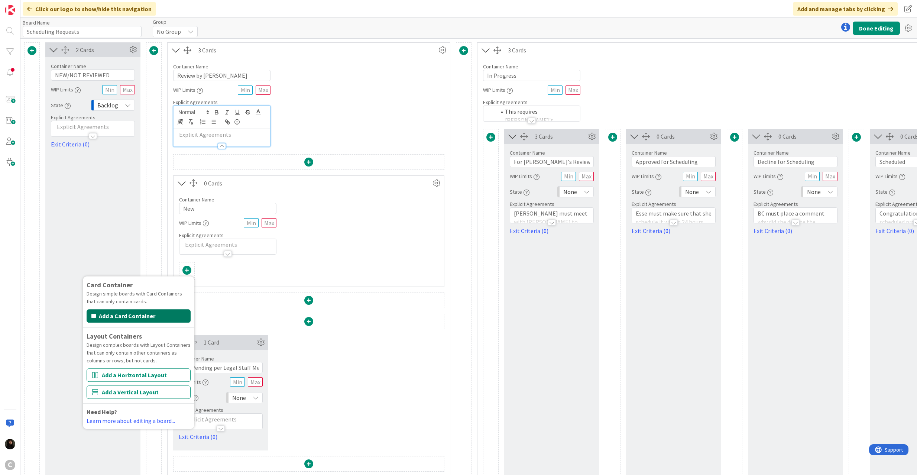
click at [146, 315] on button "Add a Card Container" at bounding box center [139, 315] width 104 height 13
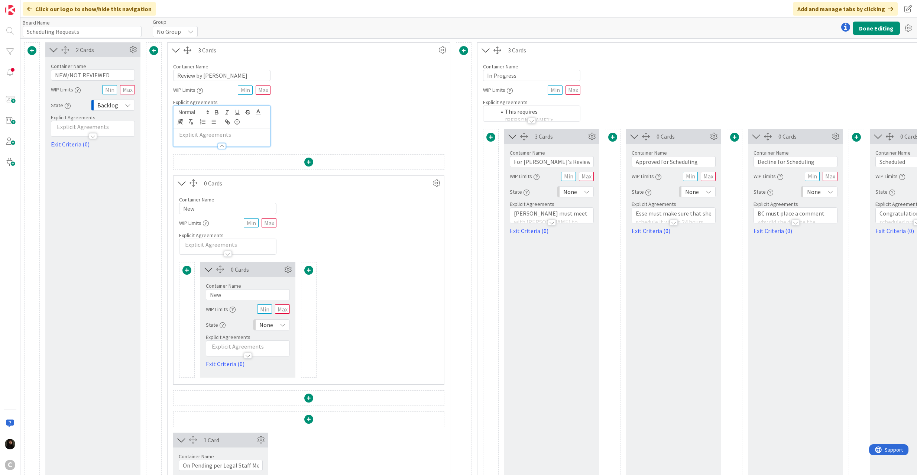
click at [303, 273] on div at bounding box center [308, 271] width 15 height 10
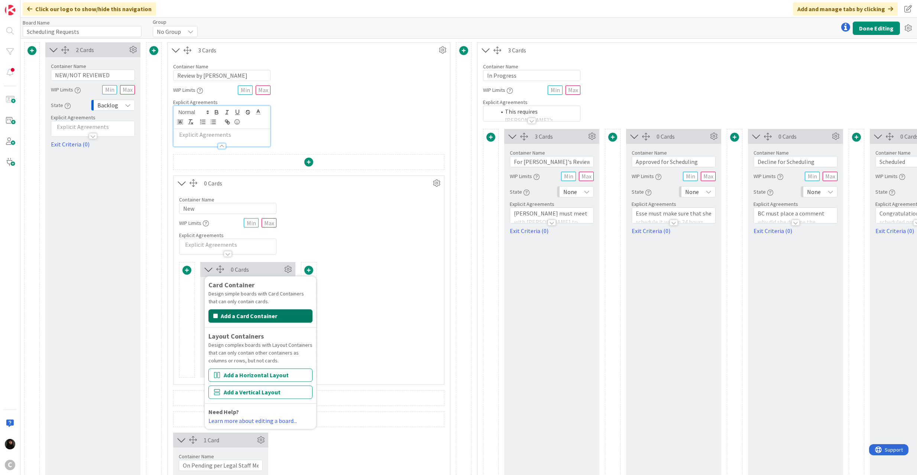
click at [268, 314] on button "Add a Card Container" at bounding box center [260, 315] width 104 height 13
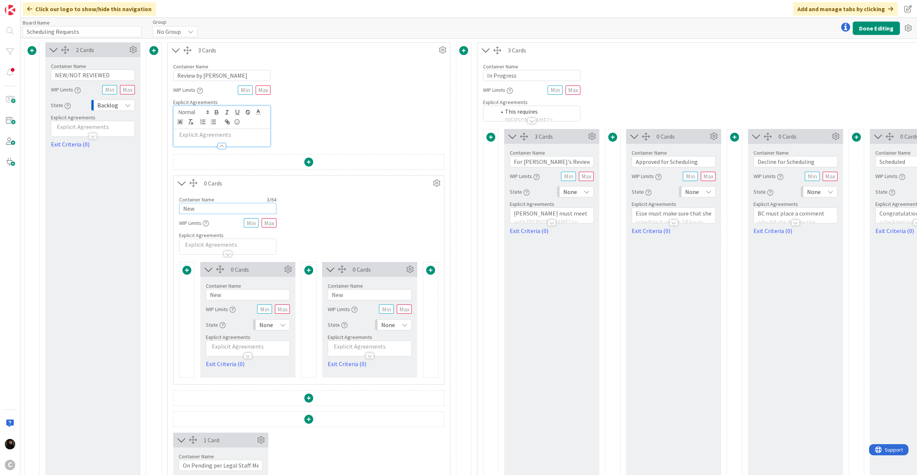
click at [221, 208] on input "New" at bounding box center [227, 208] width 97 height 11
drag, startPoint x: 221, startPoint y: 208, endPoint x: 165, endPoint y: 204, distance: 56.3
click at [165, 204] on div "2 Cards Container Name 16 / 64 NEW/NOT REVIEWED WIP Limits State Backlog Explic…" at bounding box center [579, 423] width 1111 height 763
type input "E"
type input "Esse Docket"
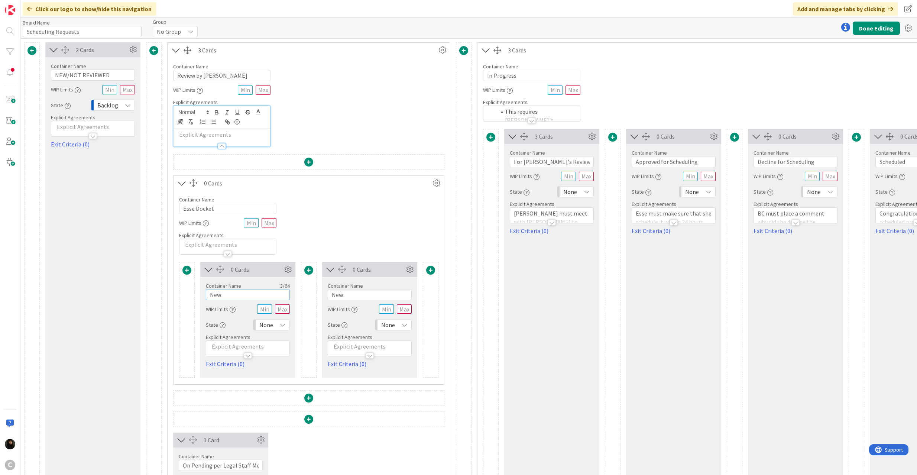
drag, startPoint x: 235, startPoint y: 295, endPoint x: 195, endPoint y: 295, distance: 40.1
click at [195, 295] on div "Card Container Design simple boards with Card Containers that can only contain …" at bounding box center [308, 320] width 259 height 116
type input "Reviewed"
drag, startPoint x: 323, startPoint y: 295, endPoint x: 273, endPoint y: 294, distance: 50.5
click at [273, 294] on div "Card Container Design simple boards with Card Containers that can only contain …" at bounding box center [308, 320] width 259 height 116
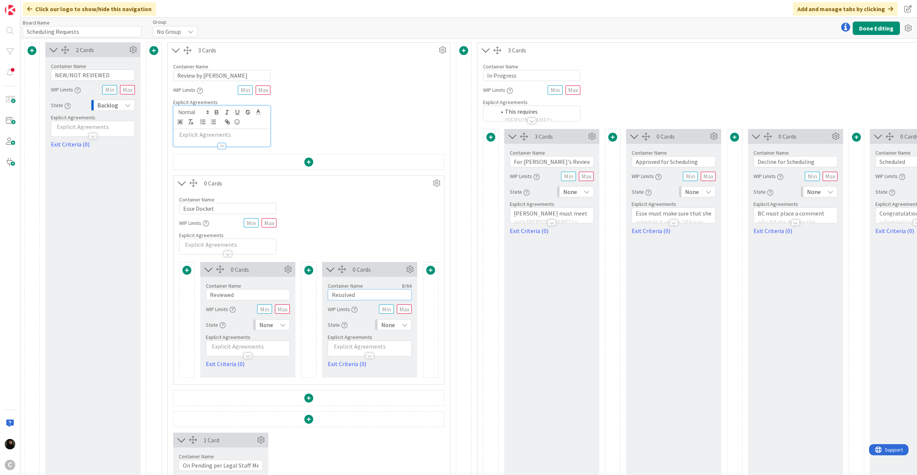
scroll to position [99, 0]
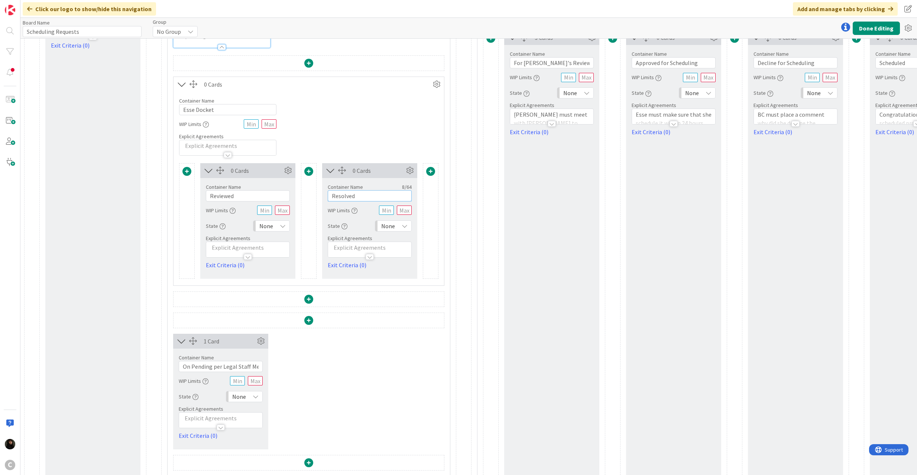
type input "Resolved"
click at [308, 303] on span at bounding box center [308, 299] width 9 height 9
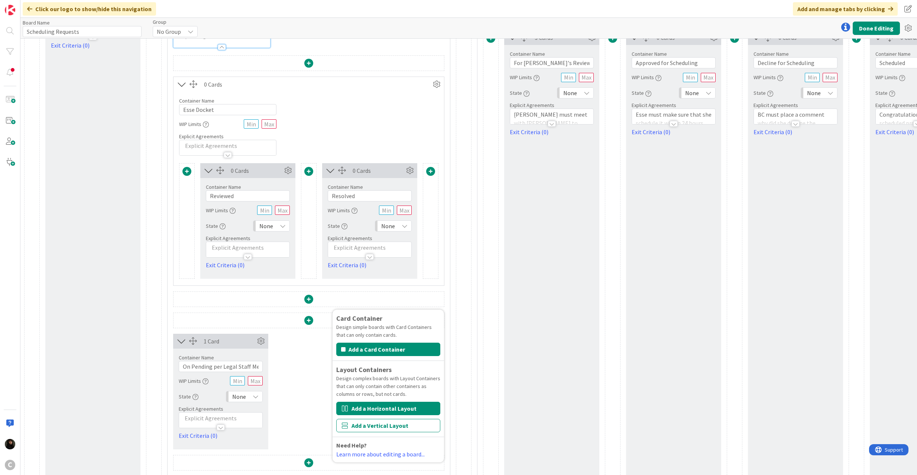
click at [371, 410] on button "Add a Horizontal Layout" at bounding box center [388, 408] width 104 height 13
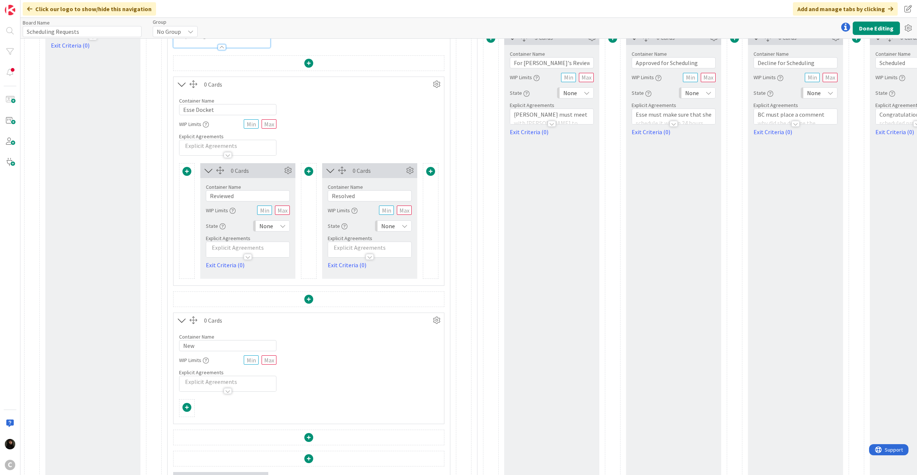
scroll to position [149, 0]
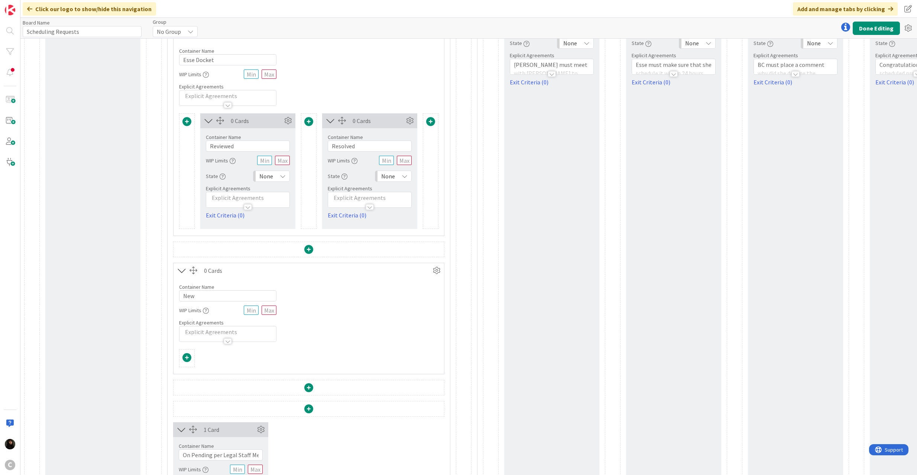
click at [185, 357] on span at bounding box center [186, 357] width 9 height 9
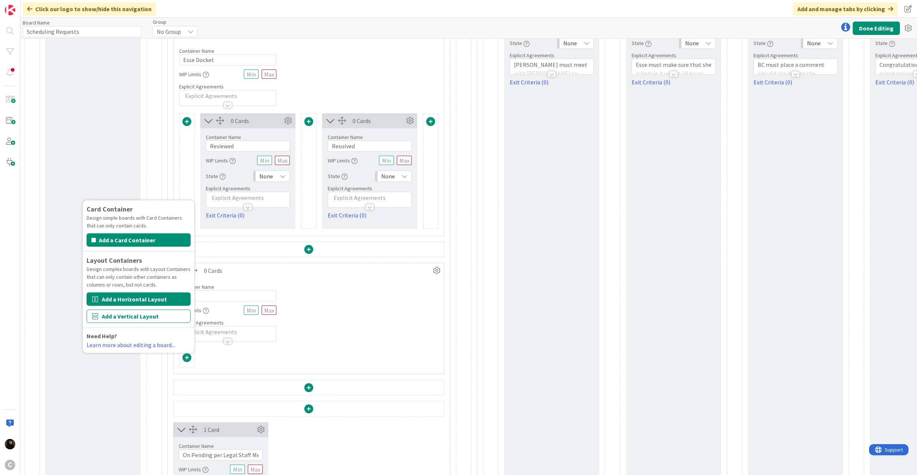
click at [158, 302] on button "Add a Horizontal Layout" at bounding box center [139, 298] width 104 height 13
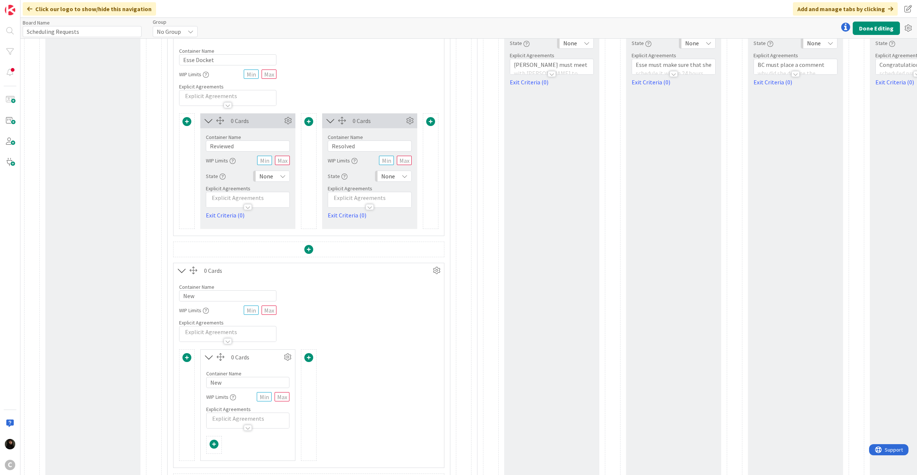
scroll to position [247, 0]
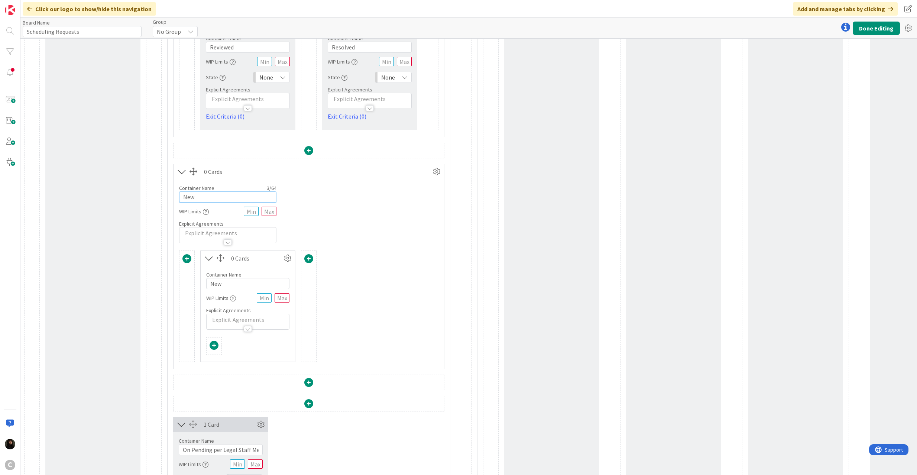
click at [209, 199] on input "New" at bounding box center [227, 196] width 97 height 11
drag, startPoint x: 217, startPoint y: 199, endPoint x: 158, endPoint y: 193, distance: 59.7
click at [158, 193] on div "2 Cards Container Name 16 / 64 NEW/NOT REVIEWED WIP Limits State Backlog Explic…" at bounding box center [579, 292] width 1111 height 995
type input "K"
type input "Legal Staff Docket"
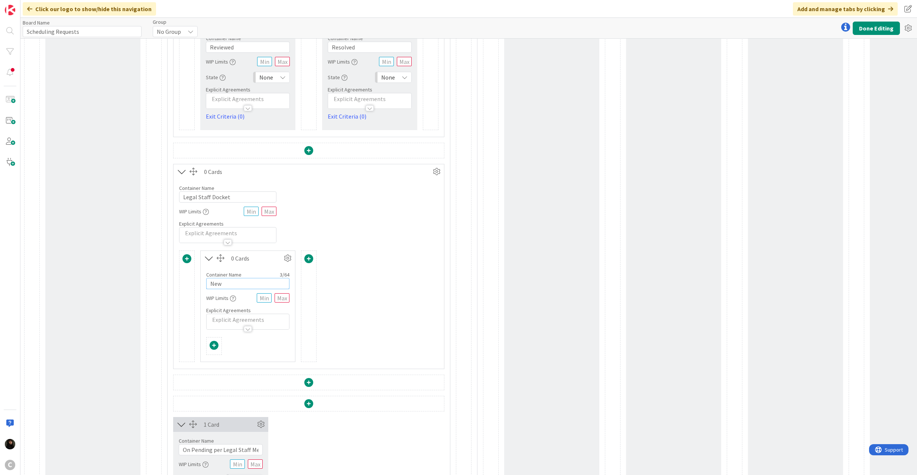
drag, startPoint x: 226, startPoint y: 284, endPoint x: 194, endPoint y: 286, distance: 32.4
click at [194, 286] on div "Card Container Design simple boards with Card Containers that can only contain …" at bounding box center [308, 305] width 259 height 111
type input "A"
type input "On Pending Instructed by Legal"
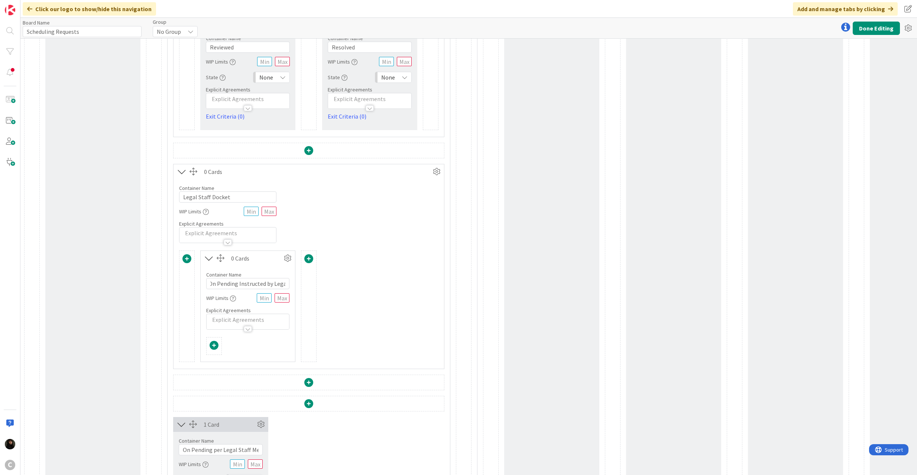
click at [307, 261] on span at bounding box center [308, 258] width 9 height 9
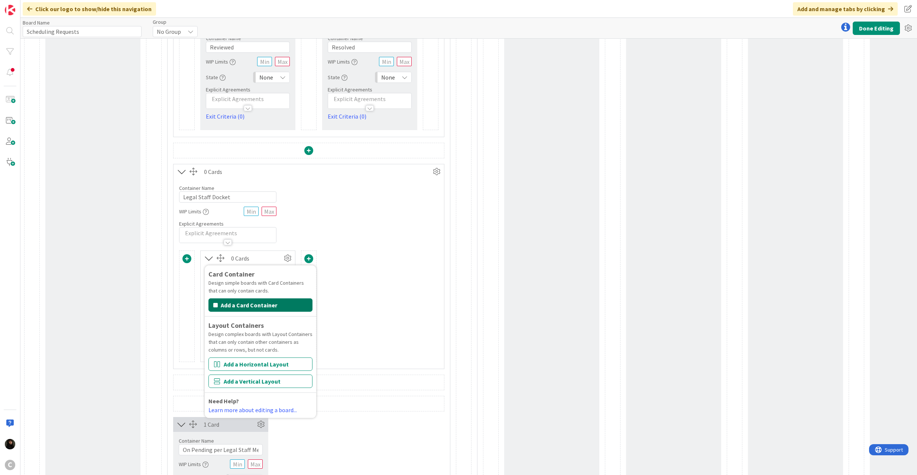
drag, startPoint x: 250, startPoint y: 306, endPoint x: 259, endPoint y: 305, distance: 8.7
click at [251, 306] on button "Add a Card Container" at bounding box center [260, 304] width 104 height 13
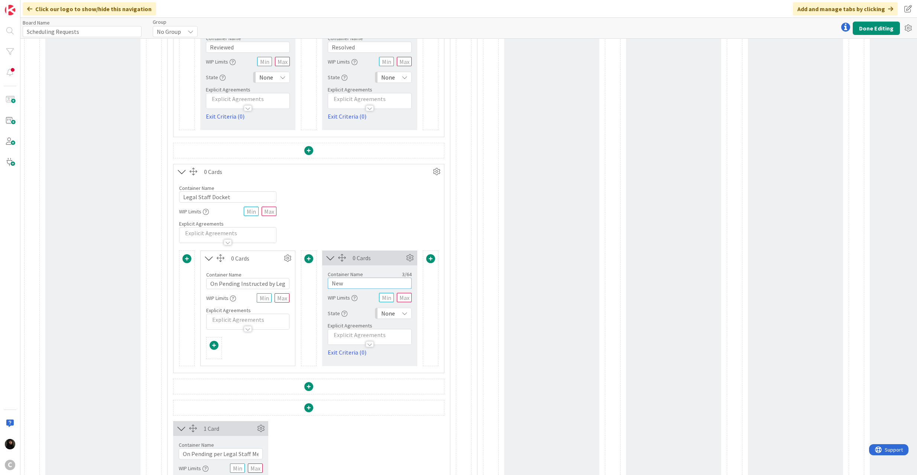
click at [304, 277] on div "Card Container Design simple boards with Card Containers that can only contain …" at bounding box center [308, 308] width 259 height 116
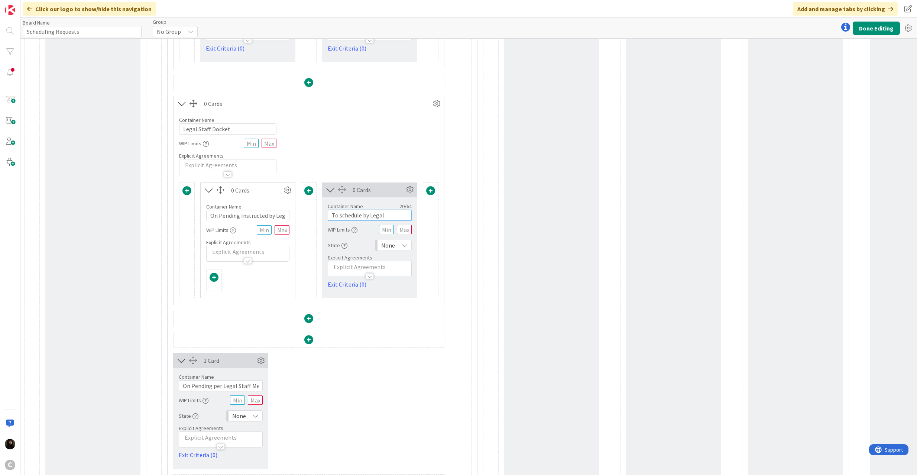
scroll to position [247, 0]
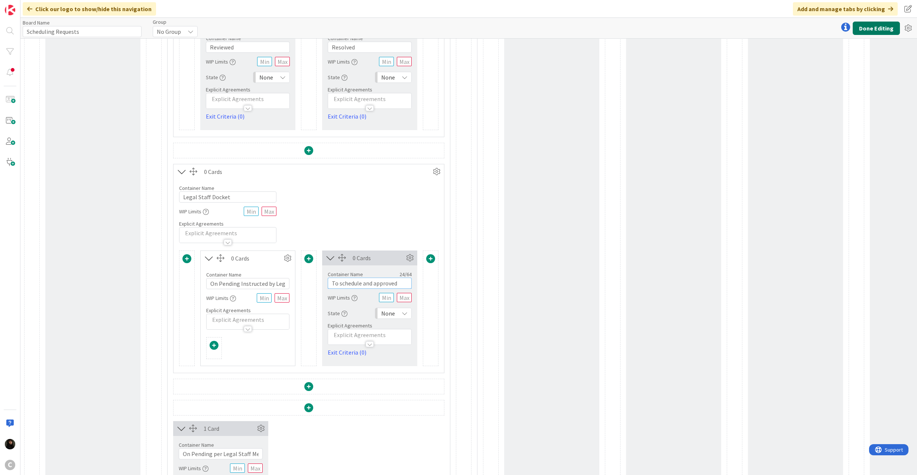
type input "To schedule and approved"
click at [892, 30] on button "Done Editing" at bounding box center [875, 28] width 47 height 13
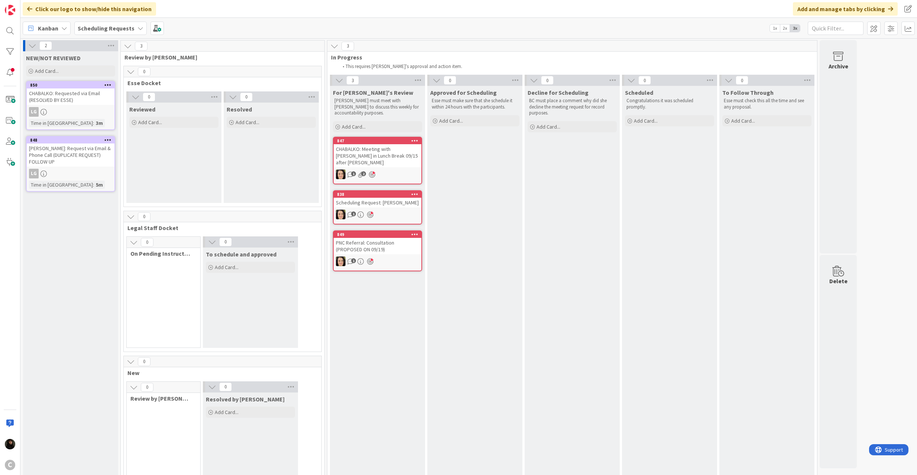
scroll to position [99, 0]
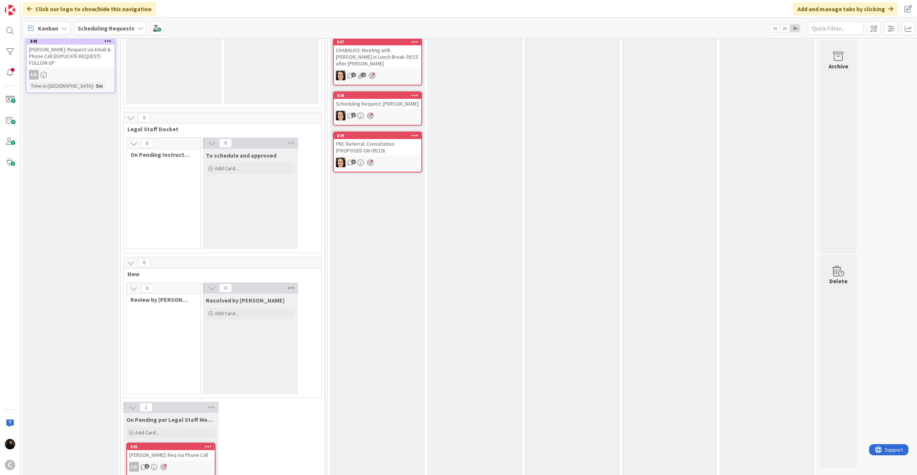
click at [290, 287] on icon at bounding box center [291, 287] width 10 height 11
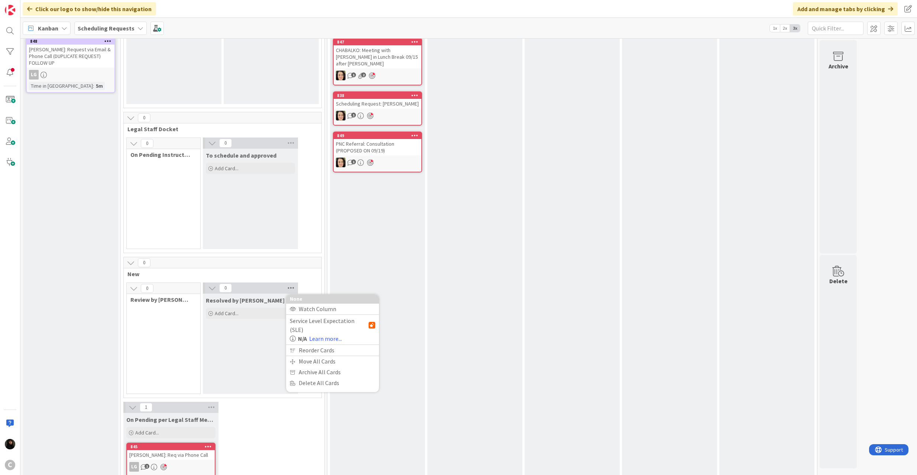
click at [290, 287] on icon at bounding box center [291, 287] width 10 height 11
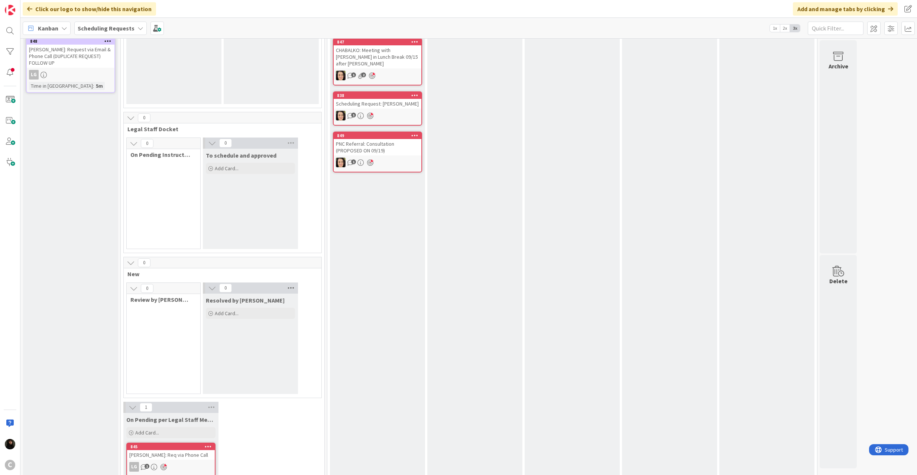
click at [290, 287] on icon at bounding box center [291, 287] width 10 height 11
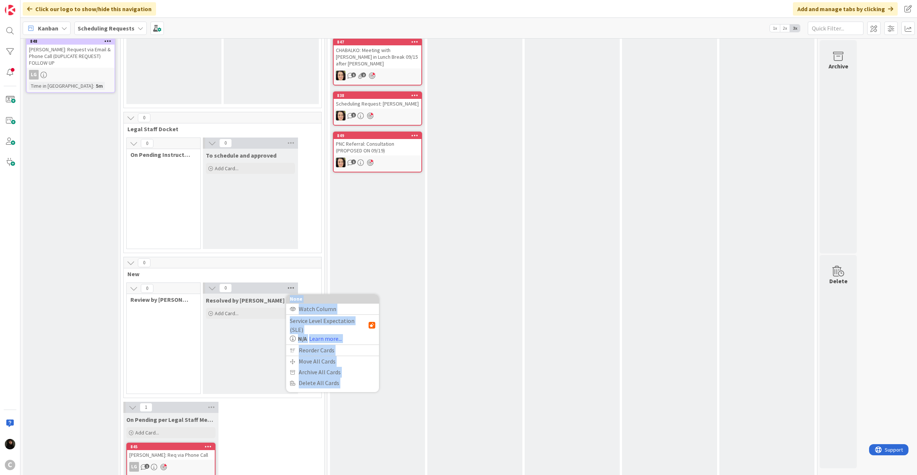
click at [290, 287] on icon at bounding box center [291, 287] width 10 height 11
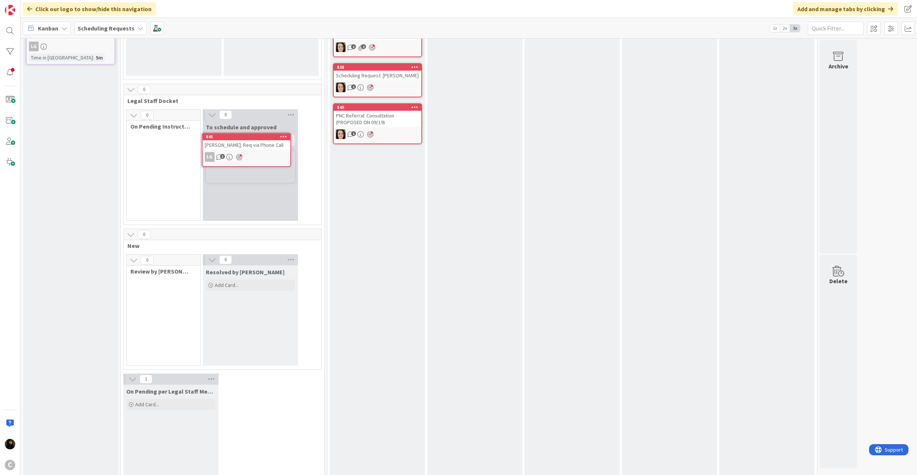
scroll to position [126, 0]
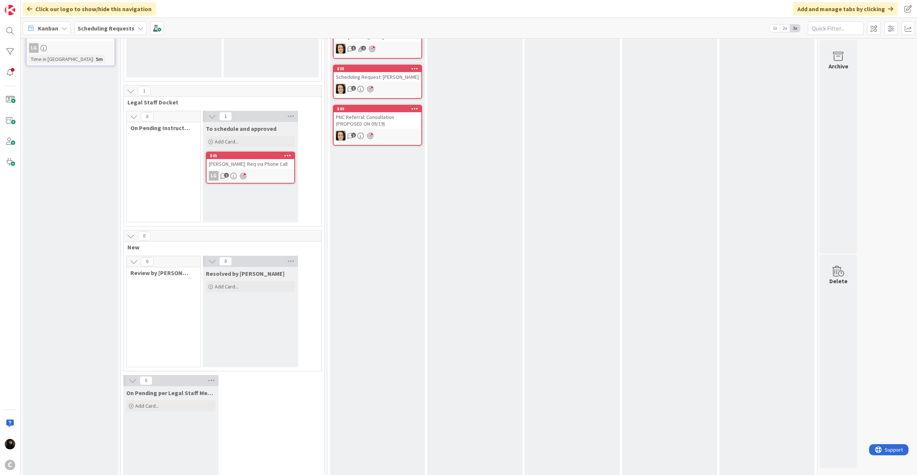
click at [119, 26] on b "Scheduling Requests" at bounding box center [106, 28] width 57 height 7
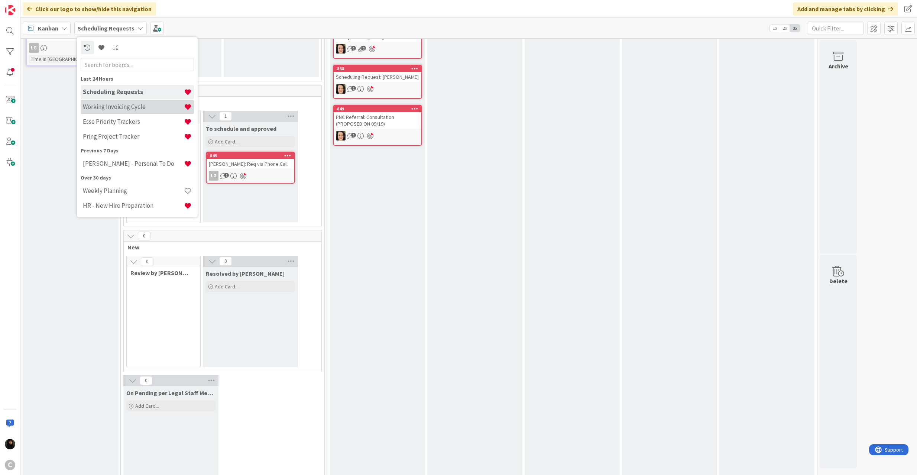
click at [113, 108] on h4 "Working Invoicing Cycle" at bounding box center [133, 106] width 101 height 7
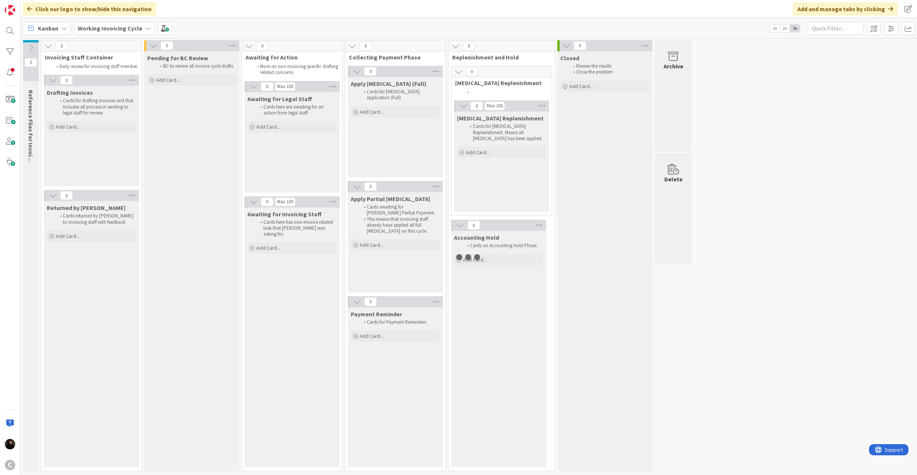
drag, startPoint x: 109, startPoint y: 20, endPoint x: 103, endPoint y: 31, distance: 13.3
click at [104, 29] on div "Kanban Working Invoicing Cycle 1x 2x 3x" at bounding box center [468, 28] width 896 height 20
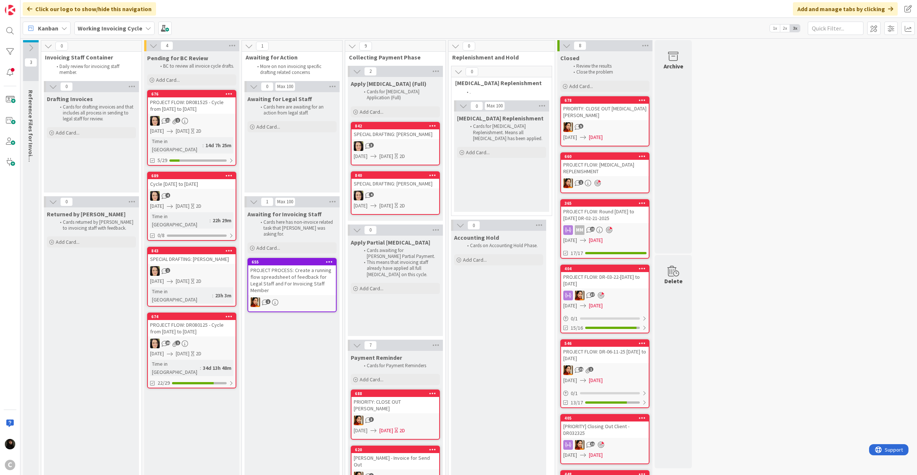
click at [103, 31] on b "Working Invoicing Cycle" at bounding box center [110, 28] width 65 height 7
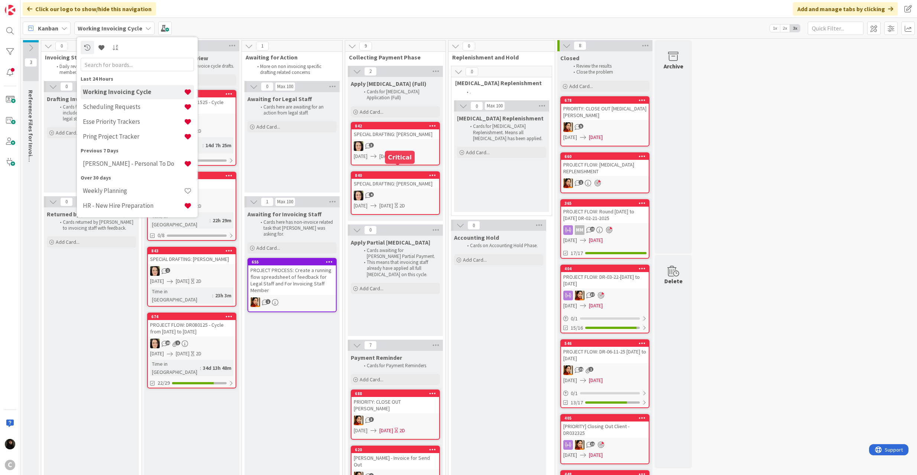
click at [381, 191] on div "4" at bounding box center [395, 196] width 88 height 10
